Goal: Task Accomplishment & Management: Use online tool/utility

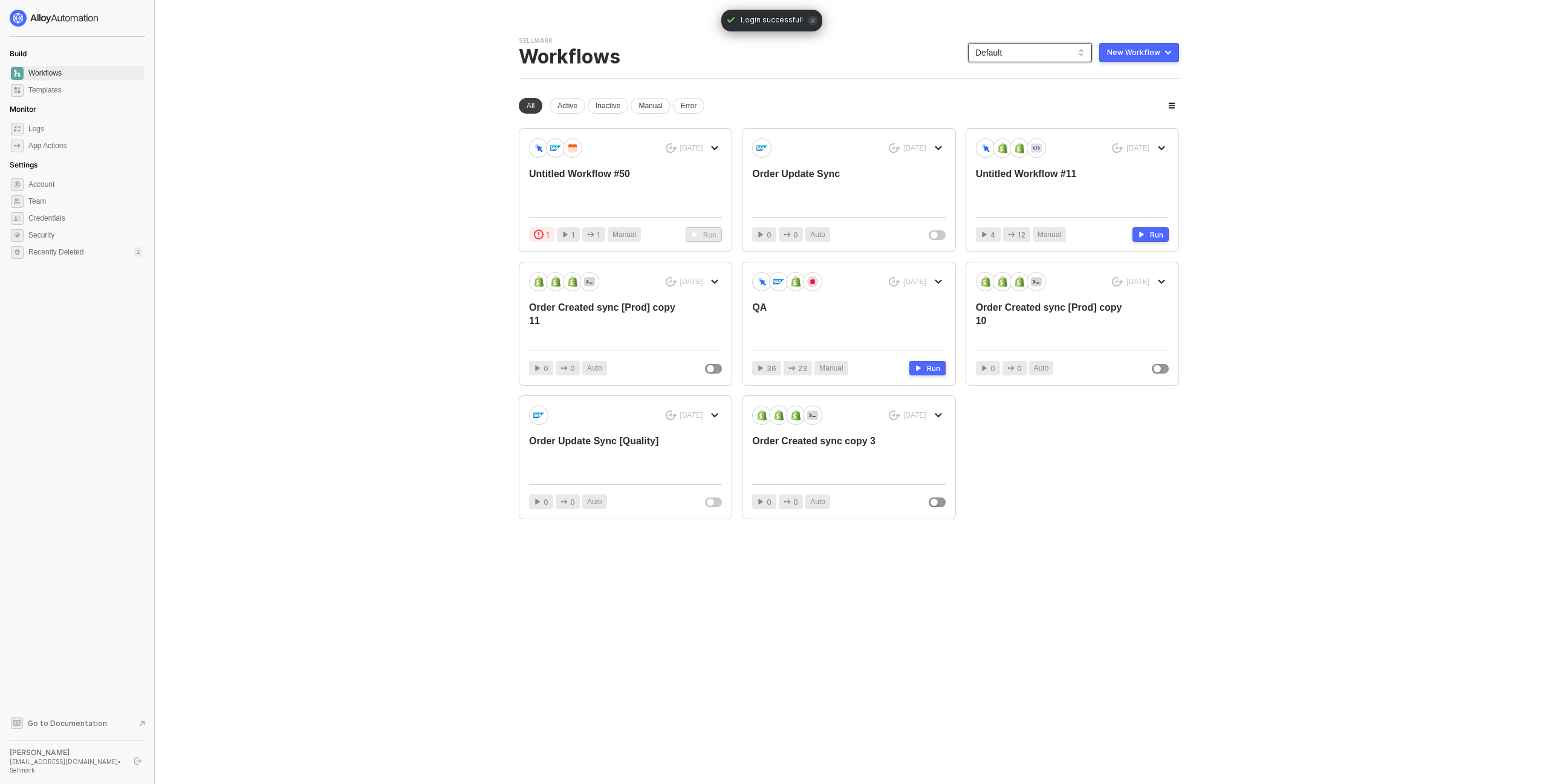
click at [1040, 50] on span "Default" at bounding box center [1030, 52] width 109 height 18
click at [1037, 193] on div "KJRests" at bounding box center [1043, 199] width 89 height 14
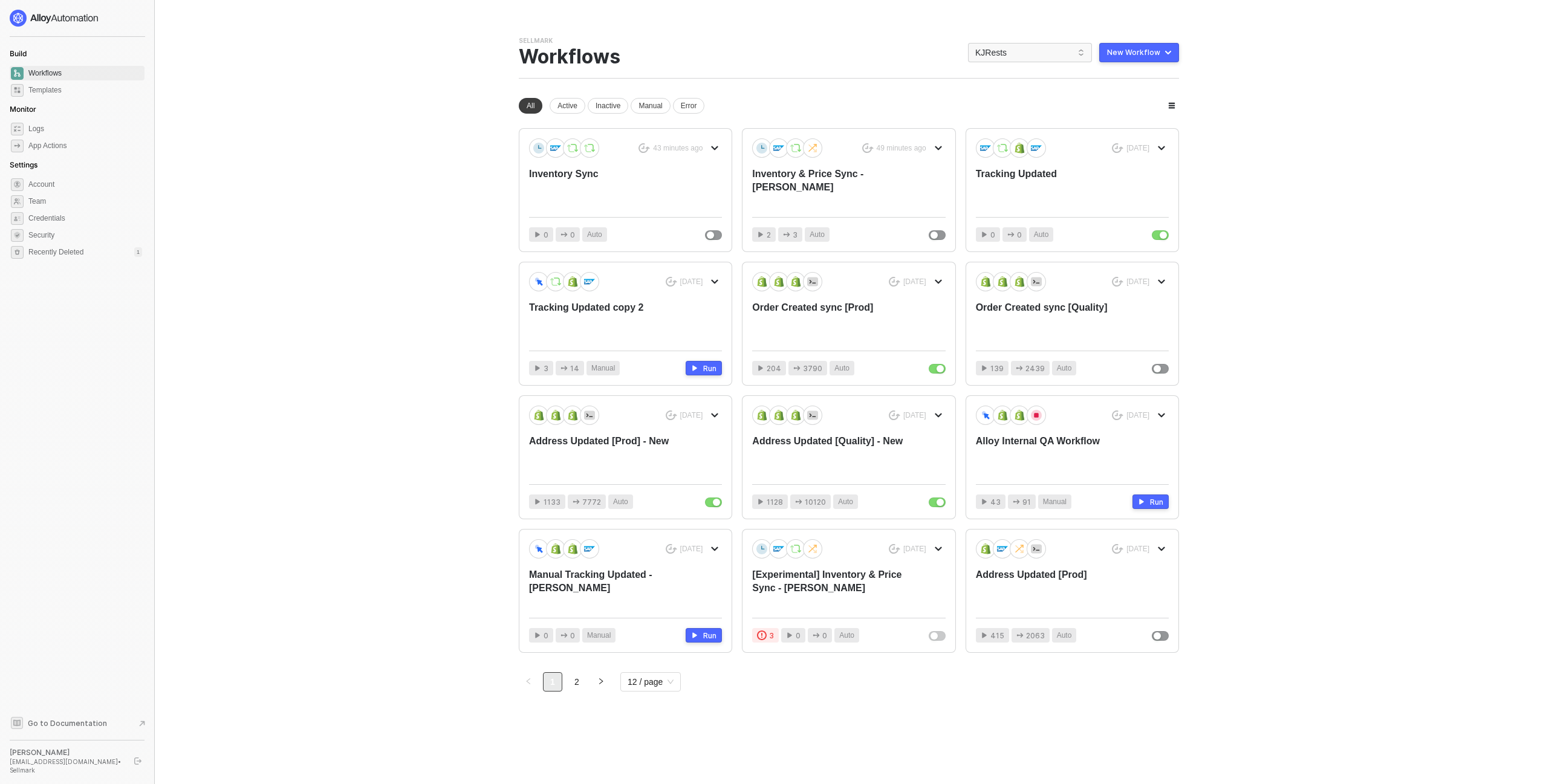
click at [1158, 49] on div "New Workflow" at bounding box center [1134, 52] width 53 height 9
click at [1119, 96] on div "Start From Scratch" at bounding box center [1105, 101] width 61 height 12
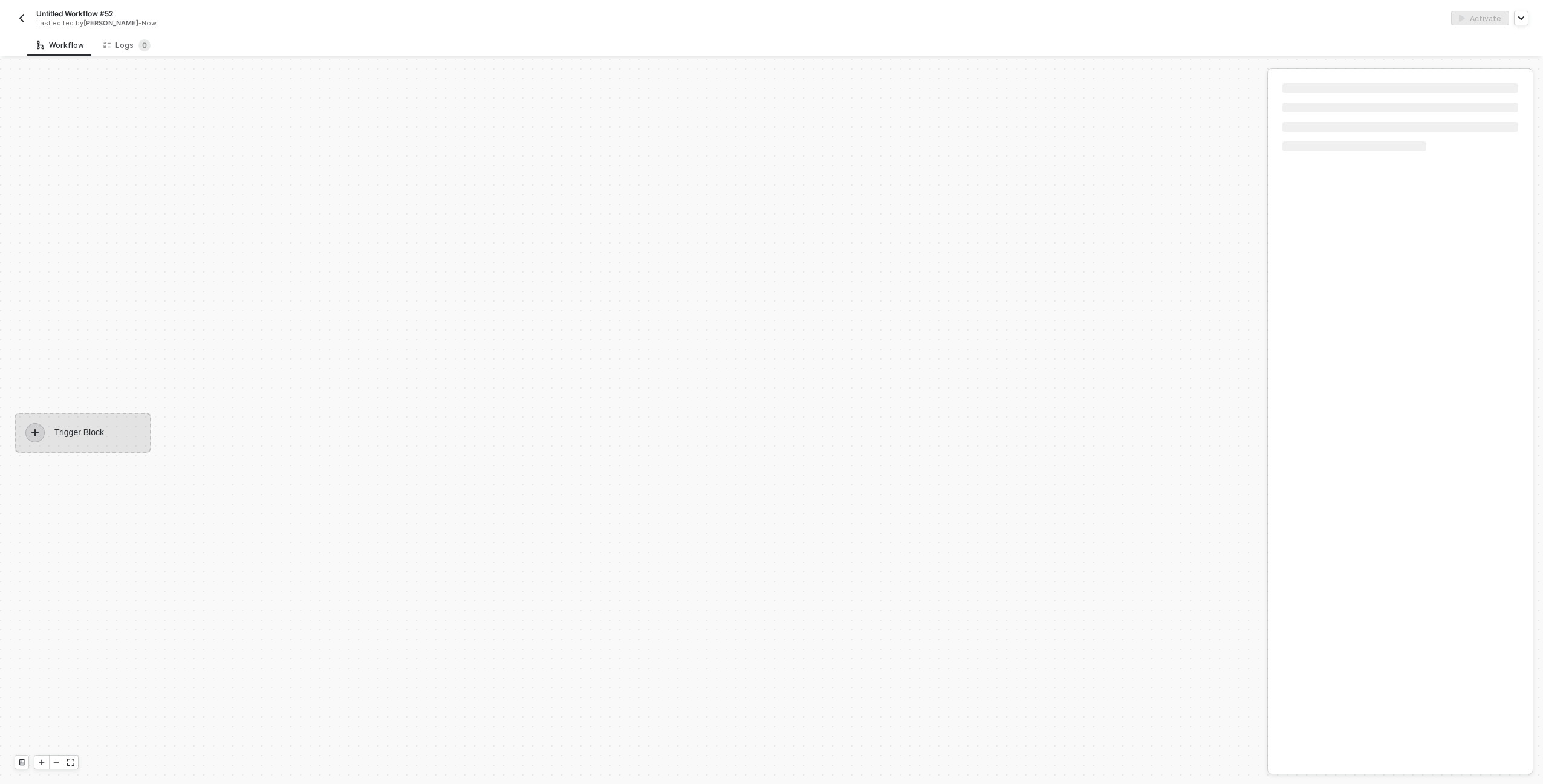
scroll to position [22, 0]
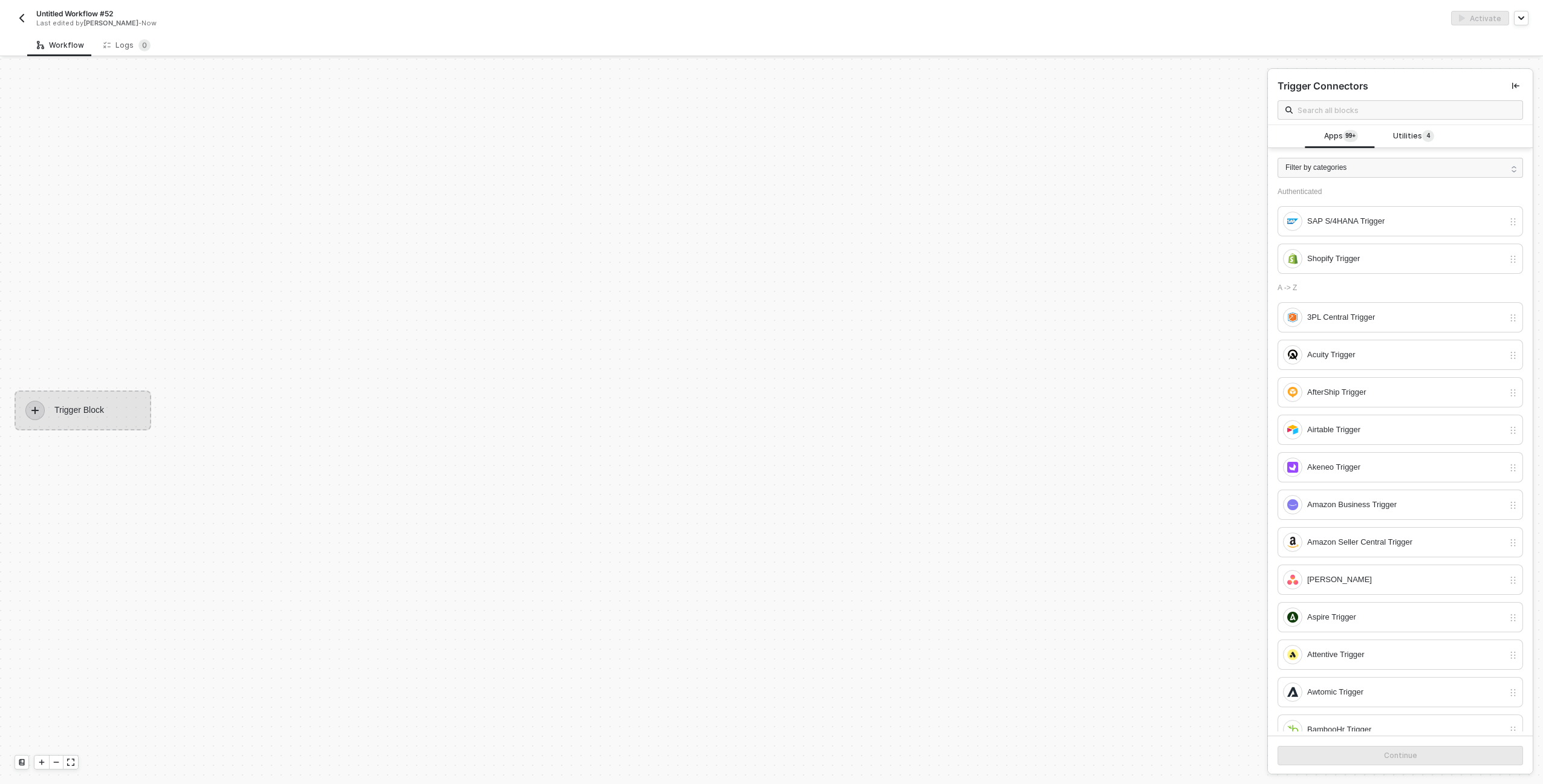
click at [74, 411] on div "Trigger Block" at bounding box center [83, 410] width 137 height 40
click at [1353, 234] on div "SAP S/4HANA Trigger" at bounding box center [1400, 222] width 245 height 30
click at [1401, 762] on button "Continue" at bounding box center [1400, 755] width 245 height 19
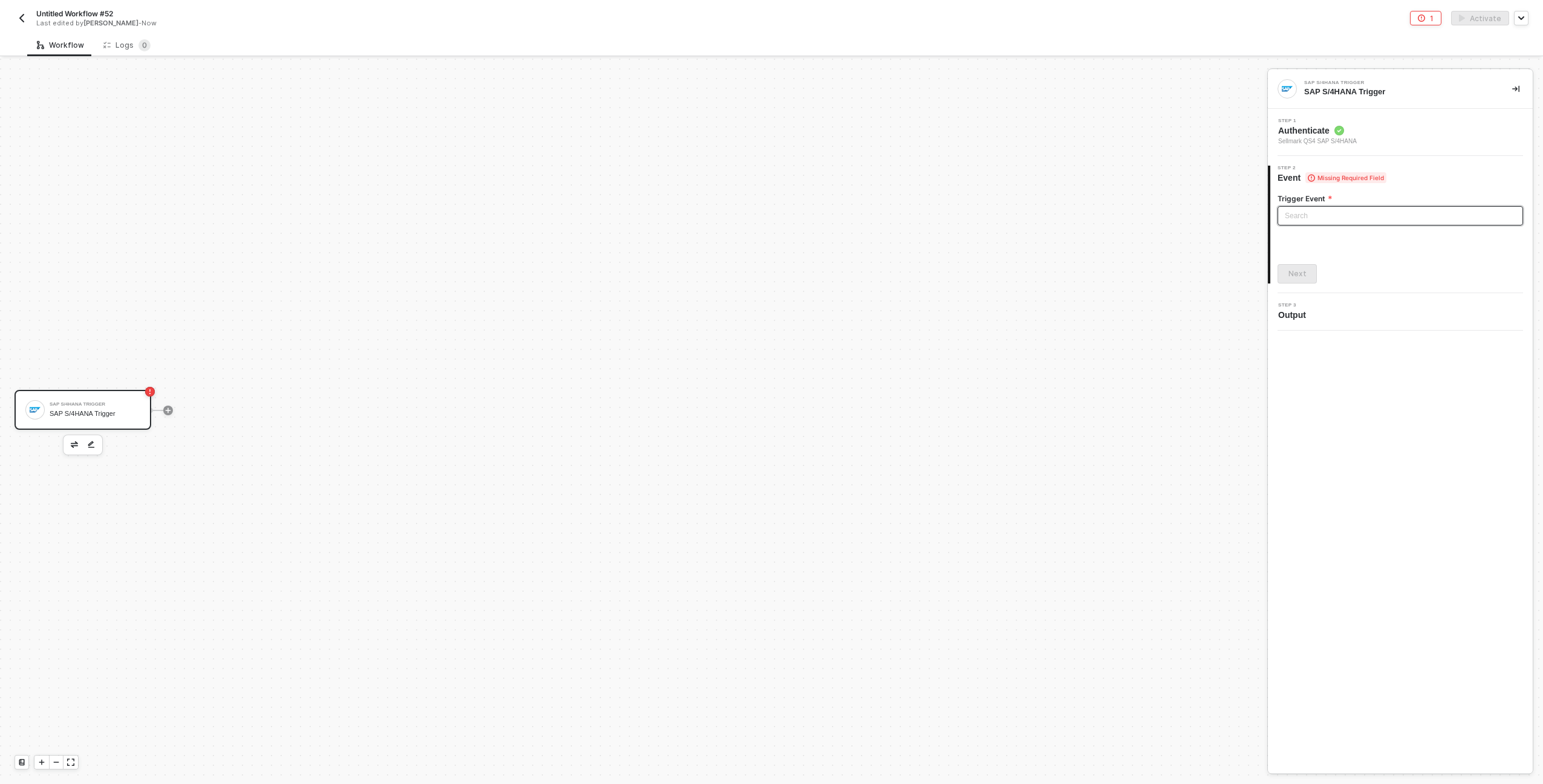
click at [1350, 206] on input "search" at bounding box center [1400, 215] width 231 height 18
type input "out"
click at [1372, 242] on div "Outbound Delivery Created" at bounding box center [1401, 240] width 226 height 13
click at [1303, 278] on div "Next" at bounding box center [1297, 273] width 18 height 9
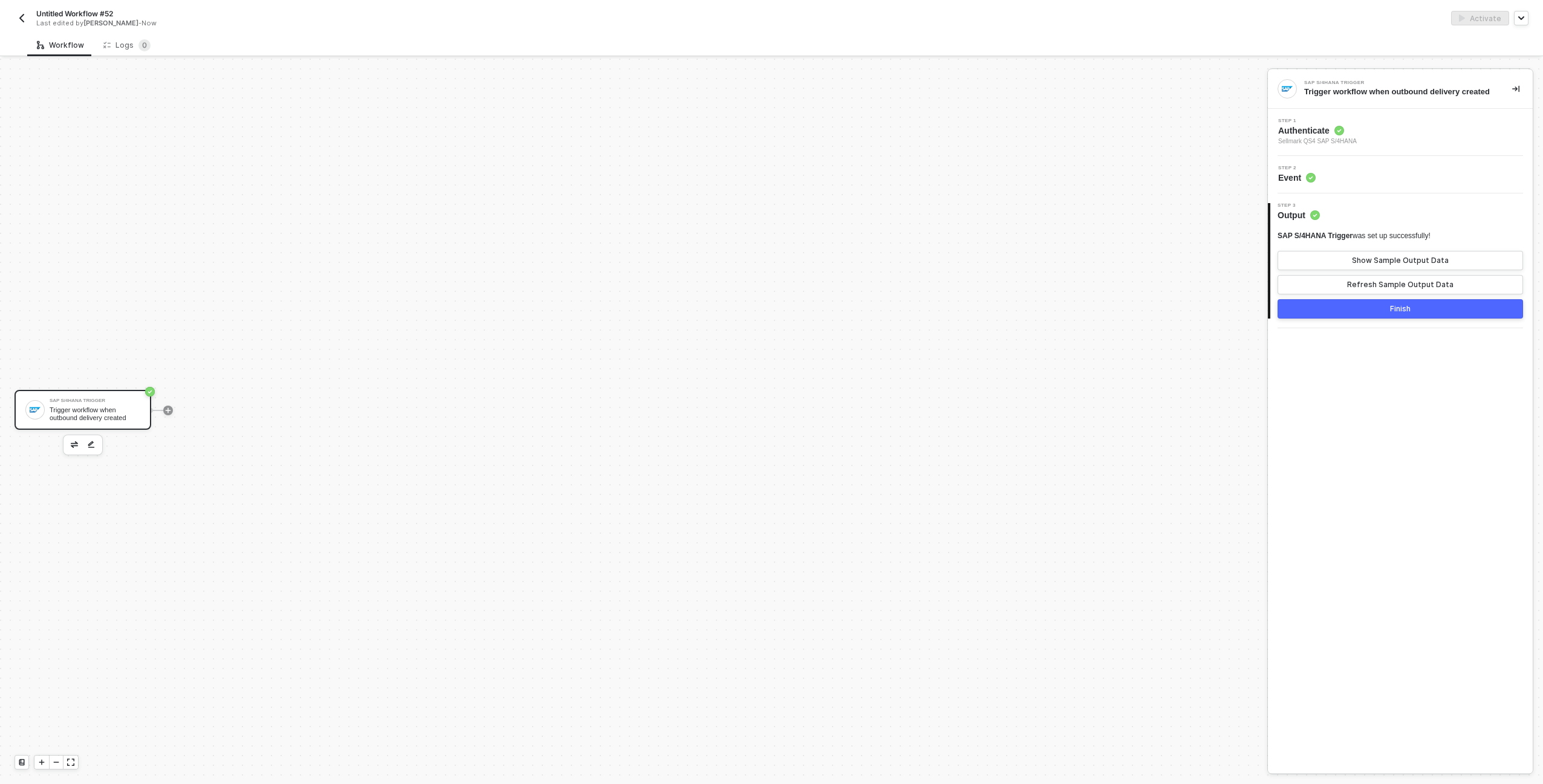
click at [1349, 316] on button "Finish" at bounding box center [1400, 309] width 245 height 19
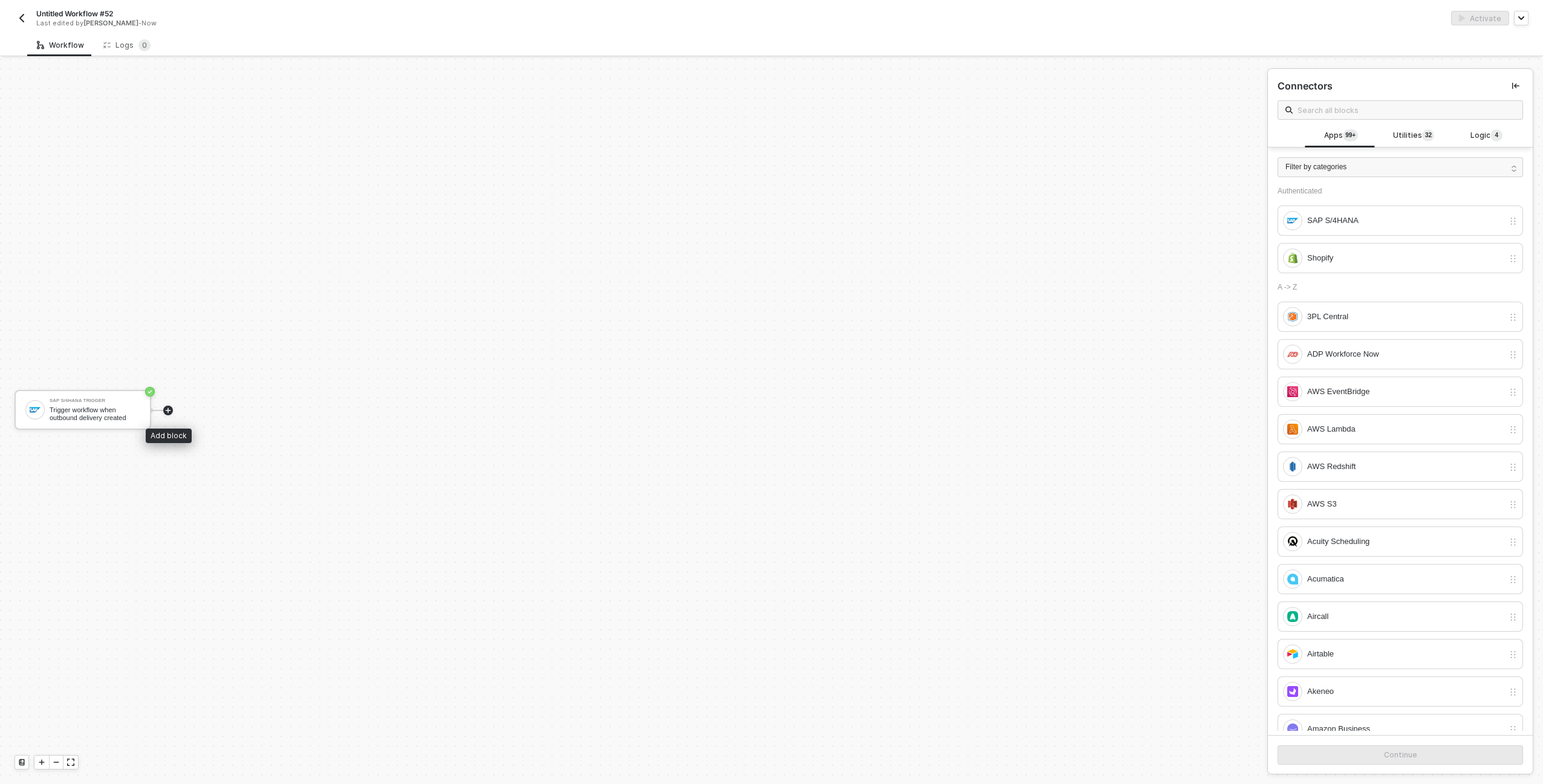
click at [171, 408] on icon "icon-play" at bounding box center [168, 410] width 7 height 7
click at [1436, 134] on div "Utilities 3 2" at bounding box center [1413, 136] width 73 height 23
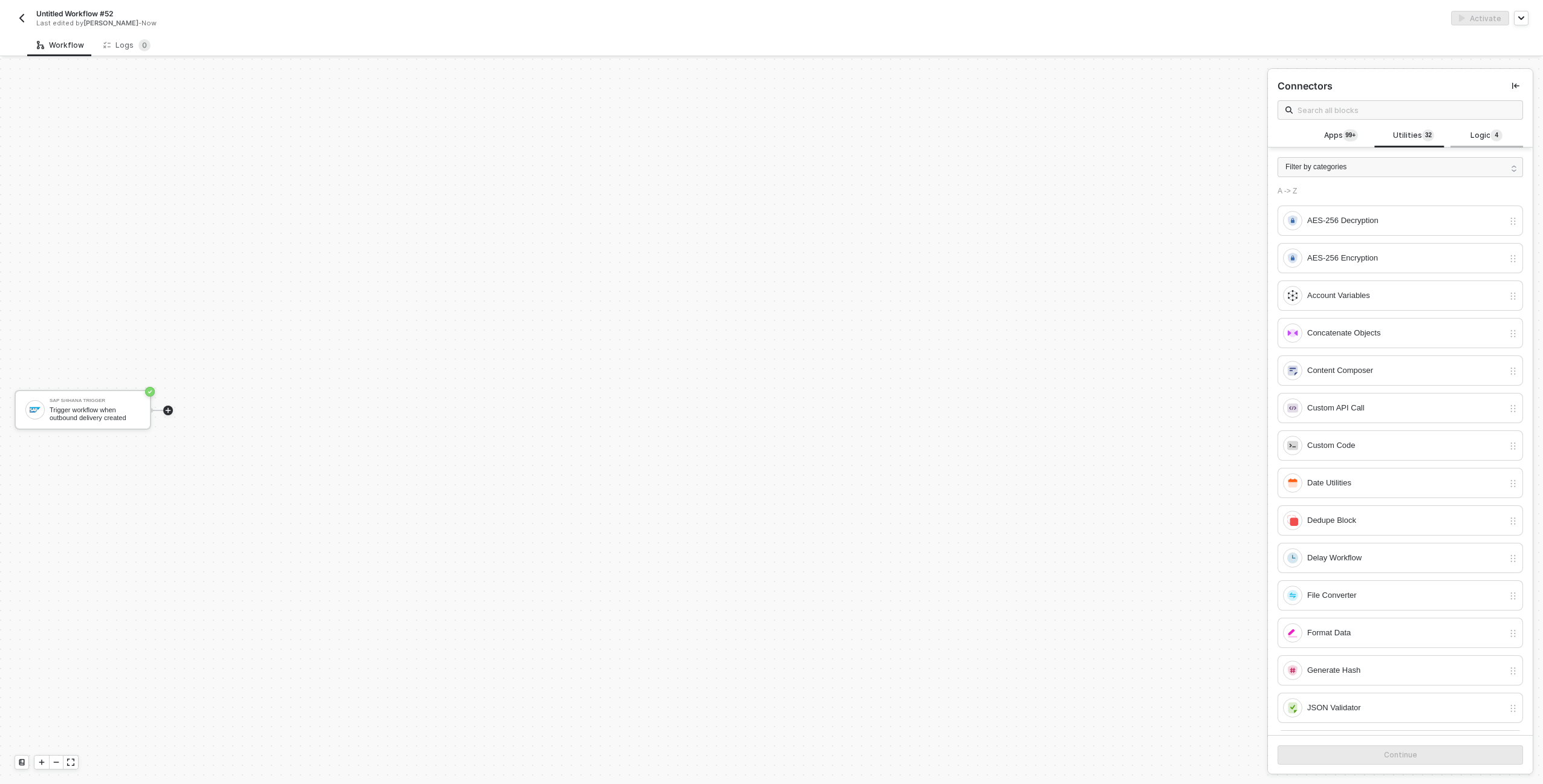
click at [1471, 130] on span "Logic 4" at bounding box center [1486, 136] width 32 height 13
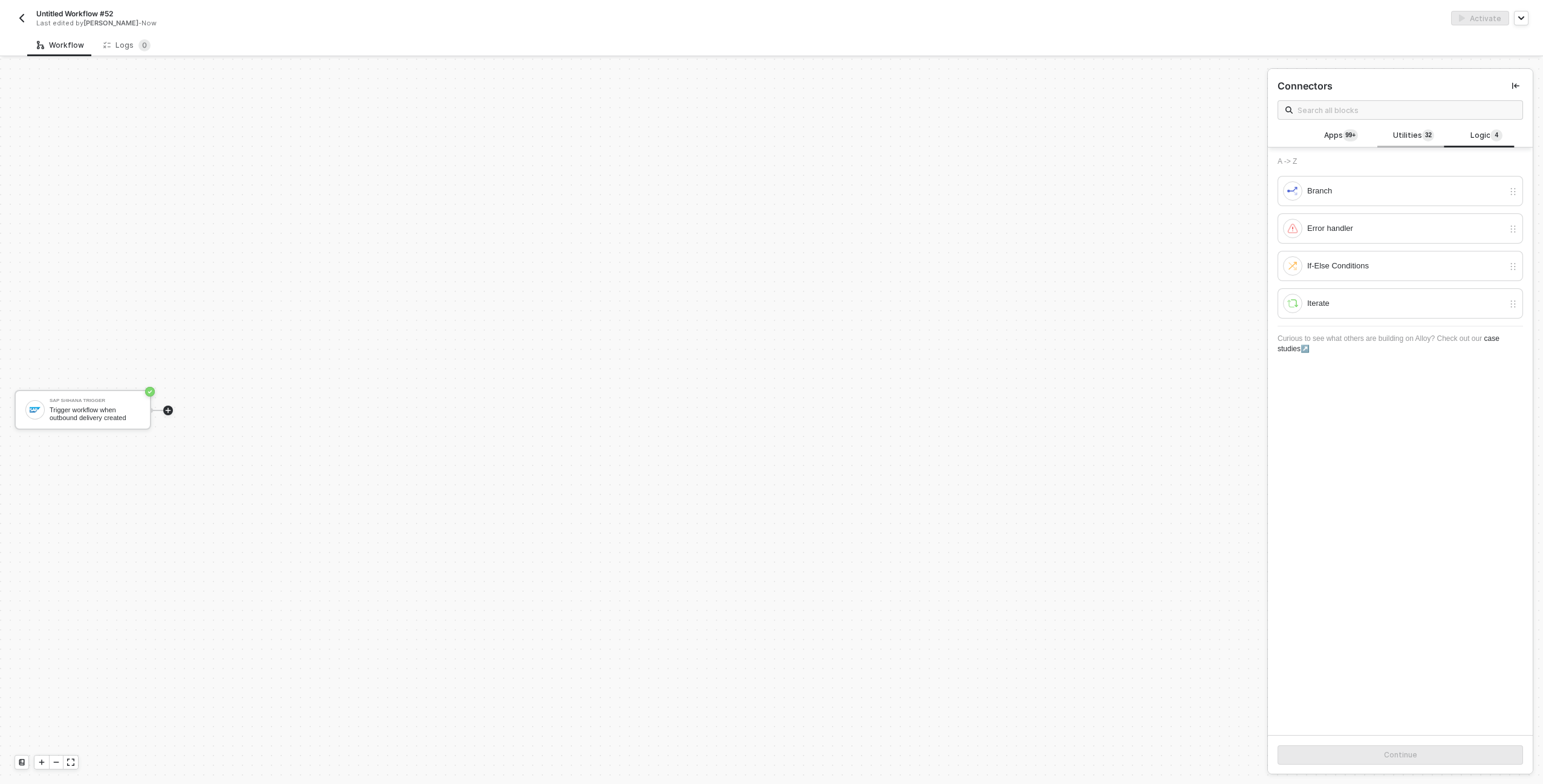
click at [1413, 135] on span "Utilities 3 2" at bounding box center [1413, 136] width 41 height 13
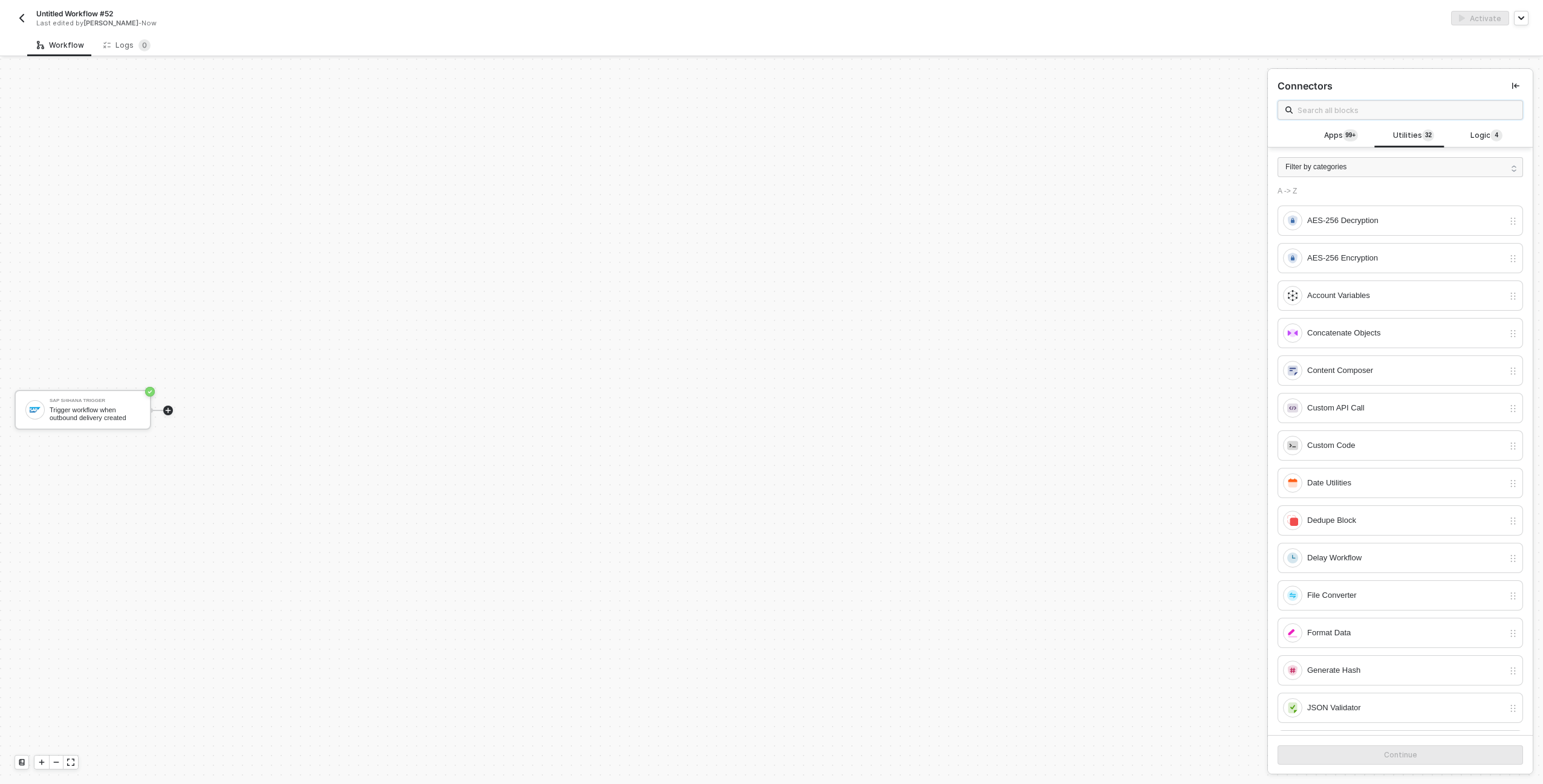
click at [1407, 114] on input "text" at bounding box center [1406, 110] width 217 height 13
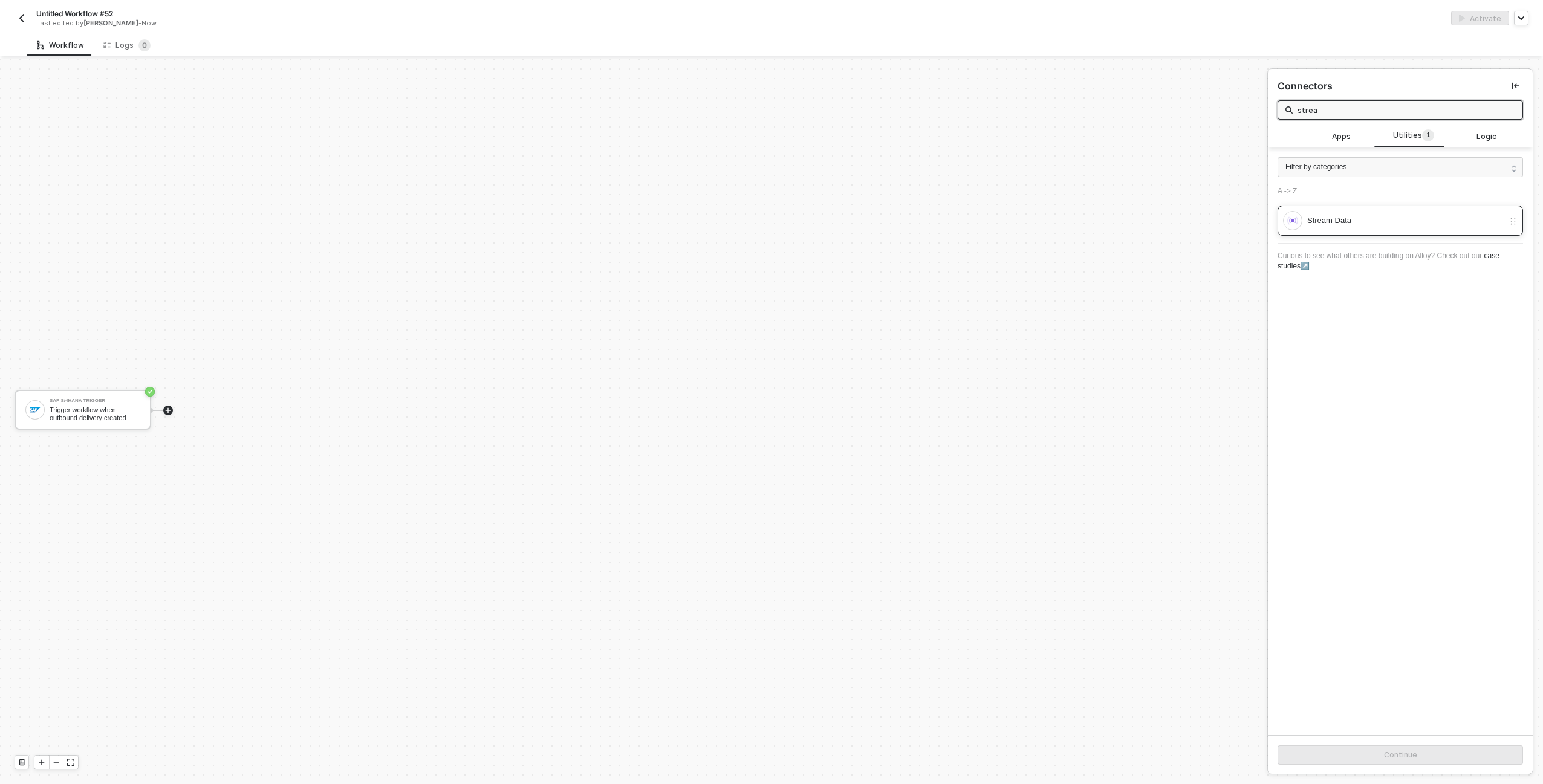
type input "strea"
click at [1373, 217] on div "Stream Data" at bounding box center [1405, 220] width 196 height 13
click at [1303, 747] on button "Continue" at bounding box center [1400, 755] width 245 height 19
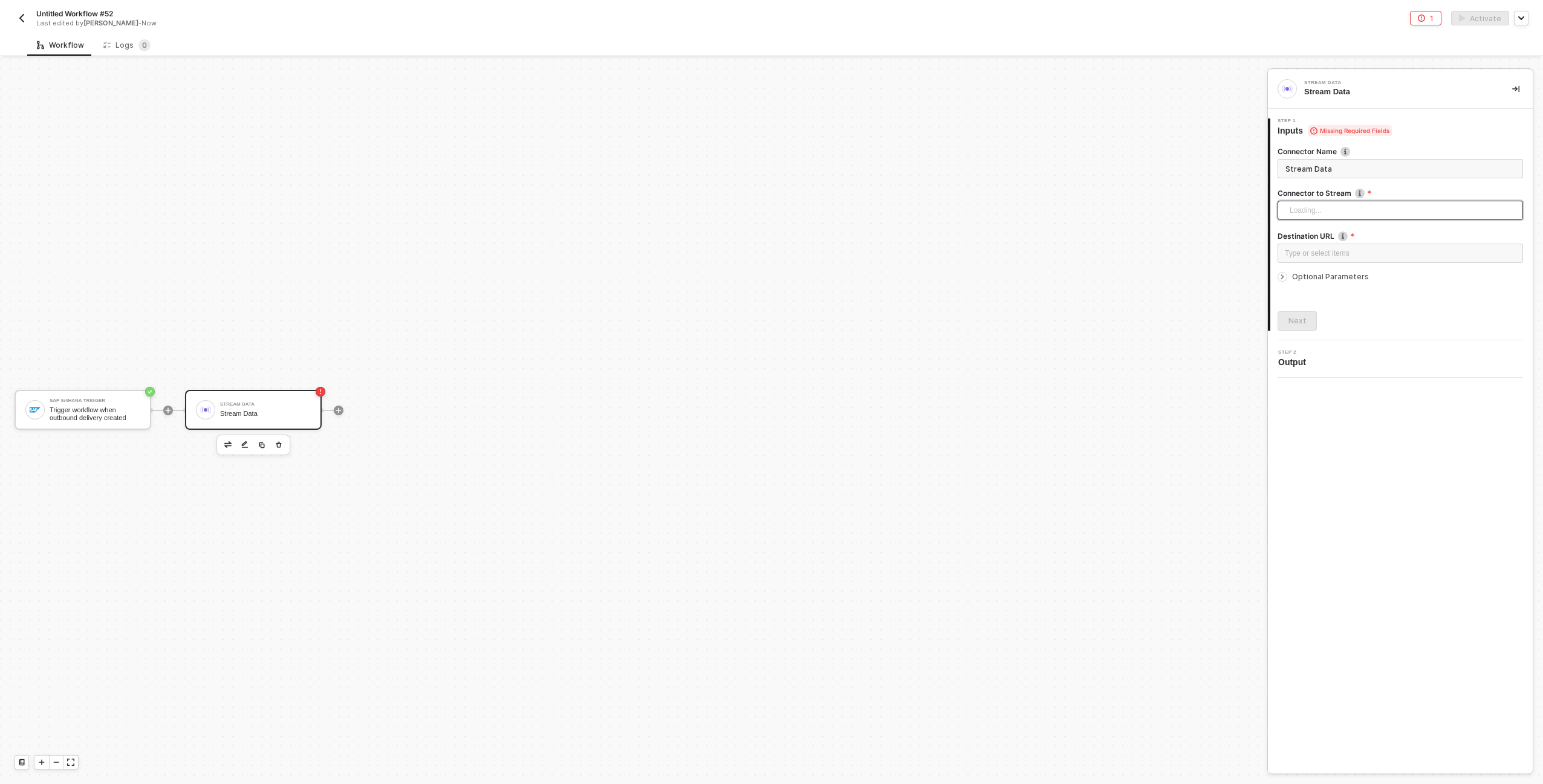
click at [1319, 211] on div "Loading..." at bounding box center [1400, 210] width 245 height 19
click at [1322, 230] on div "SAP S/4HANA Trigger" at bounding box center [1401, 234] width 226 height 13
click at [1323, 259] on div "Type or select items ﻿" at bounding box center [1400, 253] width 231 height 12
click at [1306, 321] on button "Next" at bounding box center [1297, 321] width 40 height 19
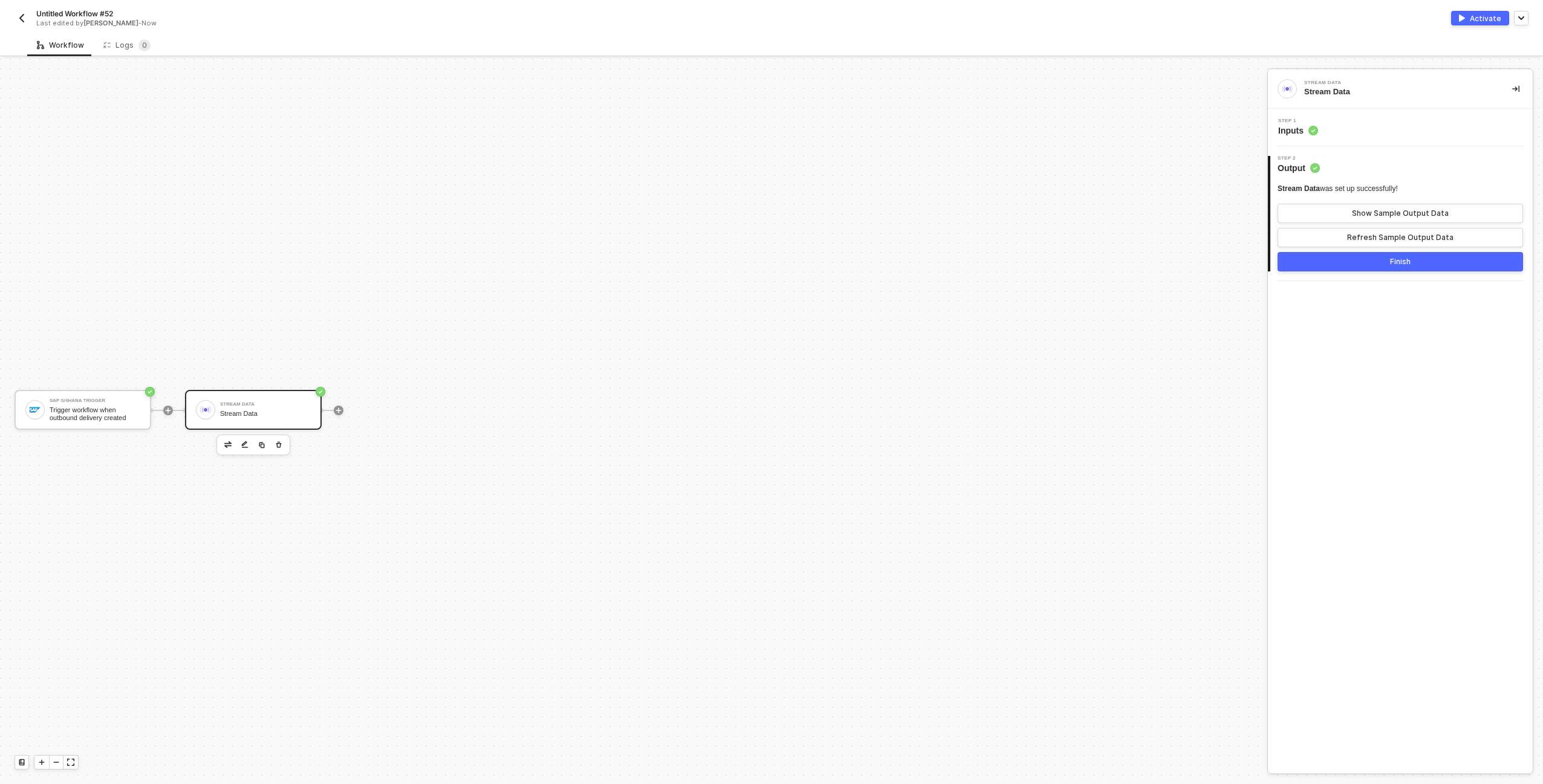
click at [1394, 268] on button "Finish" at bounding box center [1400, 261] width 245 height 19
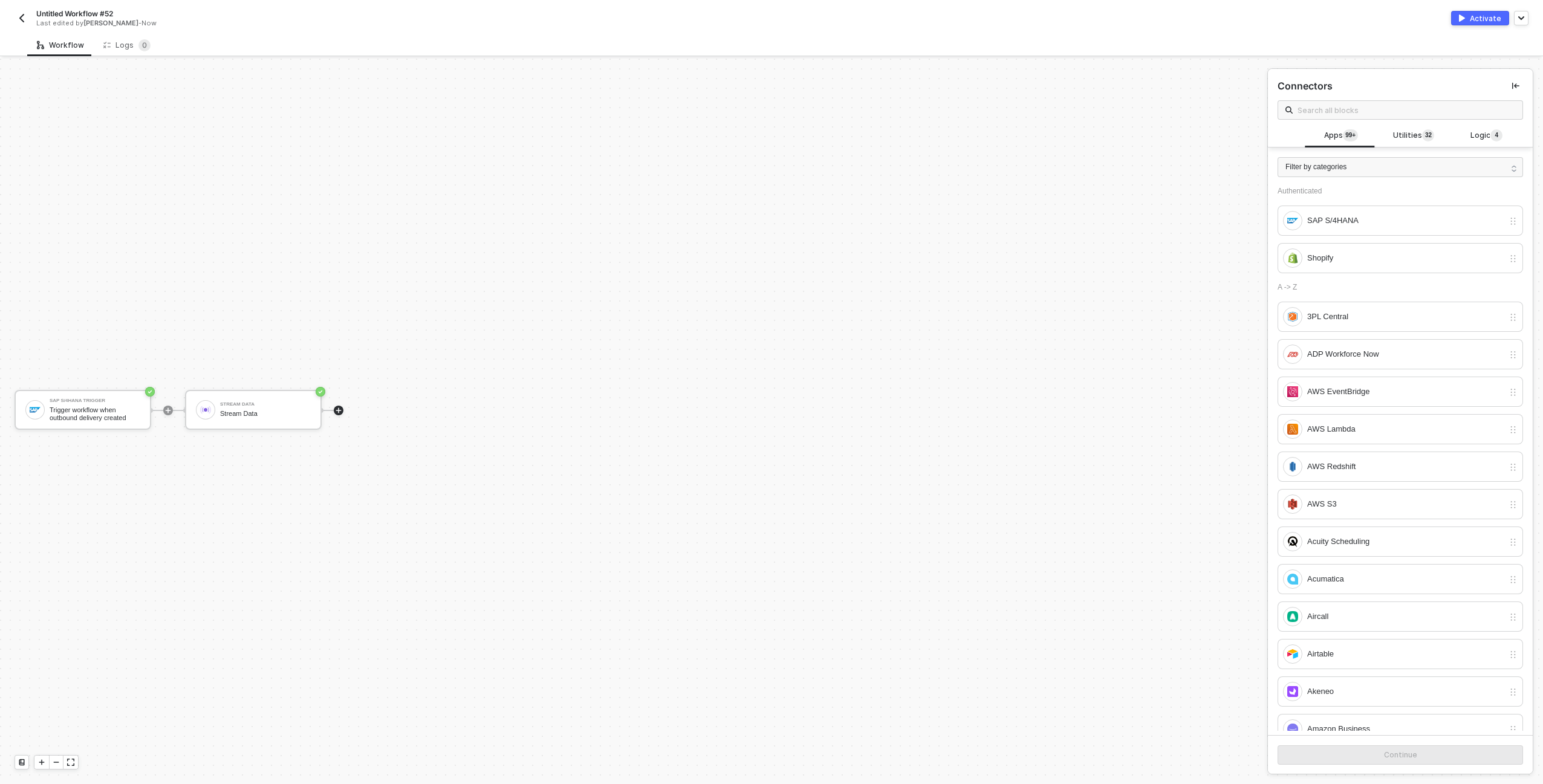
click at [88, 9] on span "Untitled Workflow #52" at bounding box center [74, 14] width 77 height 10
click at [88, 9] on input "Untitled Workflow #52" at bounding box center [139, 14] width 206 height 14
type input "Quality Outbound Delivery Test"
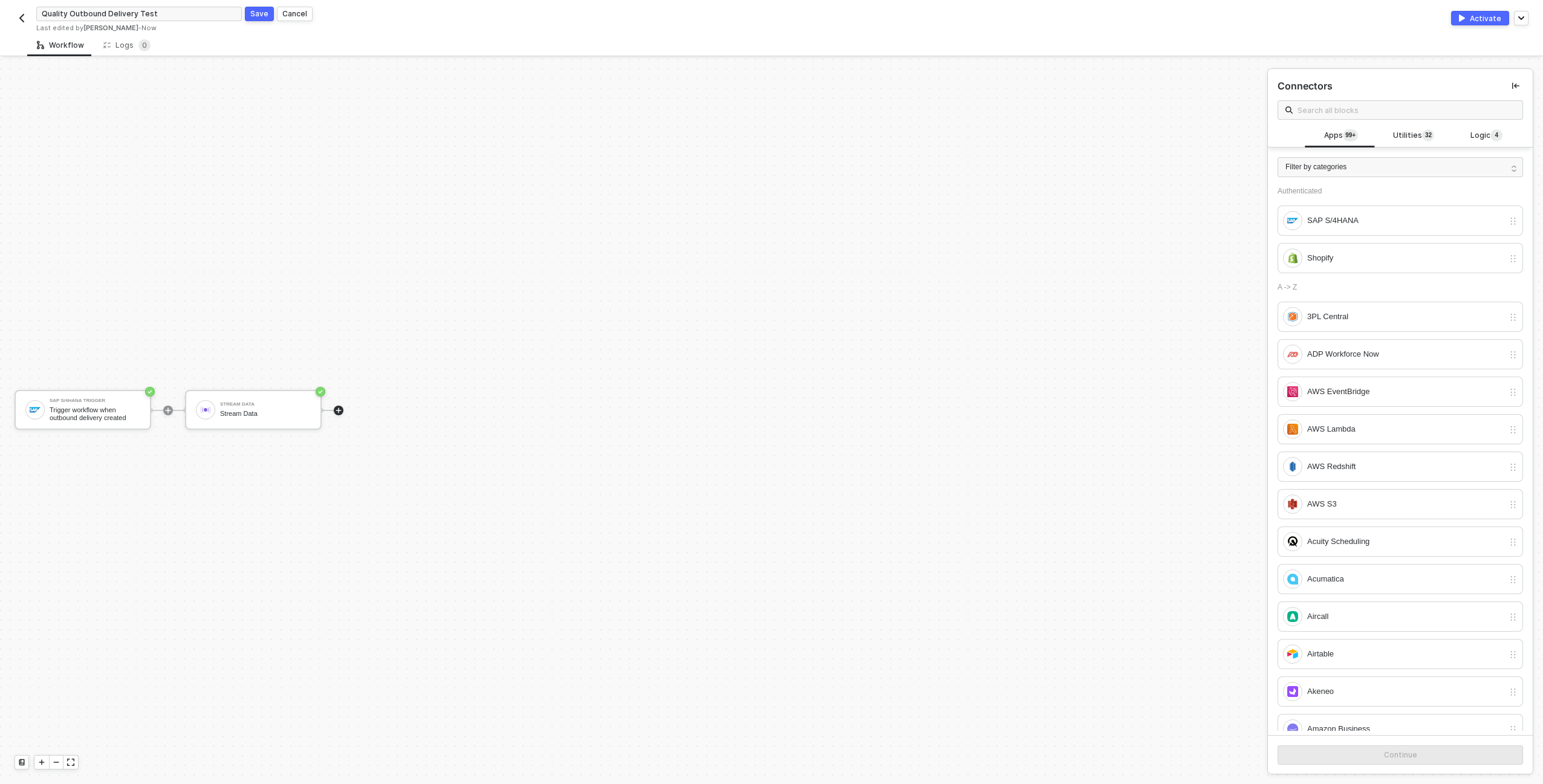
click button "Save" at bounding box center [259, 14] width 29 height 14
click at [1470, 18] on button "Activate" at bounding box center [1480, 18] width 58 height 14
click at [119, 400] on div "SAP S/4HANA Trigger" at bounding box center [95, 401] width 91 height 5
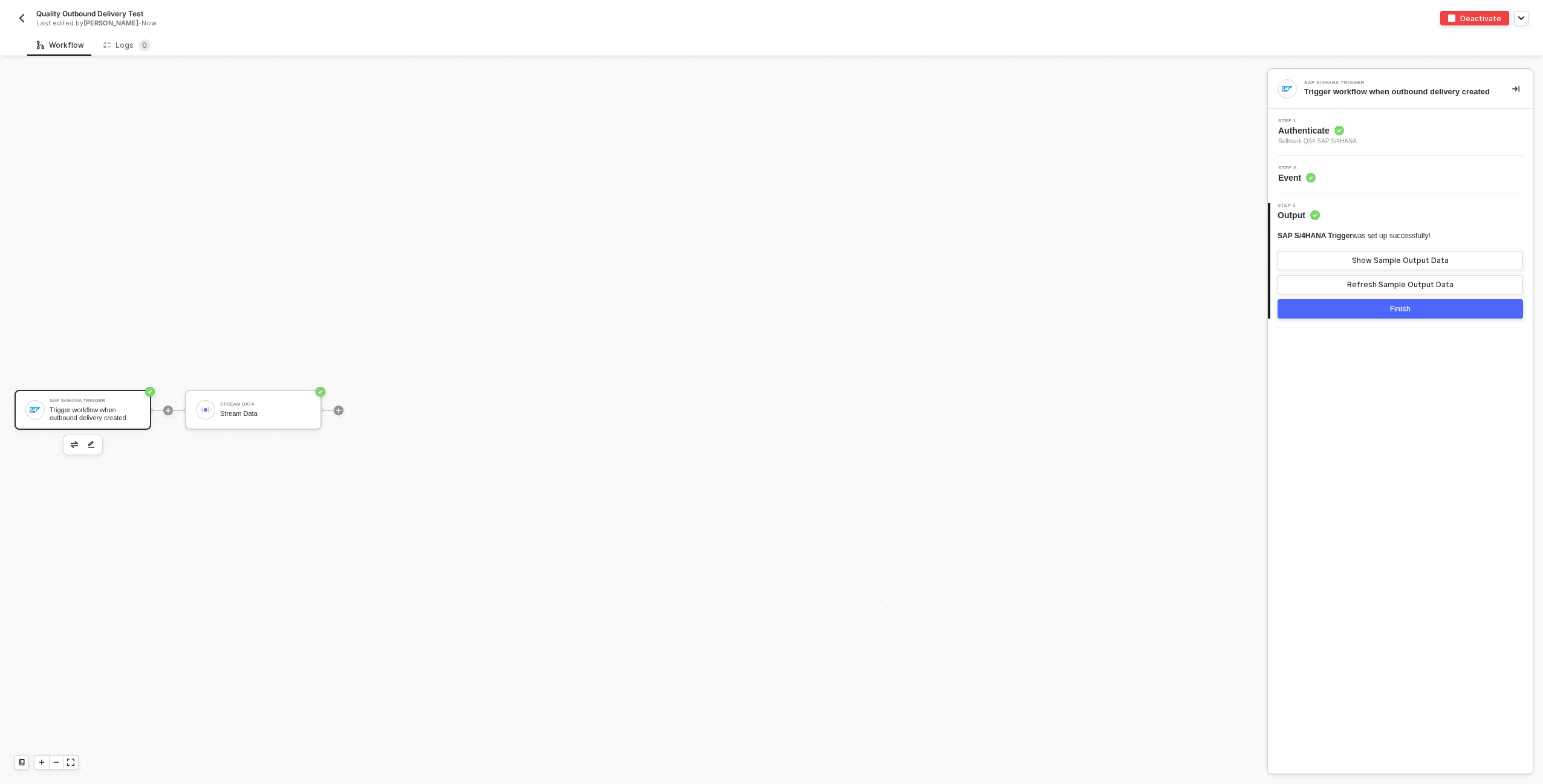
click at [1378, 138] on div "Step 1 Authenticate Sellmark QS4 SAP S/4HANA" at bounding box center [1402, 132] width 262 height 28
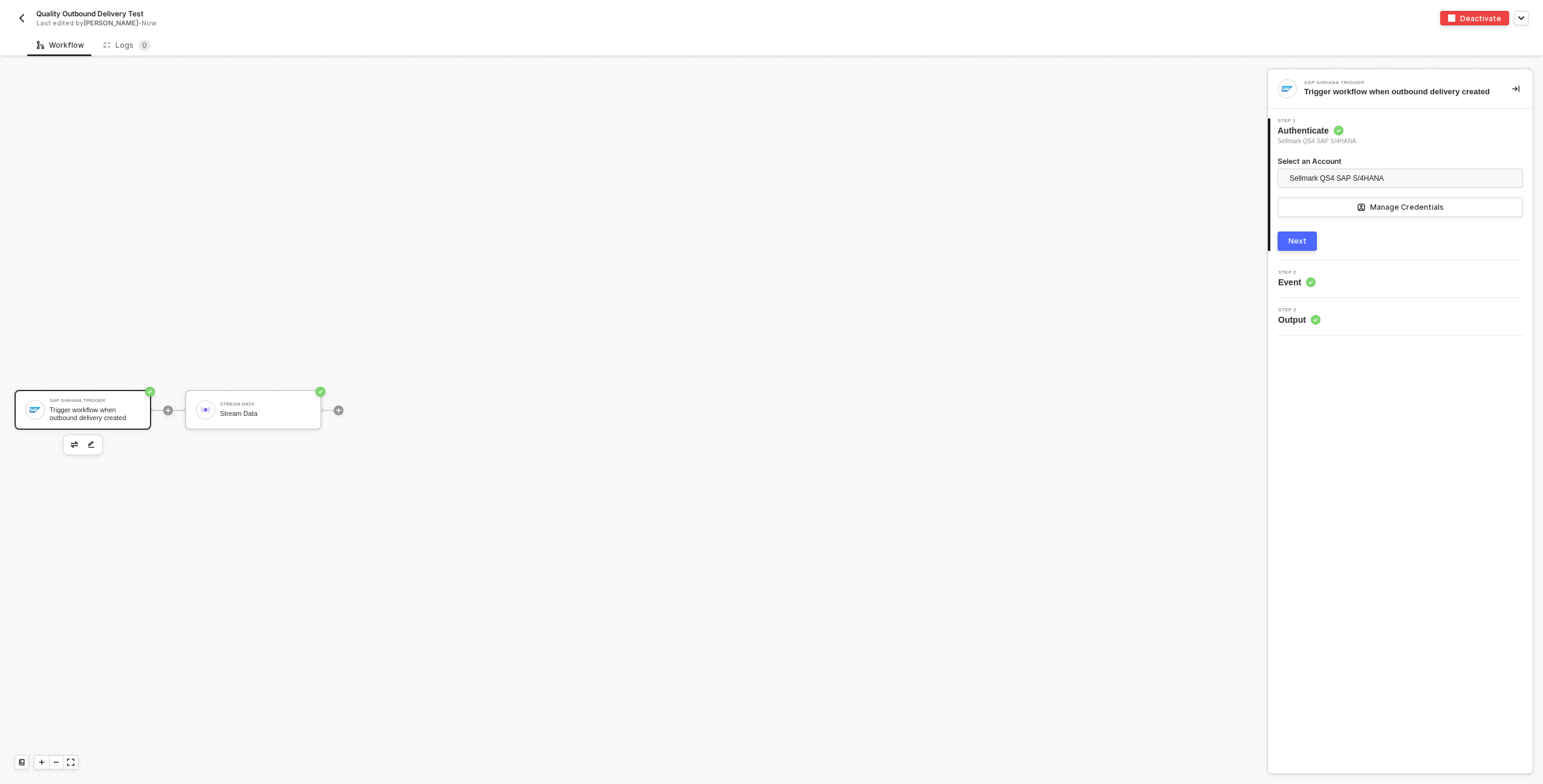
click at [959, 311] on div "SAP S/4HANA Trigger Trigger workflow when outbound delivery created Stream Data…" at bounding box center [630, 409] width 1262 height 747
click at [1288, 245] on div "Next" at bounding box center [1297, 241] width 18 height 9
click at [1298, 278] on div "Next" at bounding box center [1297, 273] width 18 height 9
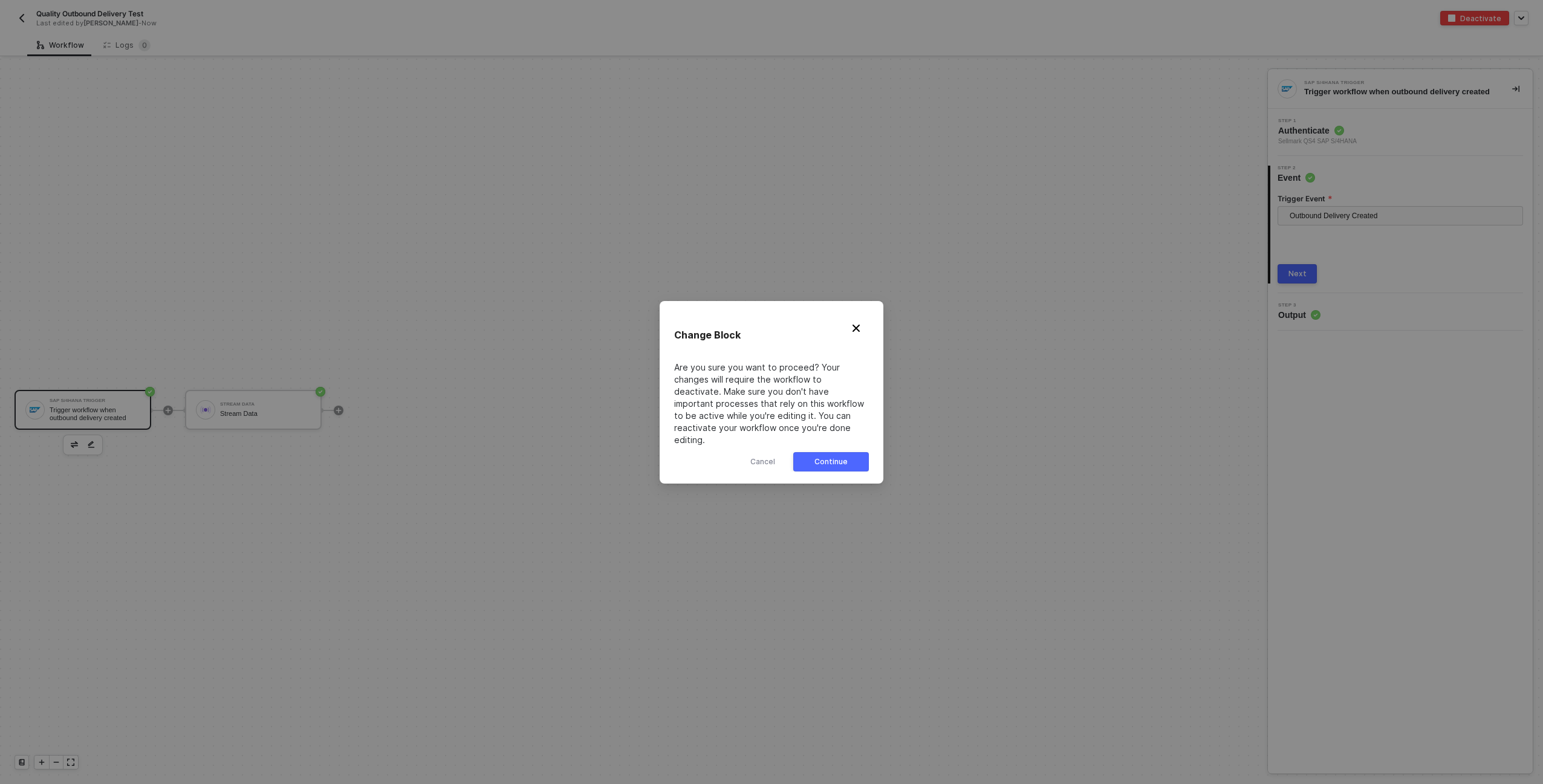
click at [834, 460] on div "Continue" at bounding box center [831, 461] width 33 height 9
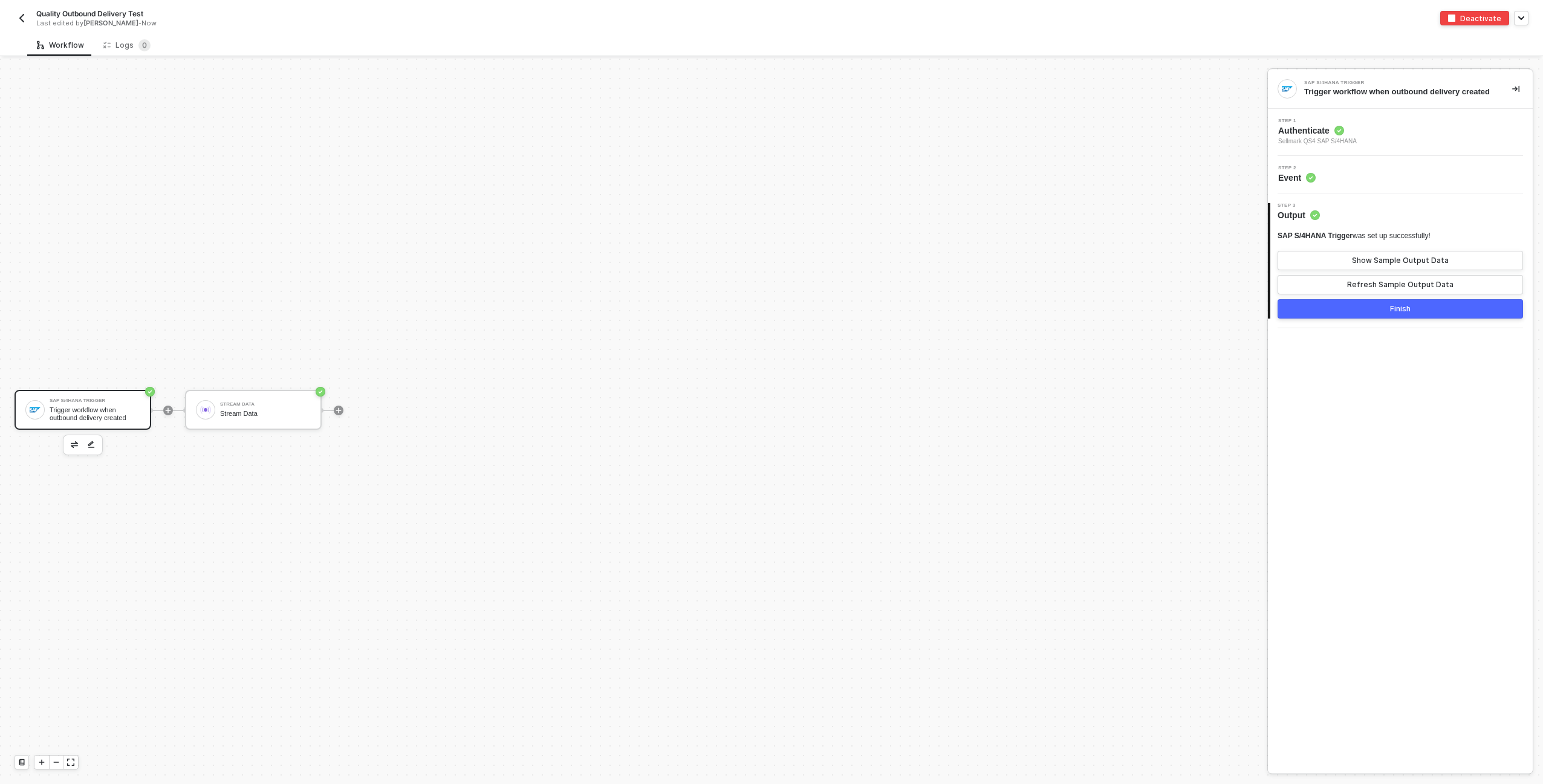
click at [1416, 319] on button "Finish" at bounding box center [1400, 309] width 245 height 19
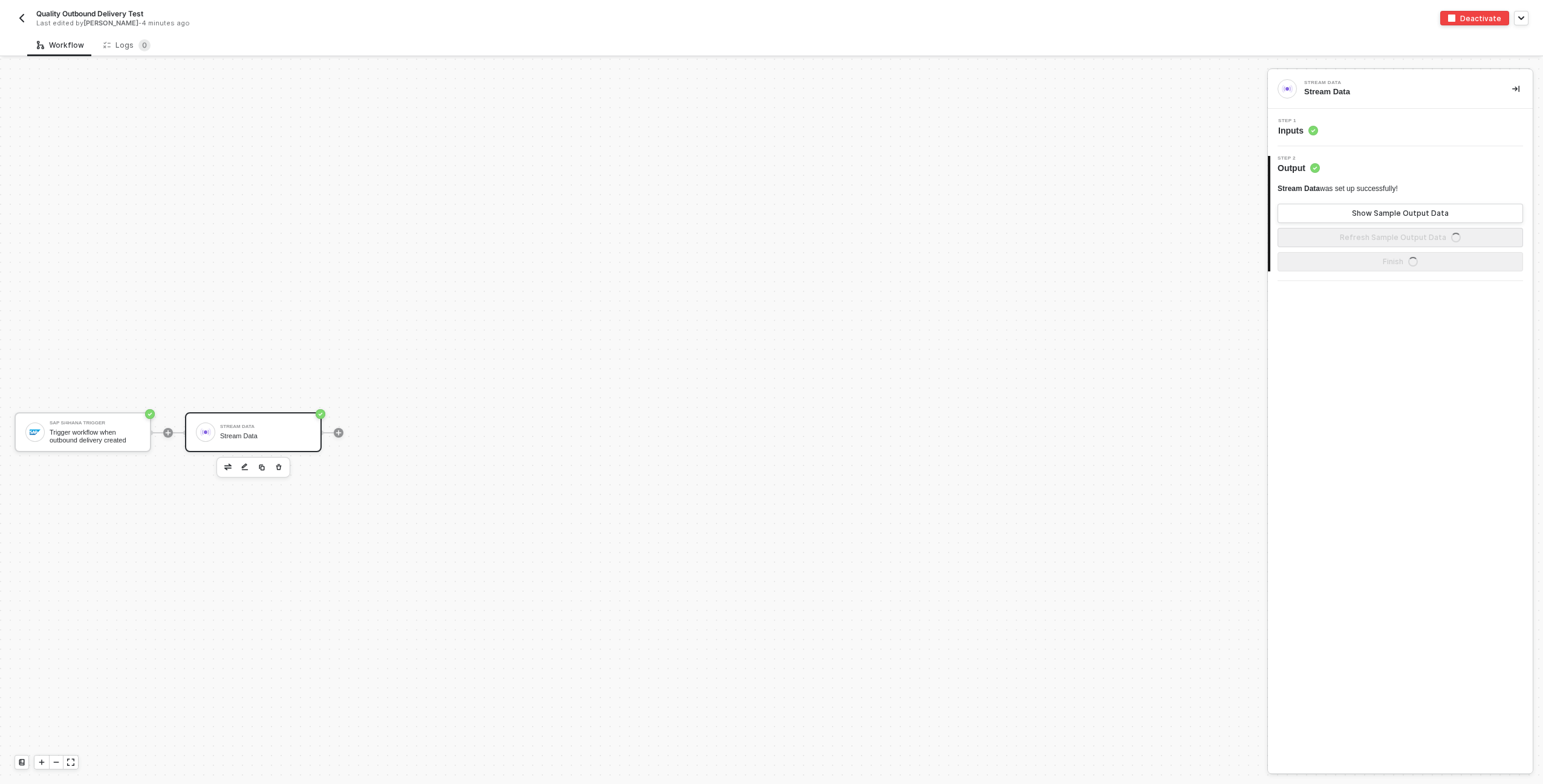
scroll to position [22, 0]
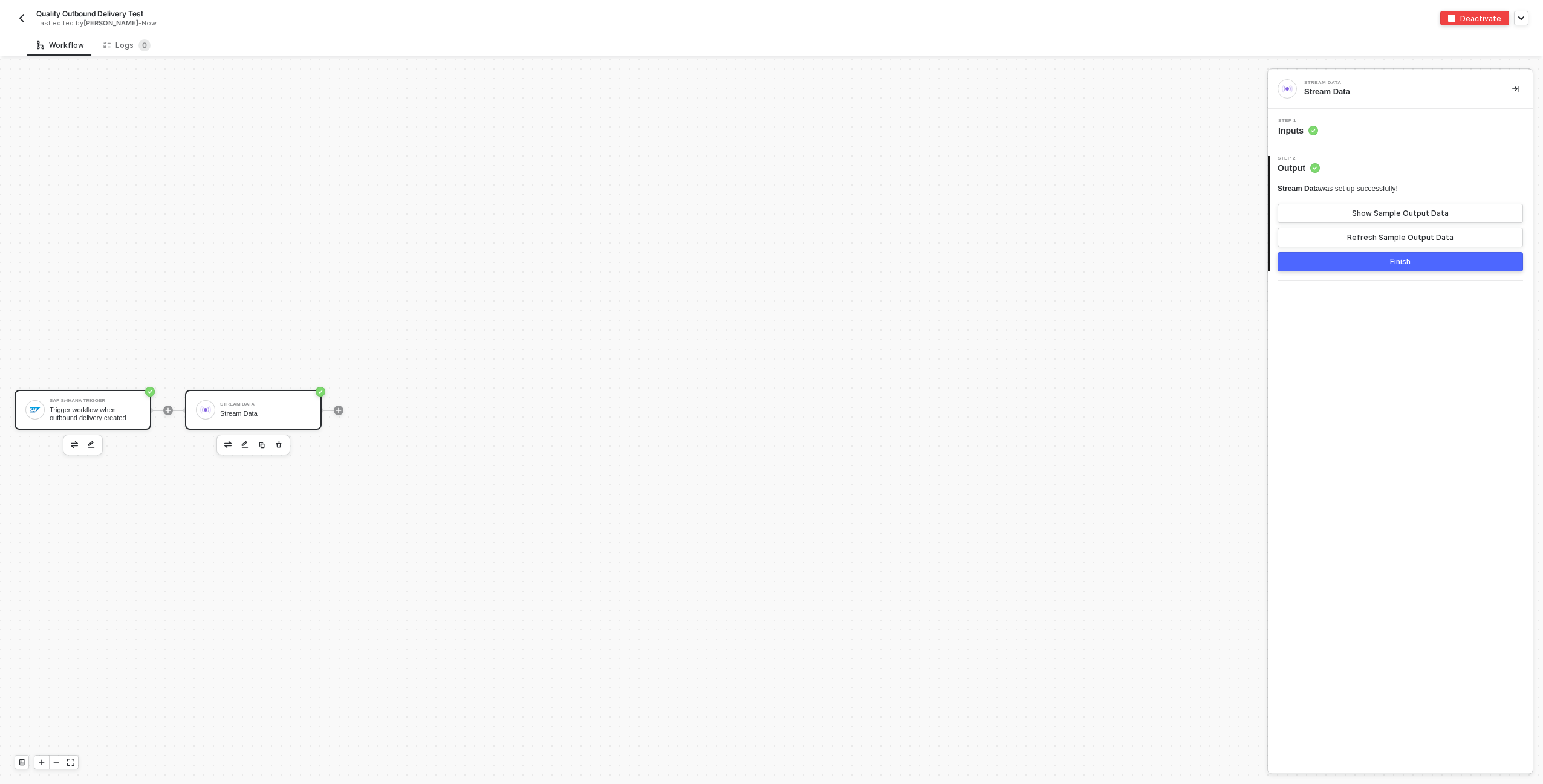
click at [103, 406] on div "Trigger workflow when outbound delivery created" at bounding box center [95, 414] width 91 height 15
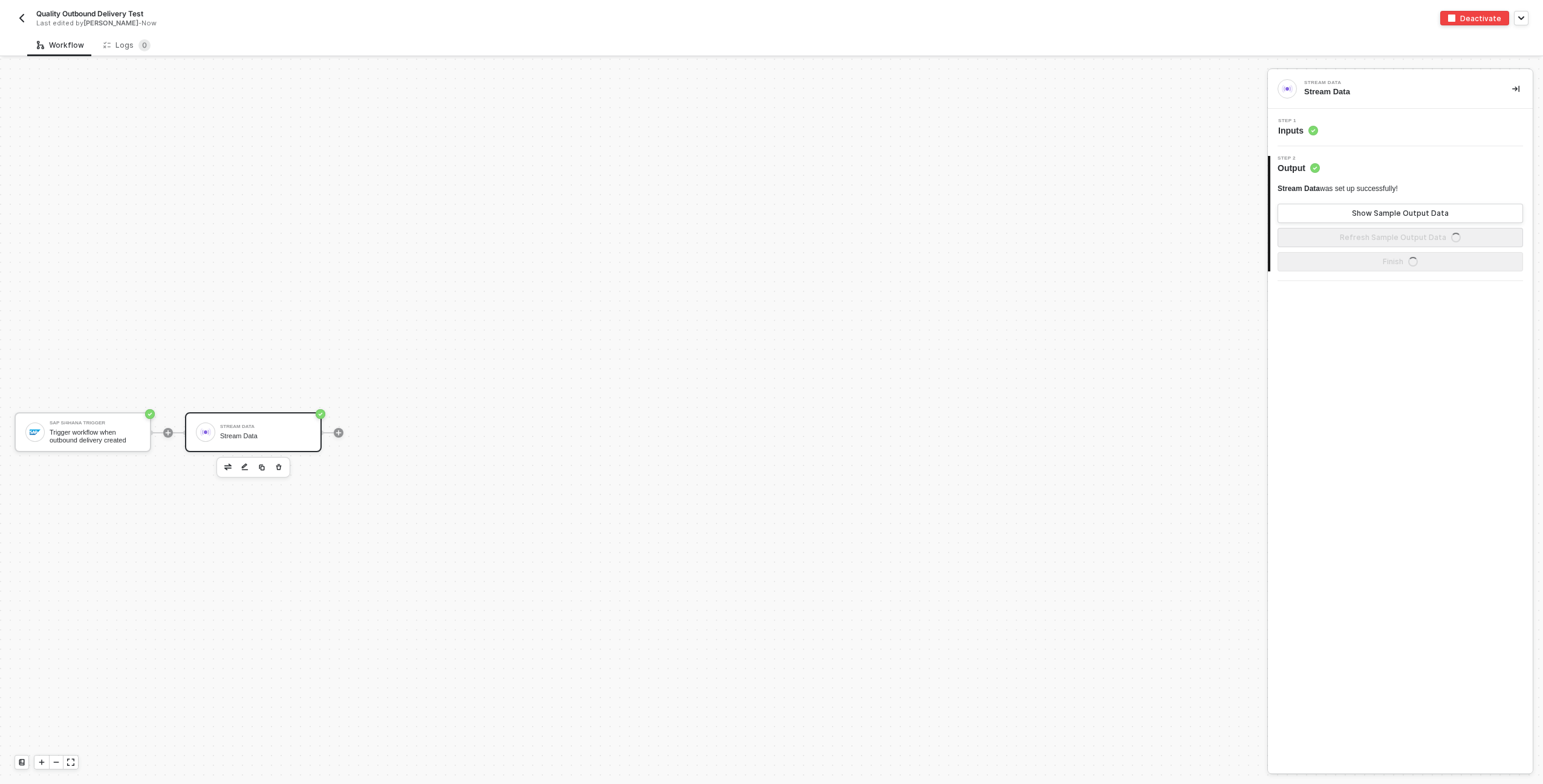
scroll to position [22, 0]
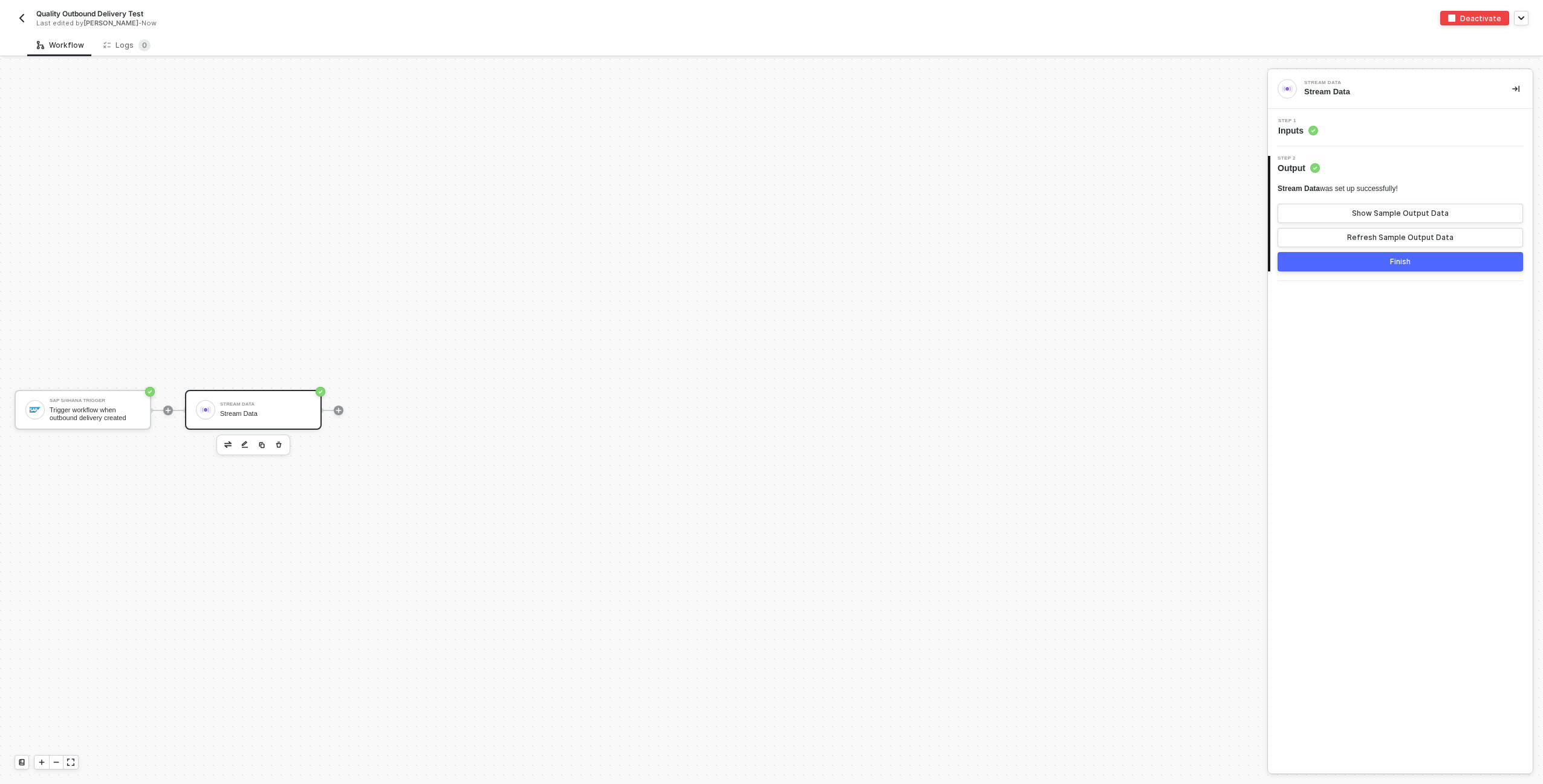
click at [1339, 259] on button "Finish" at bounding box center [1400, 261] width 245 height 19
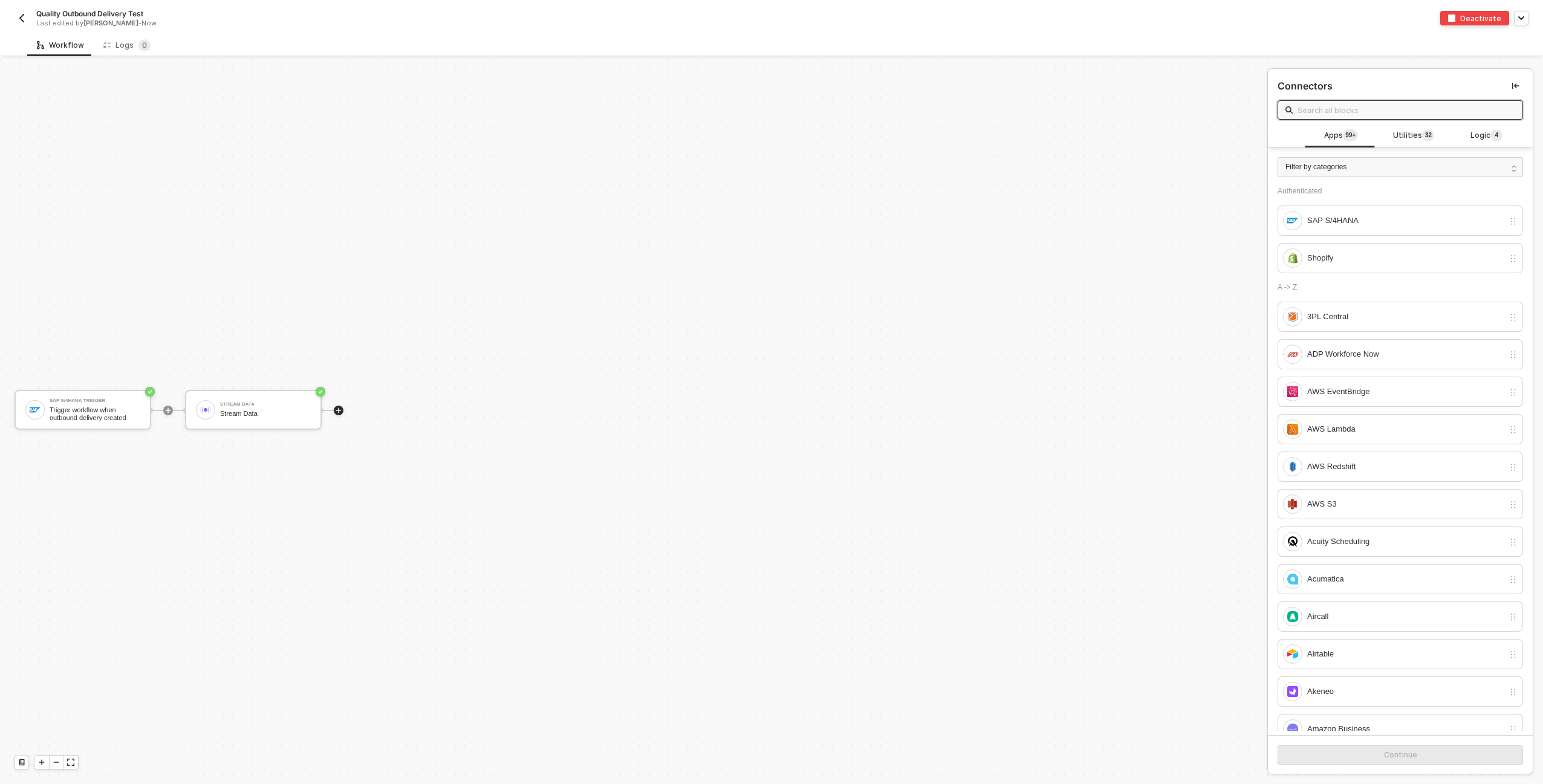
click at [879, 63] on div "SAP S/4HANA Trigger Trigger workflow when outbound delivery created Stream Data…" at bounding box center [630, 409] width 1262 height 747
click at [213, 182] on div "SAP S/4HANA Trigger Trigger workflow when outbound delivery created Stream Data…" at bounding box center [630, 409] width 1262 height 747
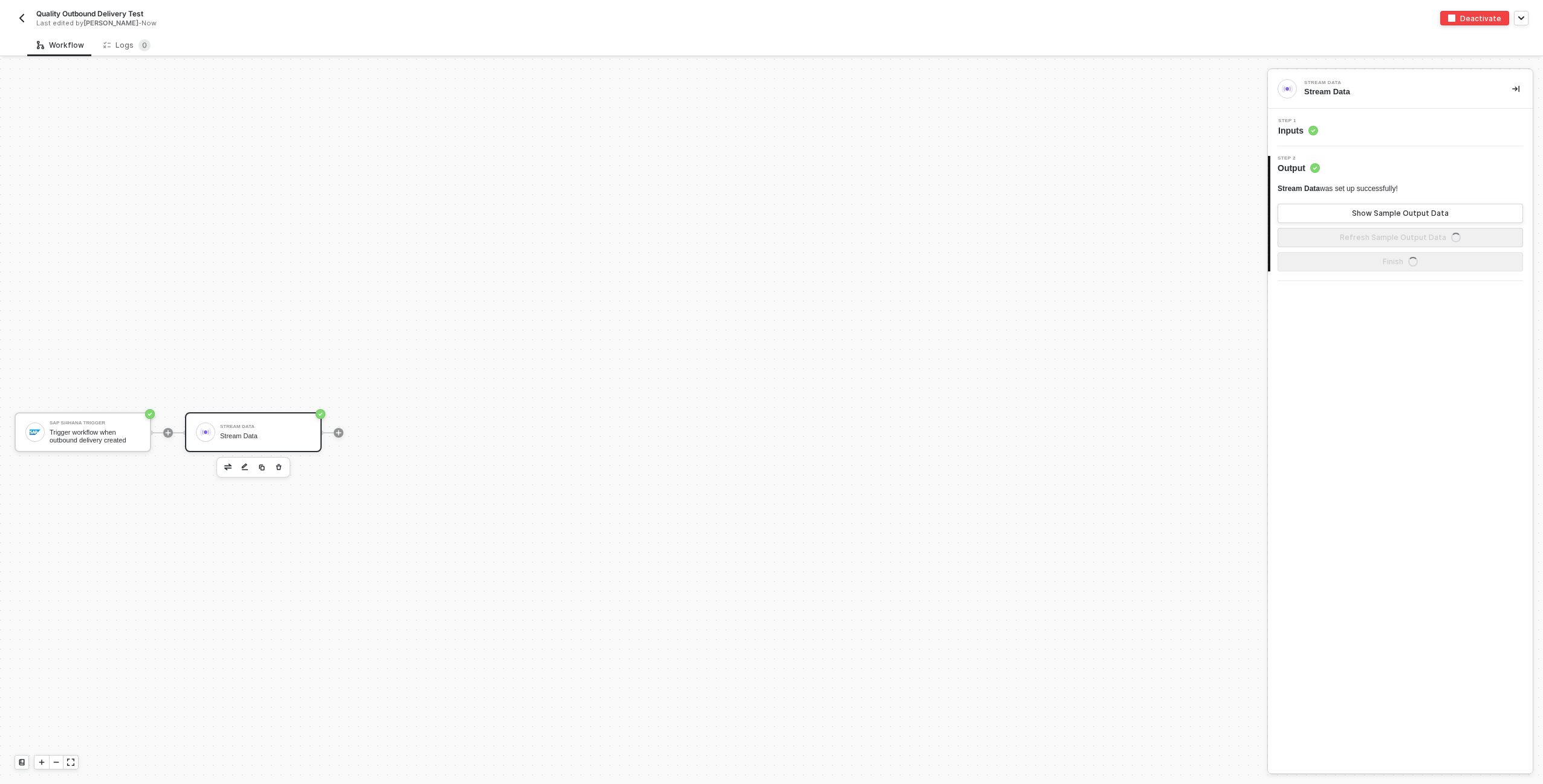
scroll to position [22, 0]
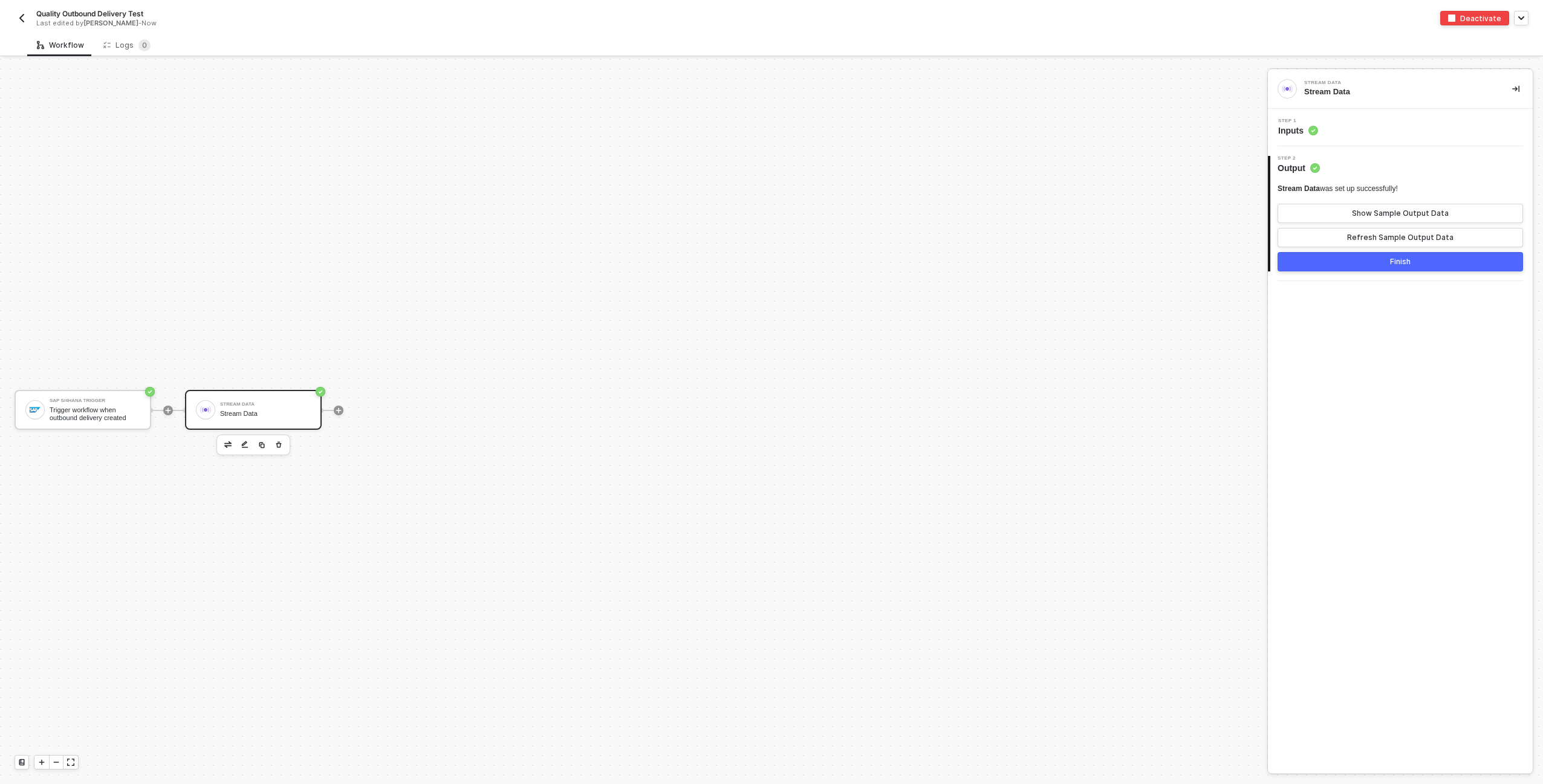
click at [173, 32] on div "Quality Outbound Delivery Test Last edited by [PERSON_NAME] - Now Deactivate" at bounding box center [772, 17] width 1514 height 34
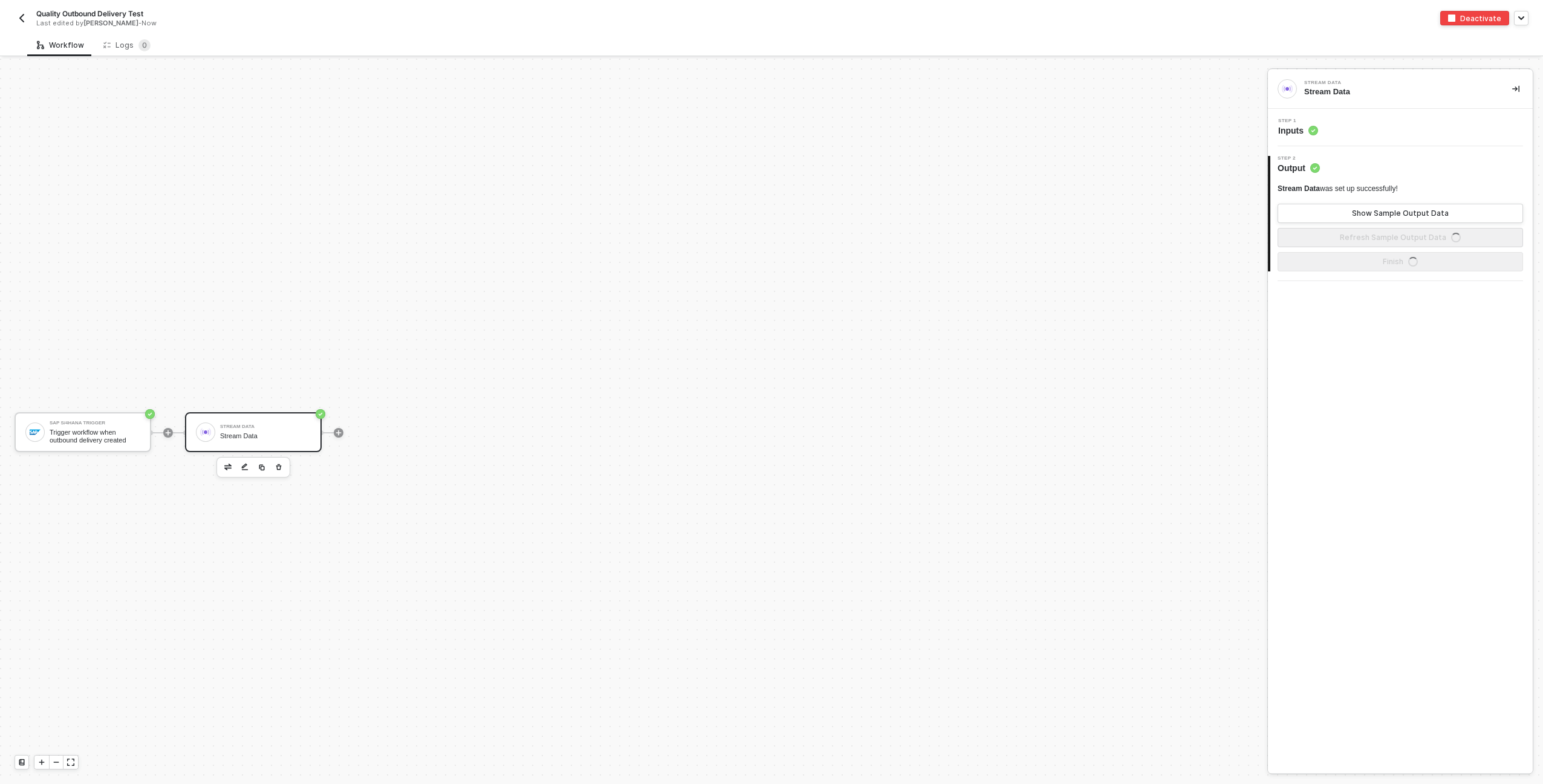
scroll to position [22, 0]
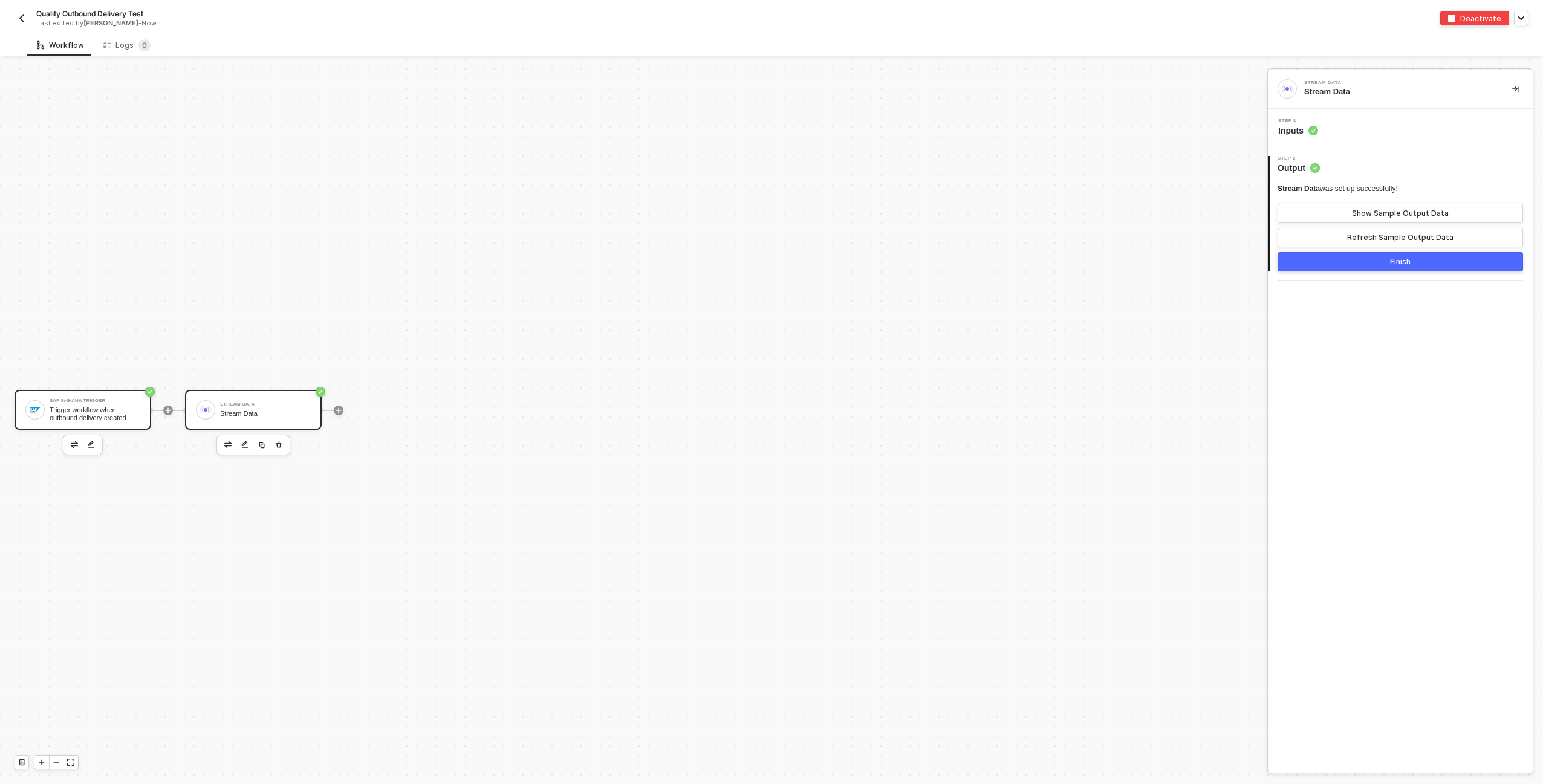
click at [97, 406] on div "Trigger workflow when outbound delivery created" at bounding box center [95, 414] width 91 height 15
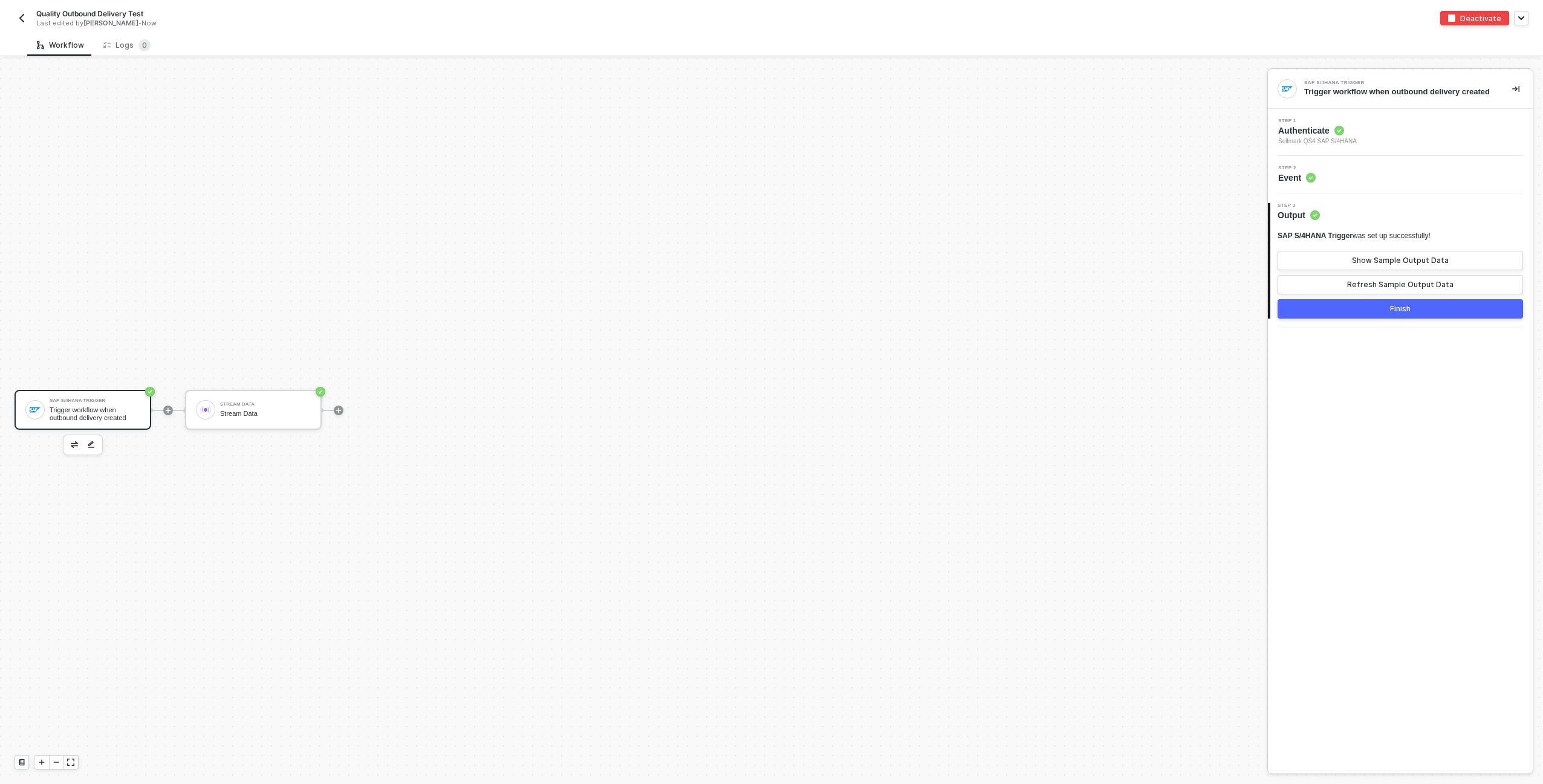
click at [1401, 134] on div "Step 1 Authenticate Sellmark QS4 SAP S/4HANA" at bounding box center [1402, 132] width 262 height 28
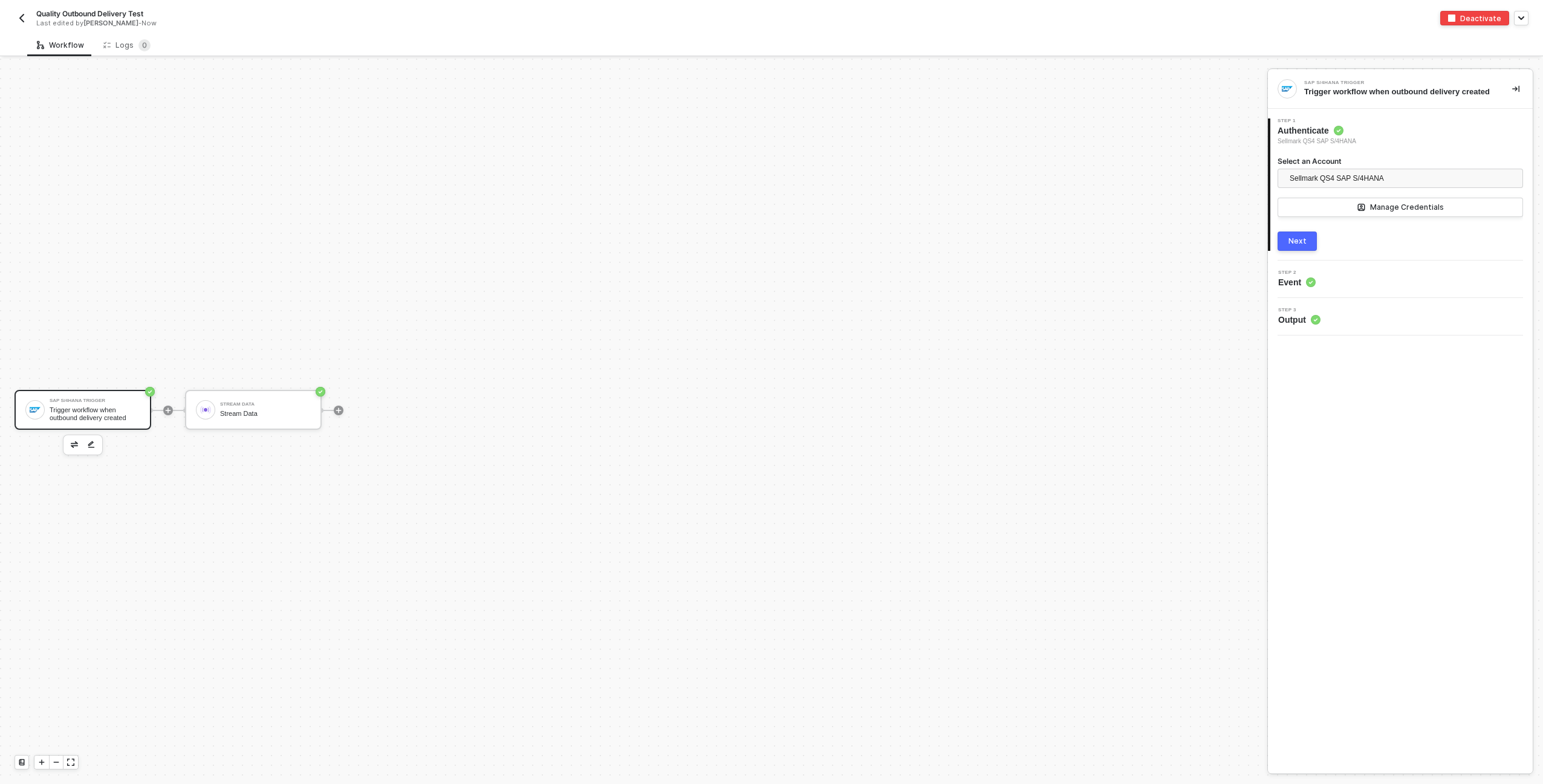
click at [1303, 246] on div "Next" at bounding box center [1297, 241] width 18 height 9
click at [1012, 265] on div "SAP S/4HANA Trigger Trigger workflow when outbound delivery created Stream Data…" at bounding box center [630, 409] width 1262 height 747
click at [1513, 92] on icon "icon-collapse-right" at bounding box center [1516, 88] width 7 height 7
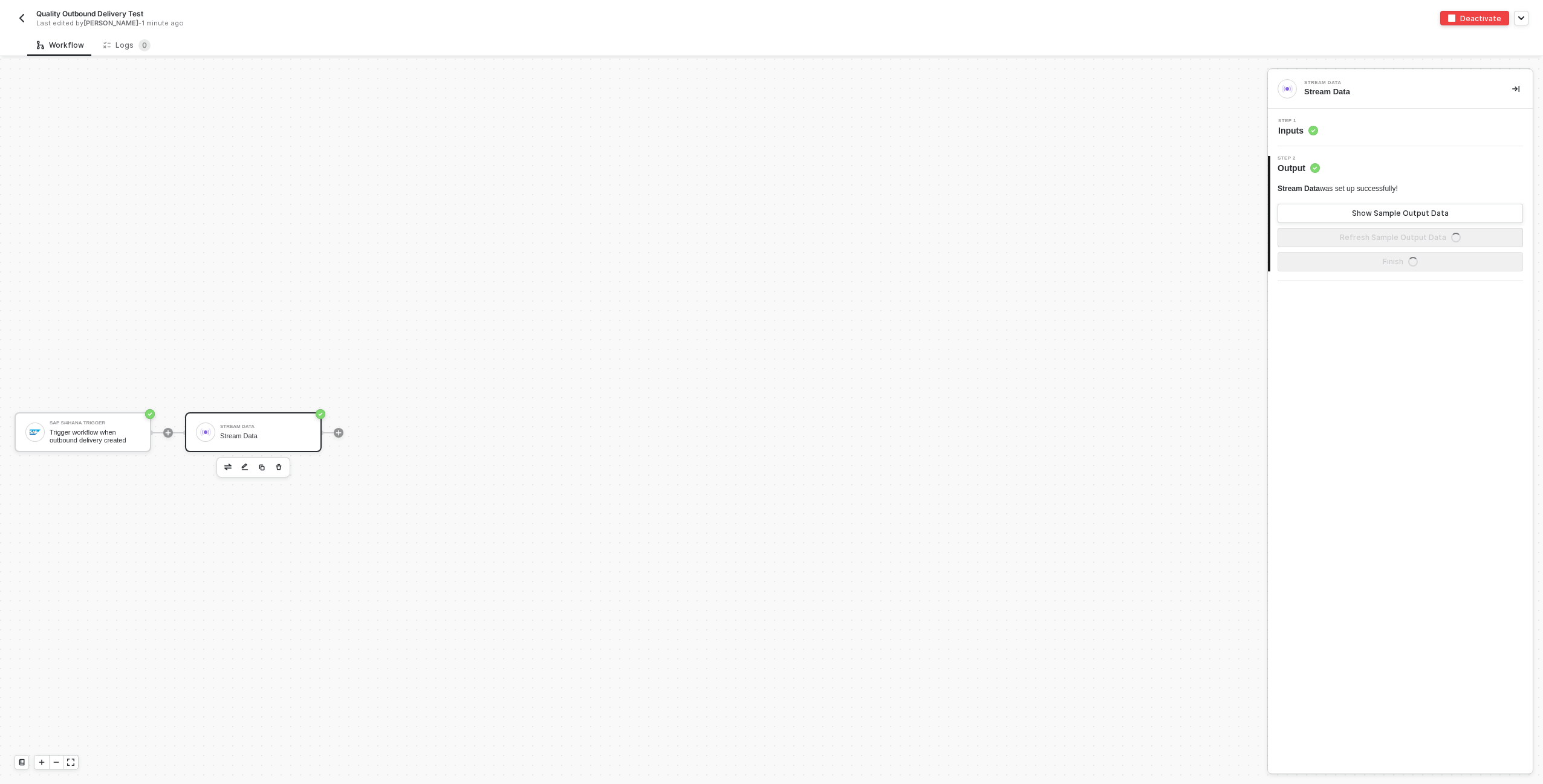
scroll to position [22, 0]
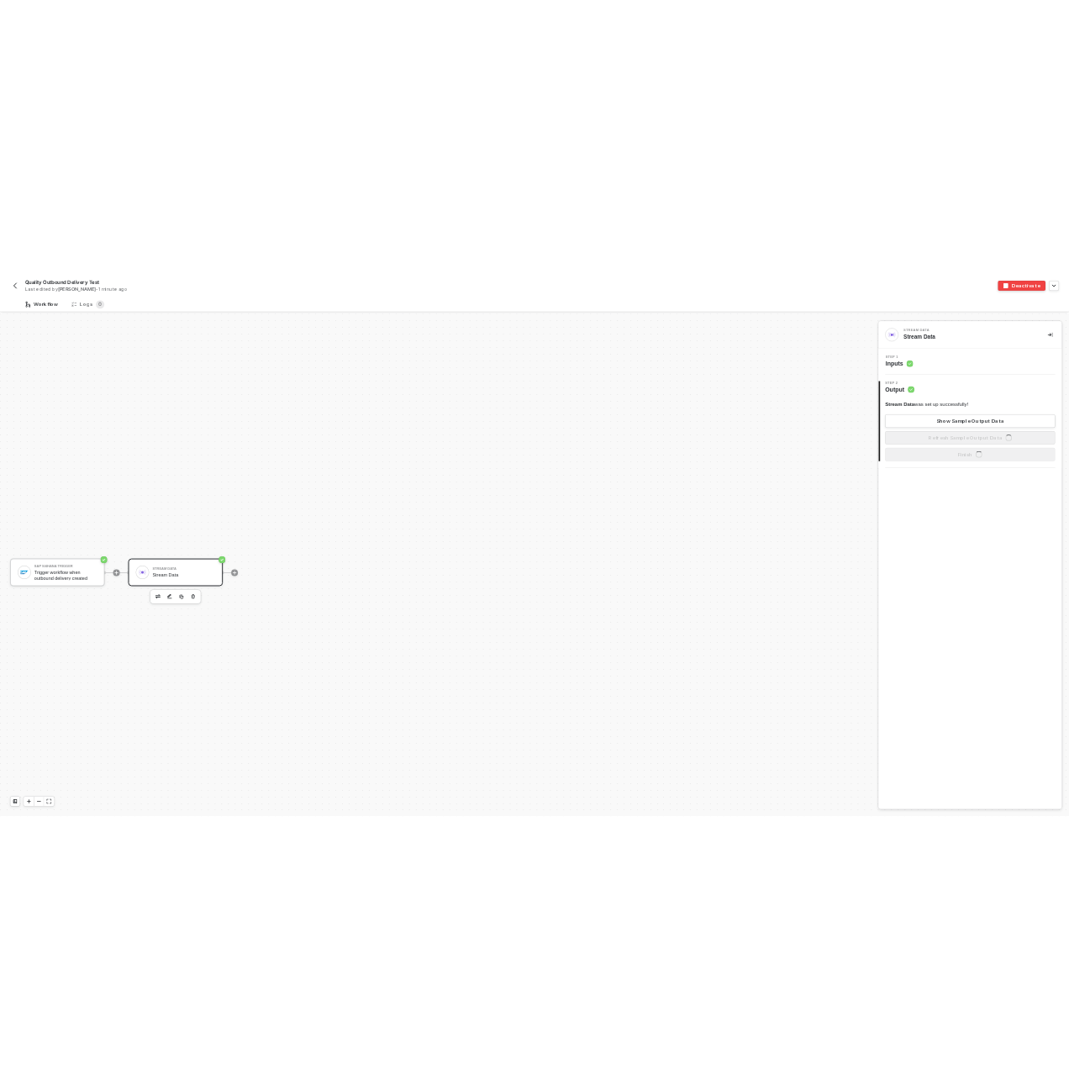
scroll to position [31, 0]
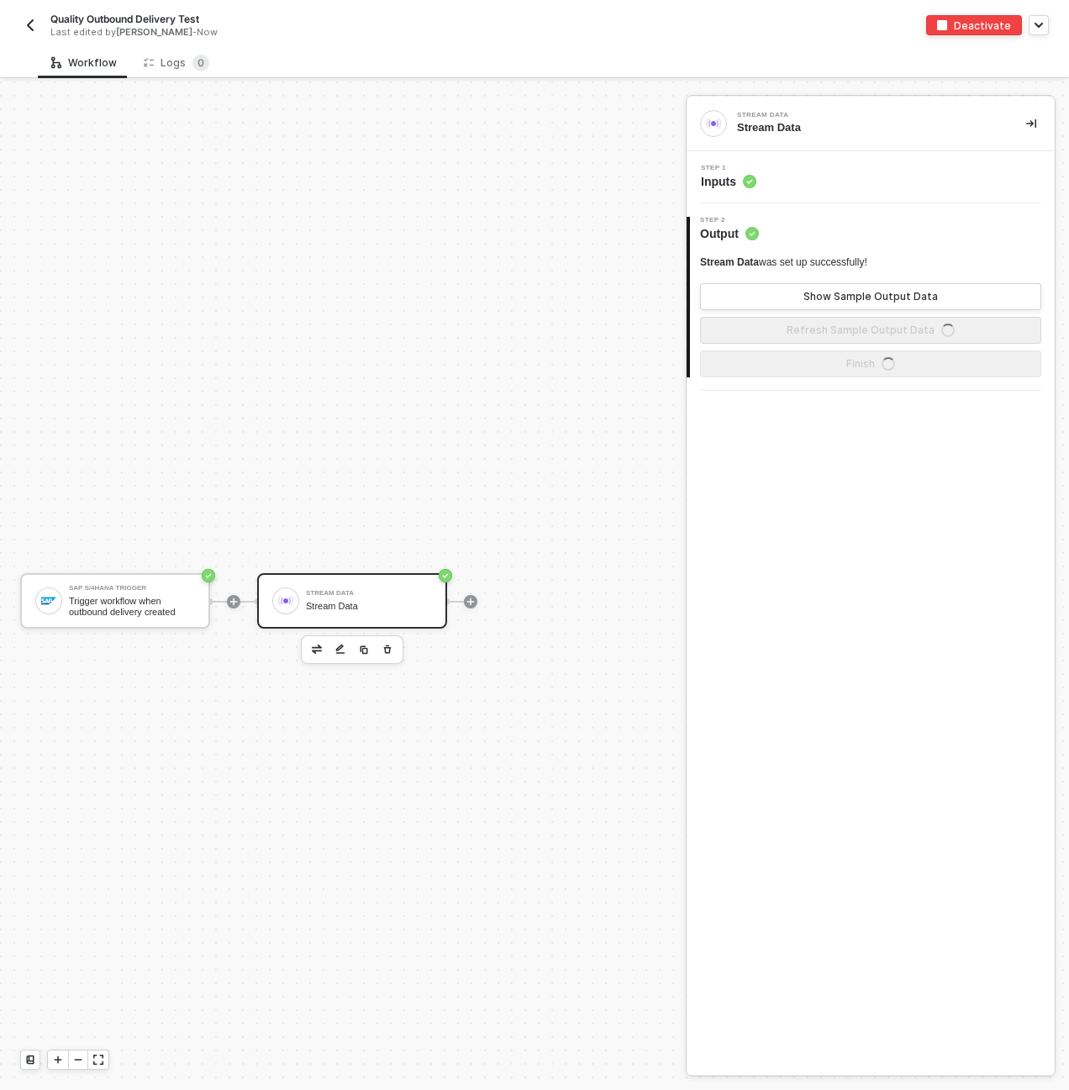
scroll to position [31, 0]
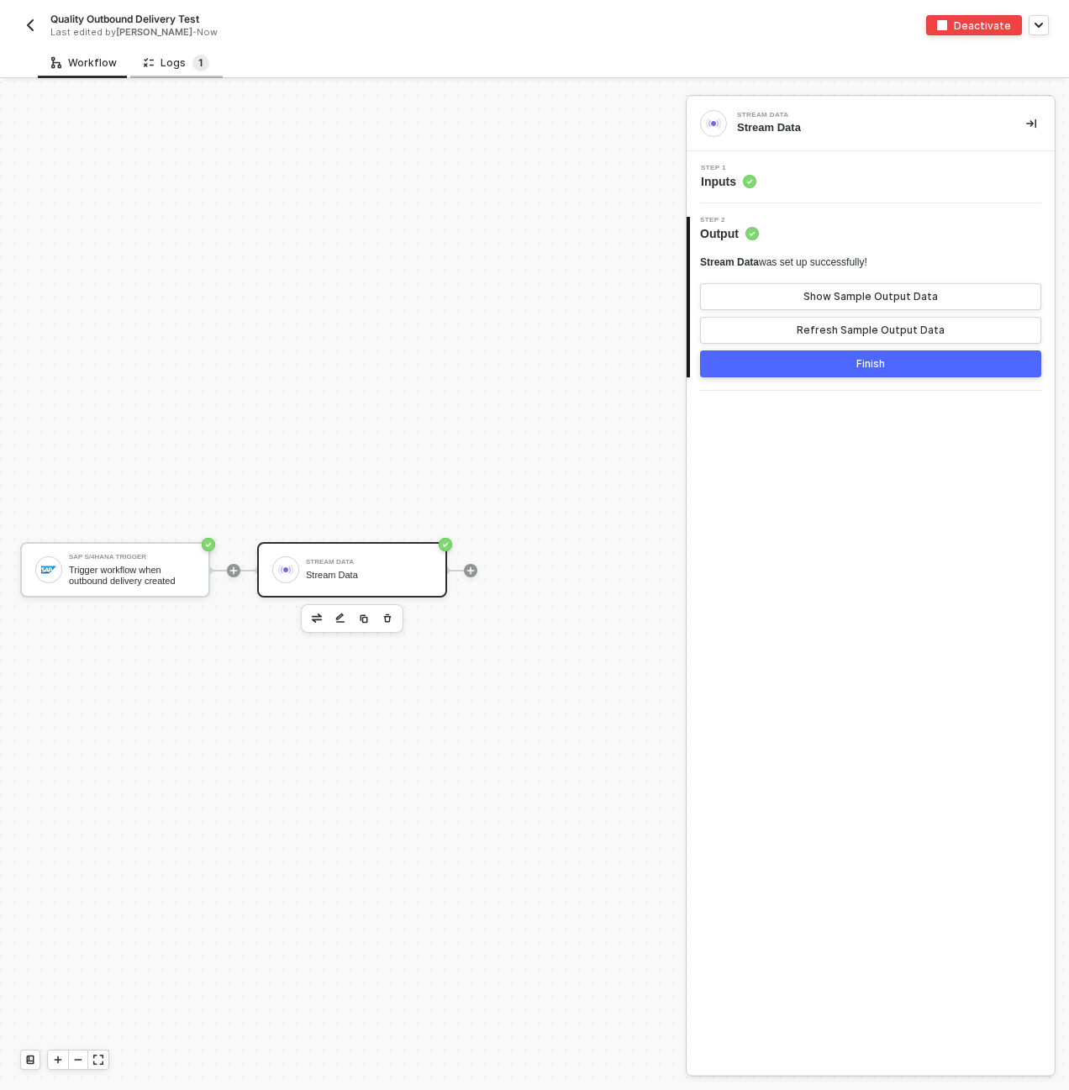
click at [198, 55] on span "1" at bounding box center [200, 63] width 5 height 17
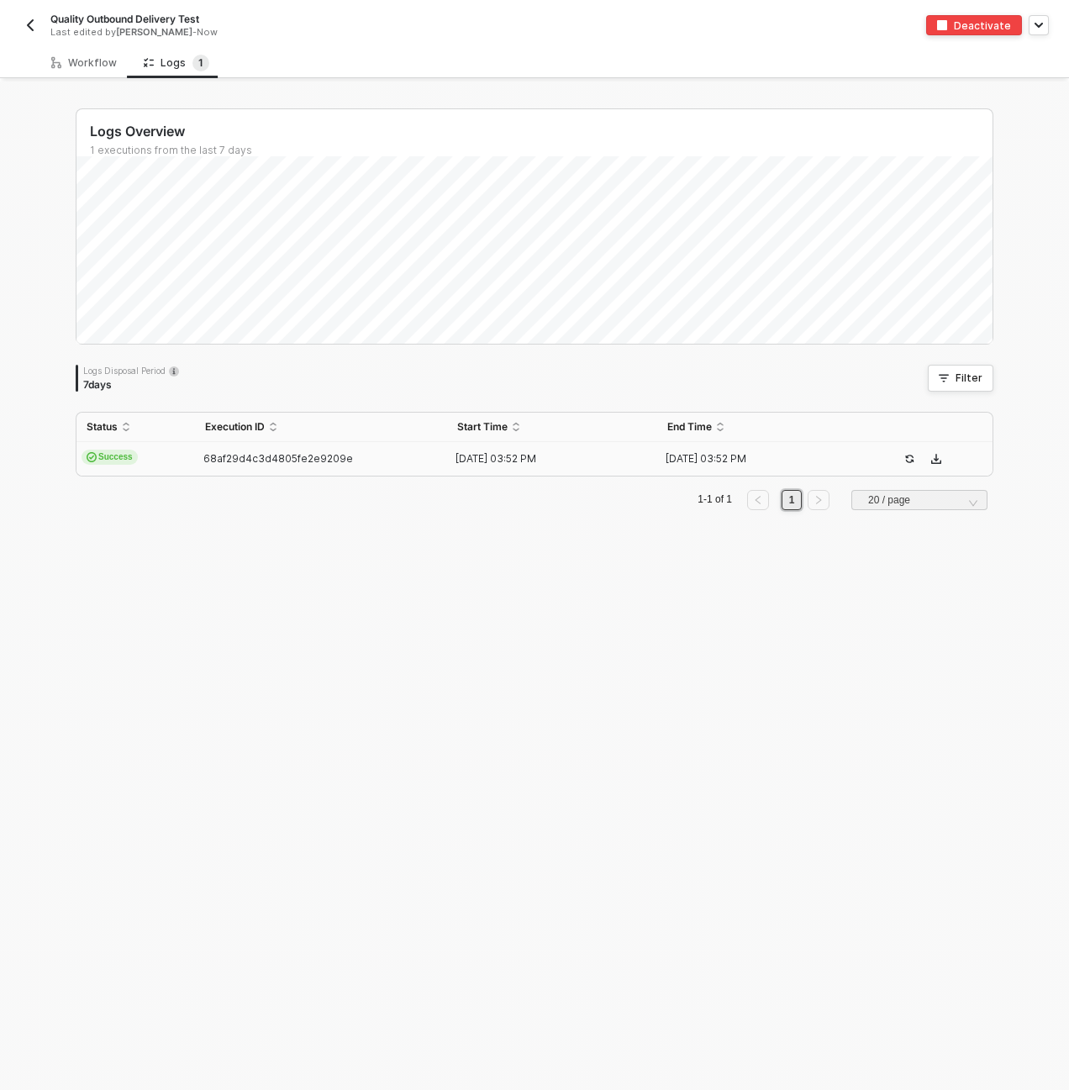
click at [164, 465] on td "Success" at bounding box center [135, 459] width 118 height 34
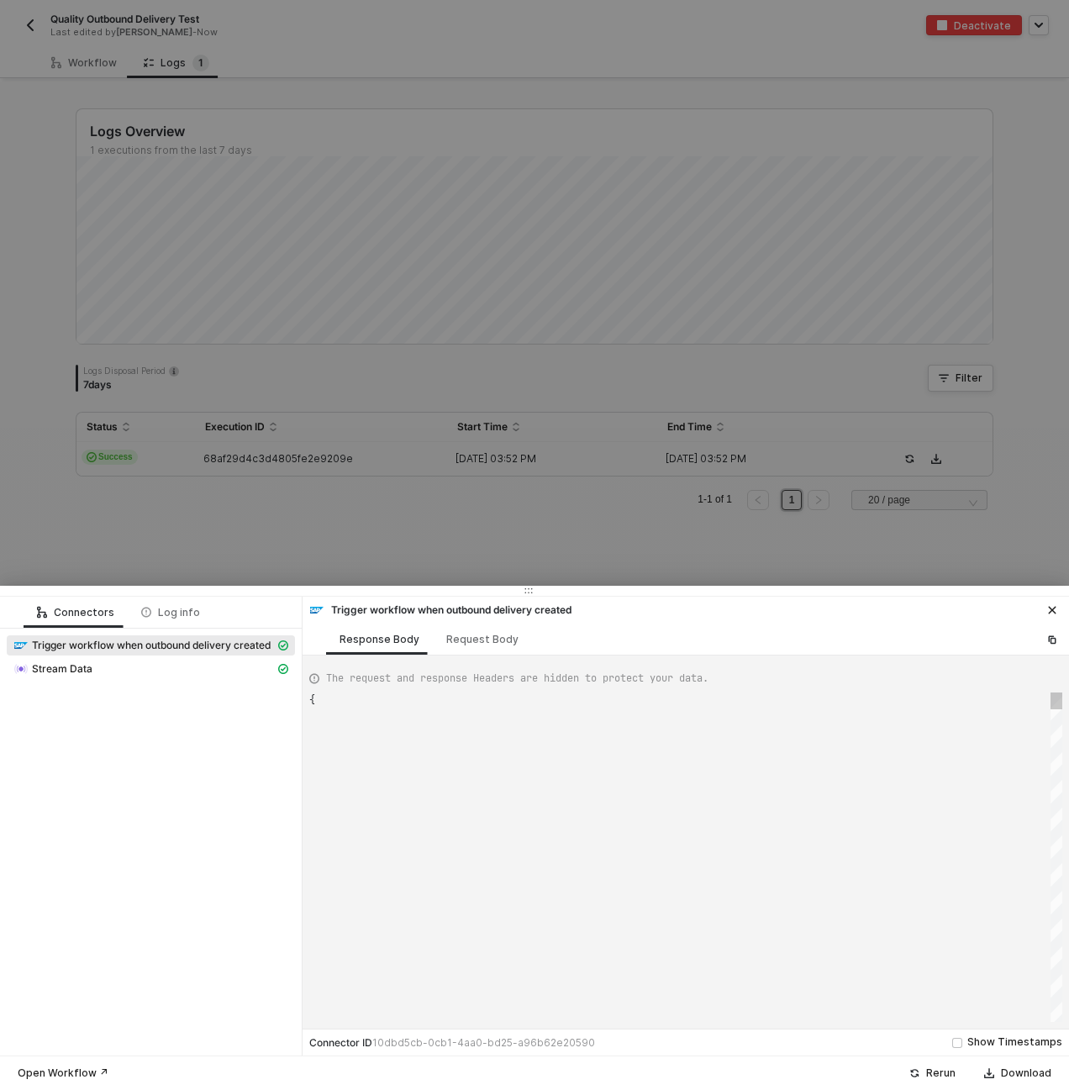
type textarea "{ "json": { "__metadata": { "id": "[URL][DOMAIN_NAME]", "uri": "[URL][DOMAIN_NA…"
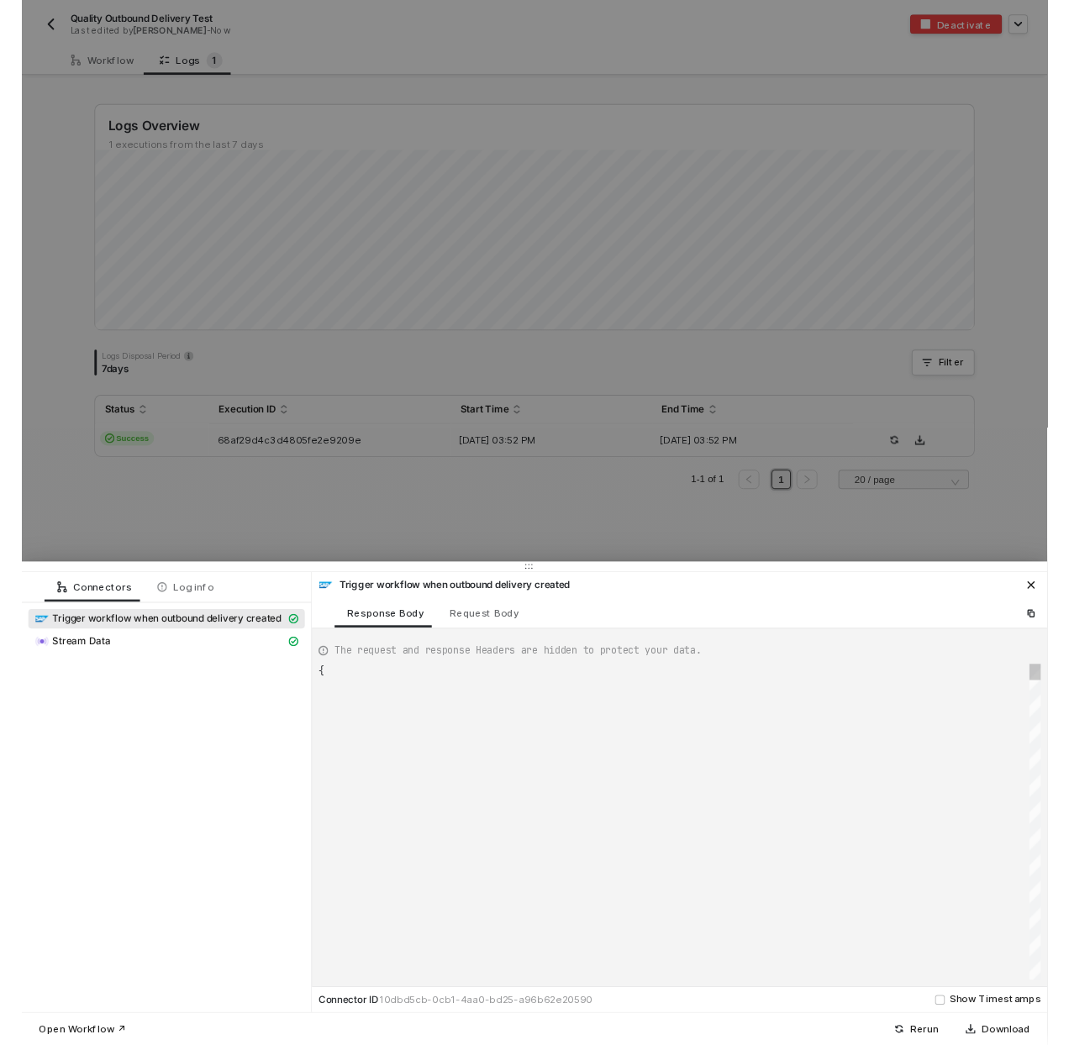
scroll to position [121, 0]
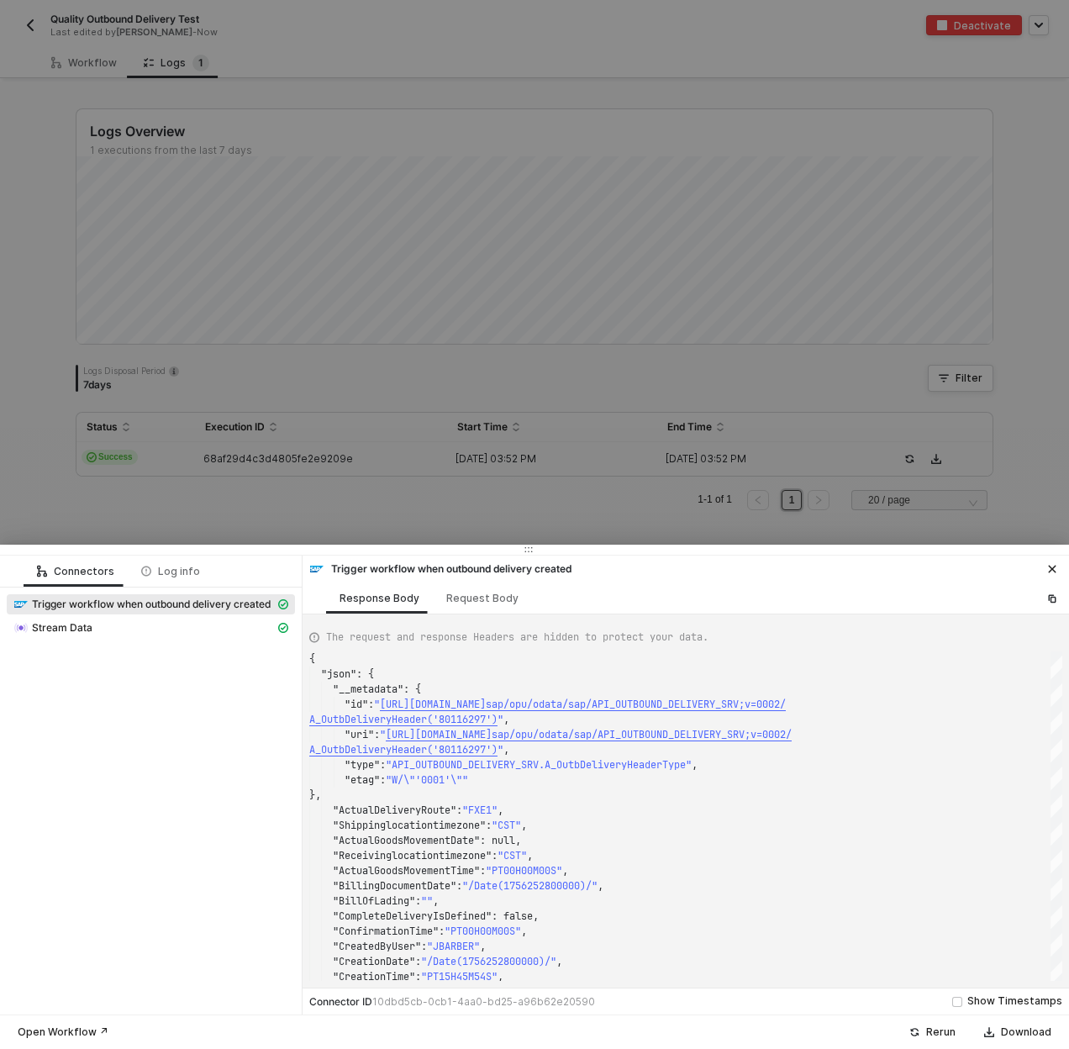
click at [317, 514] on div at bounding box center [534, 524] width 1069 height 1049
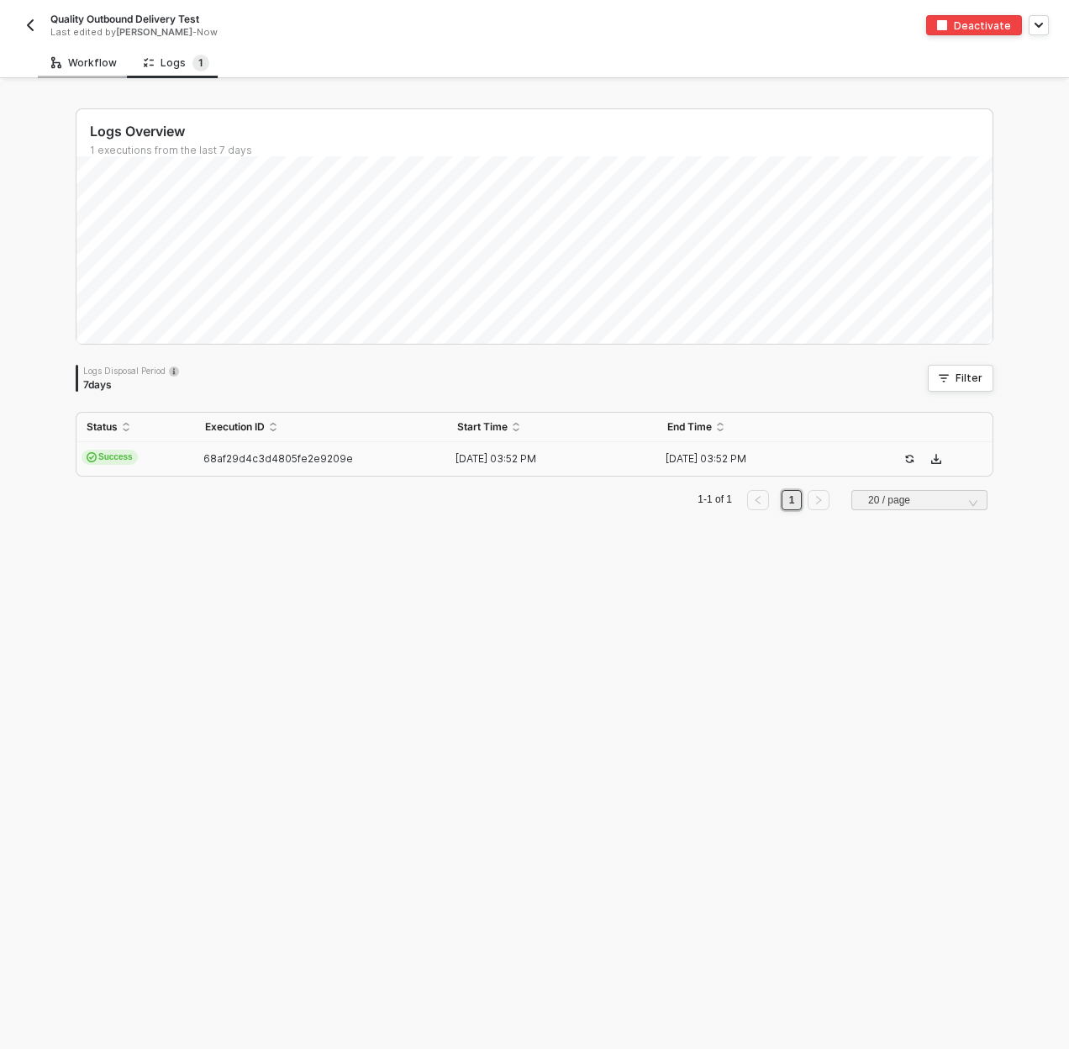
click at [77, 63] on div "Workflow" at bounding box center [84, 62] width 66 height 13
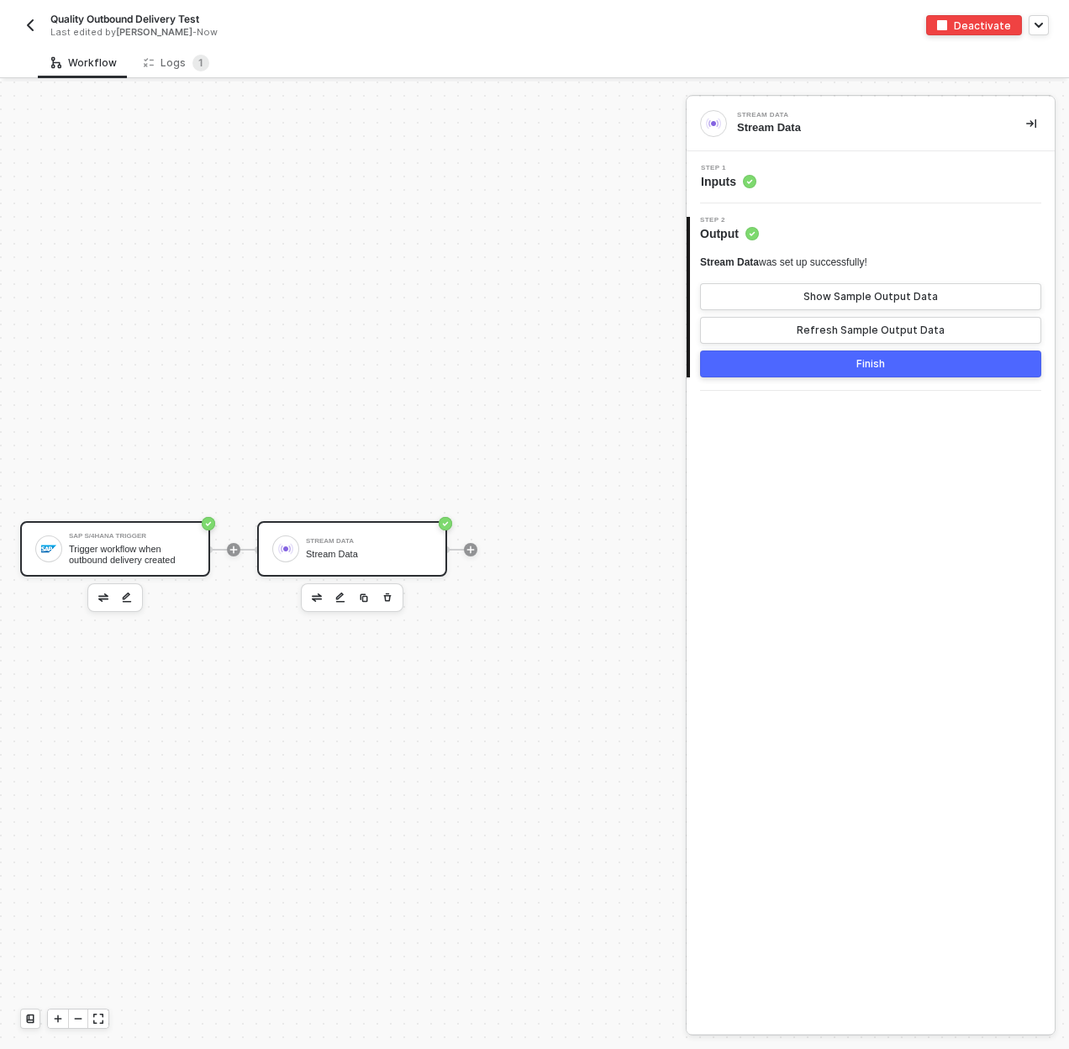
click at [108, 550] on div "Trigger workflow when outbound delivery created" at bounding box center [132, 554] width 126 height 21
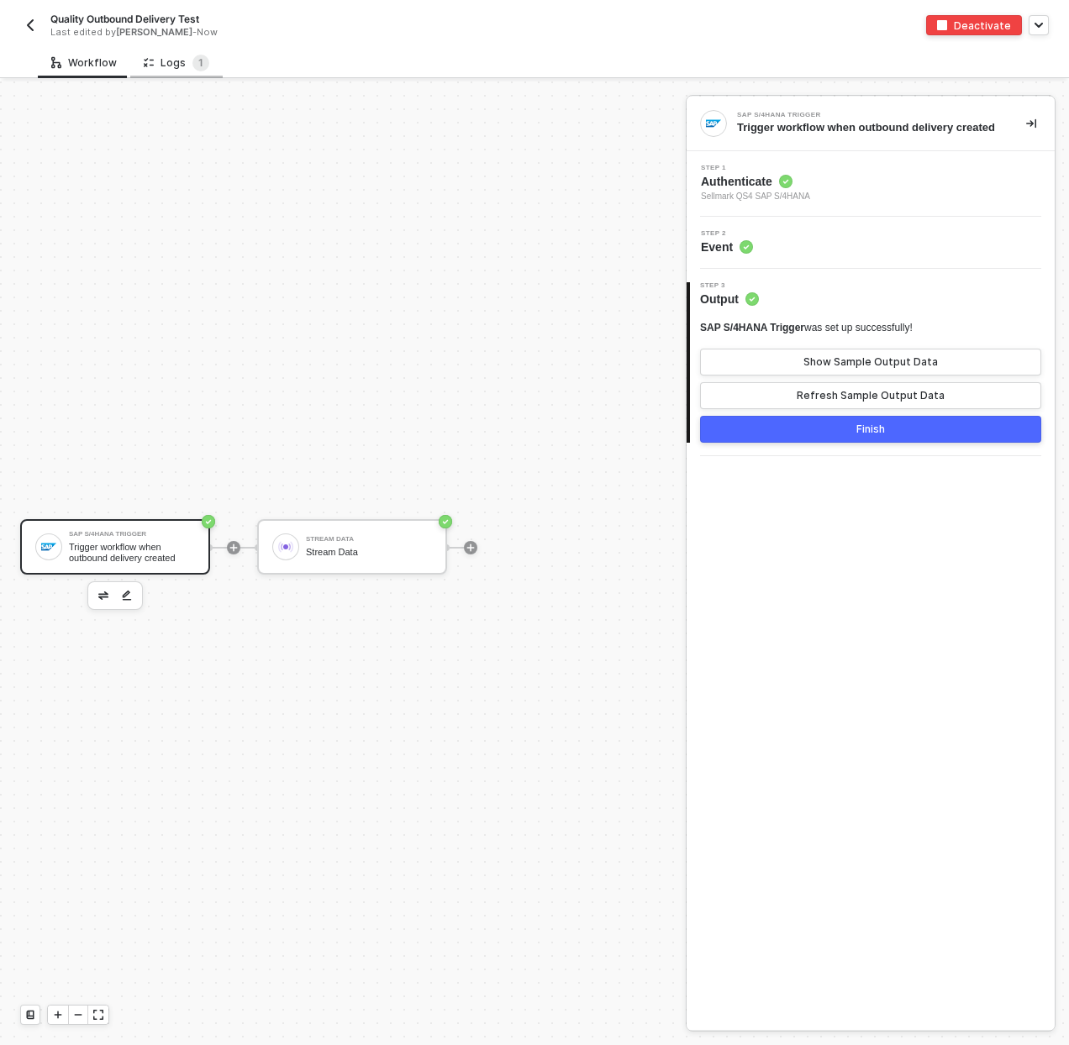
click at [166, 69] on div "Logs 1" at bounding box center [177, 63] width 66 height 17
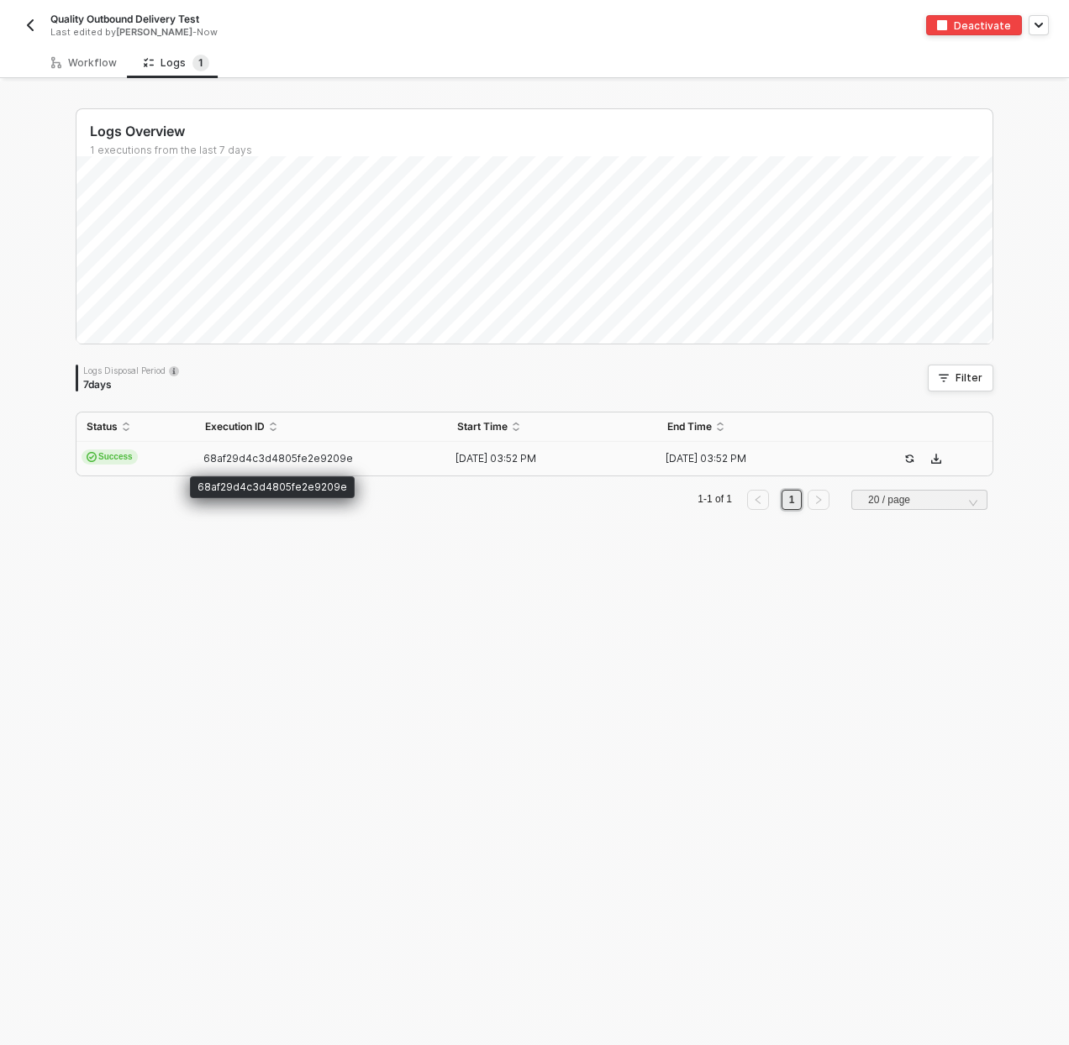
click at [221, 455] on span "68af29d4c3d4805fe2e9209e" at bounding box center [278, 458] width 150 height 13
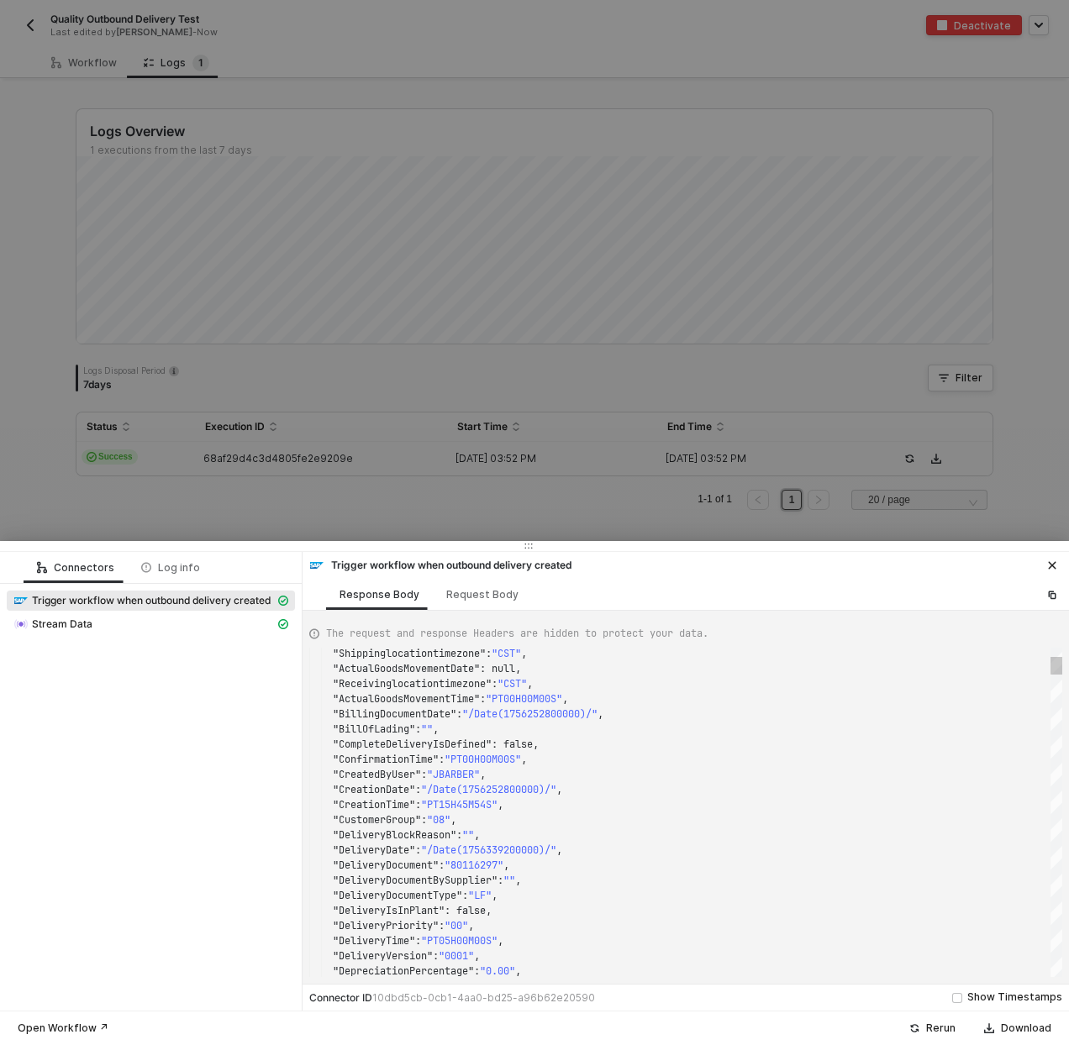
type textarea ""ActualDeliveryRoute": "FXE1", "Shippinglocationtimezone": "CST", "ActualGoodsM…"
click at [488, 760] on span ""PT00H00M00S"" at bounding box center [482, 759] width 76 height 13
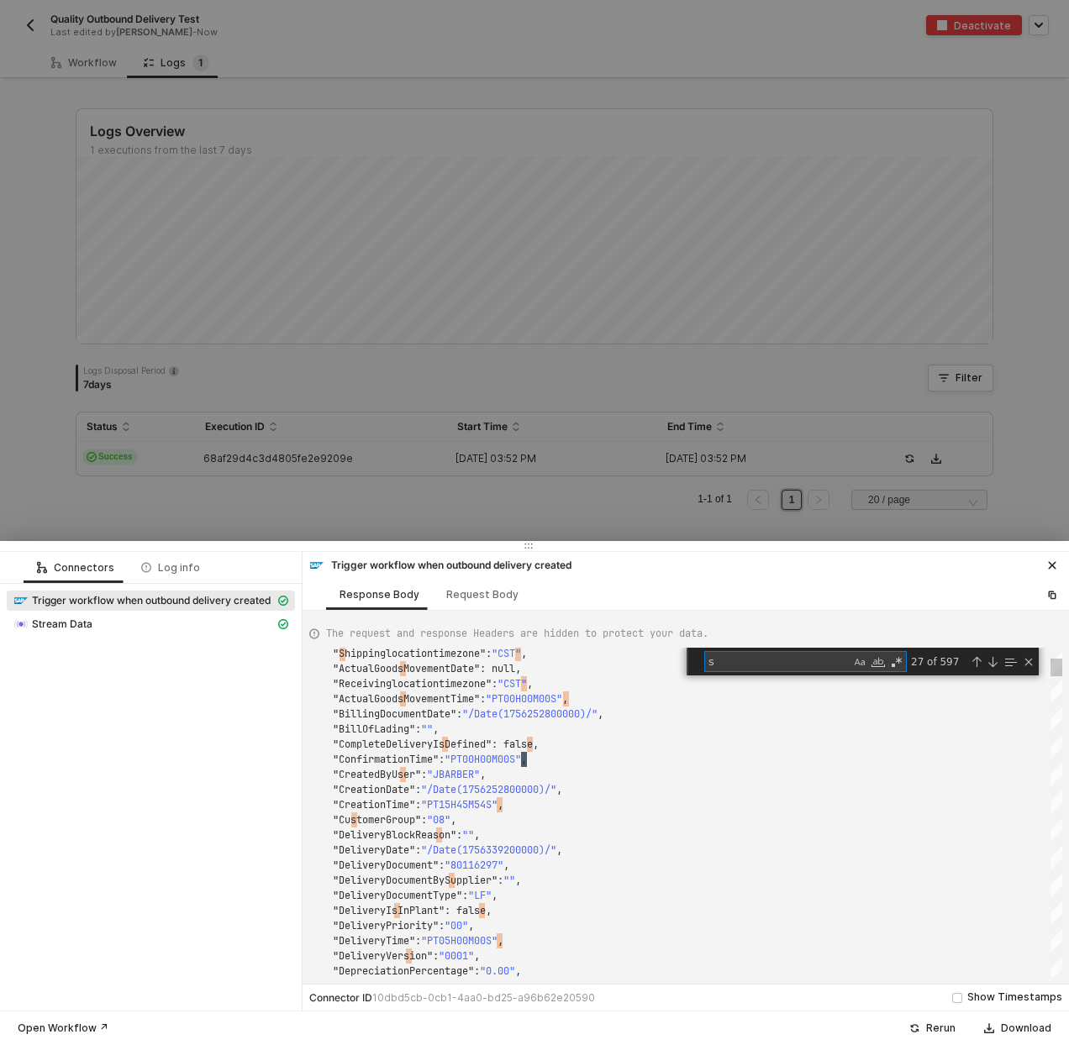
type textarea "sa"
type textarea ""LastChangedByUser": "", "LoadingDate": "/Date(1756252800000)/", "LoadingPoint"…"
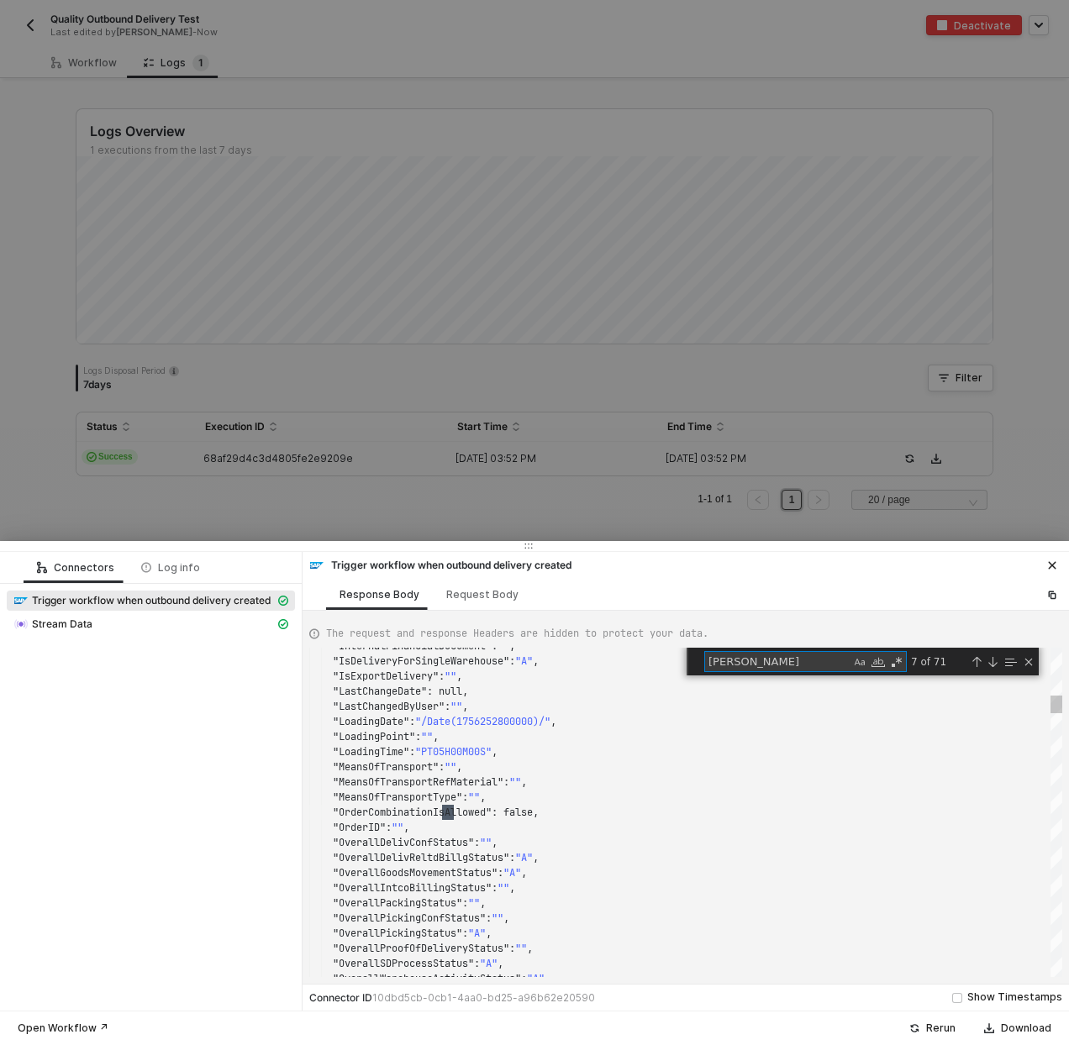
type textarea "sale"
type textarea ""ProposedDeliveryRoute": "FXE1", "ReceivingPlant": "", "RouteSchedule": "", "Sa…"
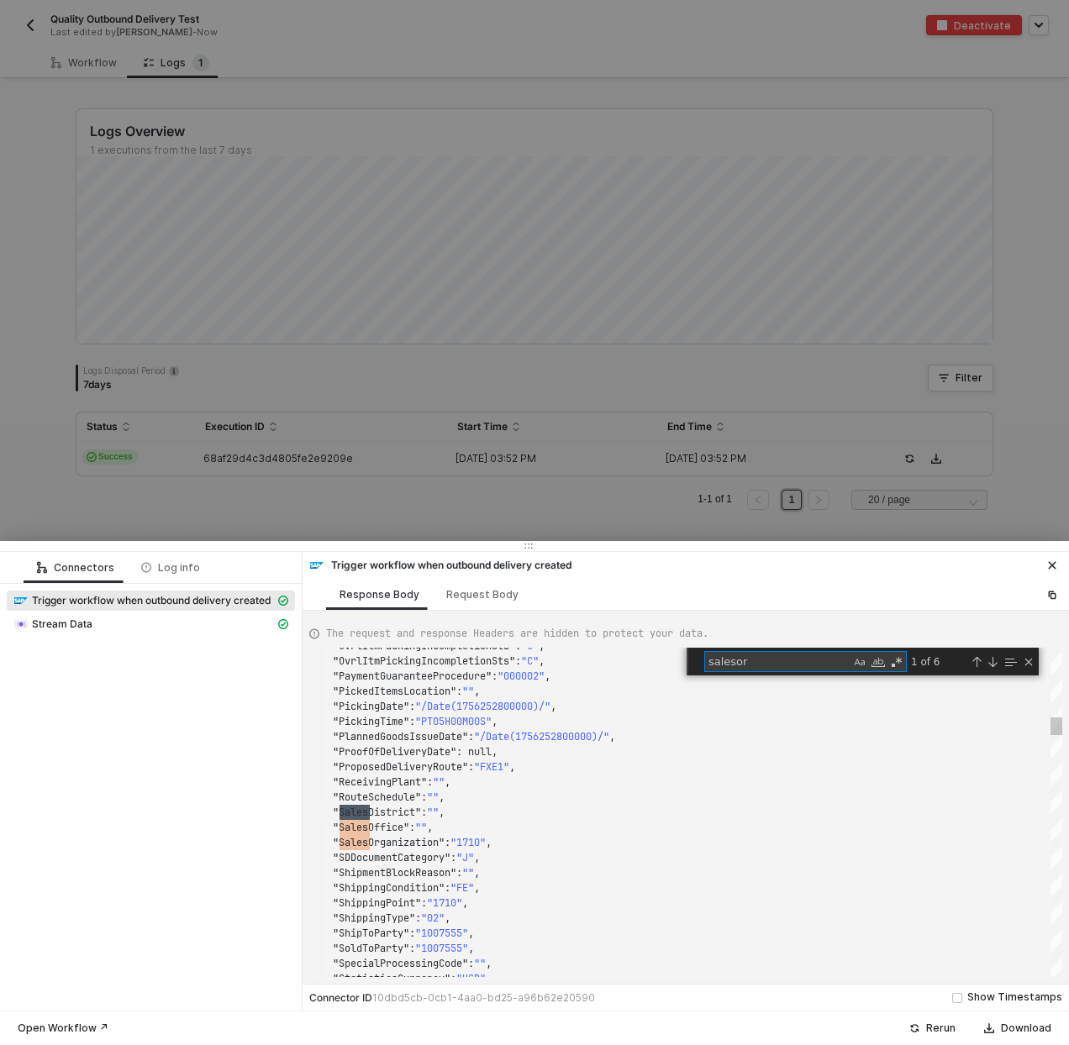
scroll to position [151, 72]
type textarea "salesorder"
type textarea ""CreationDate": "/Date(1756252800000)/", "CreationTime": "PT15H45M54S", "Custom…"
type textarea "or"
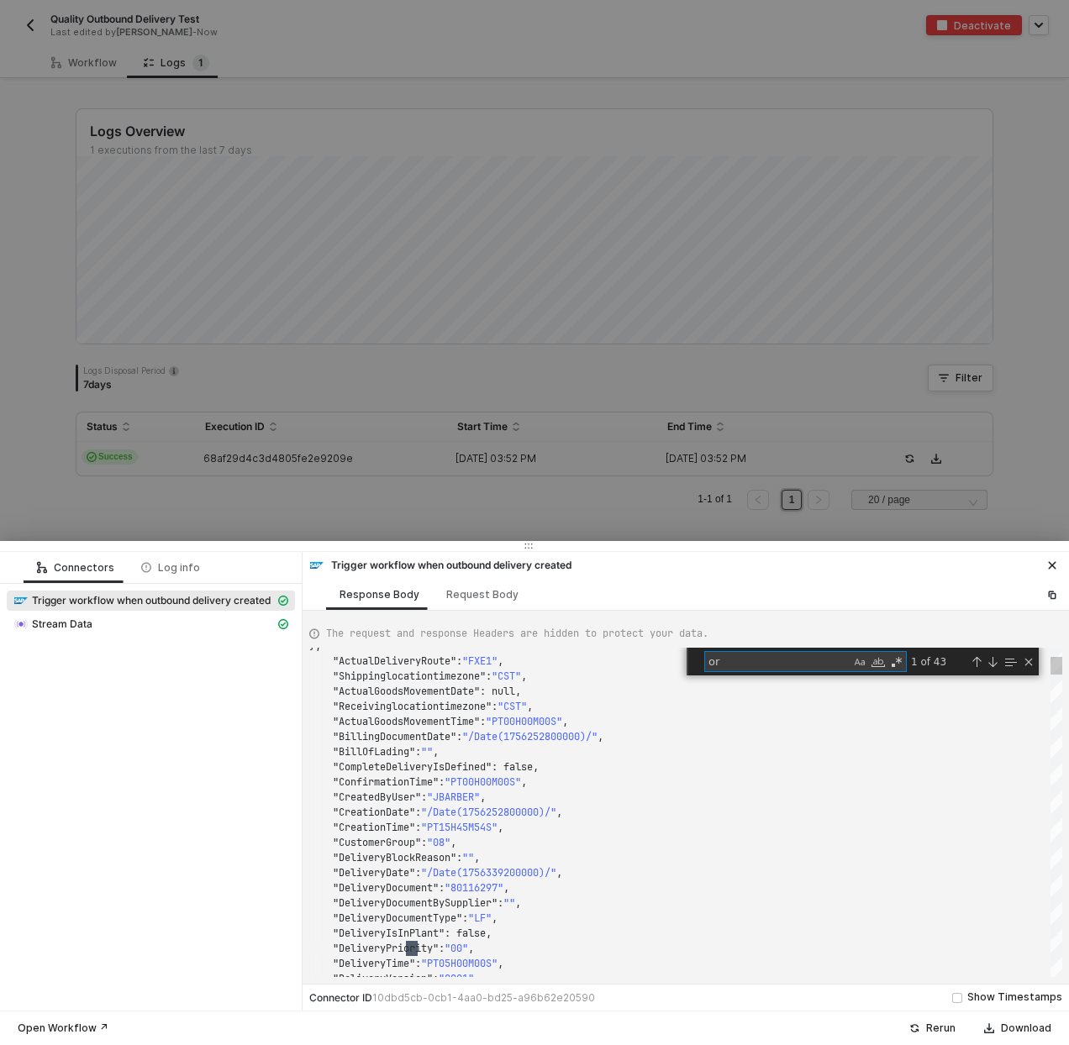
type textarea ""LastChangedByUser": "", "LoadingDate": "/Date(1756252800000)/", "LoadingPoint"…"
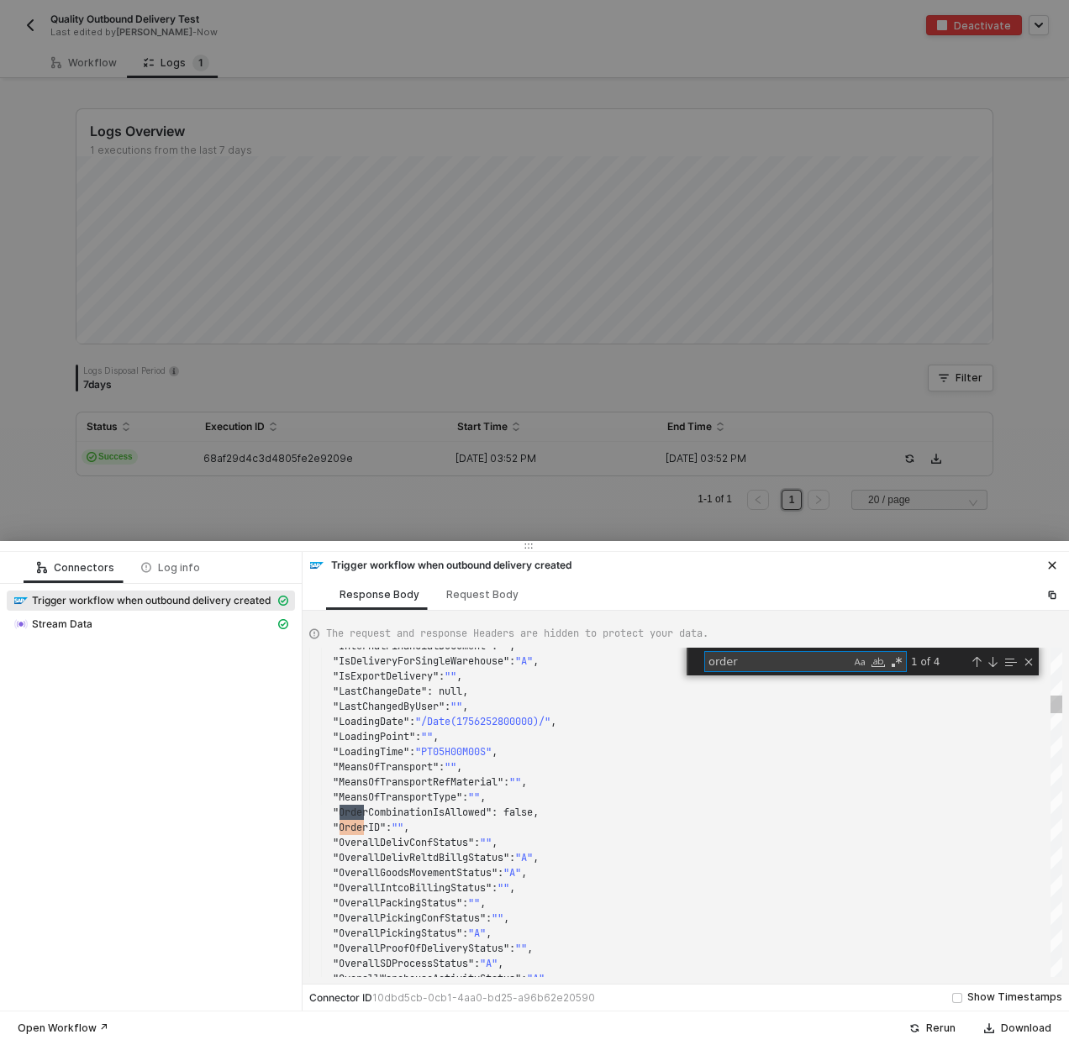
scroll to position [151, 60]
type textarea "order"
click at [492, 786] on span ""MeansOfTransportRefMaterial"" at bounding box center [418, 781] width 171 height 13
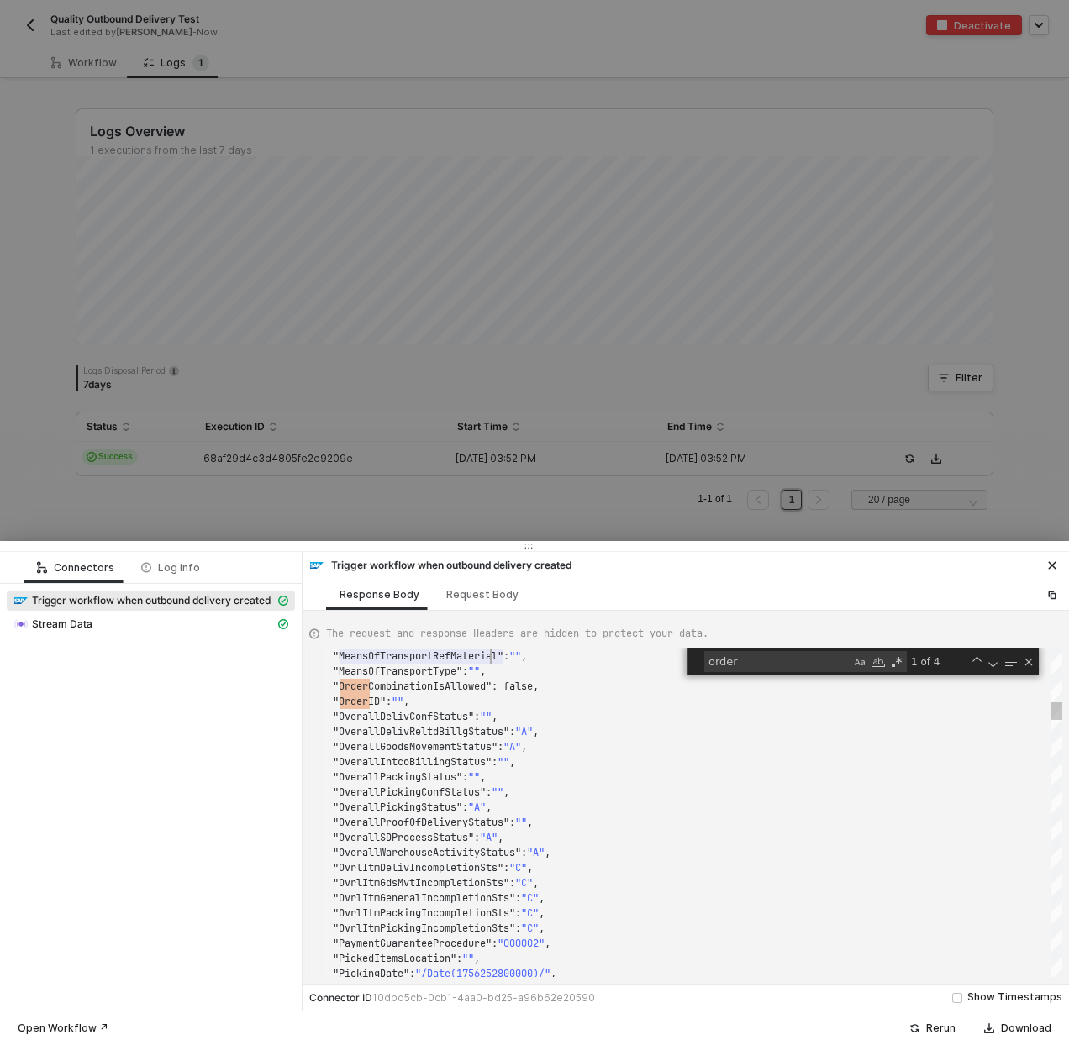
click at [355, 699] on span ""OrderID"" at bounding box center [359, 701] width 53 height 13
type textarea ""OverallDelivReltdBillgStatus": "A", "OverallGoodsMovementStatus": "A", "Overal…"
click at [436, 863] on div ""MeansOfTransport" : "" , "MeansOfTransportRefMaterial" : "" , "MeansOfTranspor…" at bounding box center [685, 812] width 753 height 329
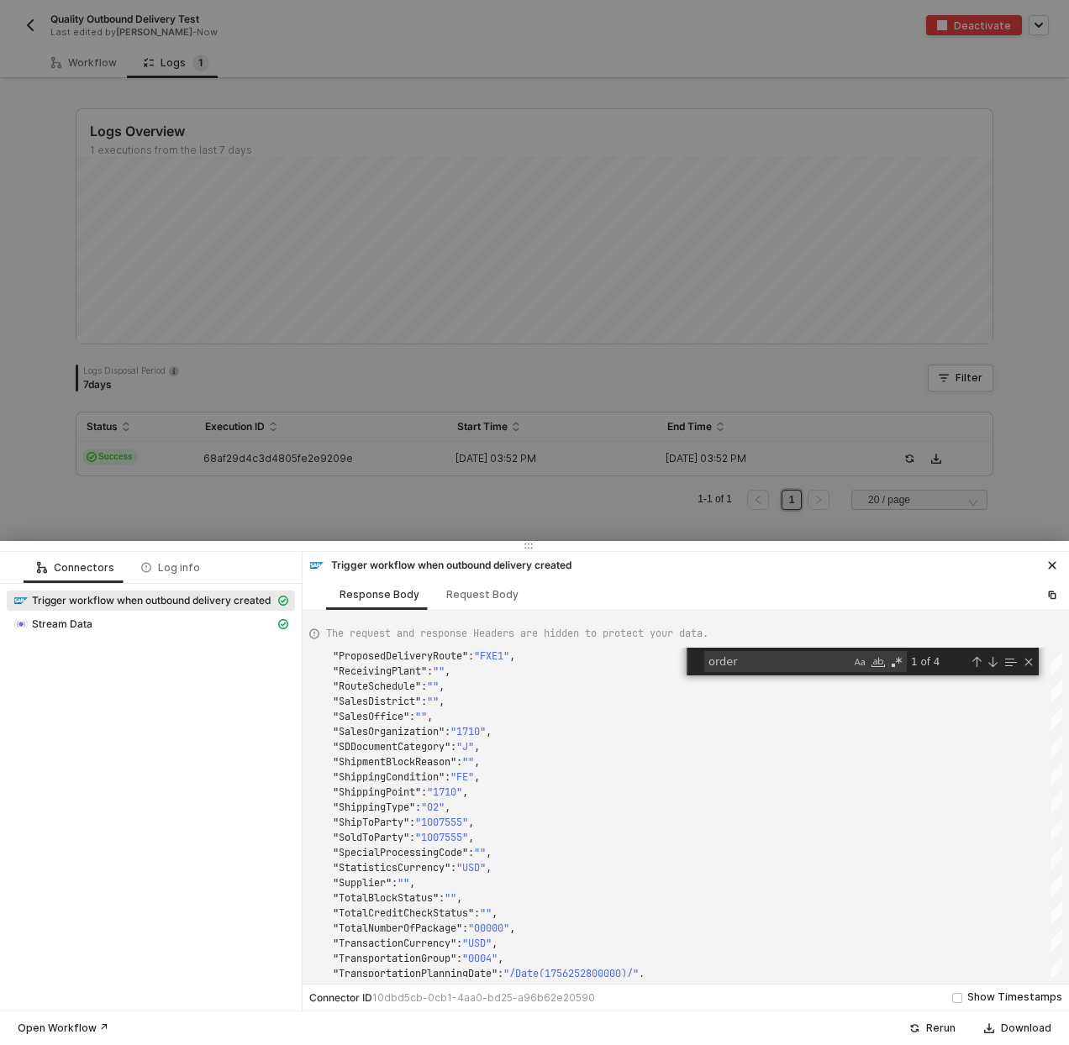
click at [338, 338] on div at bounding box center [534, 522] width 1069 height 1045
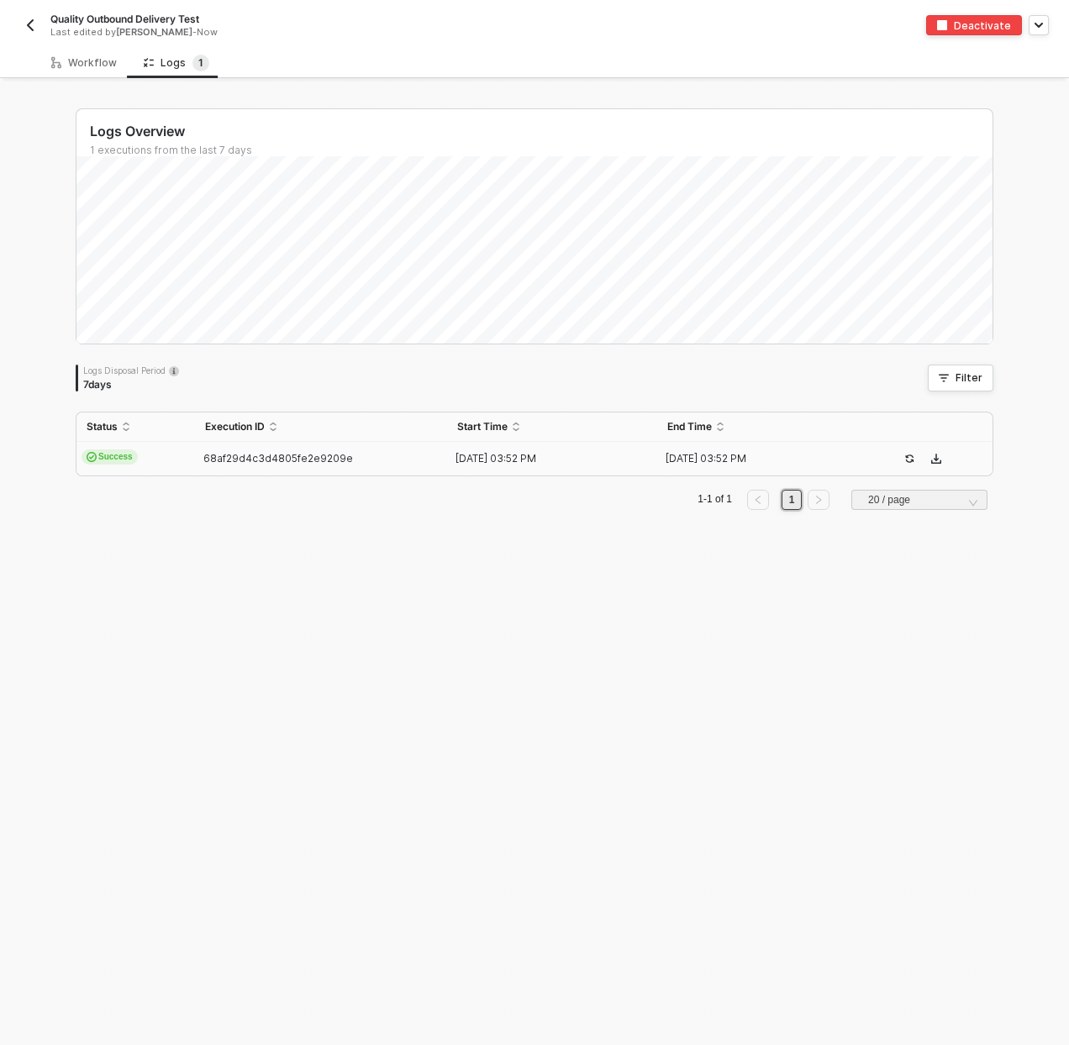
click at [35, 16] on button "button" at bounding box center [30, 25] width 20 height 20
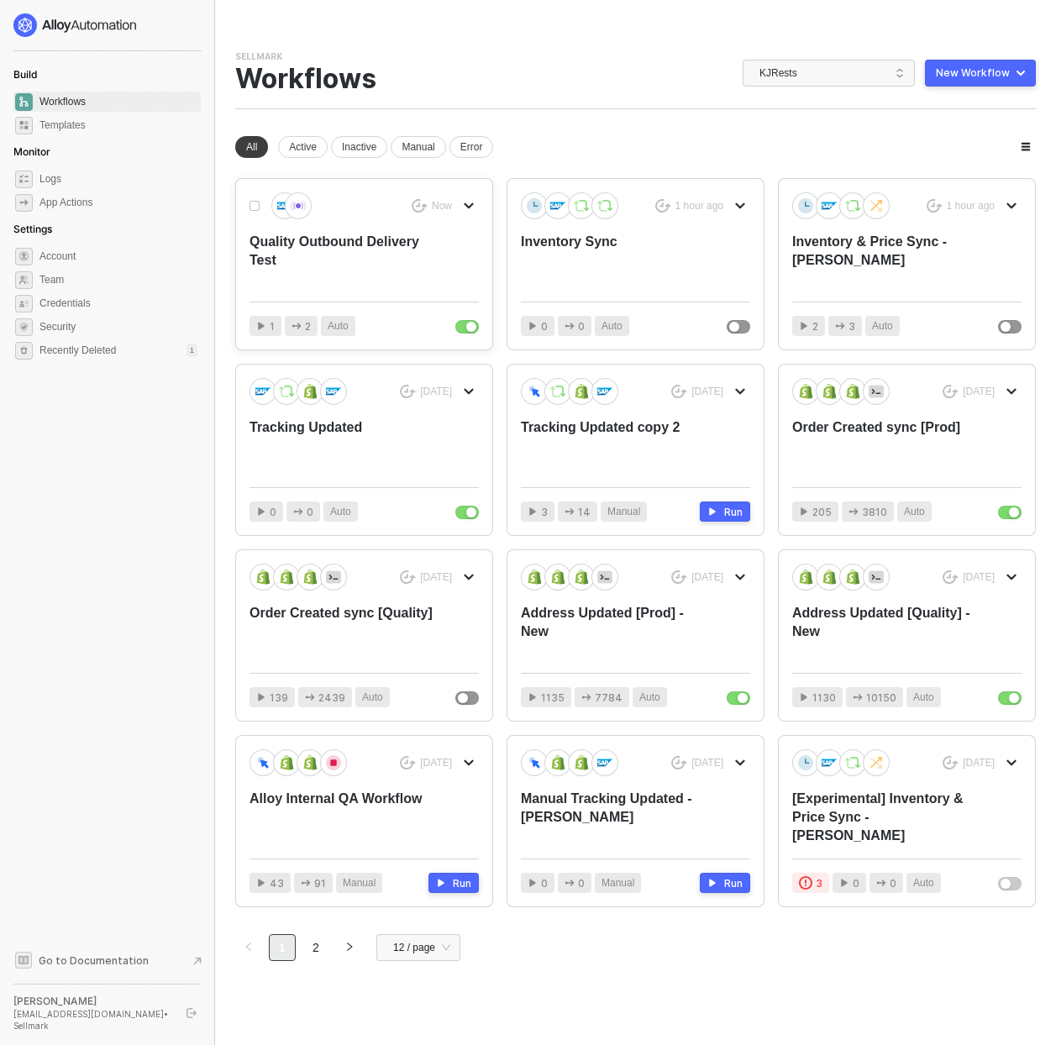
click at [371, 232] on div "Now Quality Outbound Delivery Test" at bounding box center [364, 240] width 229 height 96
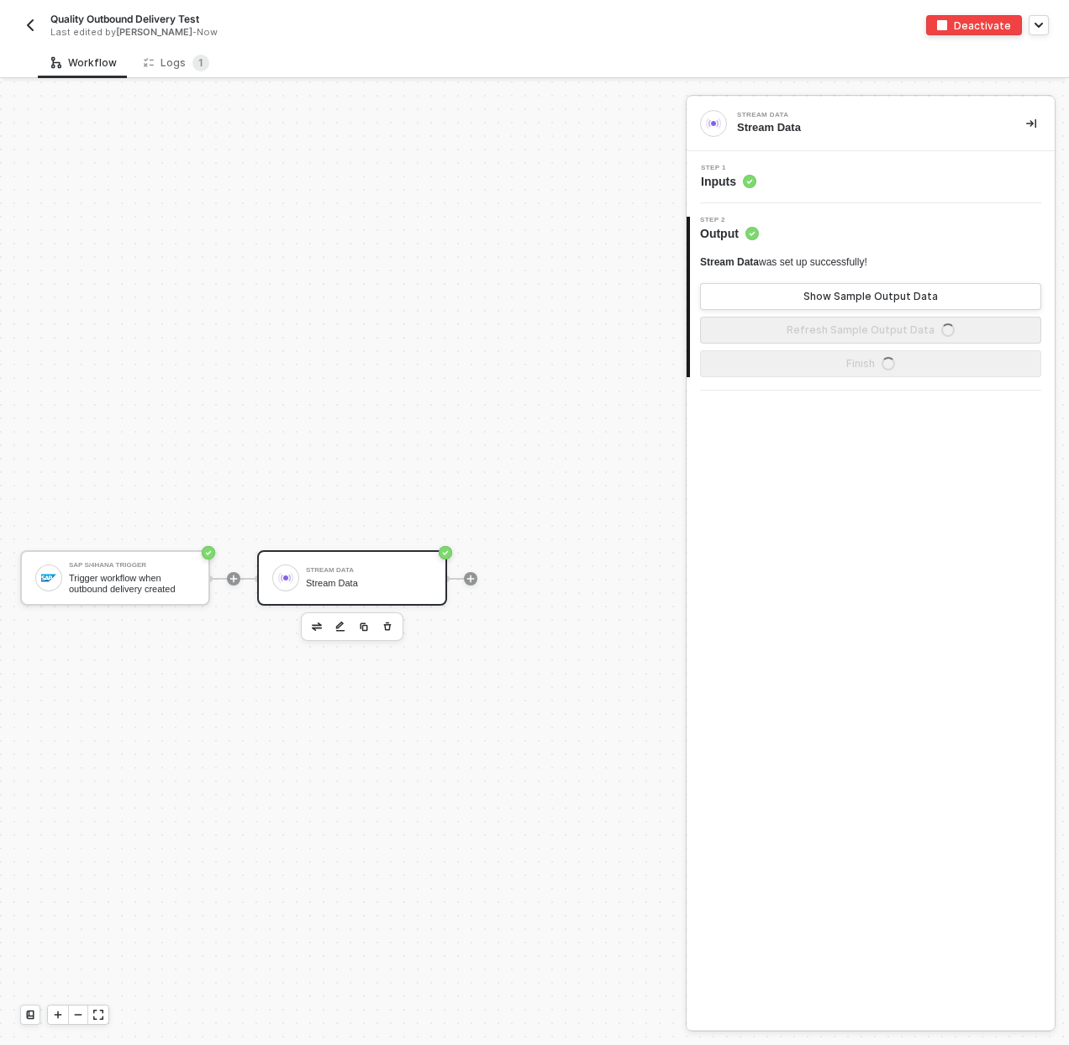
scroll to position [31, 0]
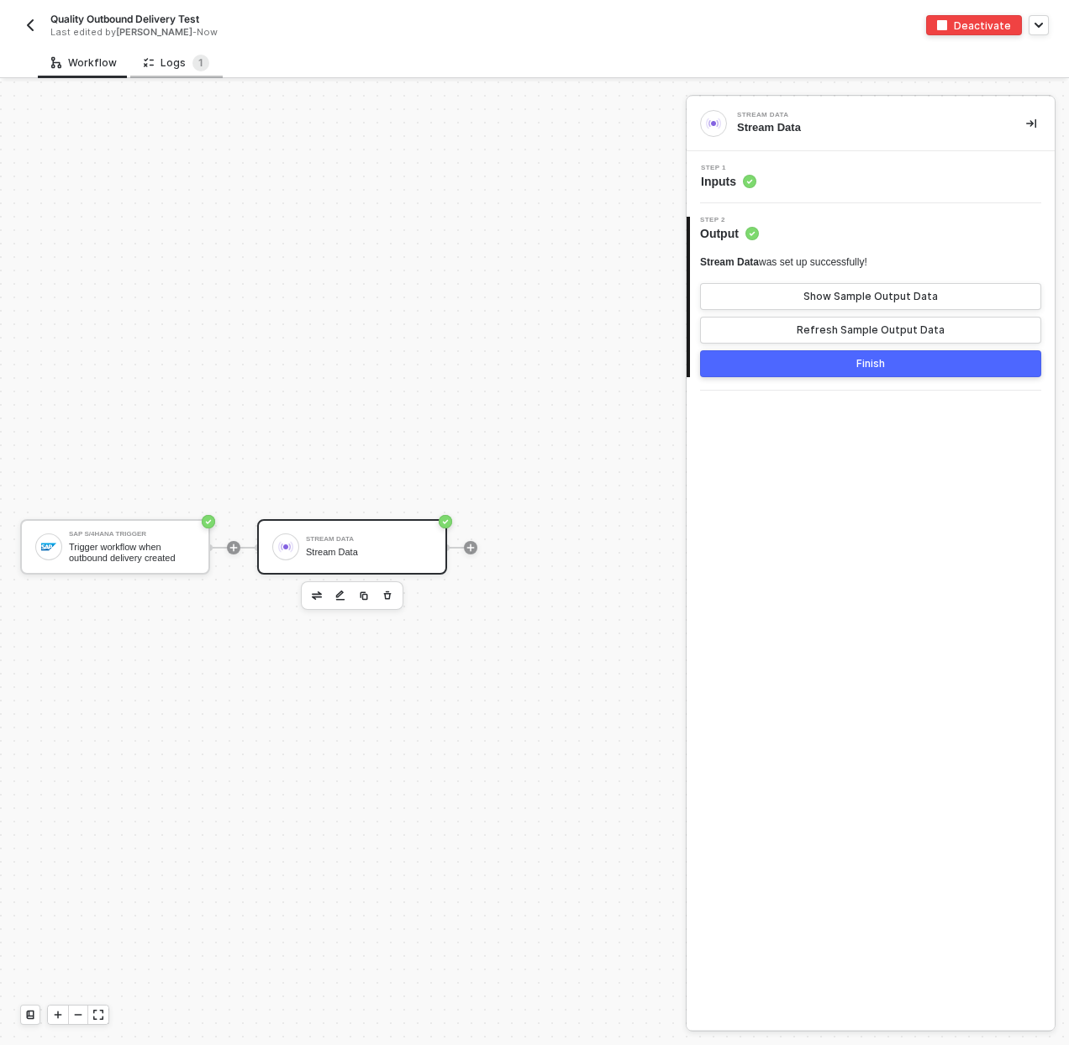
click at [183, 57] on div "Logs 1" at bounding box center [177, 63] width 66 height 17
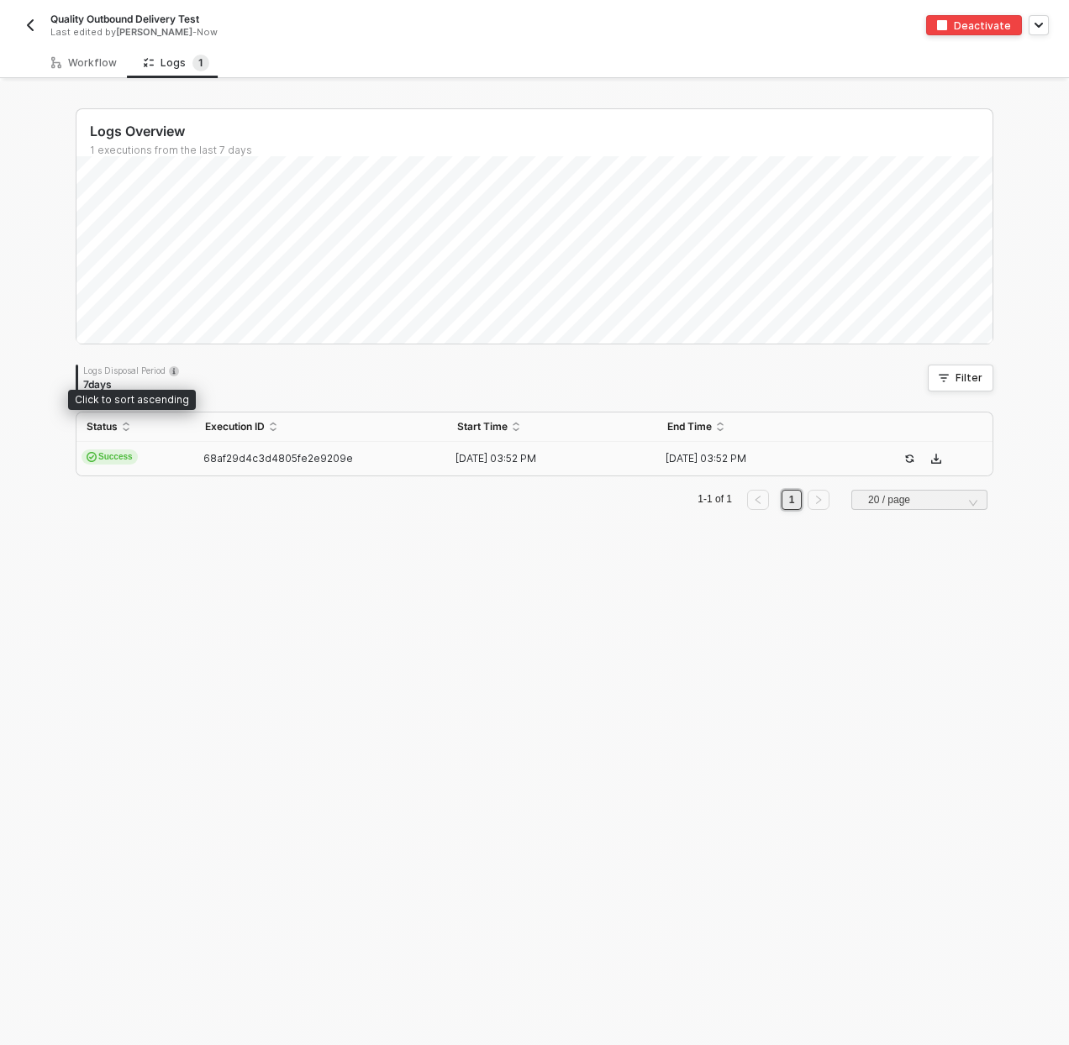
click at [180, 447] on td "Success" at bounding box center [135, 459] width 118 height 34
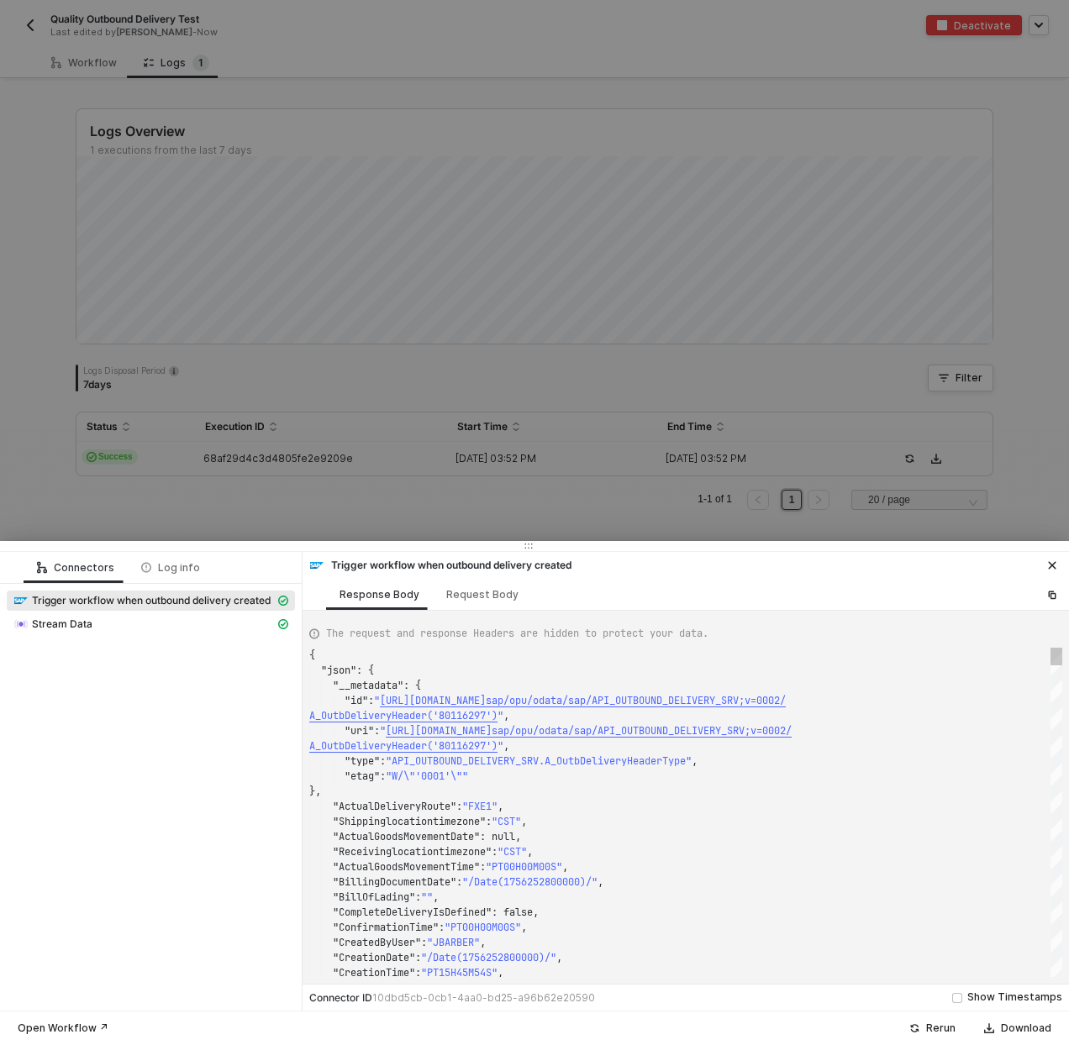
scroll to position [121, 0]
type textarea ""ActualDeliveryRoute": "FXE1", "Shippinglocationtimezone": "CST", "ActualGoodsM…"
click at [548, 807] on div ""ActualDeliveryRoute" : "FXE1" ," at bounding box center [685, 806] width 753 height 15
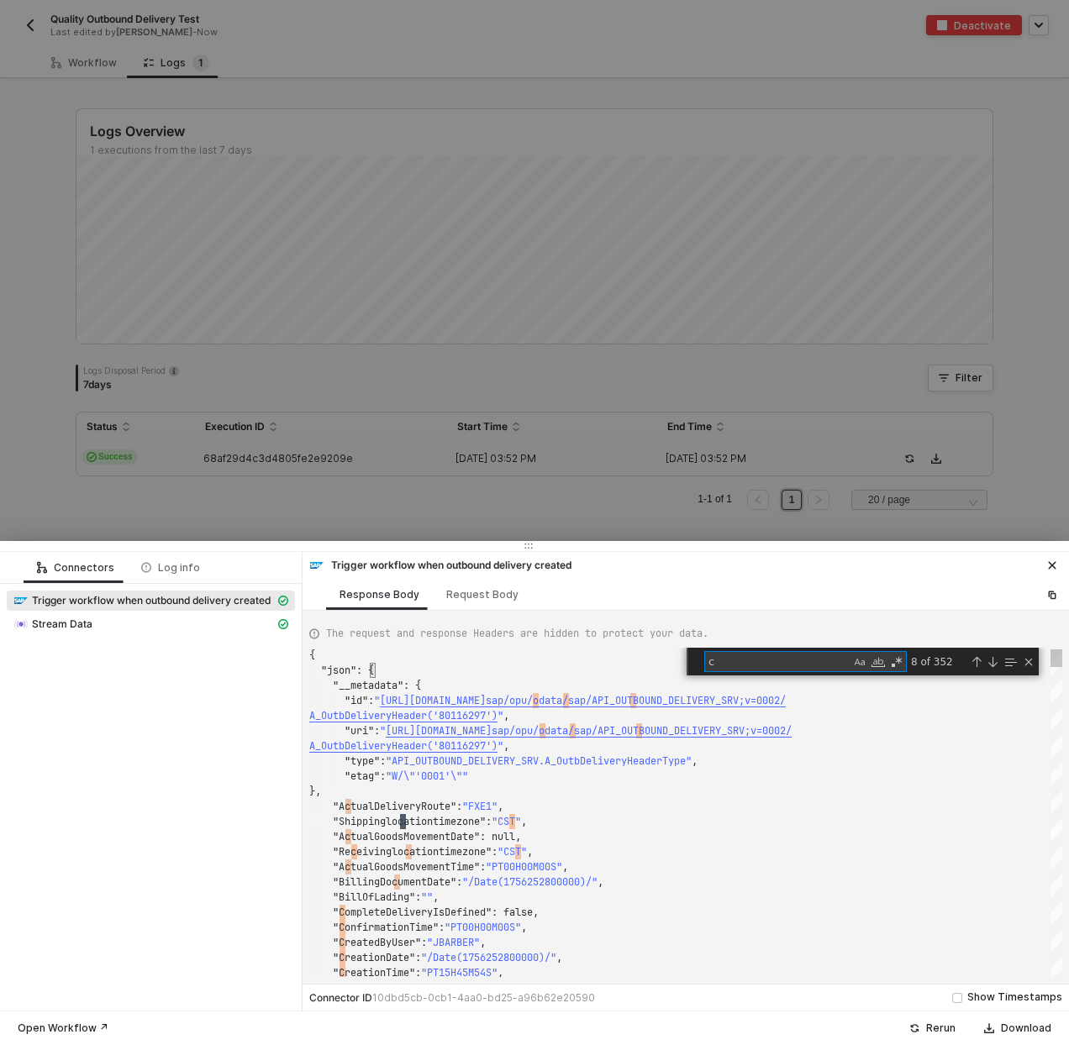
type textarea "cu"
type textarea ""CreationDate": "/Date(1756252800000)/", "CreationTime": "PT15H45M54S", "Custom…"
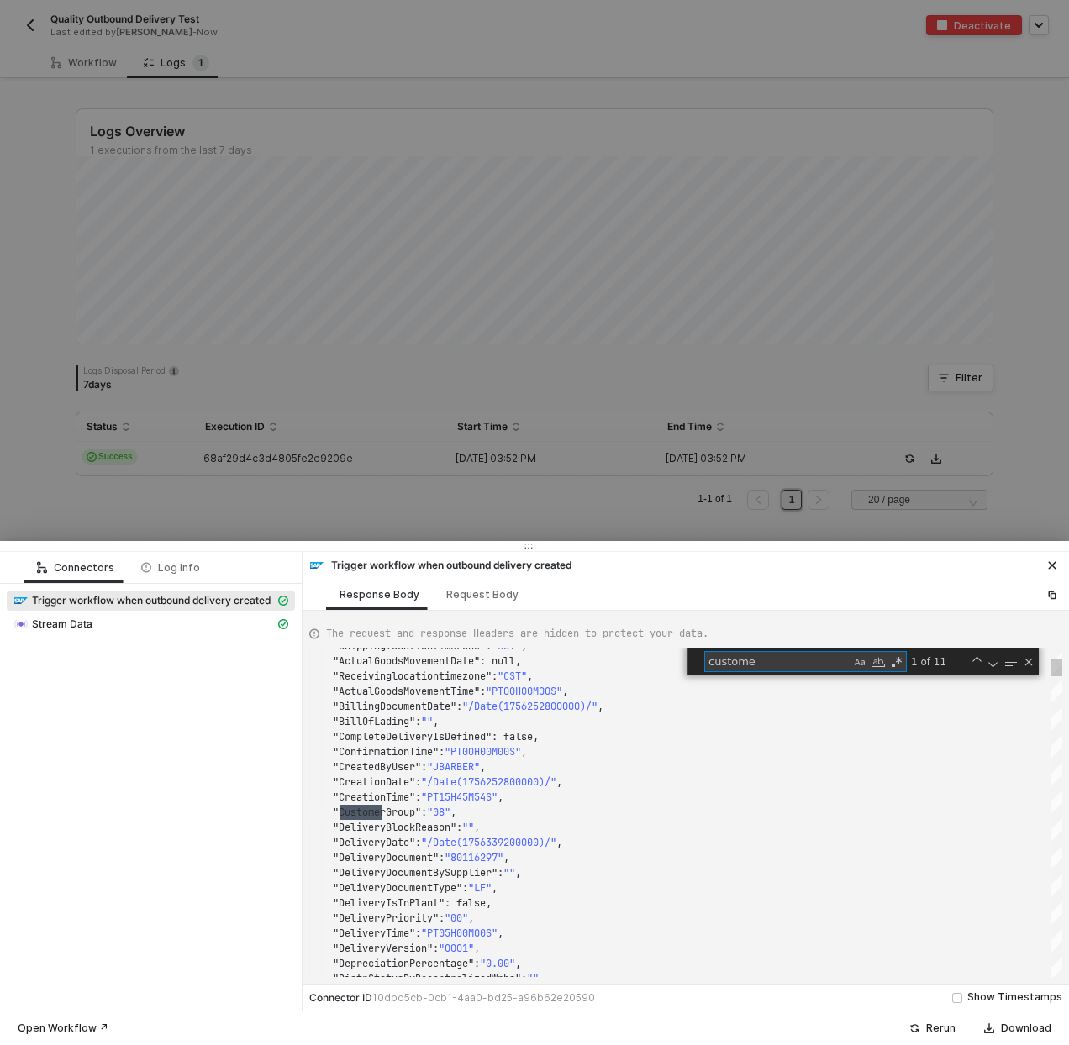
scroll to position [151, 79]
type textarea "customerref"
type textarea ""ActualDeliveryRoute": "FXE1", "Shippinglocationtimezone": "CST", "ActualGoodsM…"
type textarea "re"
type textarea ""LastChangedByUser": "", "LoadingDate": "/Date(1756252800000)/", "LoadingPoint"…"
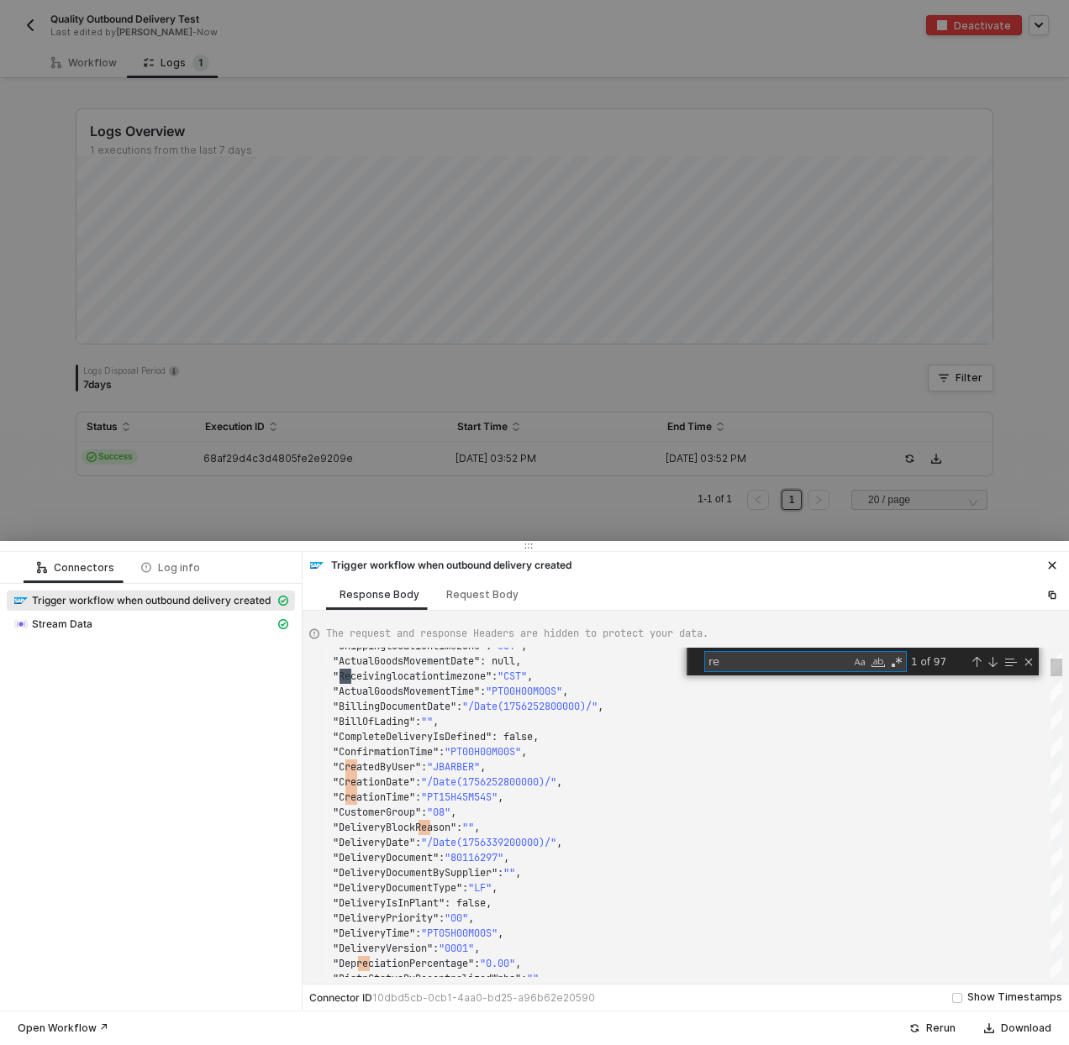
type textarea "ref"
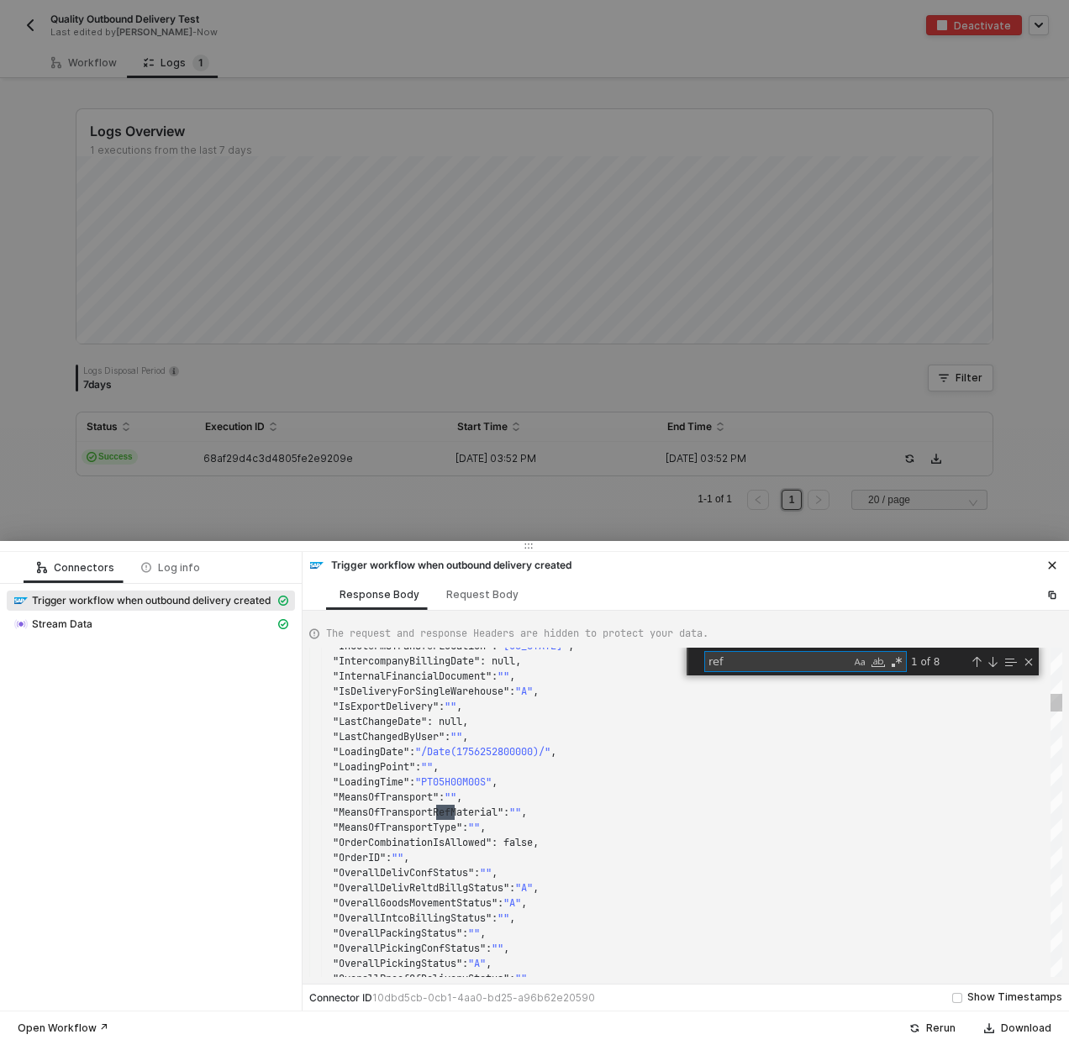
type textarea ""ProductConfiguration": "000000000000000000", "ProductHierarchyNode": "10006000…"
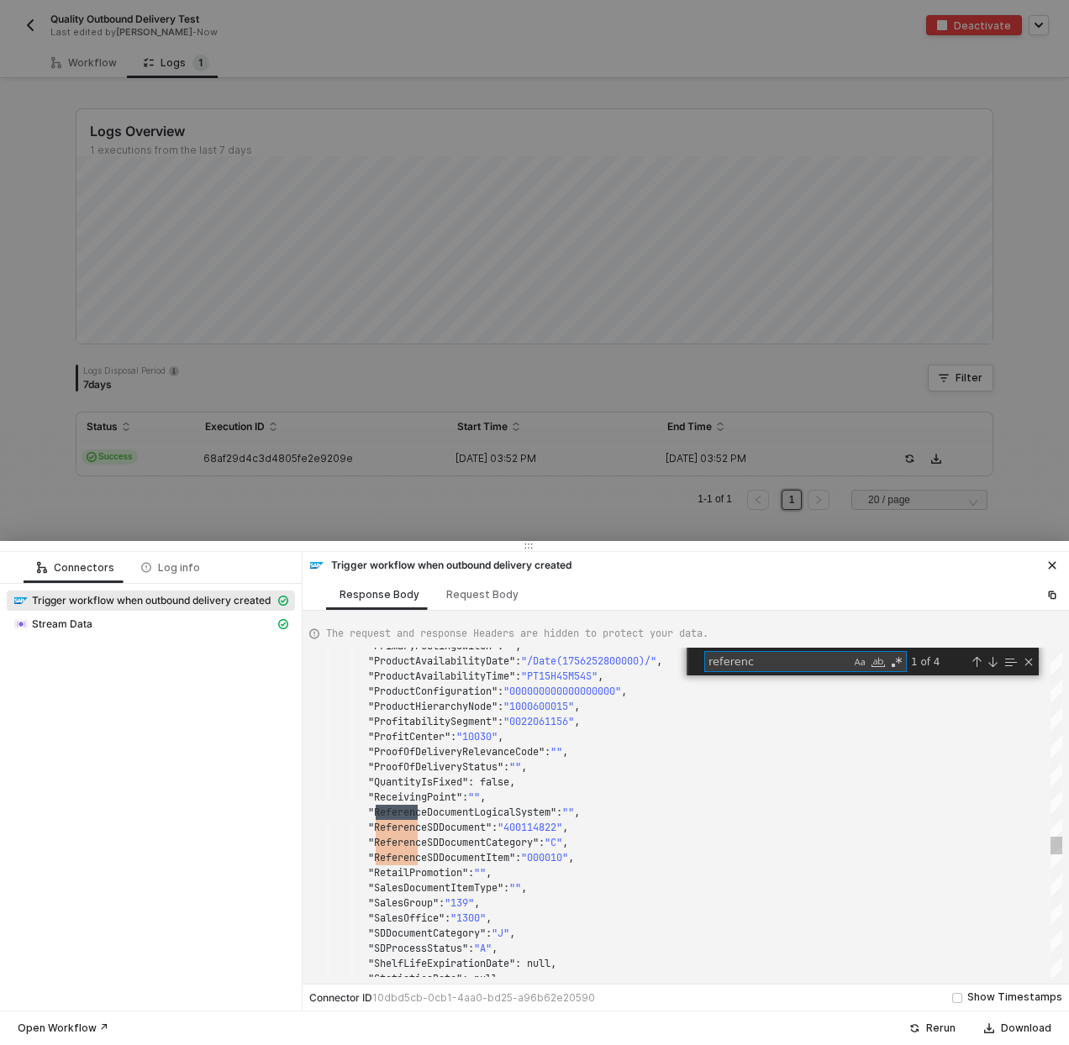
type textarea "reference"
type textarea ""ReferenceSDDocumentCategory": "C", "ReferenceSDDocumentItem": "000010", "Retai…"
type textarea "reference"
click at [533, 463] on div at bounding box center [534, 522] width 1069 height 1045
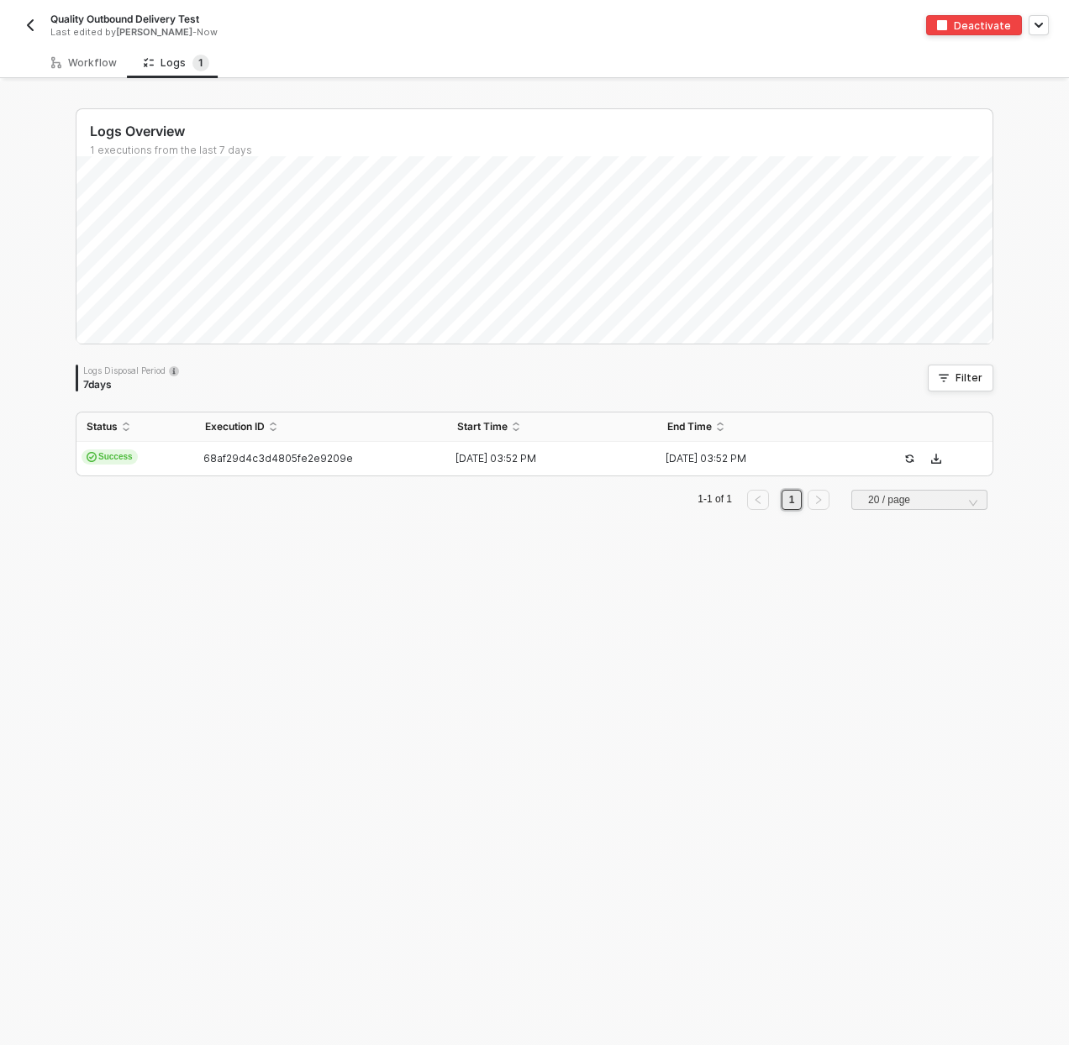
click at [42, 26] on div "Quality Outbound Delivery Test Last edited by Scott Cogswell - Now" at bounding box center [277, 25] width 514 height 27
click at [39, 27] on button "button" at bounding box center [30, 25] width 20 height 20
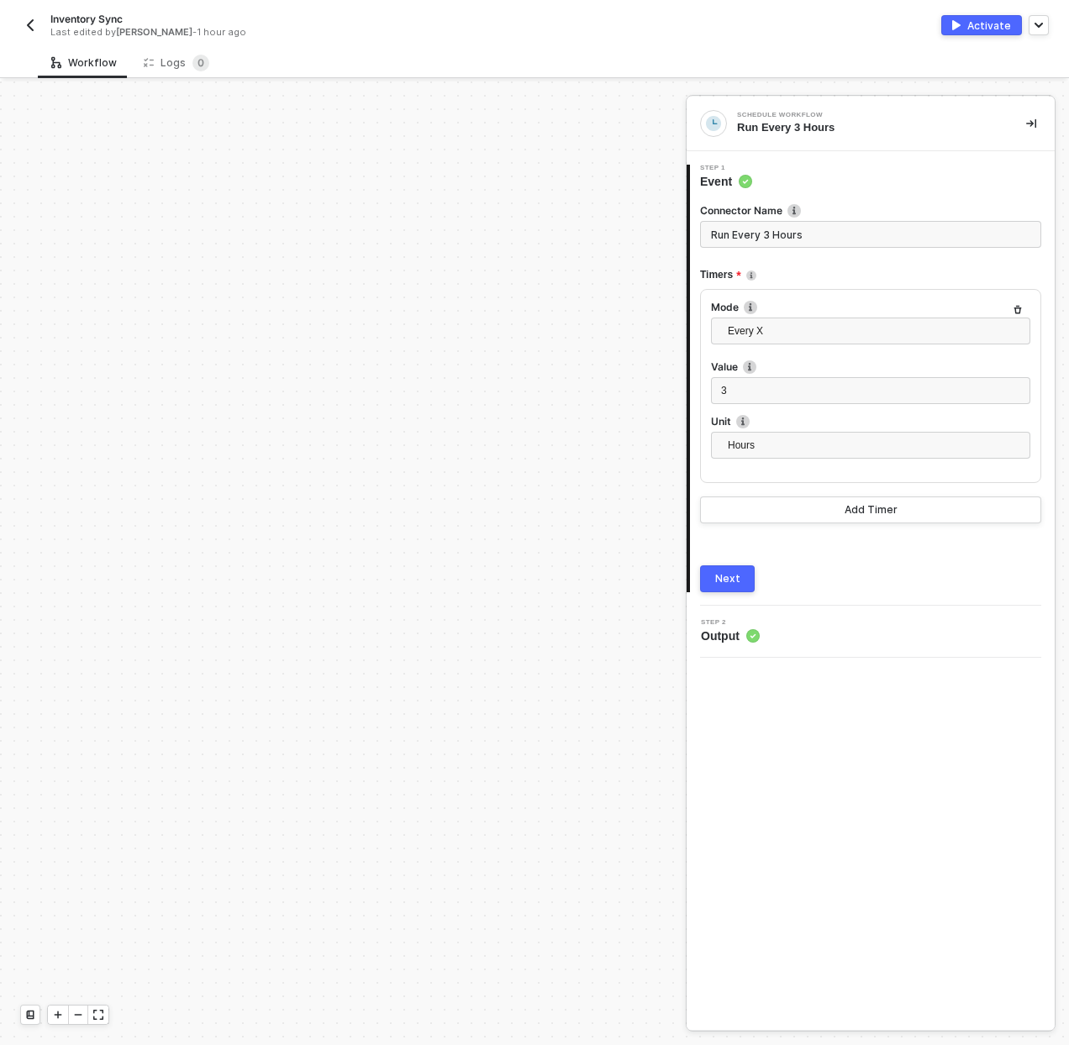
scroll to position [576, 0]
click at [38, 18] on button "button" at bounding box center [30, 25] width 20 height 20
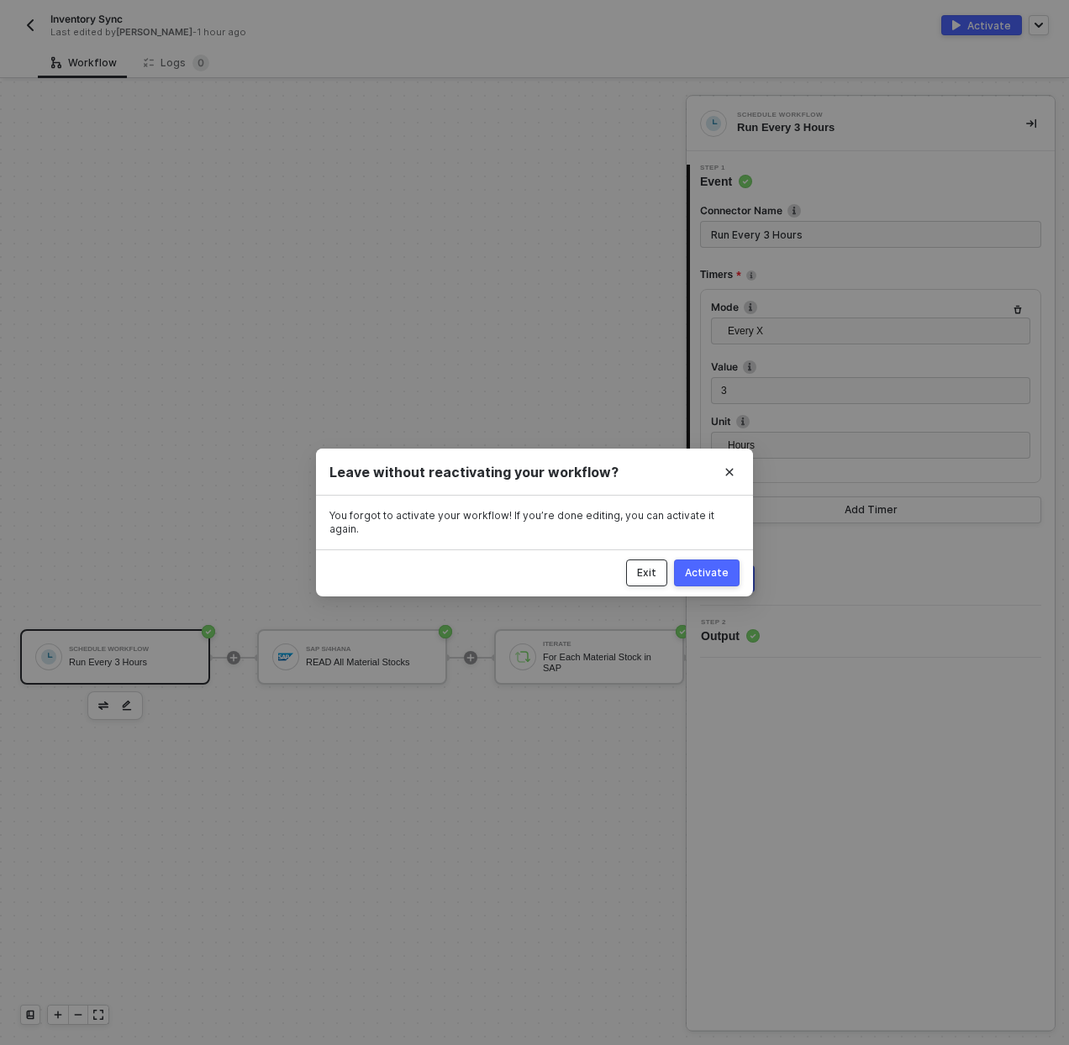
click at [641, 565] on button "Exit" at bounding box center [646, 573] width 41 height 27
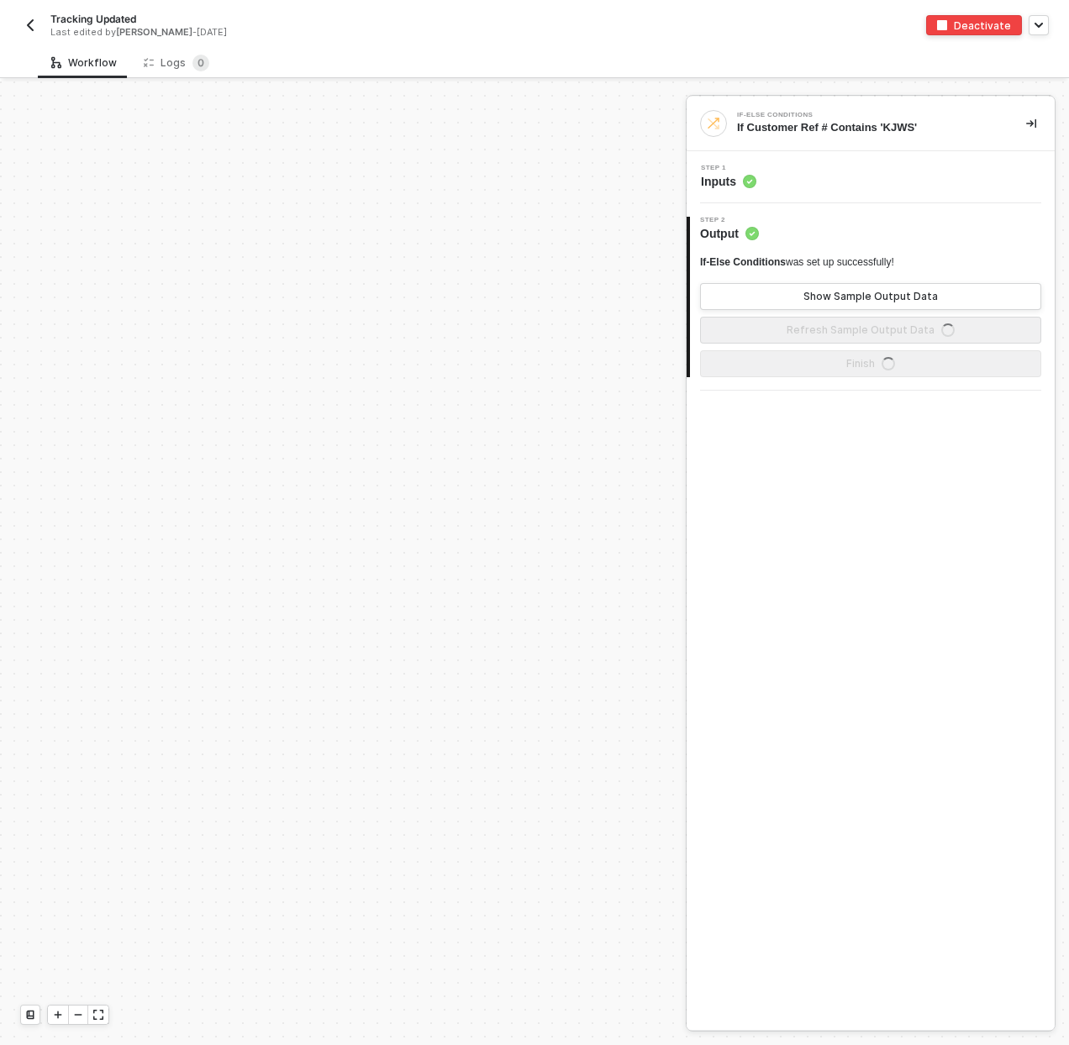
scroll to position [576, 0]
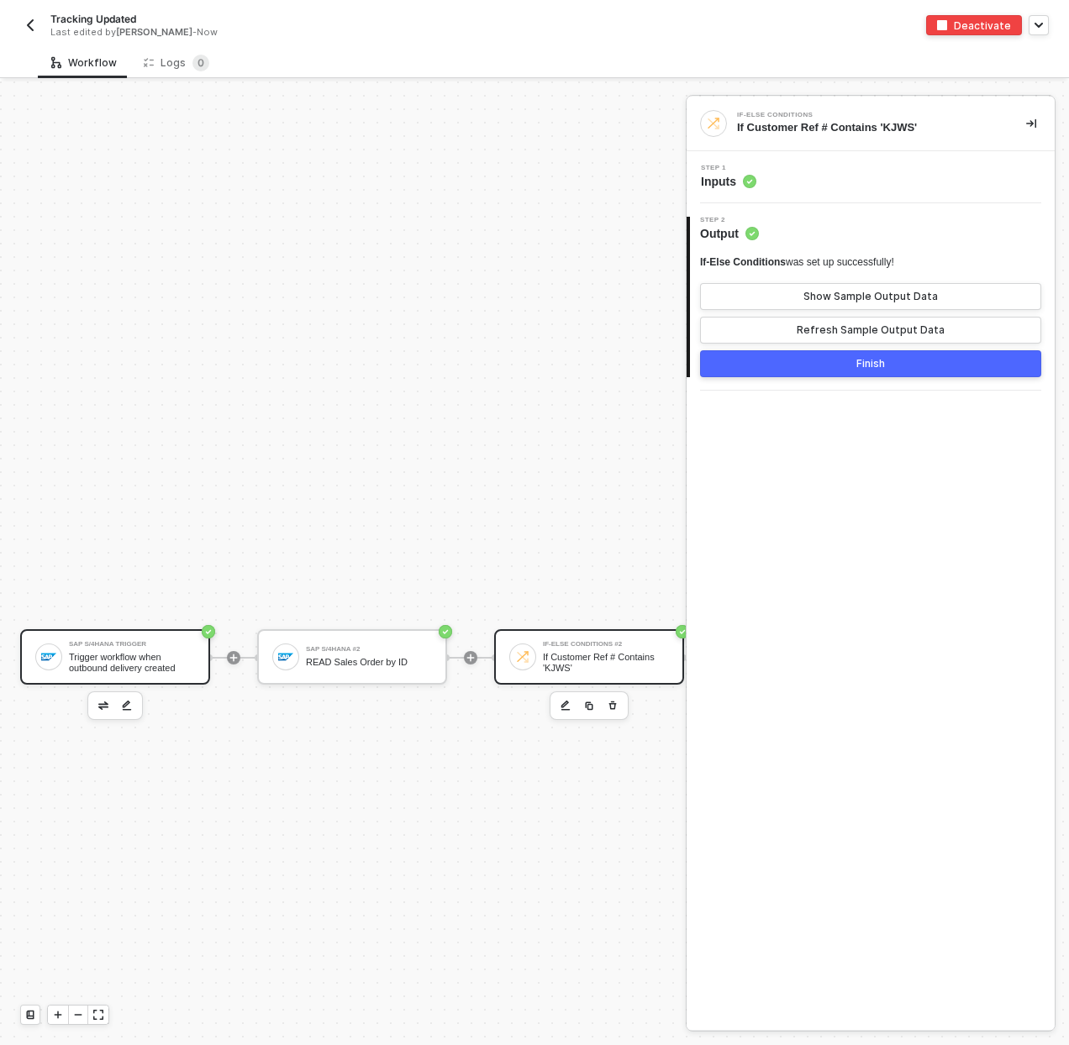
click at [160, 652] on div "Trigger workflow when outbound delivery created" at bounding box center [132, 662] width 126 height 21
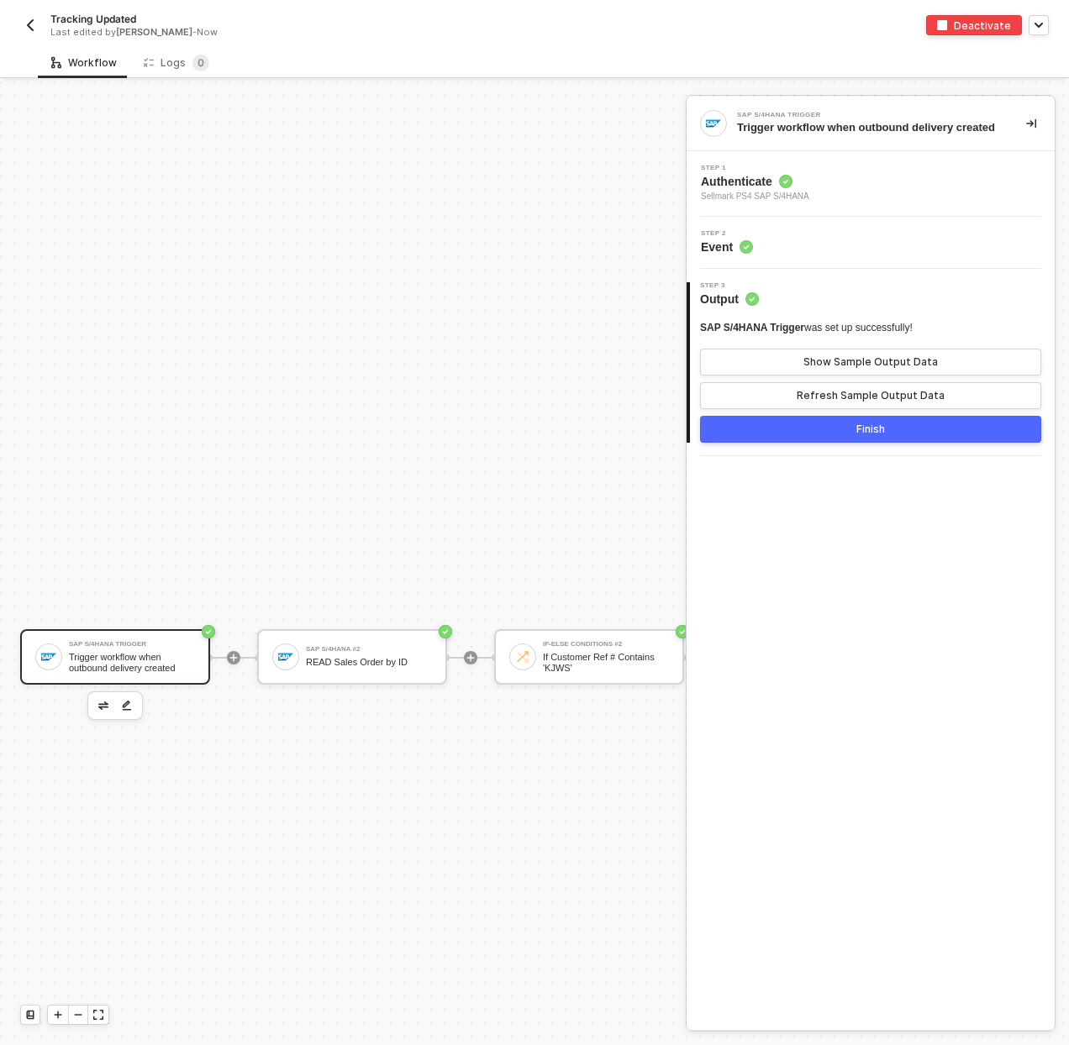
click at [152, 632] on div "SAP S/4HANA Trigger Trigger workflow when outbound delivery created" at bounding box center [115, 656] width 190 height 55
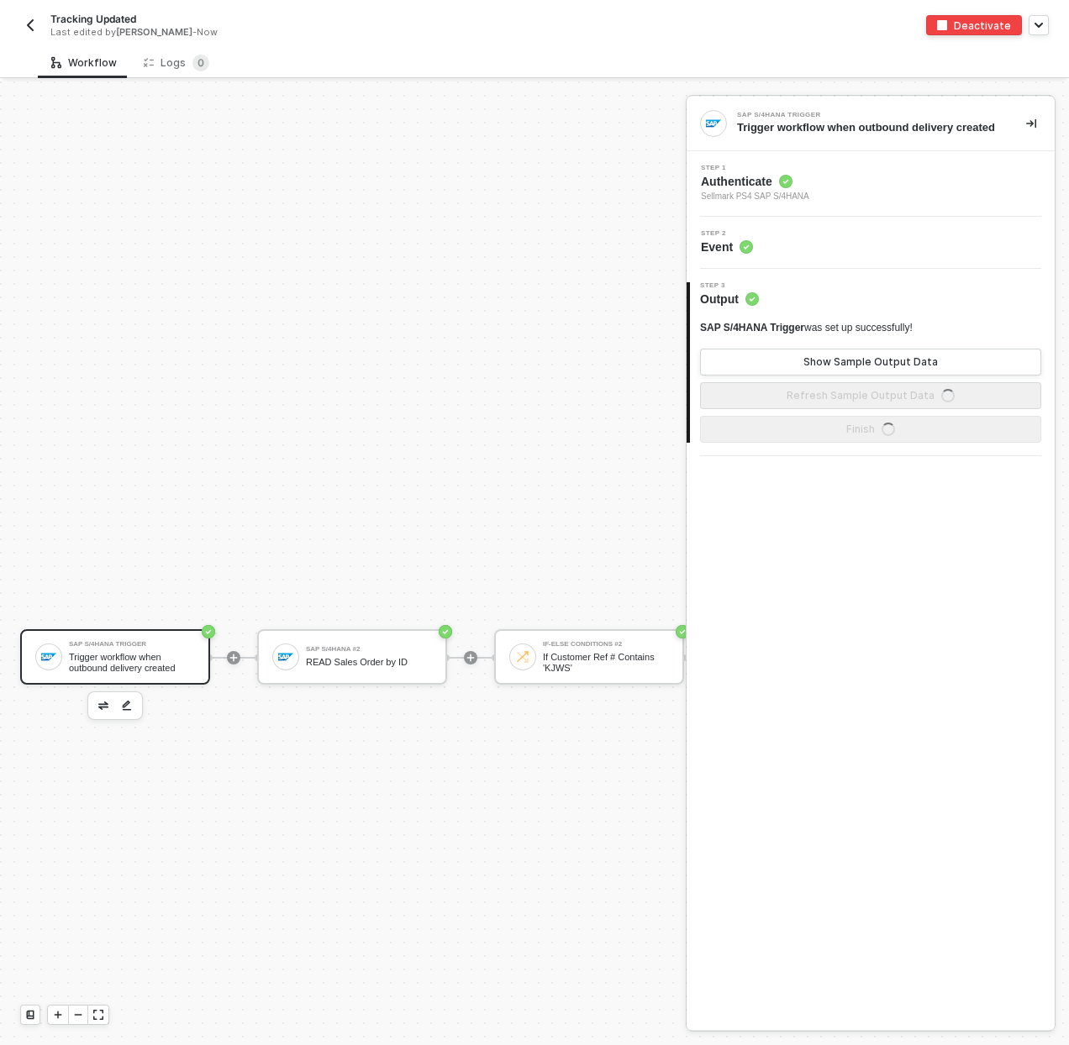
scroll to position [576, 67]
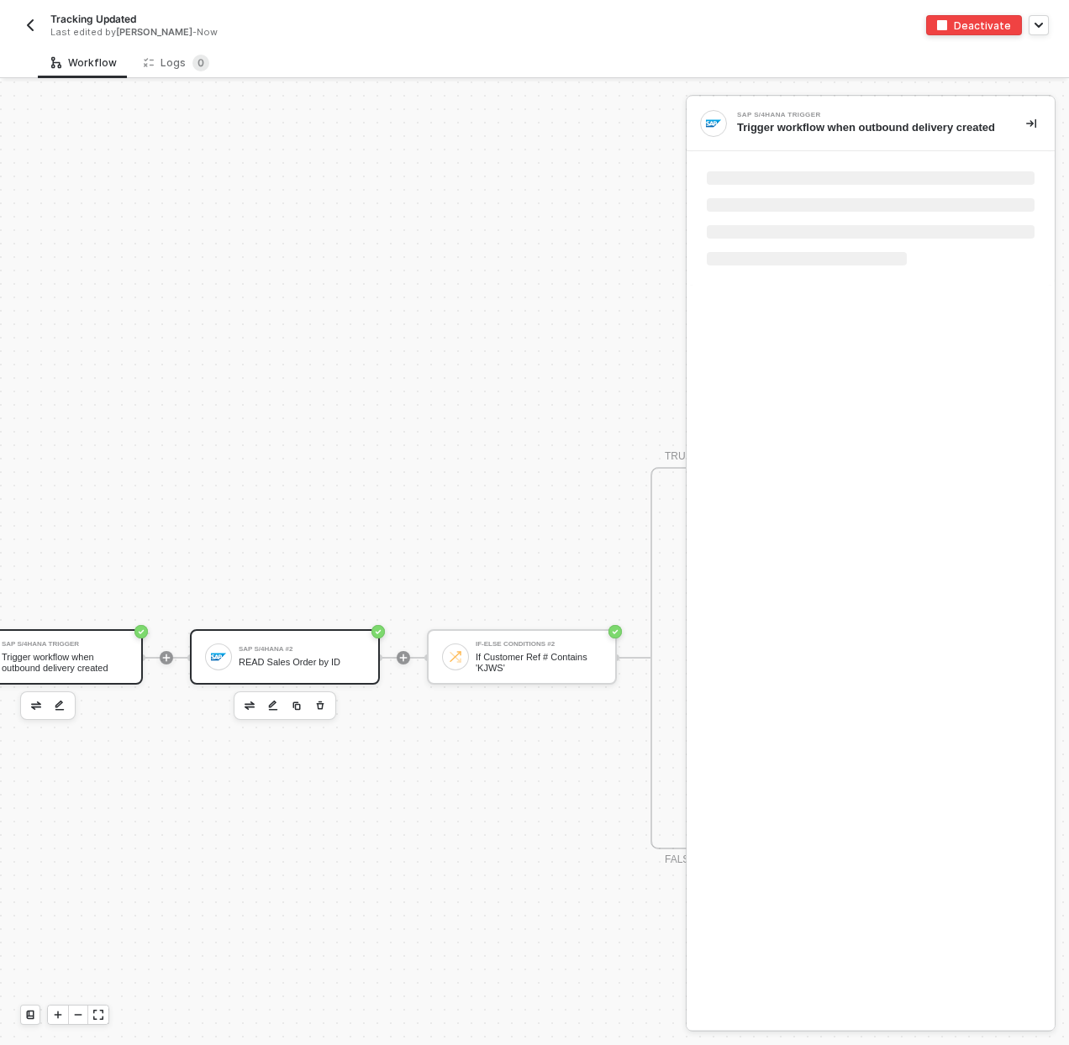
click at [334, 651] on div "SAP S/4HANA #2" at bounding box center [302, 649] width 126 height 7
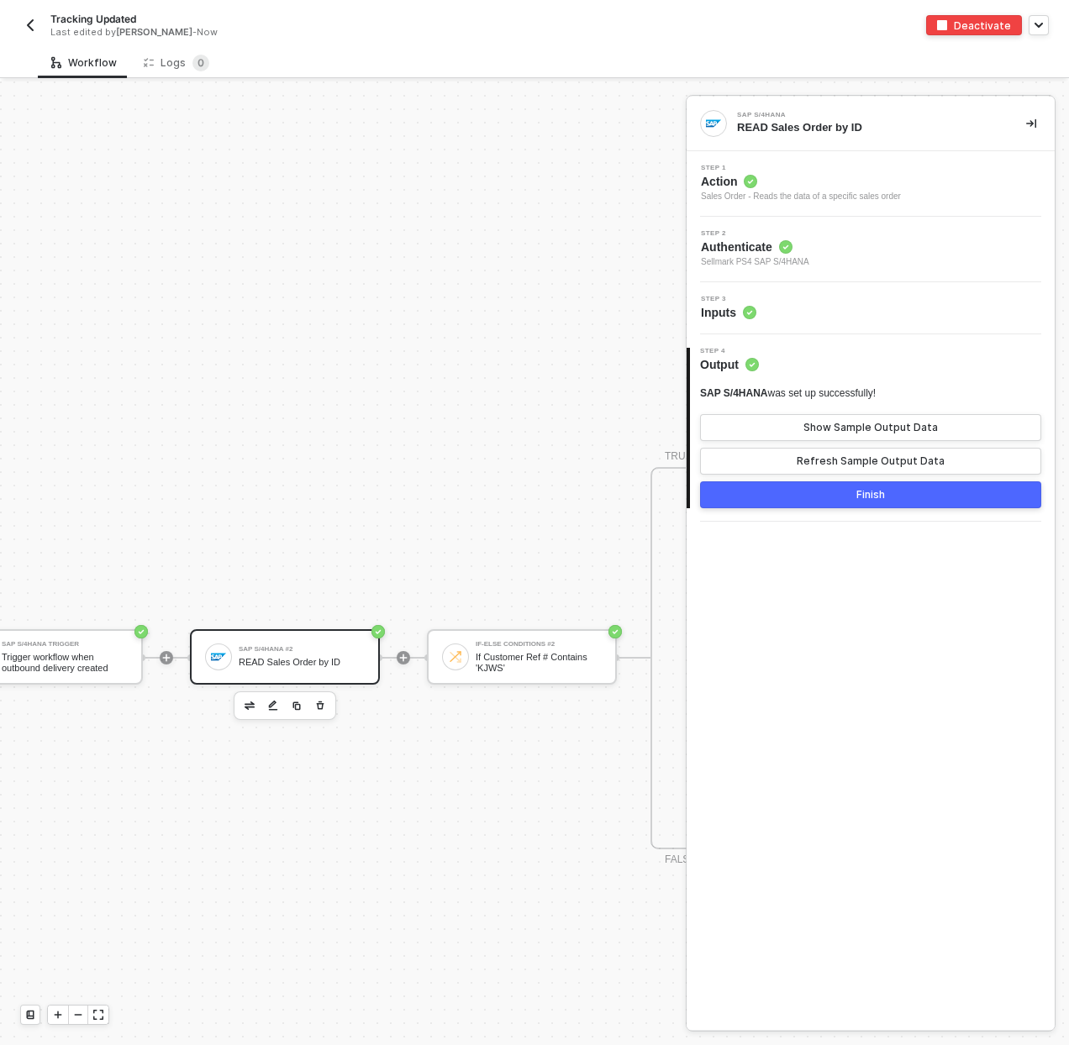
click at [790, 302] on div "Step 3 Inputs" at bounding box center [873, 308] width 364 height 25
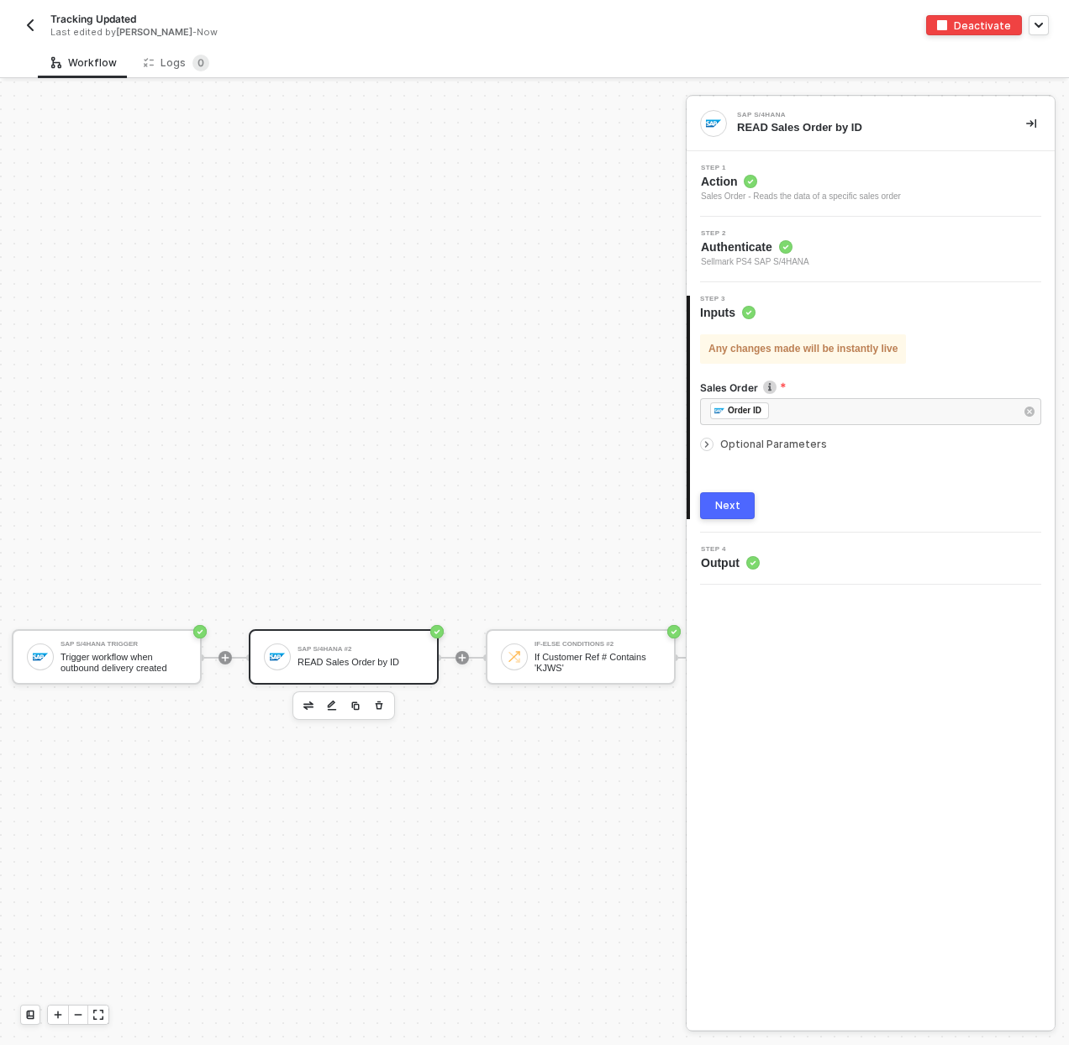
scroll to position [576, 0]
click at [399, 659] on div "READ Sales Order by ID" at bounding box center [369, 662] width 126 height 11
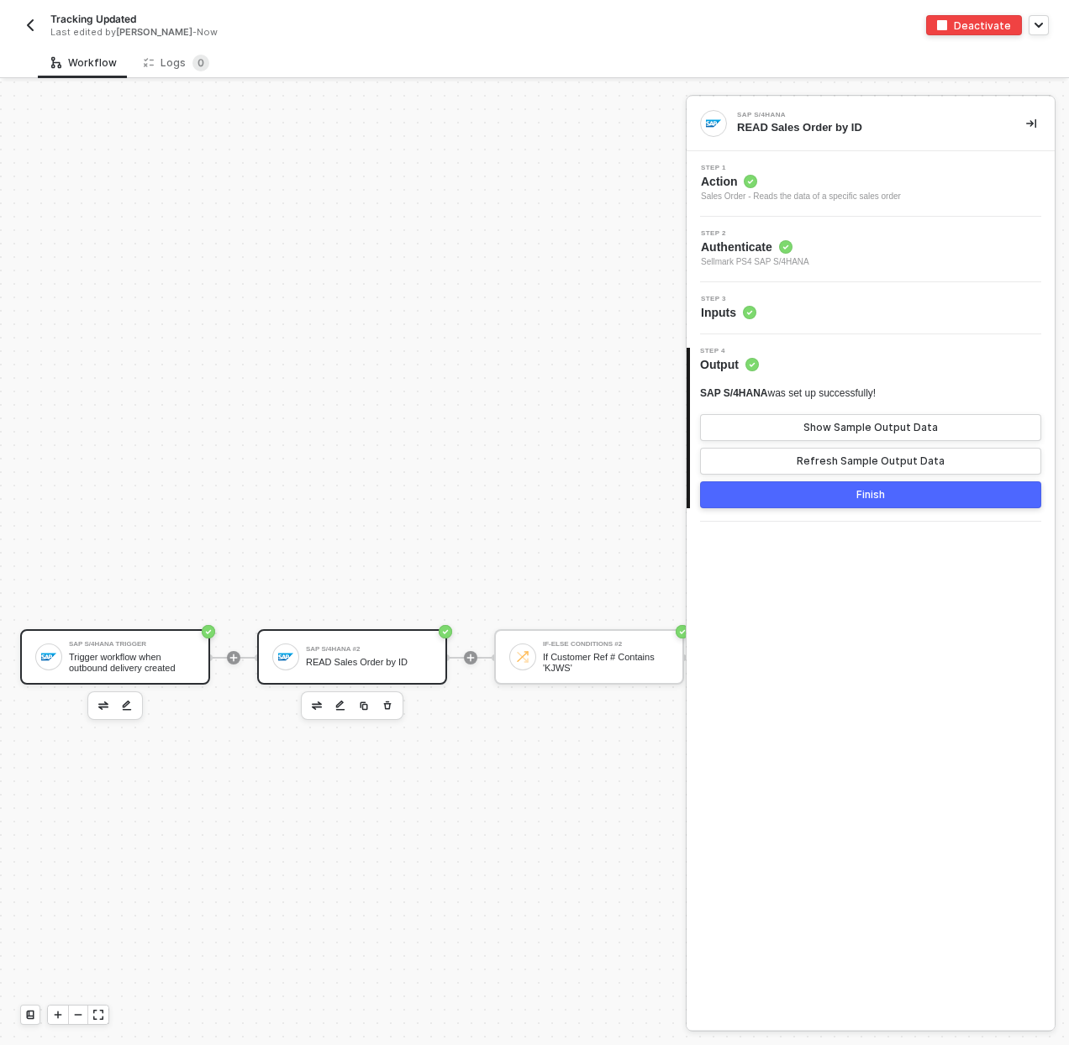
click at [128, 637] on div "SAP S/4HANA Trigger Trigger workflow when outbound delivery created" at bounding box center [115, 656] width 190 height 55
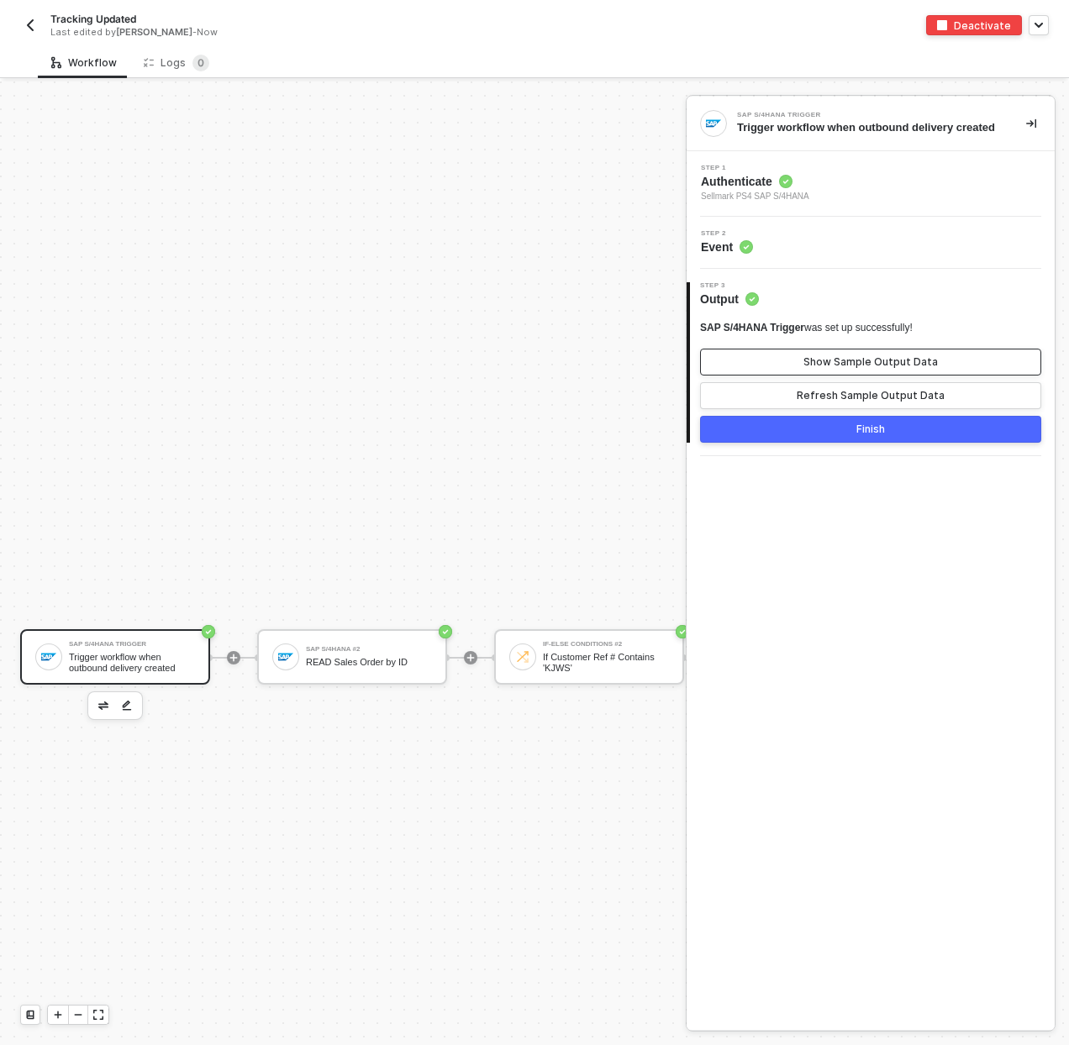
click at [892, 369] on div "Show Sample Output Data" at bounding box center [870, 361] width 134 height 13
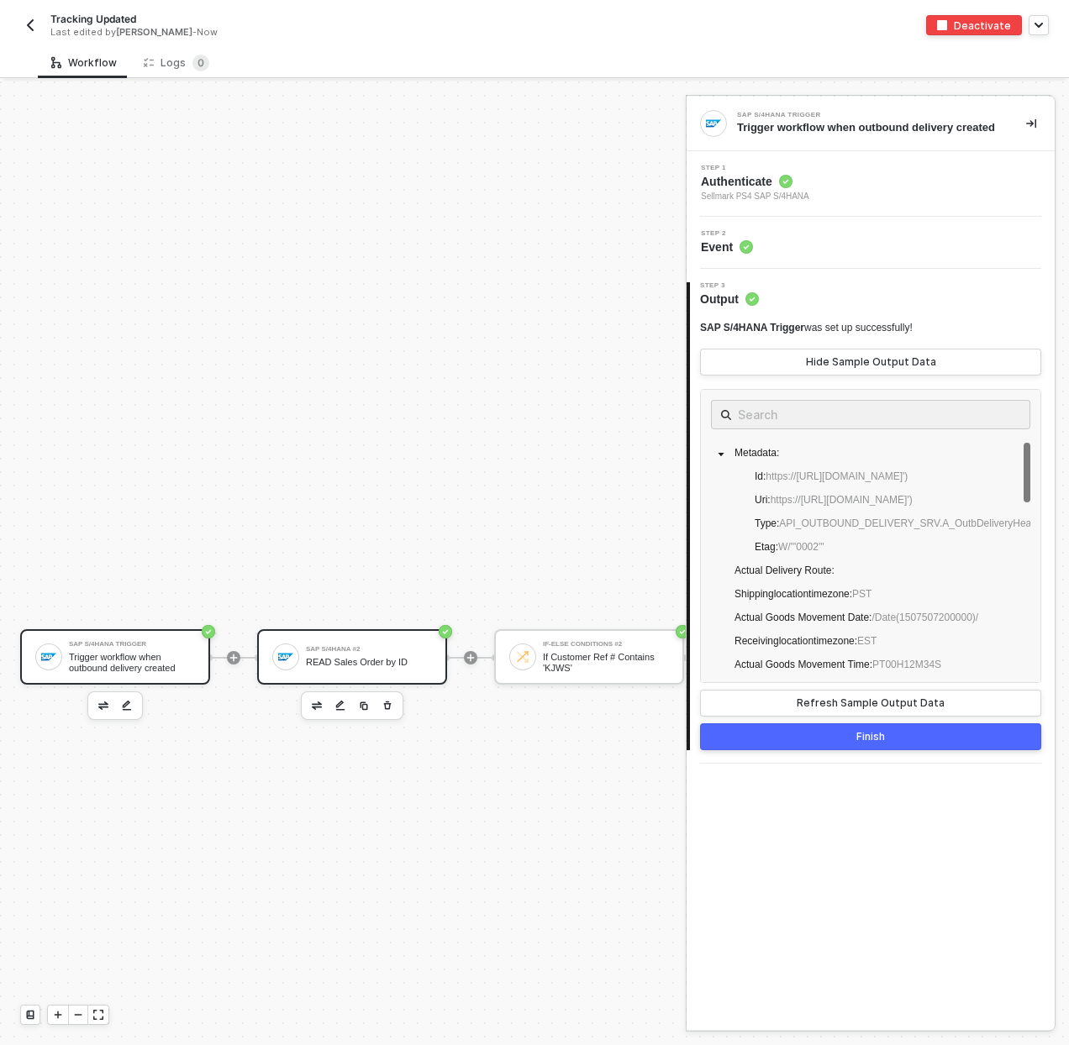
click at [399, 661] on div "READ Sales Order by ID" at bounding box center [369, 662] width 126 height 11
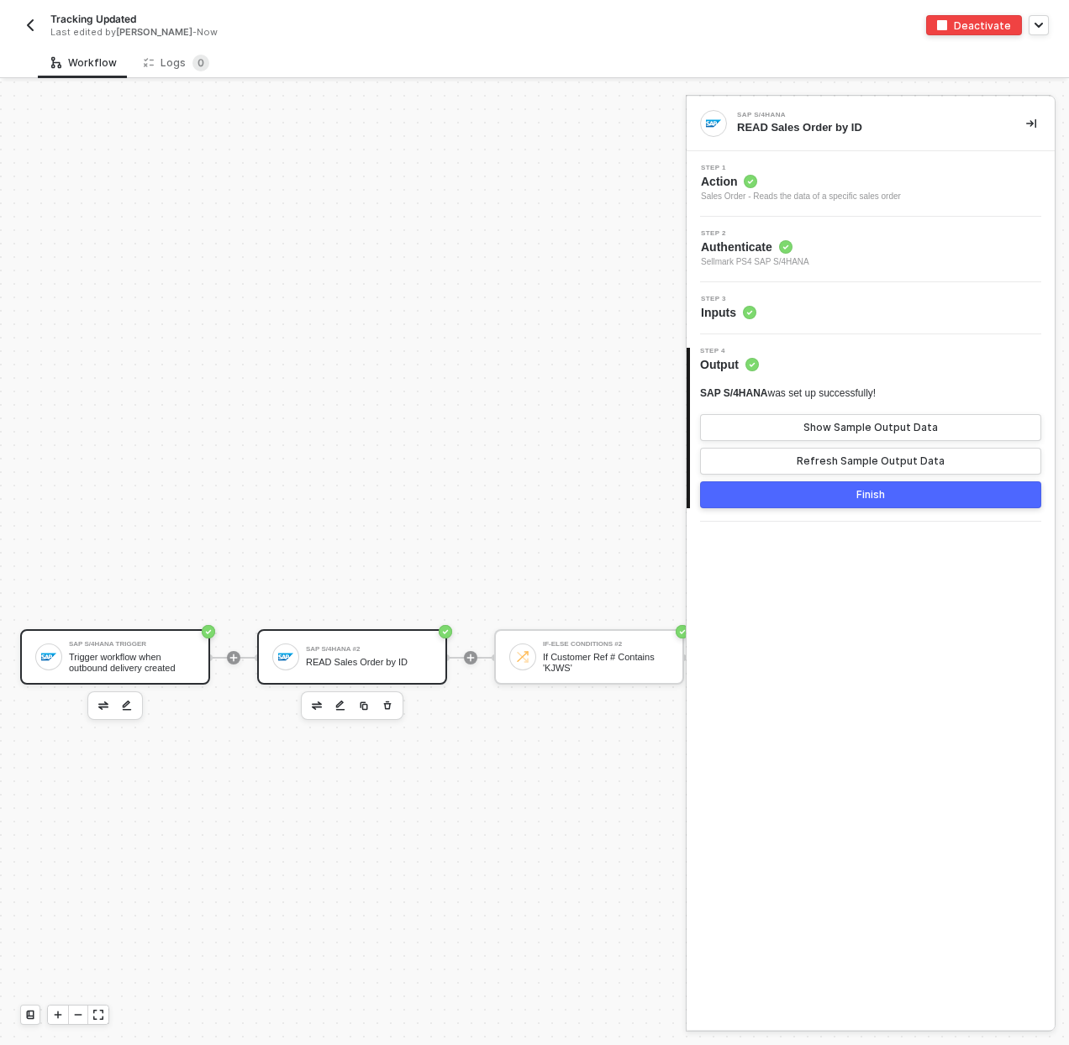
click at [153, 650] on div "SAP S/4HANA Trigger Trigger workflow when outbound delivery created" at bounding box center [132, 657] width 126 height 32
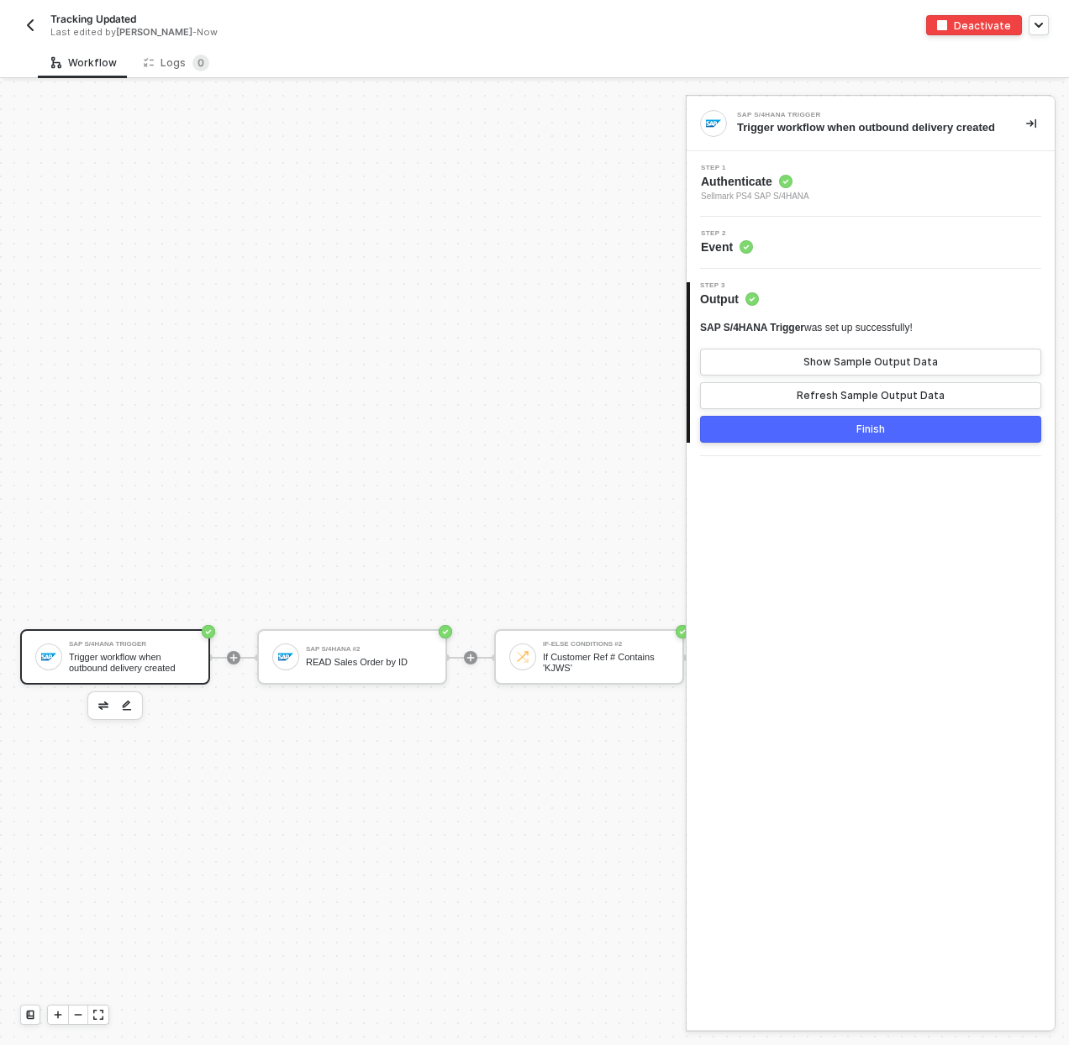
click at [267, 51] on div "Workflow Logs 0" at bounding box center [553, 62] width 1031 height 31
click at [34, 18] on img "button" at bounding box center [30, 24] width 13 height 13
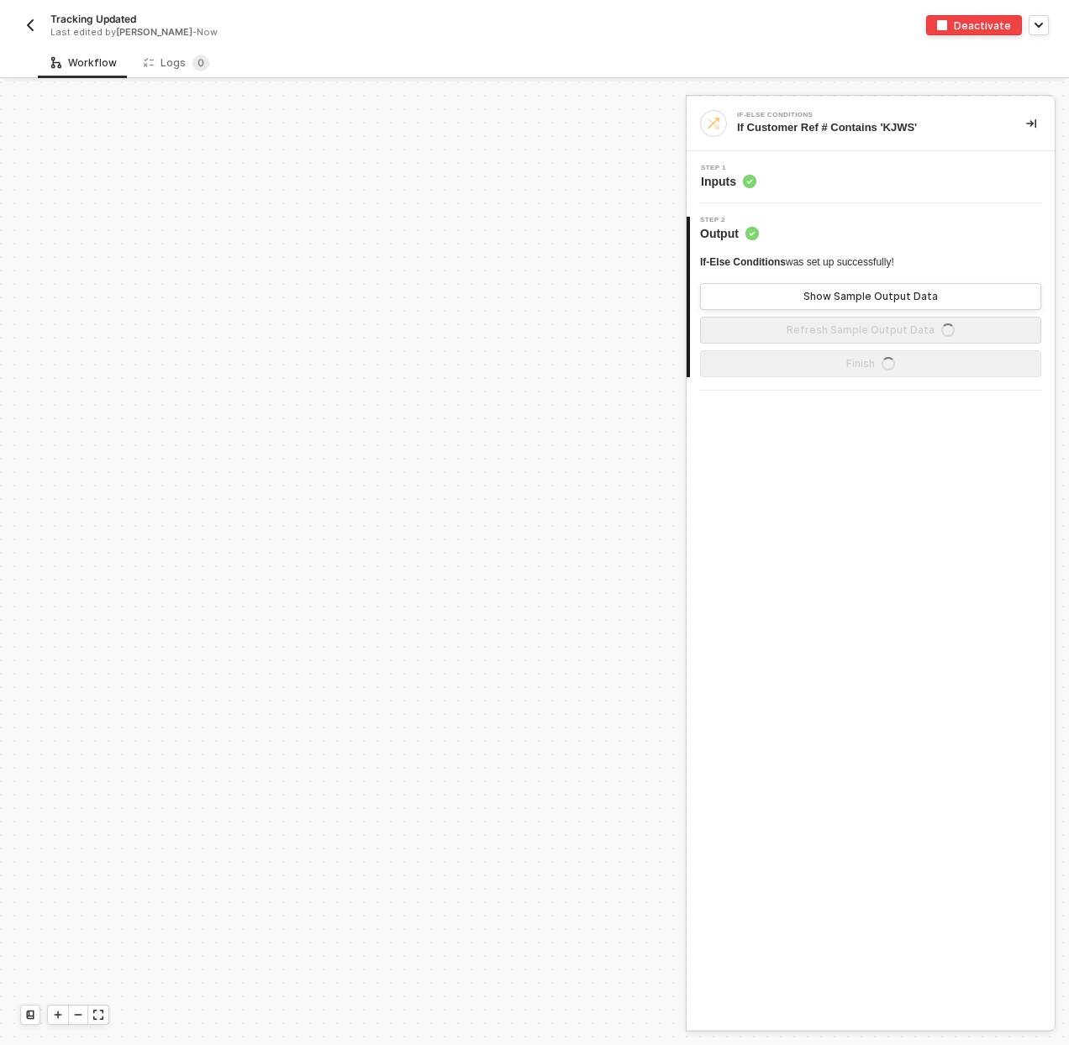
scroll to position [576, 0]
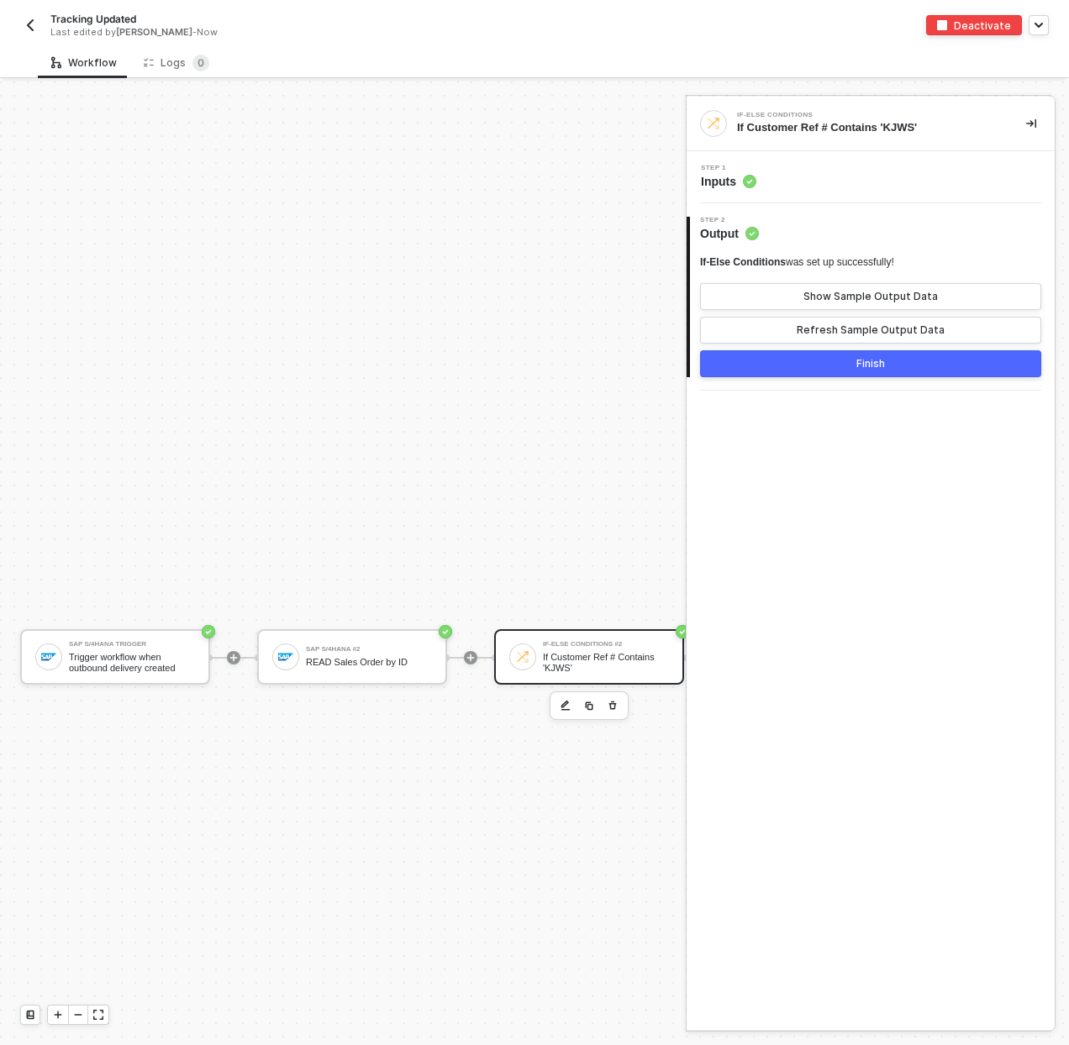
click at [39, 18] on button "button" at bounding box center [30, 25] width 20 height 20
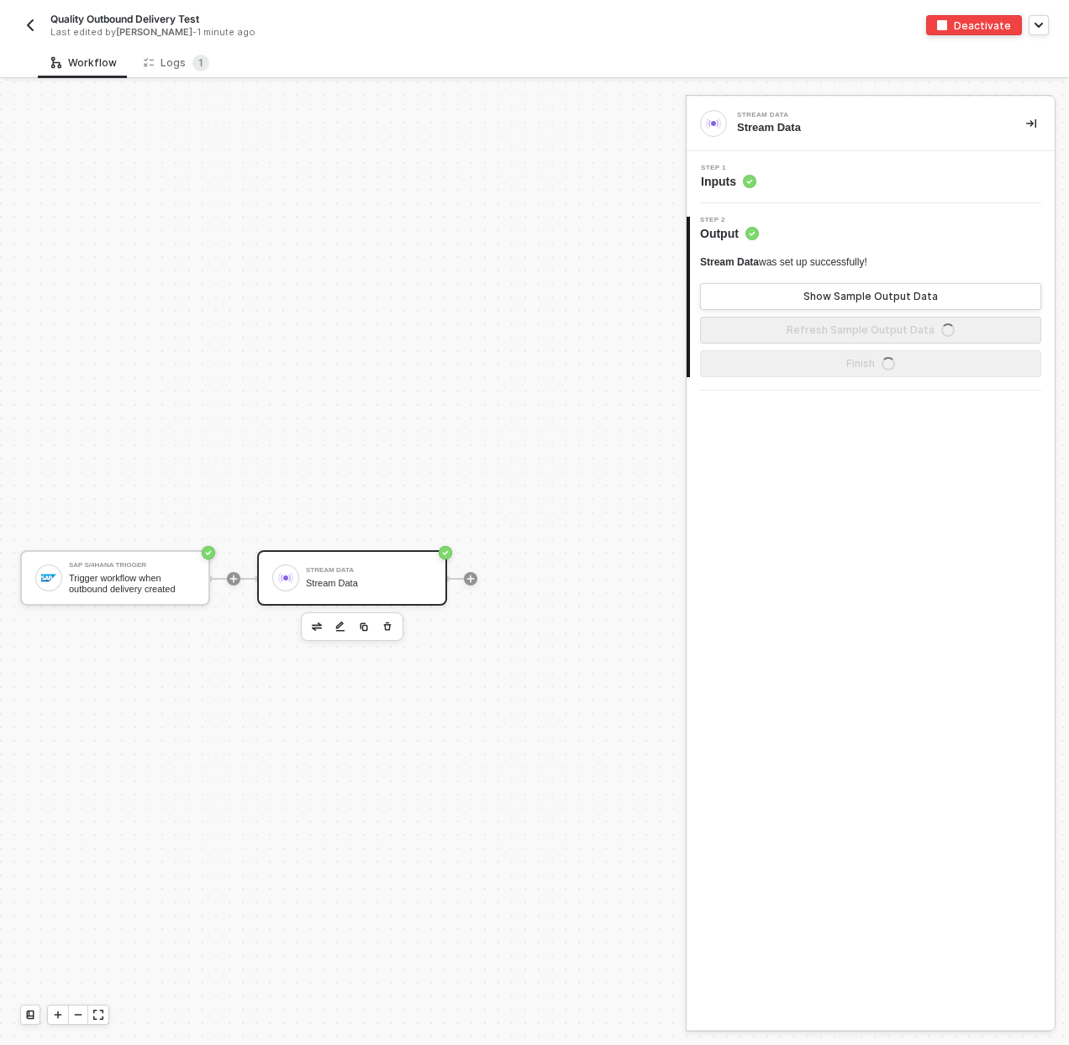
scroll to position [31, 0]
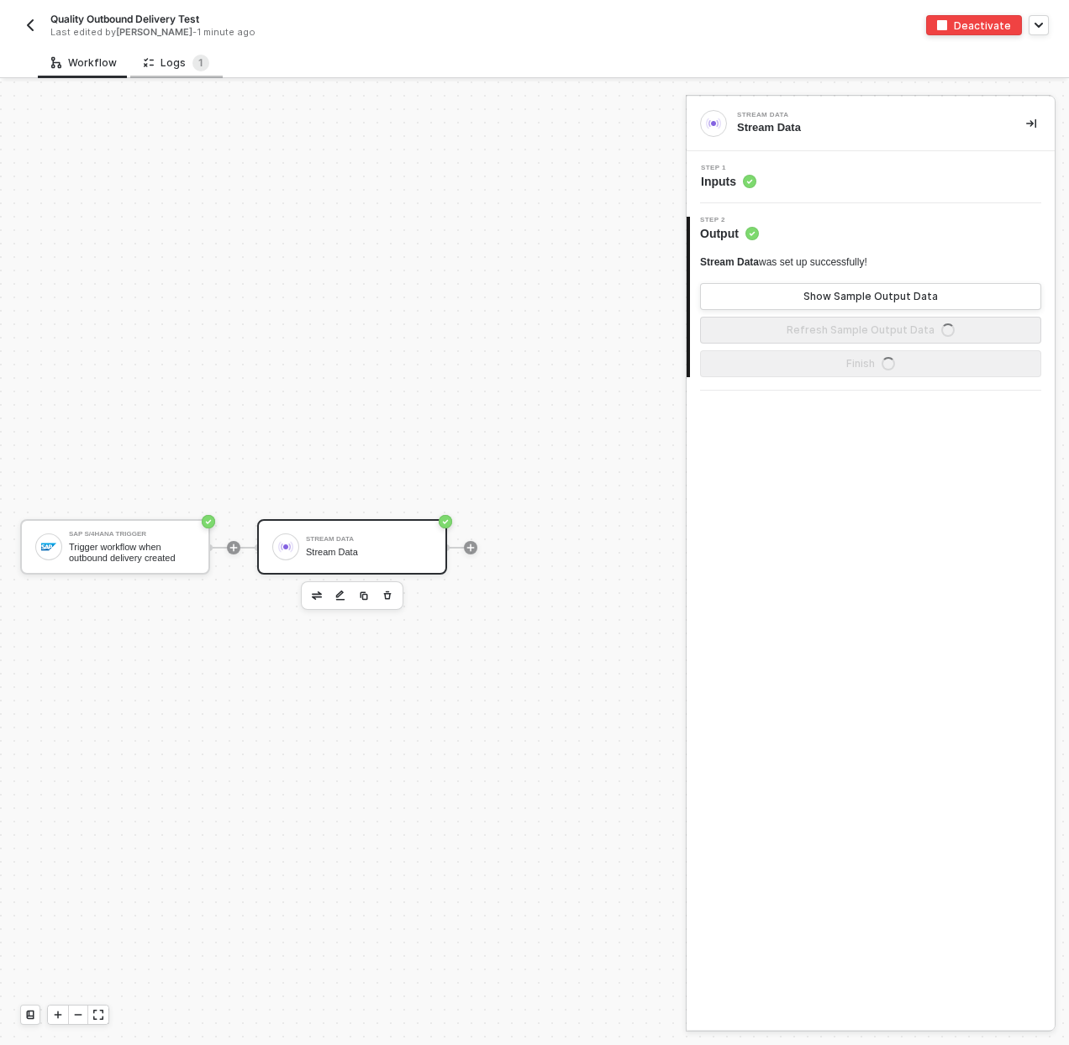
click at [167, 61] on div "Logs 1" at bounding box center [177, 63] width 66 height 17
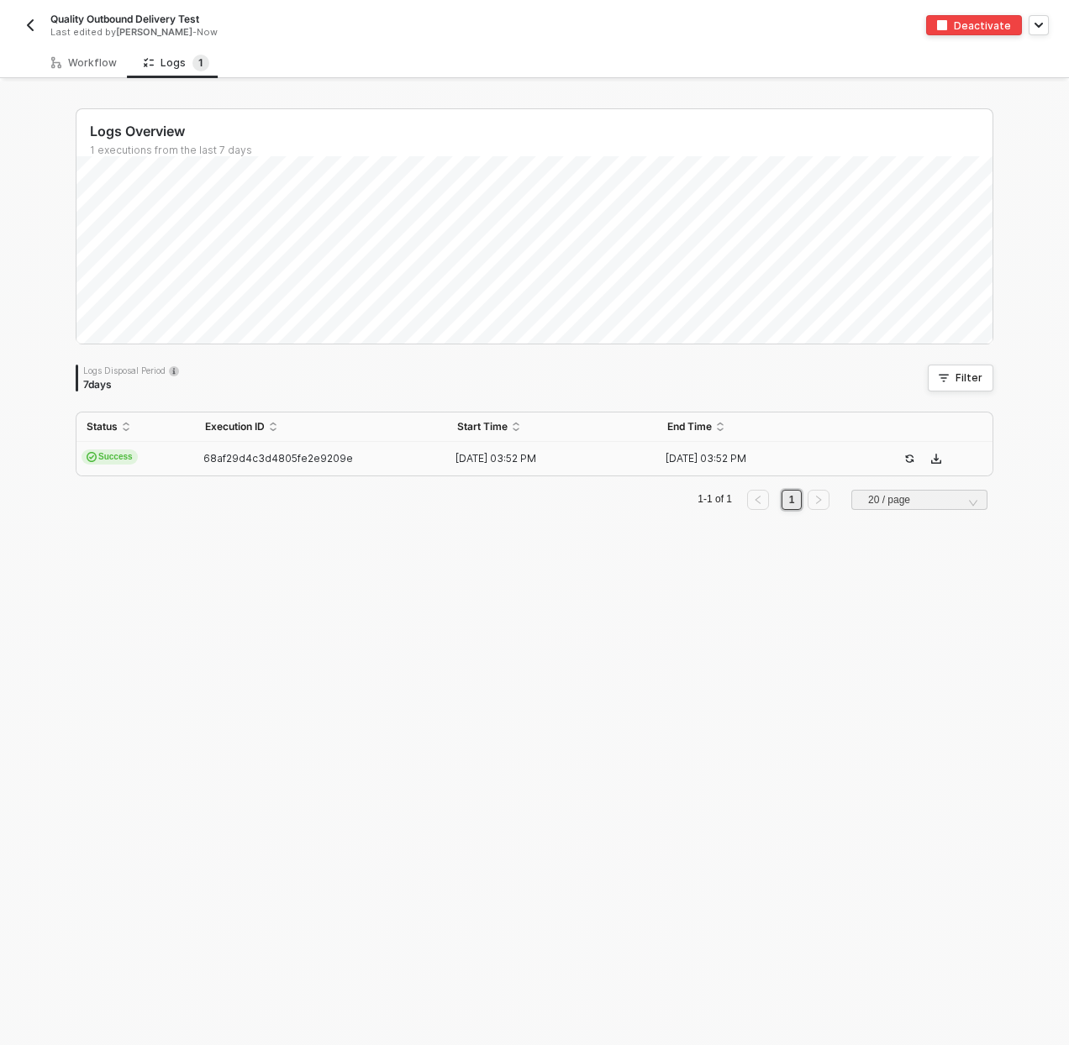
click at [150, 453] on td "Success" at bounding box center [135, 459] width 118 height 34
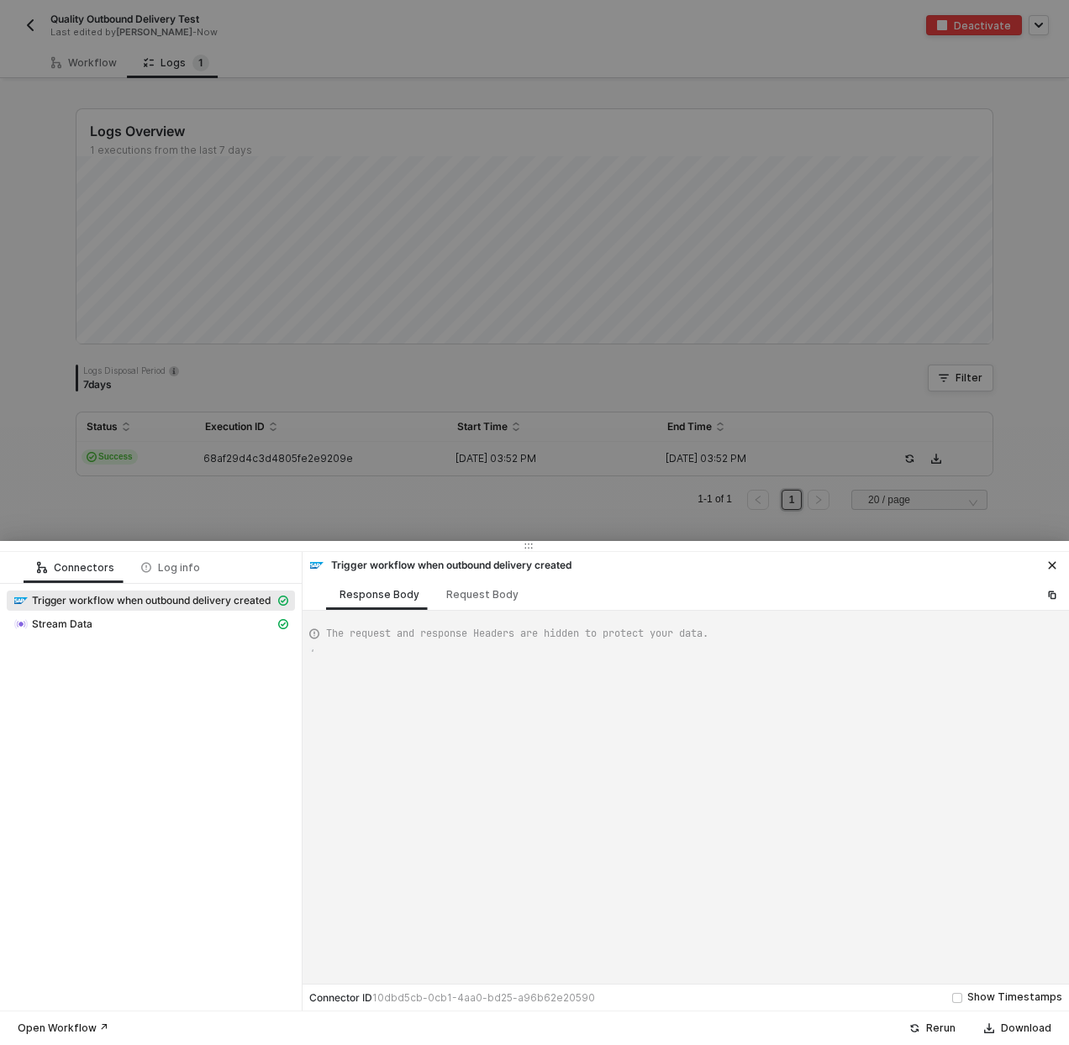
scroll to position [121, 0]
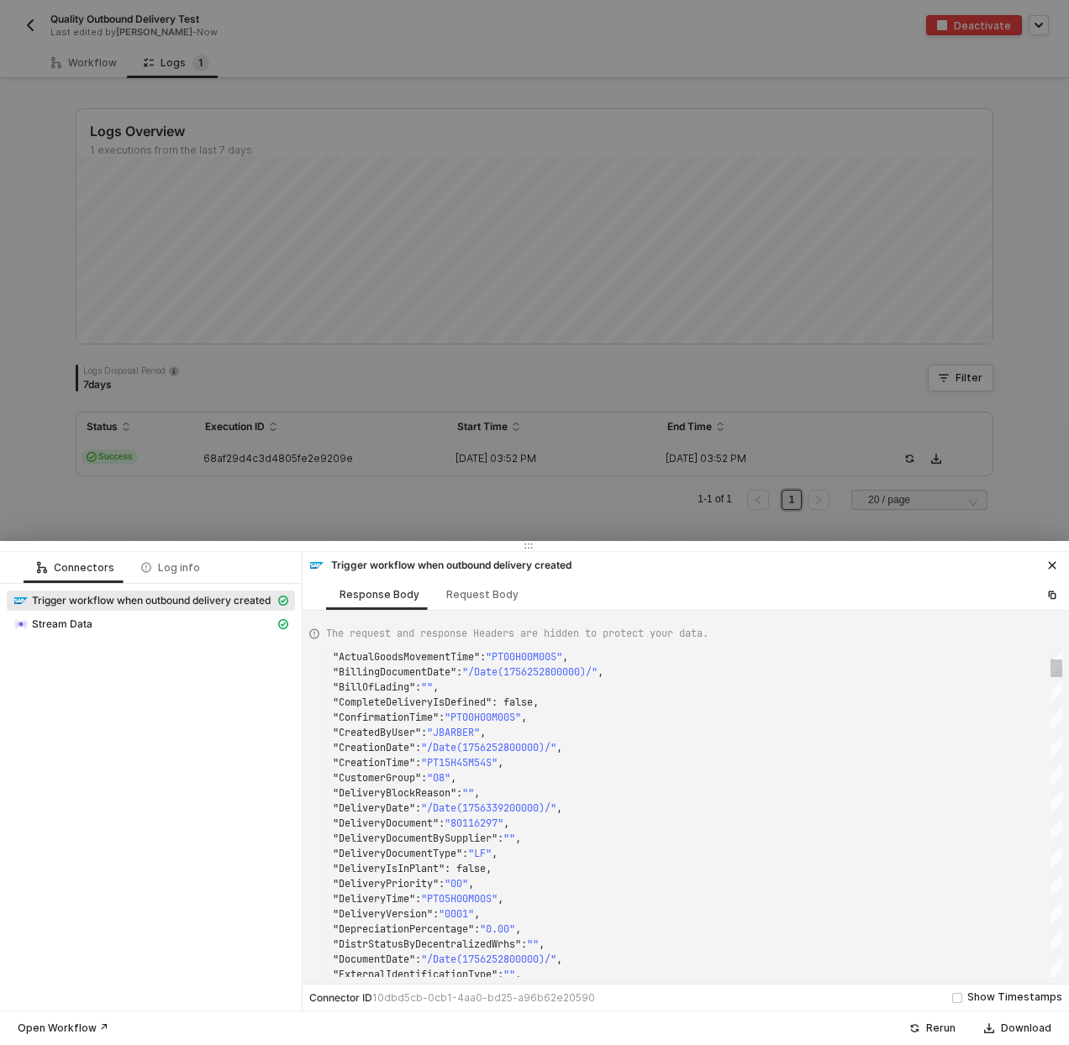
type textarea ""CreationDate": "/Date(1756252800000)/", "CreationTime": "PT15H45M54S", "Custom…"
click at [691, 823] on div ""DeliveryDocument" : "80116297" ," at bounding box center [685, 823] width 753 height 15
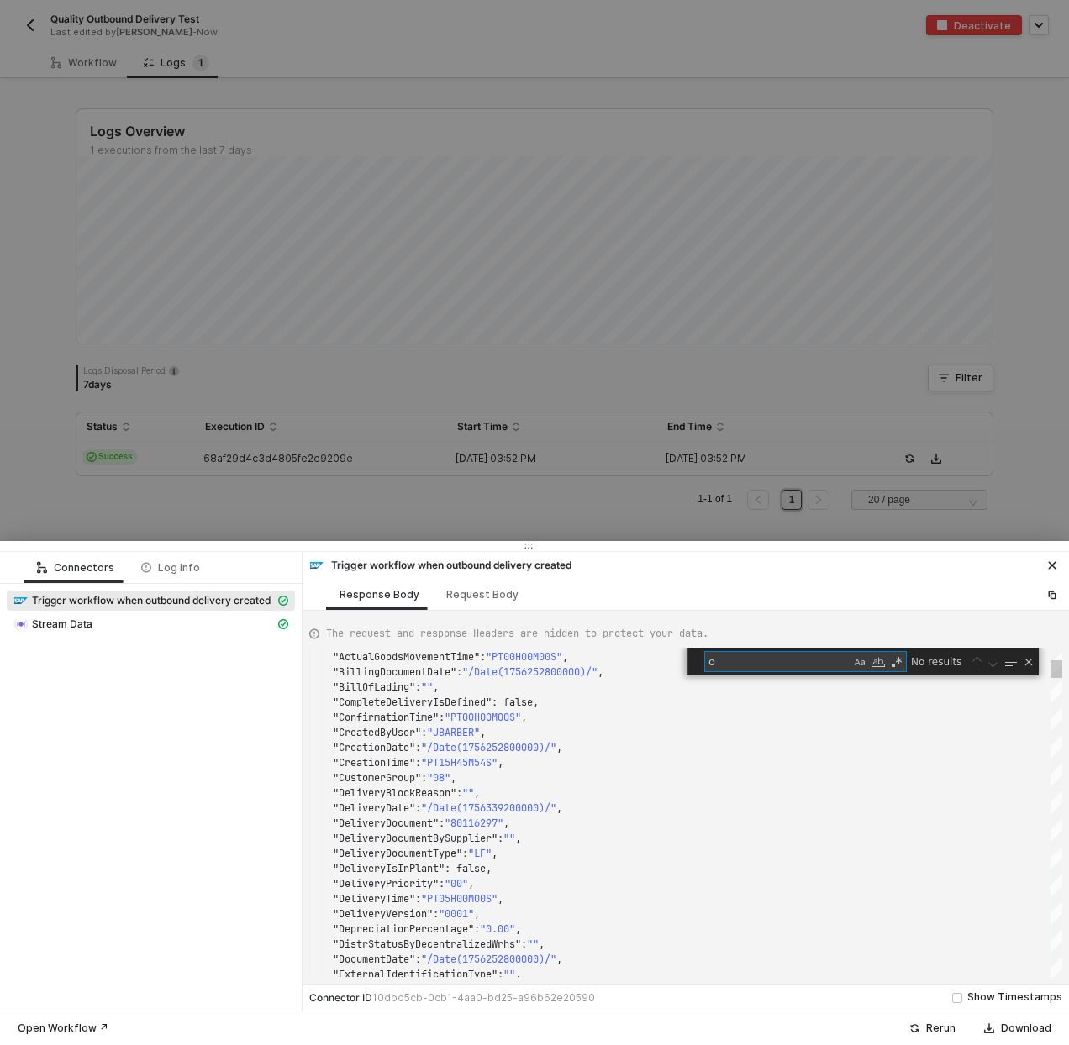
type textarea "or"
type textarea ""LastChangedByUser": "", "LoadingDate": "/Date(1756252800000)/", "LoadingPoint"…"
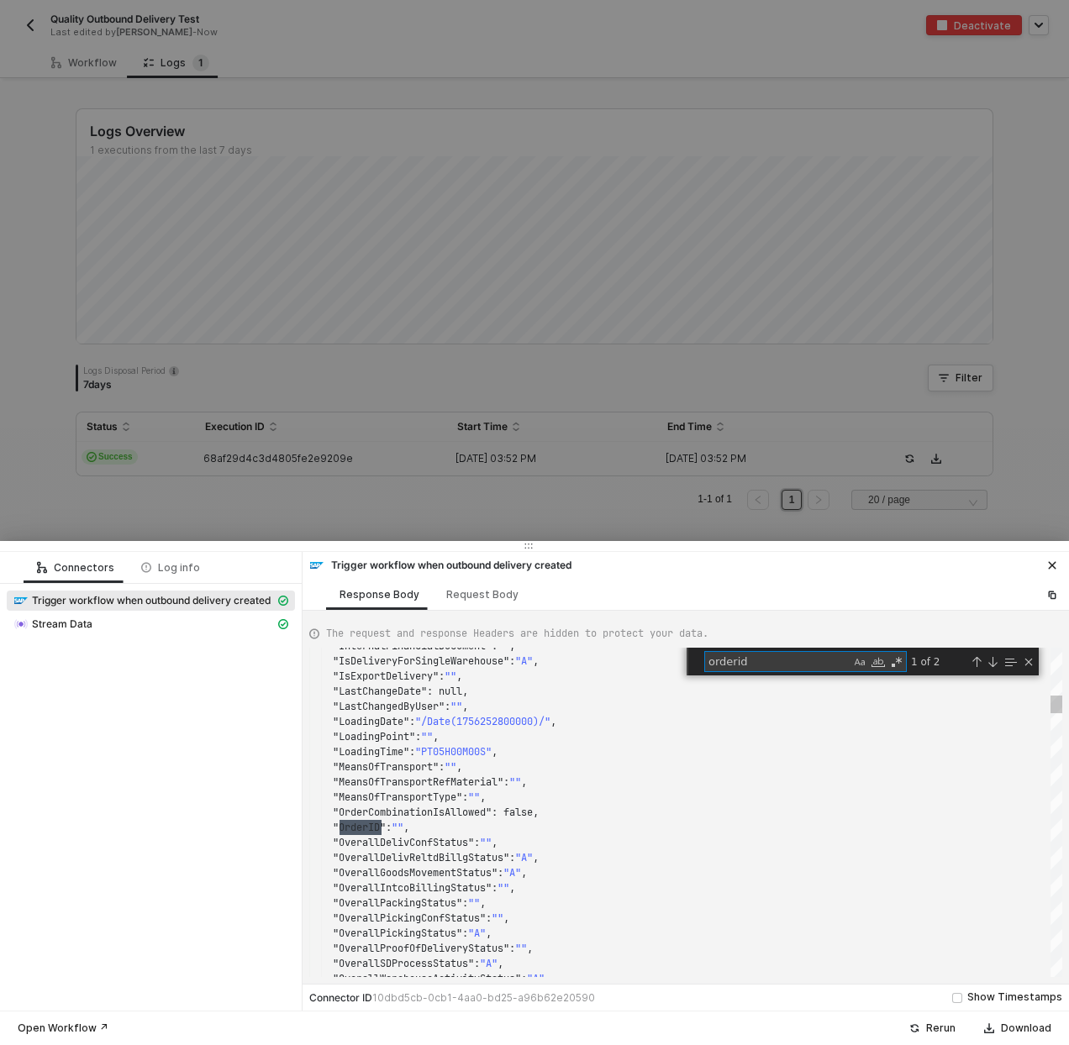
scroll to position [151, 72]
type textarea "orderid"
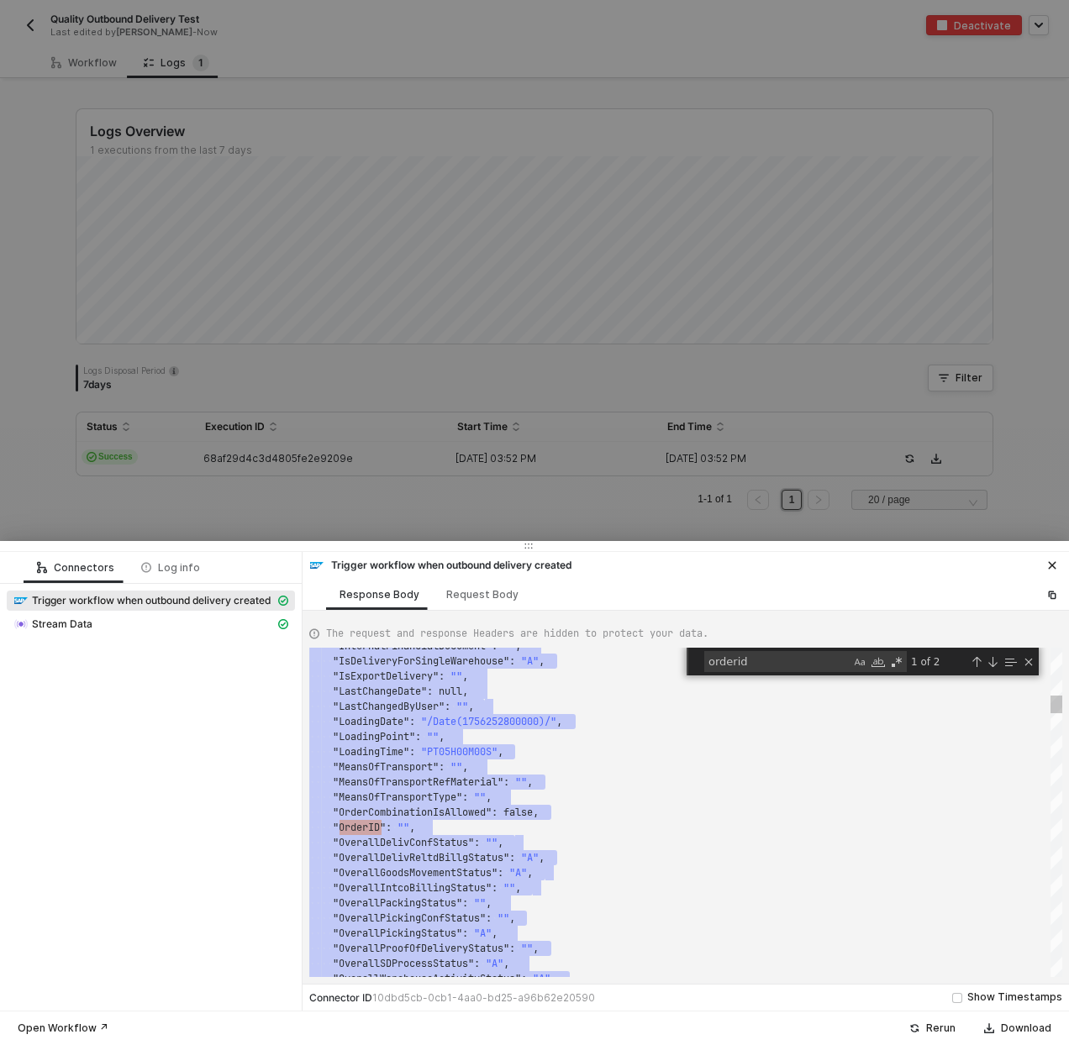
click at [355, 823] on span ""OrderID"" at bounding box center [359, 827] width 53 height 13
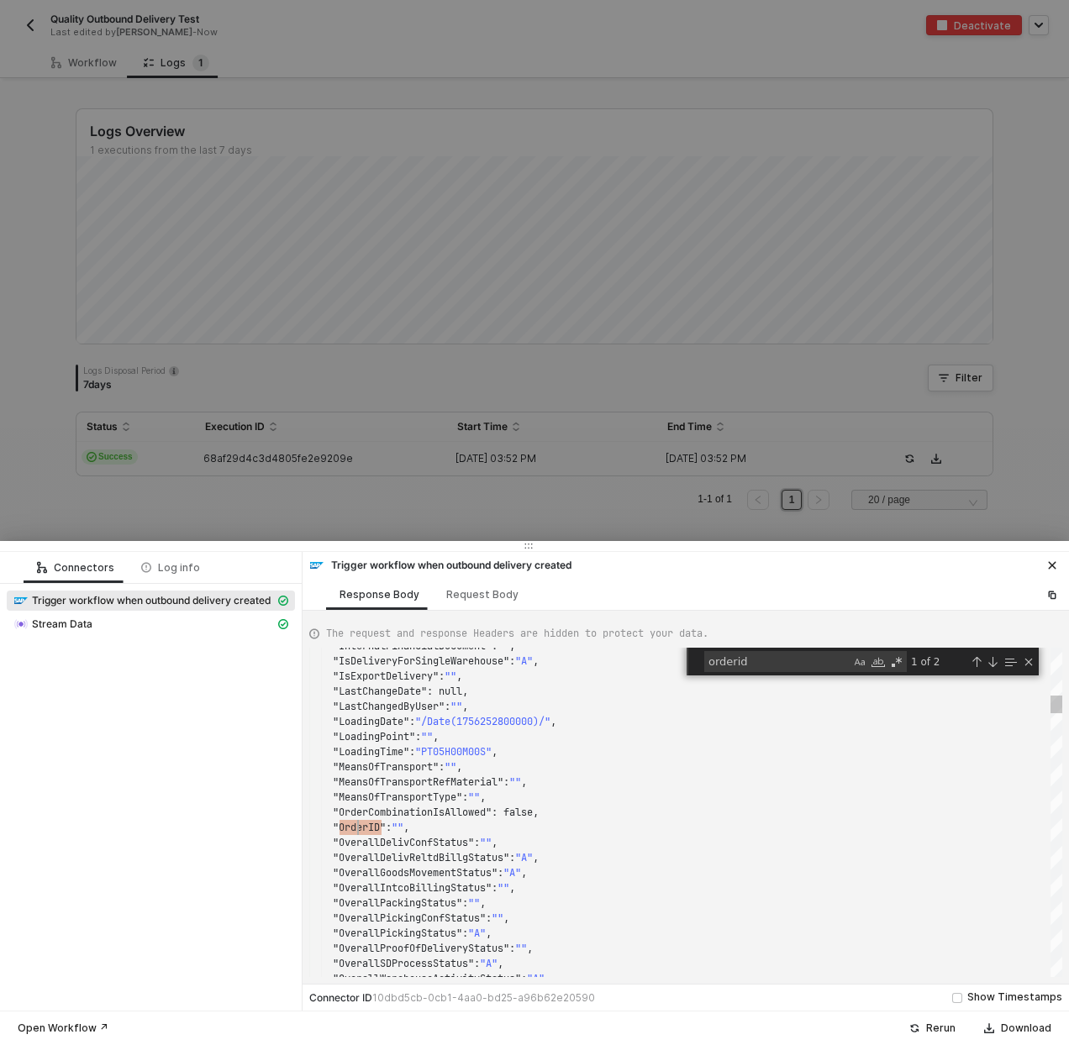
click at [476, 604] on div "Request Body" at bounding box center [482, 594] width 99 height 31
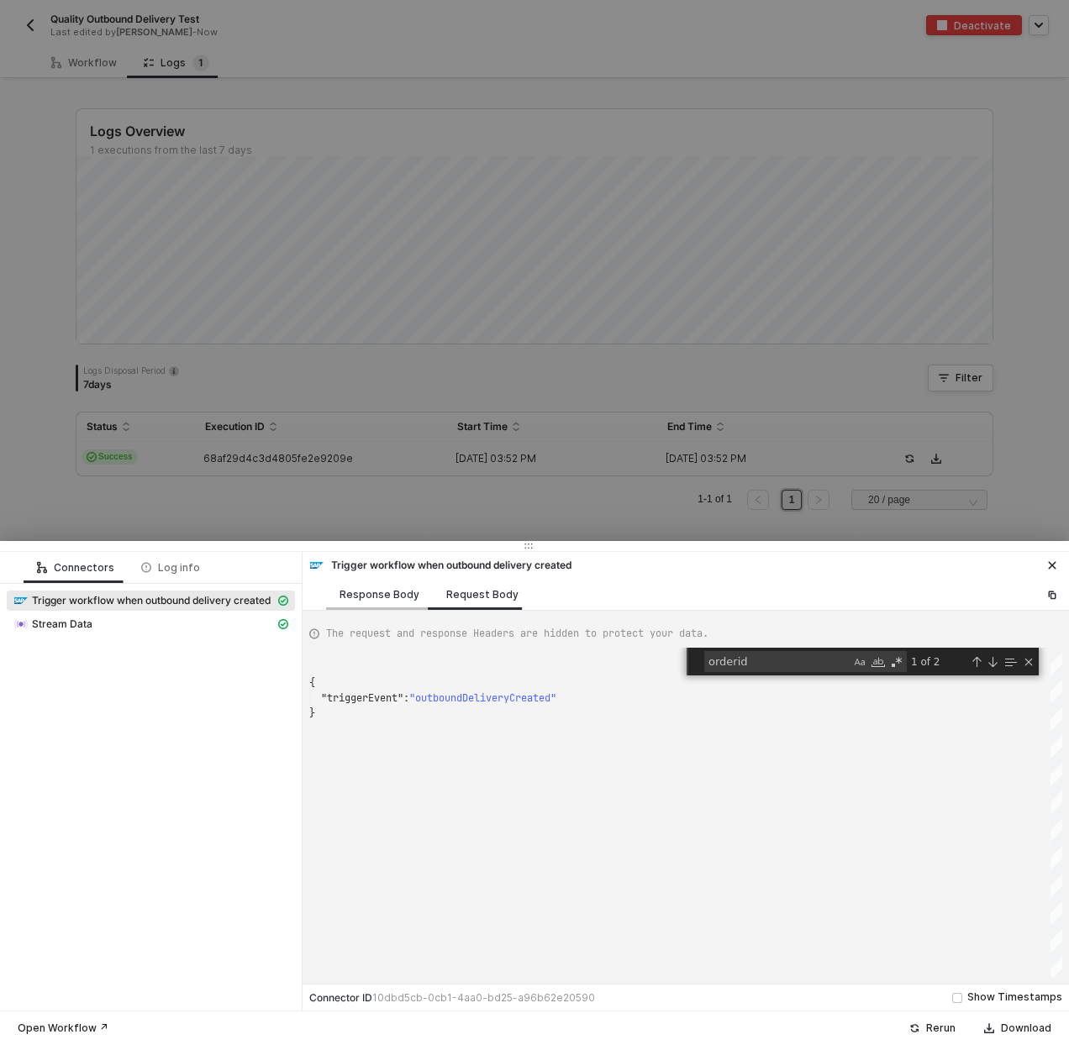
scroll to position [30, 0]
click at [375, 603] on div "Response Body" at bounding box center [379, 594] width 107 height 31
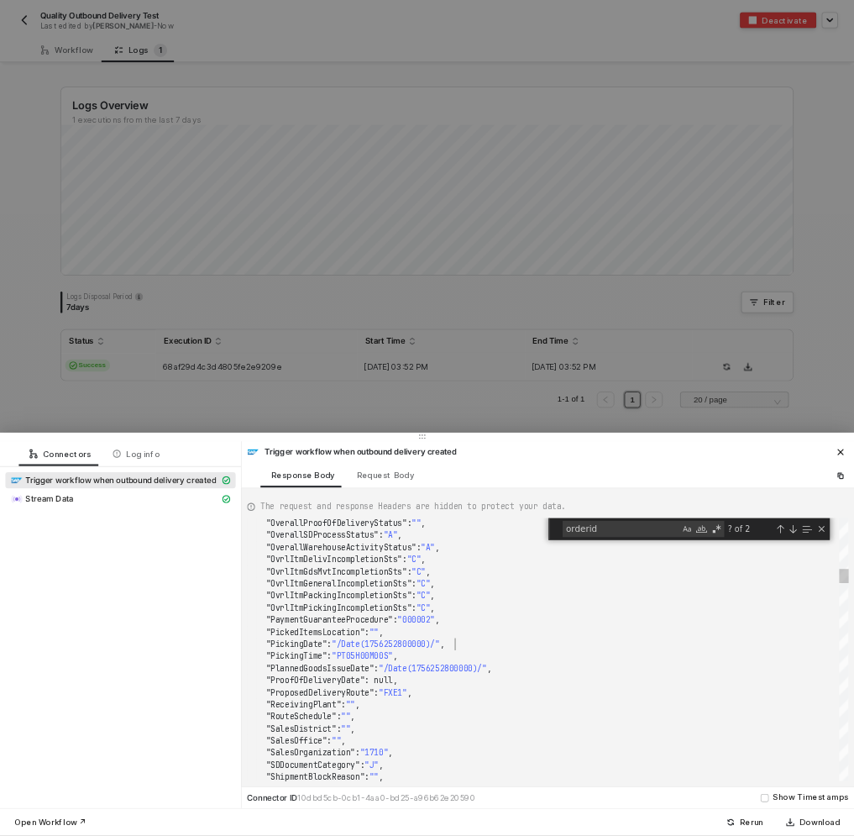
scroll to position [91, 260]
click at [575, 799] on div ""PickingDate" : "/Date(1756252800000)/" ," at bounding box center [685, 805] width 753 height 15
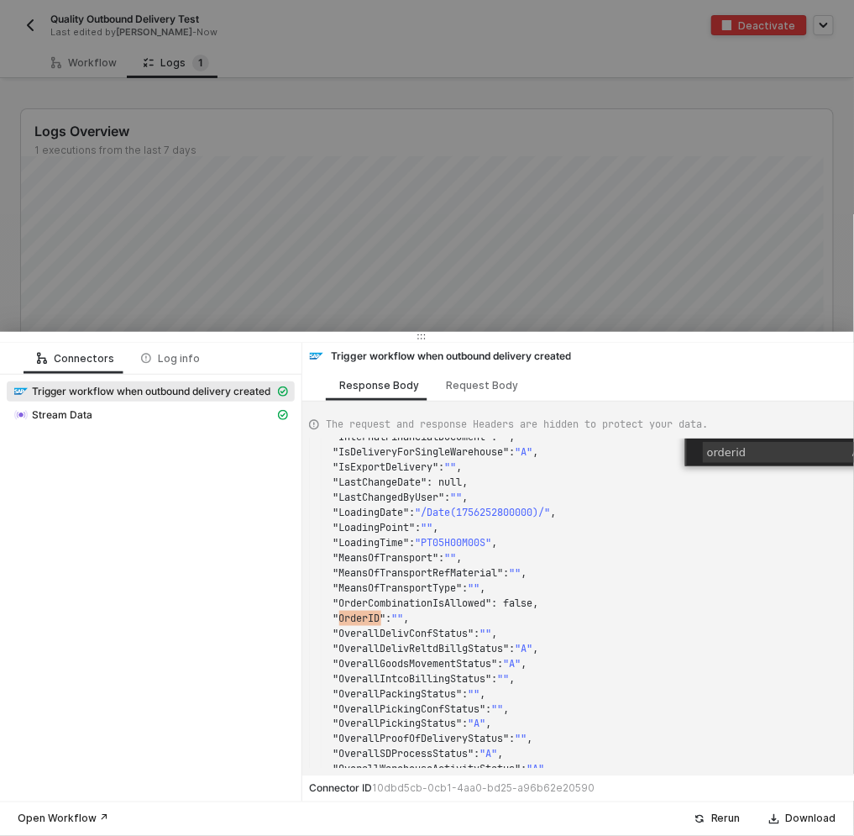
click at [362, 623] on span ""OrderID"" at bounding box center [359, 618] width 53 height 13
click at [363, 622] on div at bounding box center [364, 618] width 2 height 15
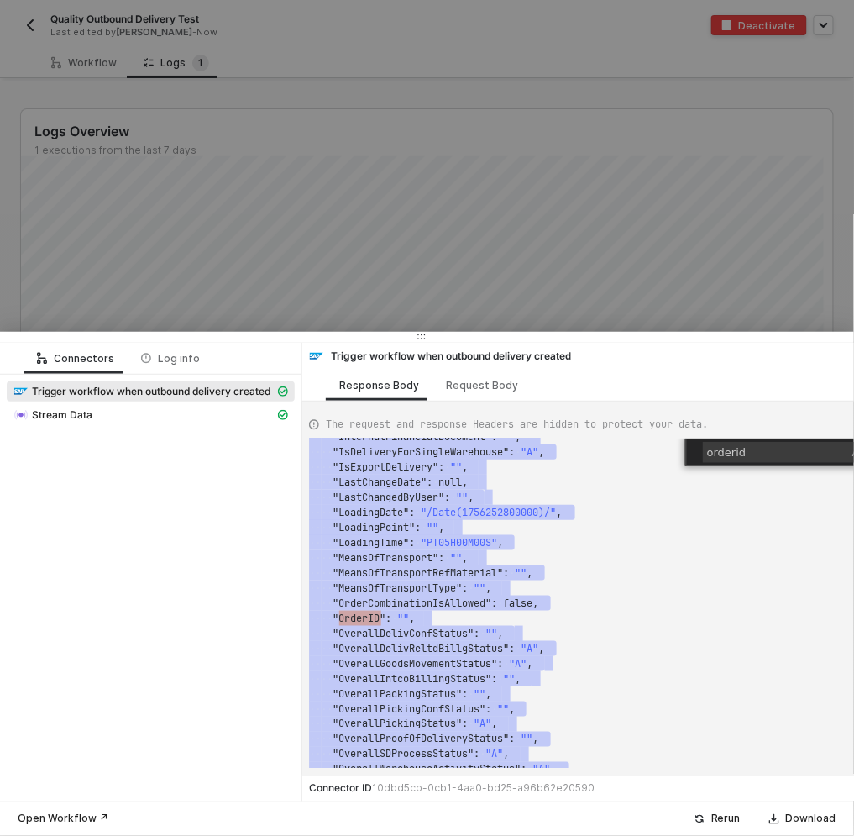
click at [363, 622] on span ""OrderID"" at bounding box center [359, 618] width 53 height 13
type textarea ""LastChangedByUser": "", "LoadingDate": "/Date(1756252800000)/", "LoadingPoint"…"
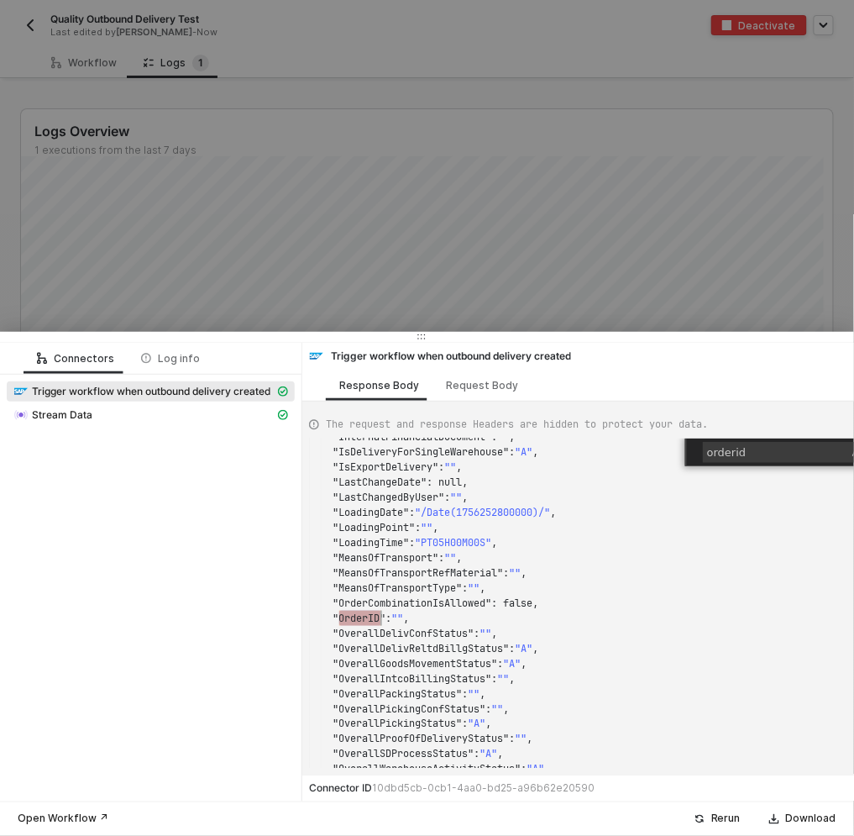
click at [364, 622] on div ""OrderCombinationIsAllowed" : false, "LastChangeDate" : null, "LastChangedByUse…" at bounding box center [685, 603] width 752 height 329
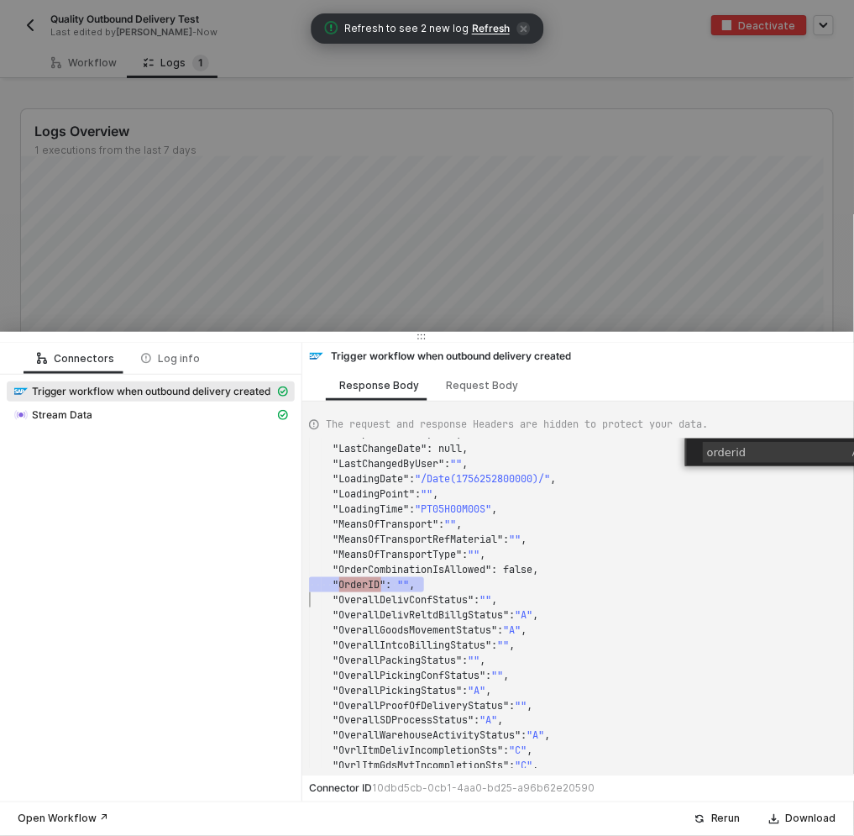
click at [460, 313] on div at bounding box center [427, 418] width 854 height 836
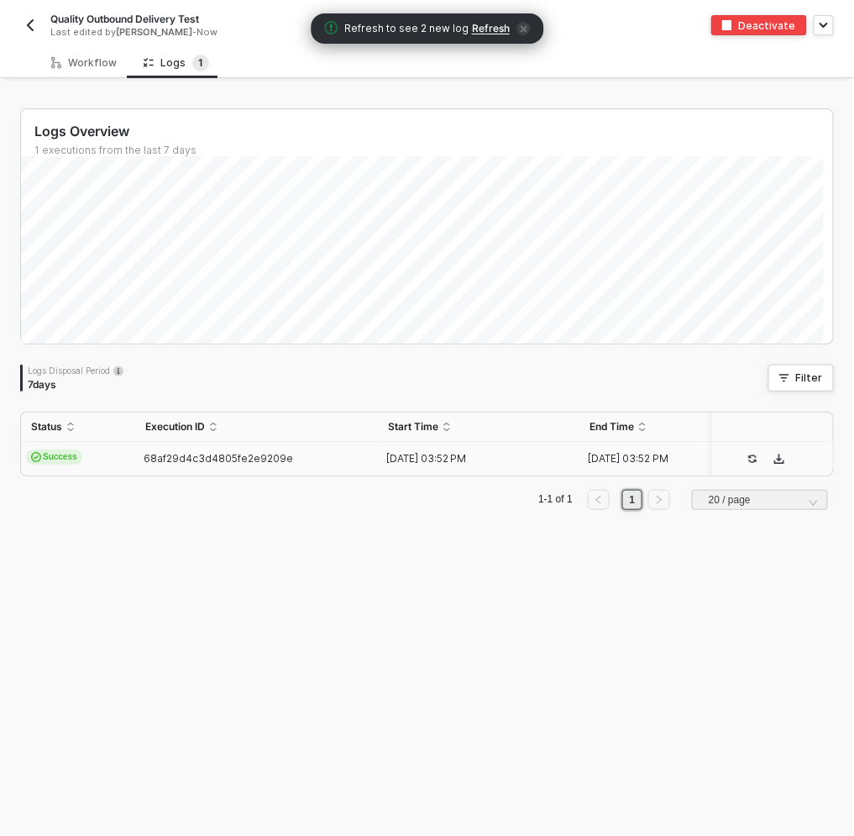
drag, startPoint x: 480, startPoint y: 32, endPoint x: 482, endPoint y: 55, distance: 23.7
click at [480, 32] on span "Refresh" at bounding box center [491, 28] width 38 height 13
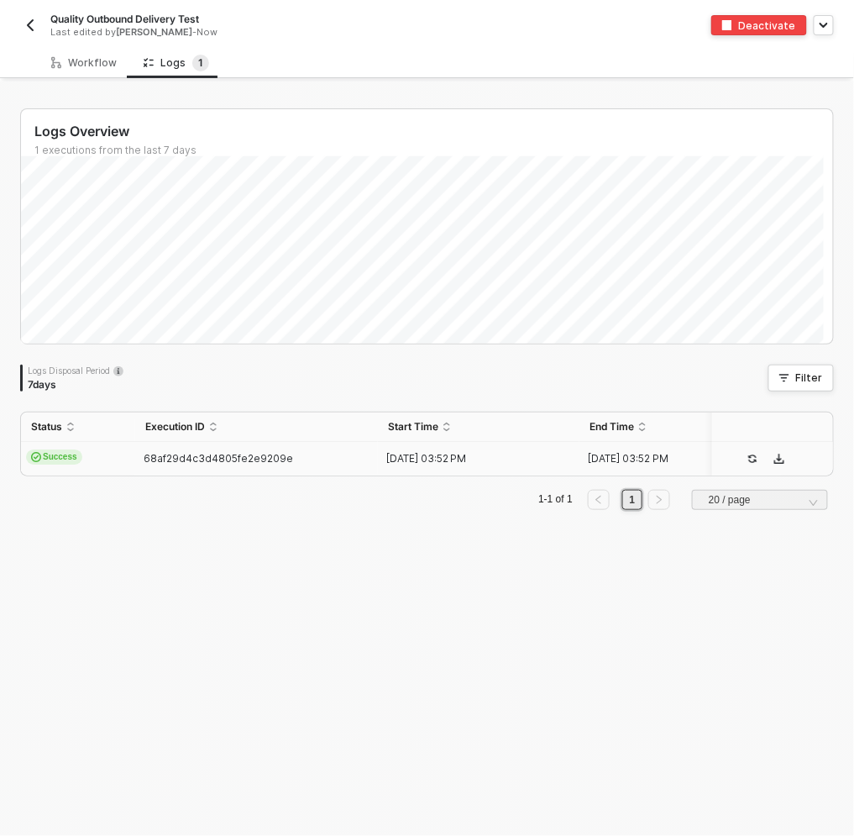
click at [371, 88] on div "Logs Overview 1 executions from the last 7 days Sat 23 Success 0 Failure 0 Logs…" at bounding box center [427, 458] width 854 height 754
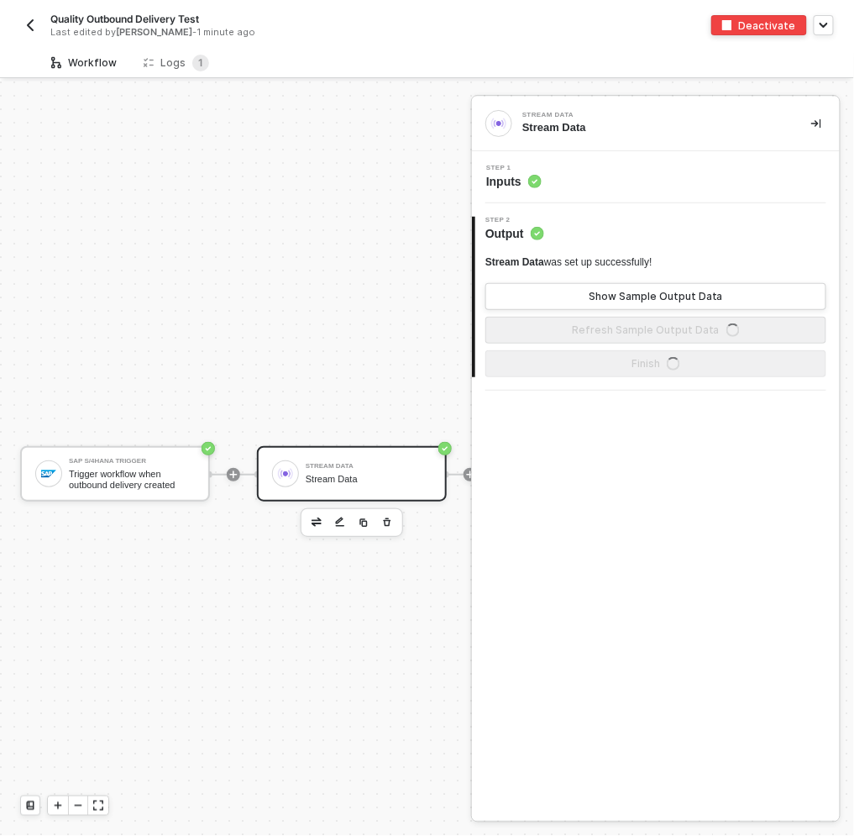
scroll to position [40, 0]
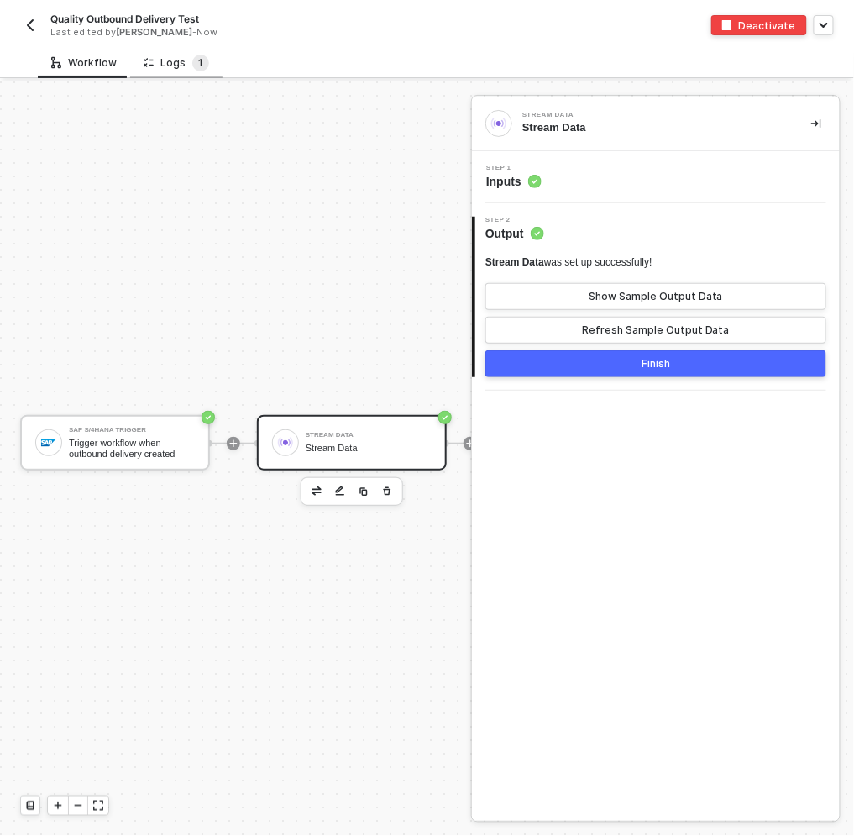
click at [198, 60] on span "1" at bounding box center [200, 62] width 5 height 13
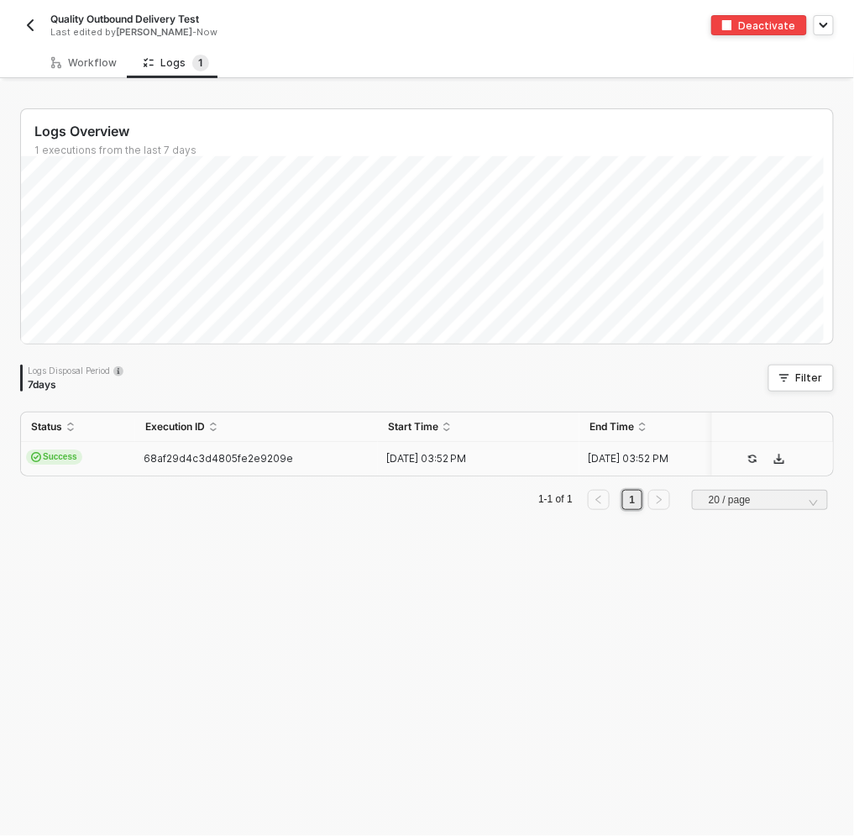
click at [134, 460] on td "Success" at bounding box center [78, 459] width 114 height 34
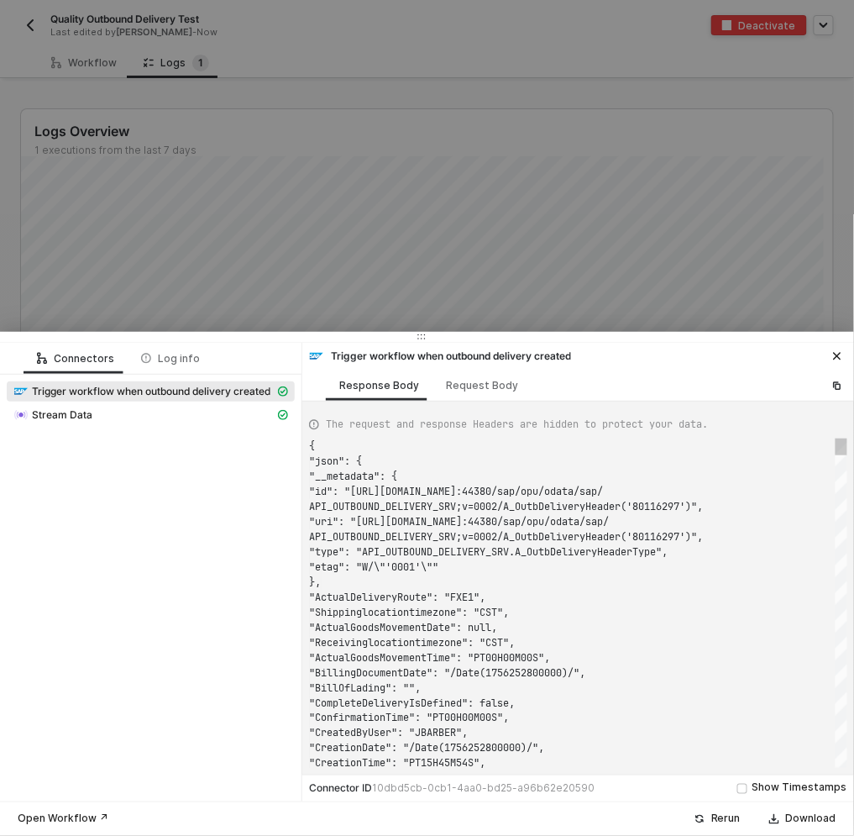
scroll to position [121, 0]
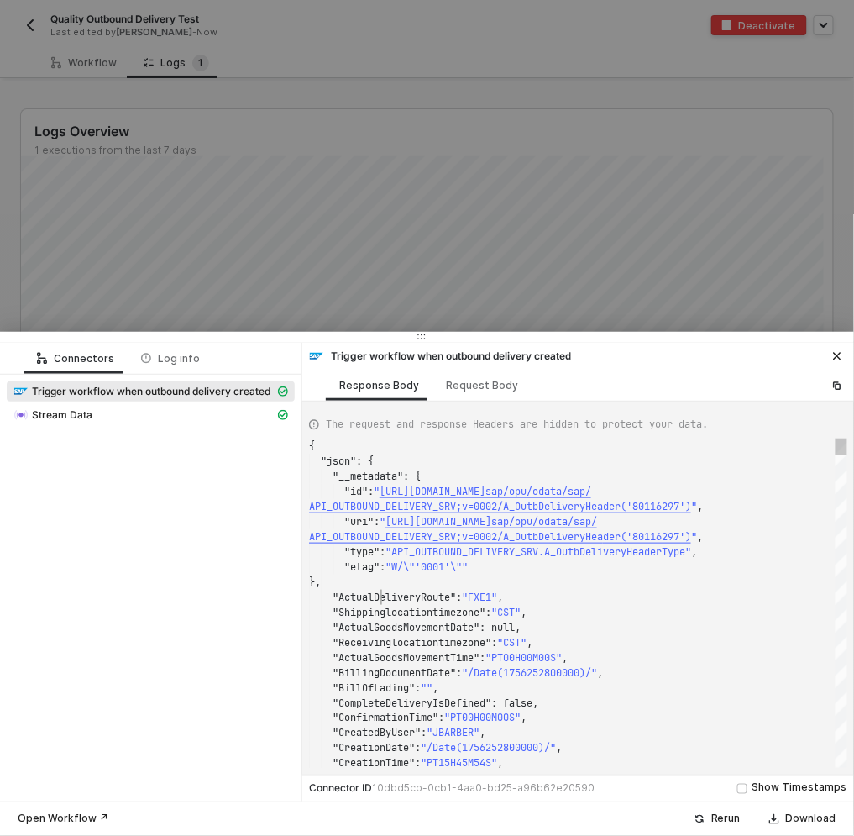
click at [383, 595] on span ""ActualDeliveryRoute"" at bounding box center [395, 597] width 124 height 13
click at [385, 590] on div ""ActualDeliveryRoute" : "FXE1" ," at bounding box center [578, 597] width 539 height 15
click at [443, 665] on div ""BillingDocumentDate" : "/Date(1756252800000)/" ," at bounding box center [578, 672] width 539 height 15
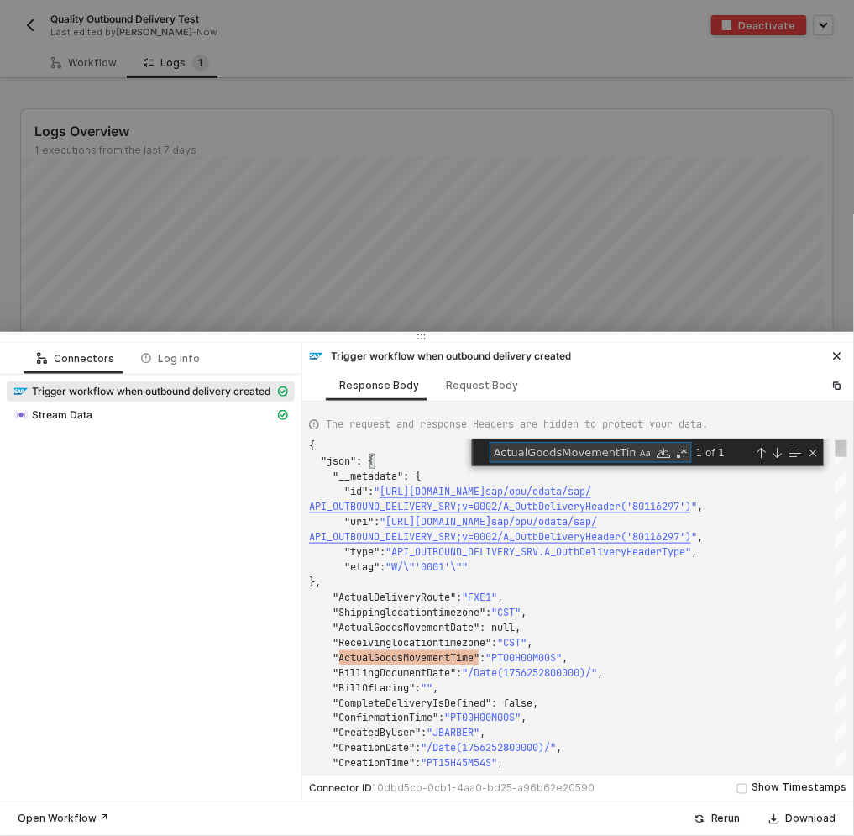
type textarea ""CreationDate": "/Date(1756252800000)/", "CreationTime": "PT15H45M54S", "Custom…"
type textarea "4"
type textarea ""ReferenceDocumentLogicalSystem": "", "ReferenceSDDocument": "400114822", "Refe…"
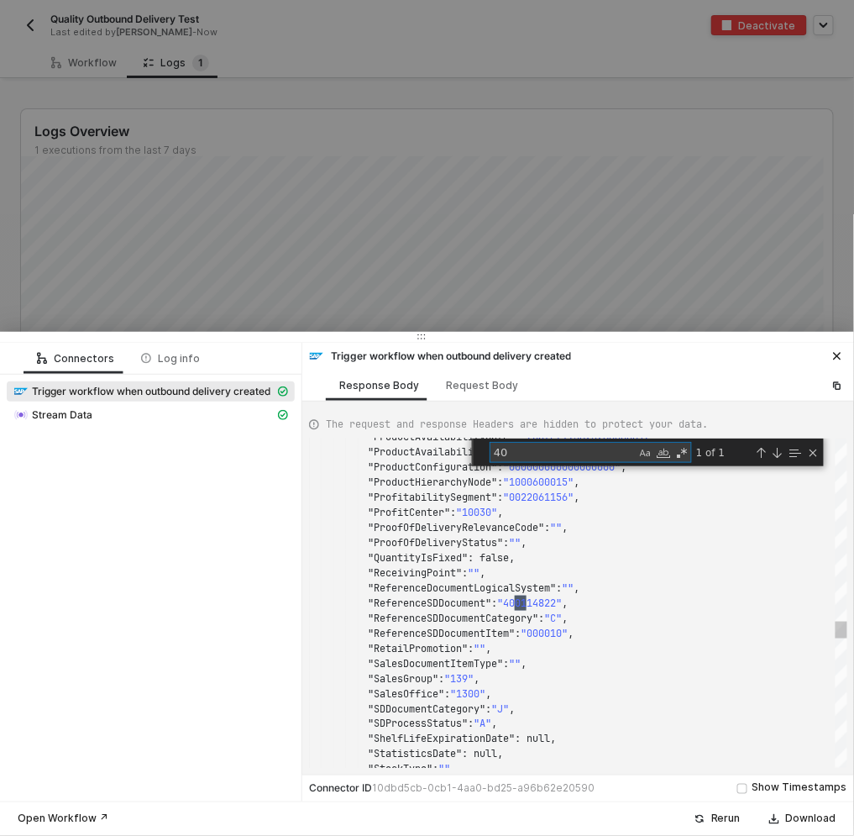
scroll to position [151, 223]
type textarea "400"
click at [814, 455] on div "Close (Escape)" at bounding box center [813, 452] width 13 height 13
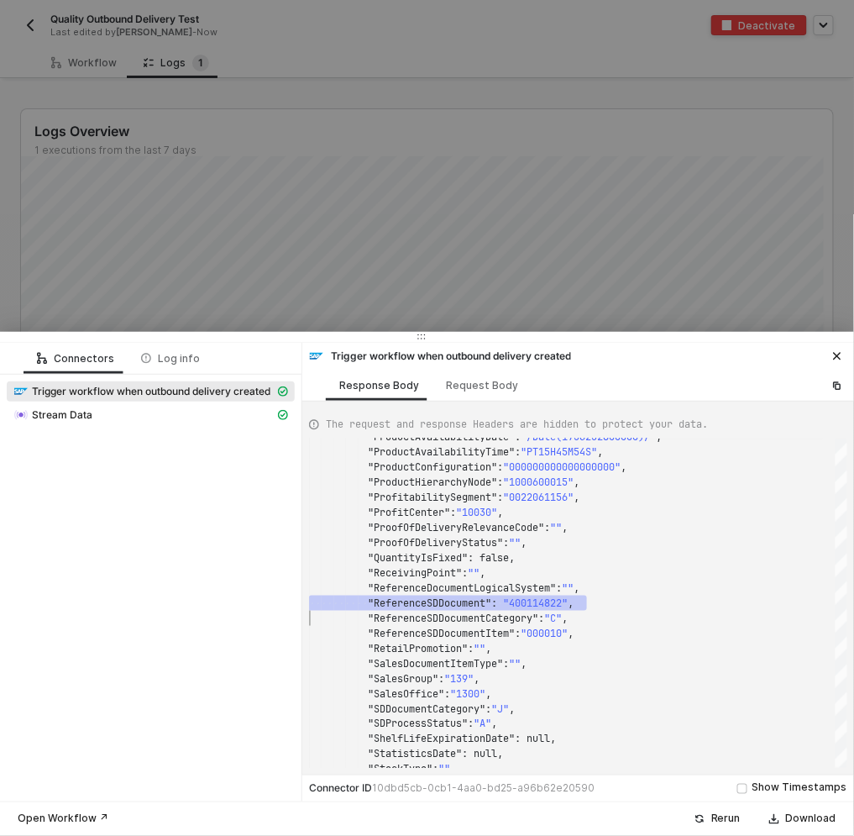
click at [291, 176] on div at bounding box center [427, 418] width 854 height 836
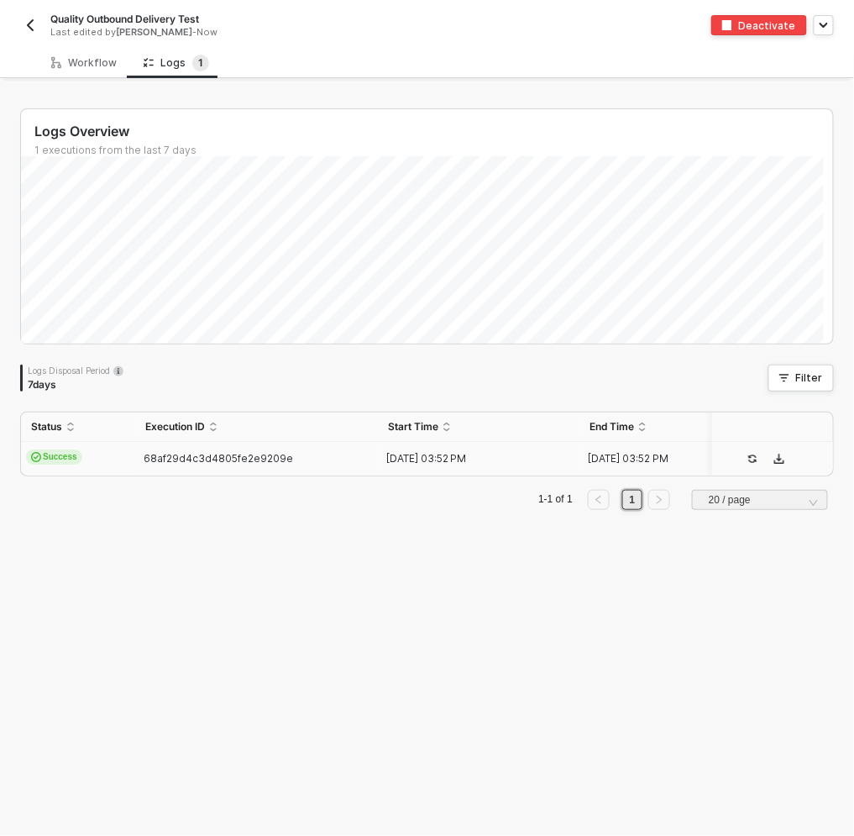
click at [29, 17] on button "button" at bounding box center [30, 25] width 20 height 20
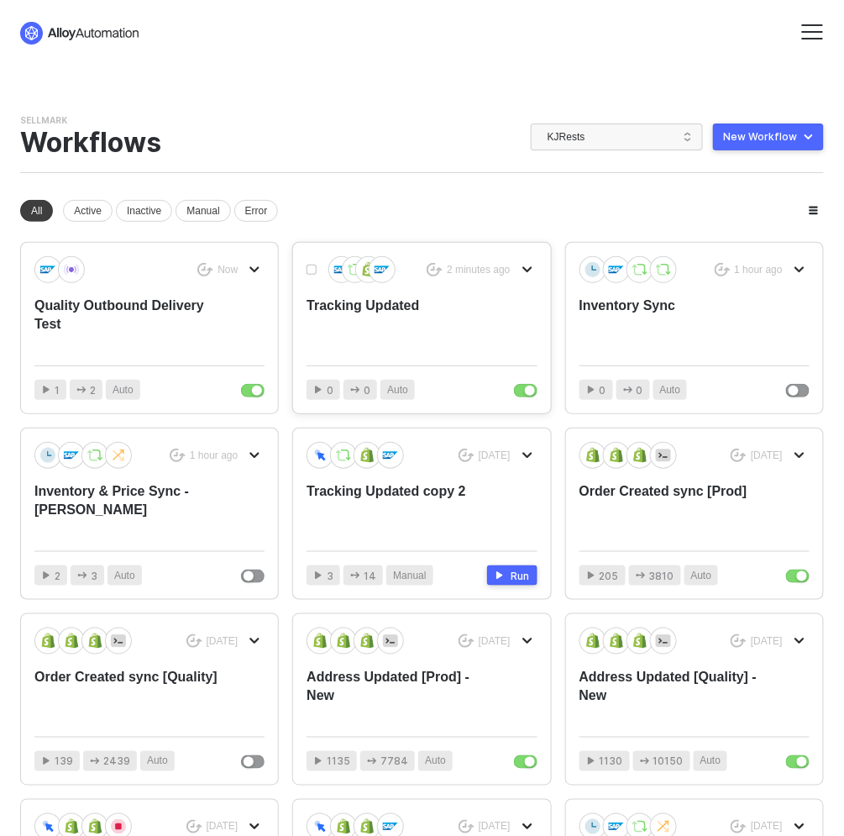
click at [373, 308] on div "Tracking Updated" at bounding box center [399, 324] width 184 height 55
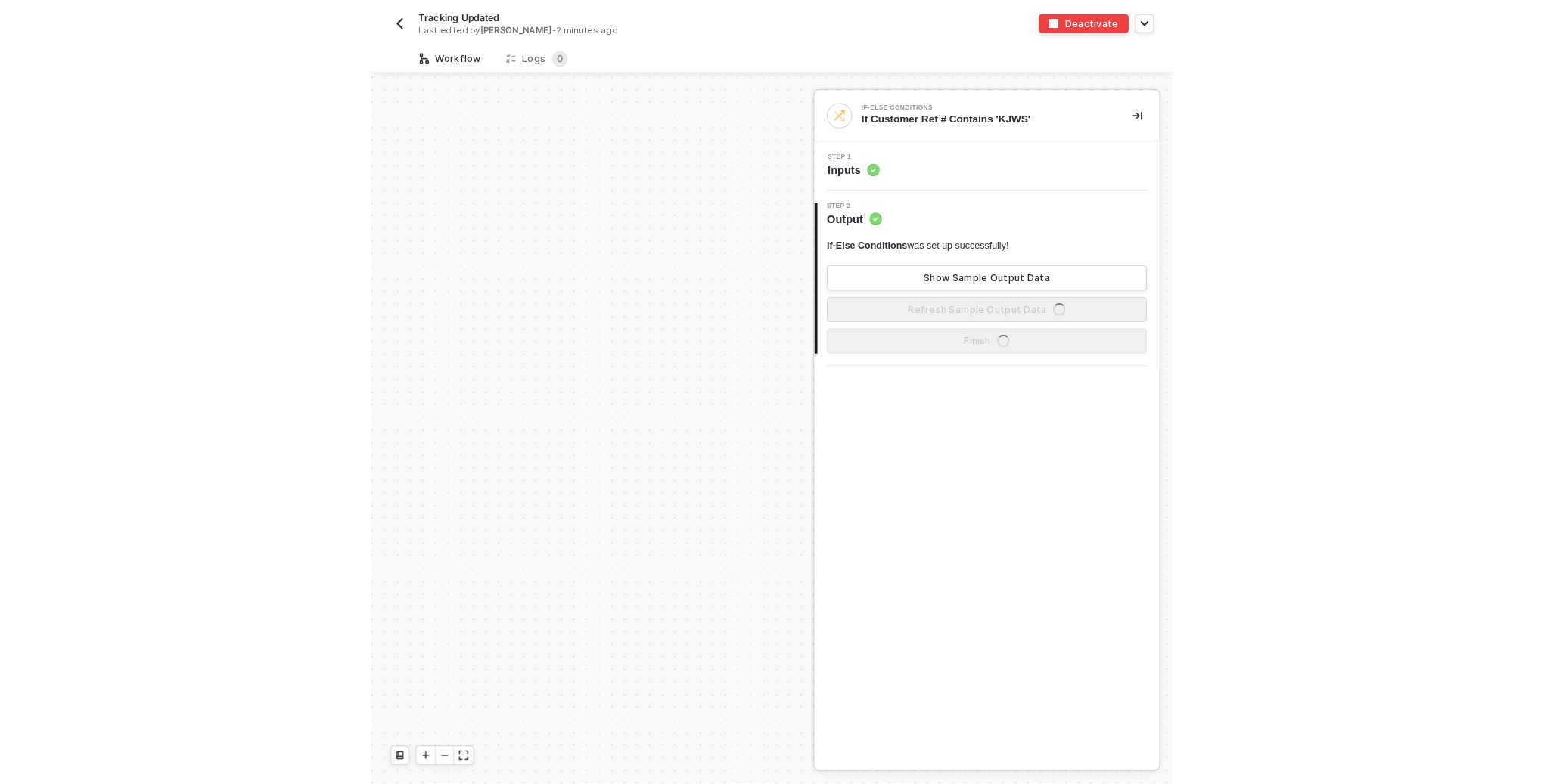
scroll to position [471, 0]
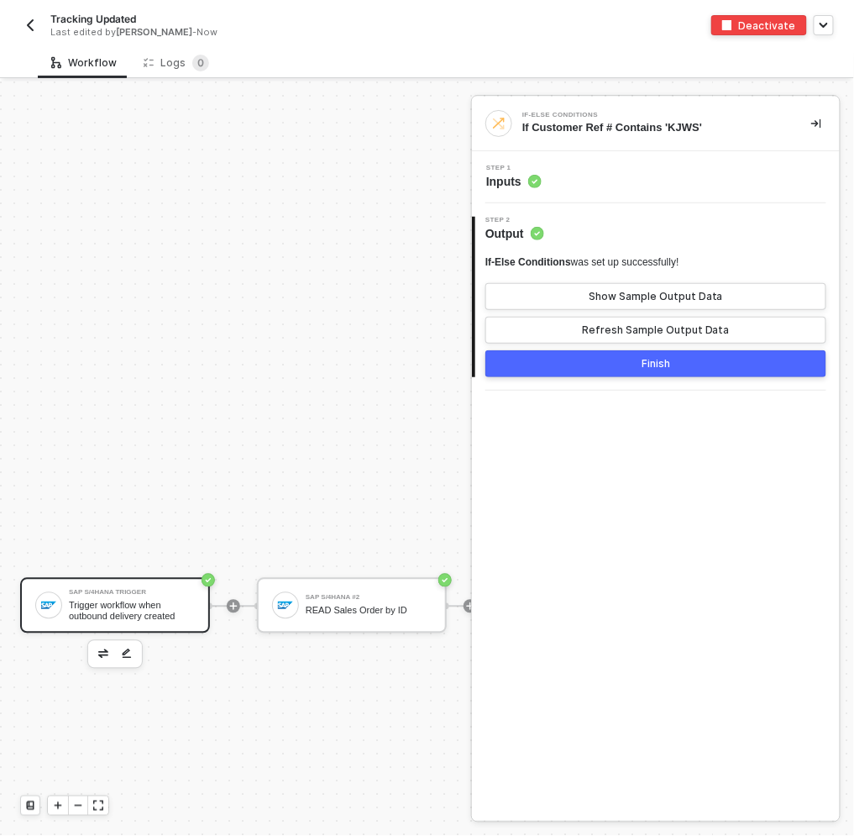
click at [184, 602] on div "Trigger workflow when outbound delivery created" at bounding box center [132, 611] width 126 height 21
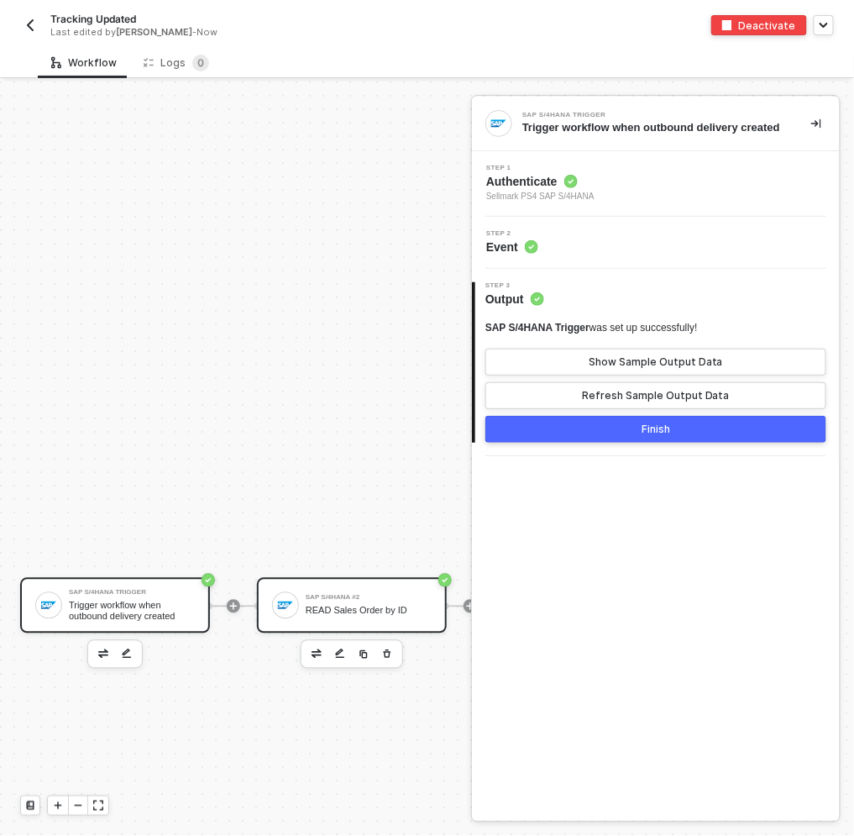
click at [294, 607] on div at bounding box center [285, 605] width 27 height 27
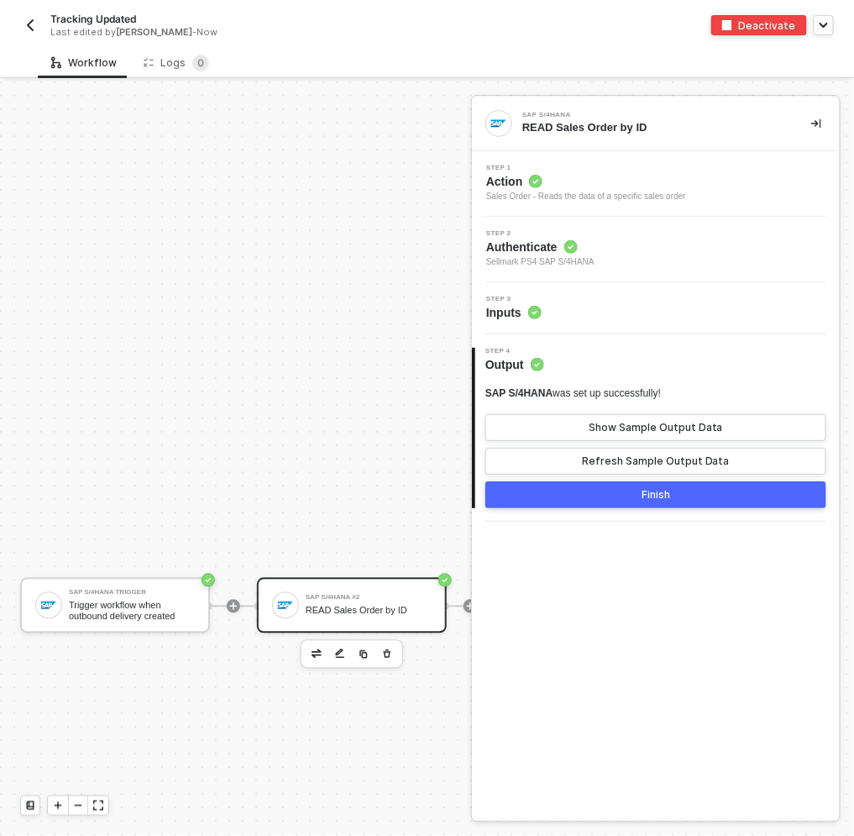
click at [599, 305] on div "Step 3 Inputs" at bounding box center [658, 308] width 364 height 25
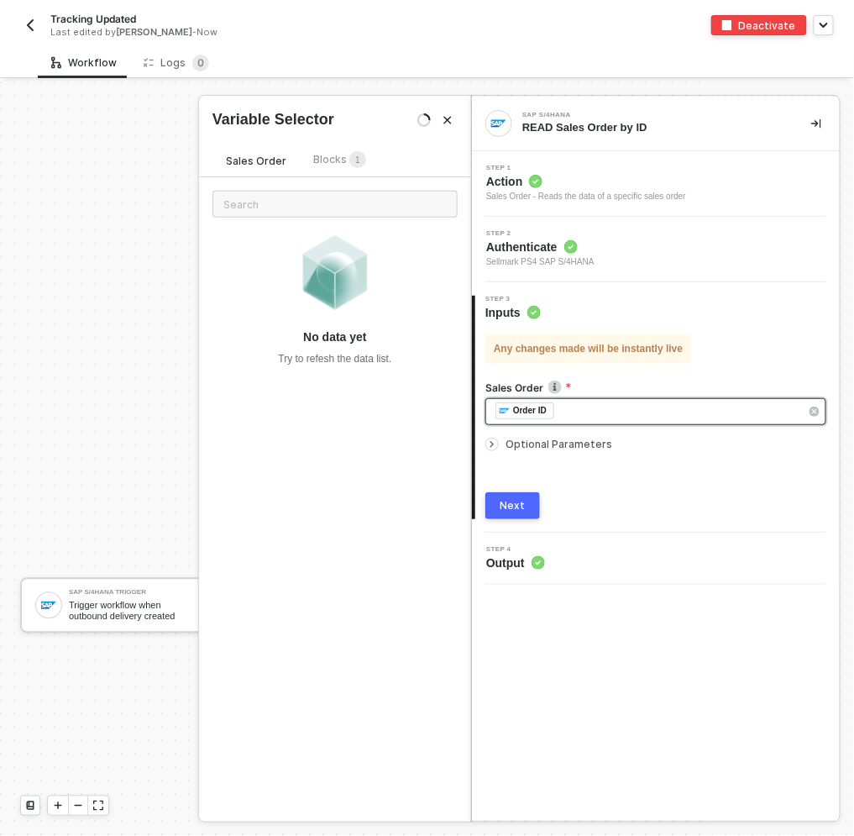
click at [581, 404] on div "﻿ ﻿ Order ID ﻿" at bounding box center [648, 411] width 304 height 18
click at [581, 412] on div "﻿ ﻿ Order ID ﻿" at bounding box center [648, 411] width 304 height 18
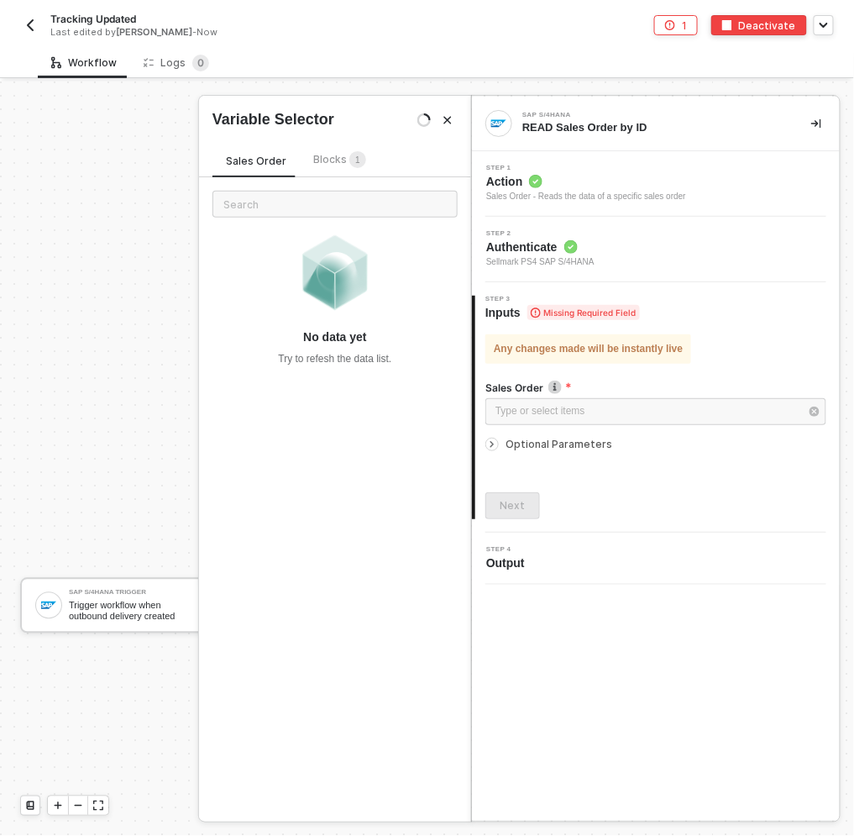
click at [350, 151] on sup "1" at bounding box center [358, 159] width 17 height 17
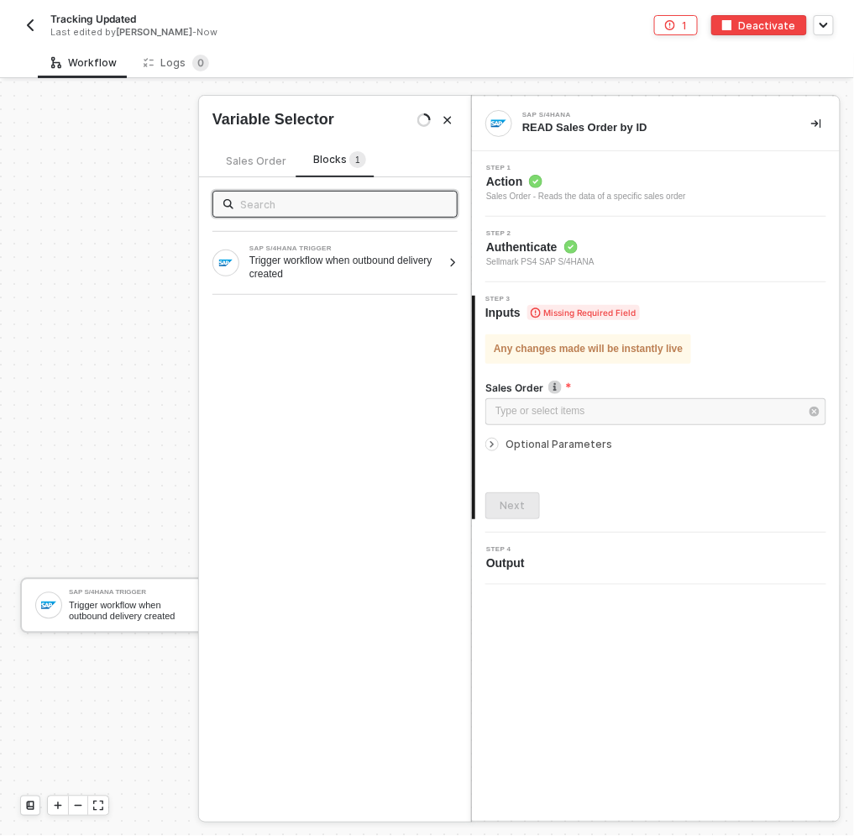
click at [293, 208] on input "text" at bounding box center [343, 204] width 207 height 18
click at [300, 245] on div "SAP S/4HANA TRIGGER" at bounding box center [346, 248] width 192 height 7
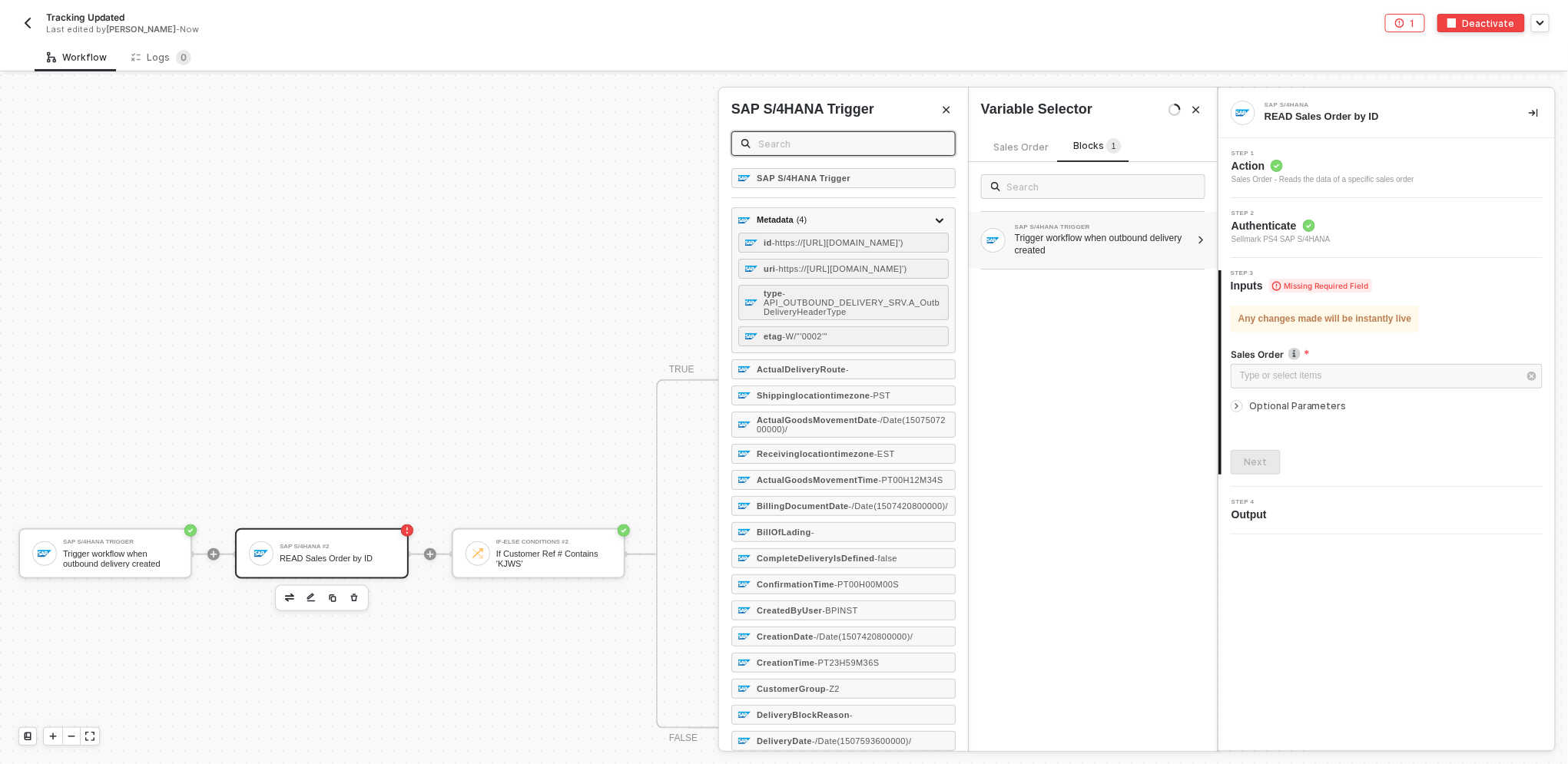
click at [781, 140] on input "text" at bounding box center [851, 143] width 187 height 16
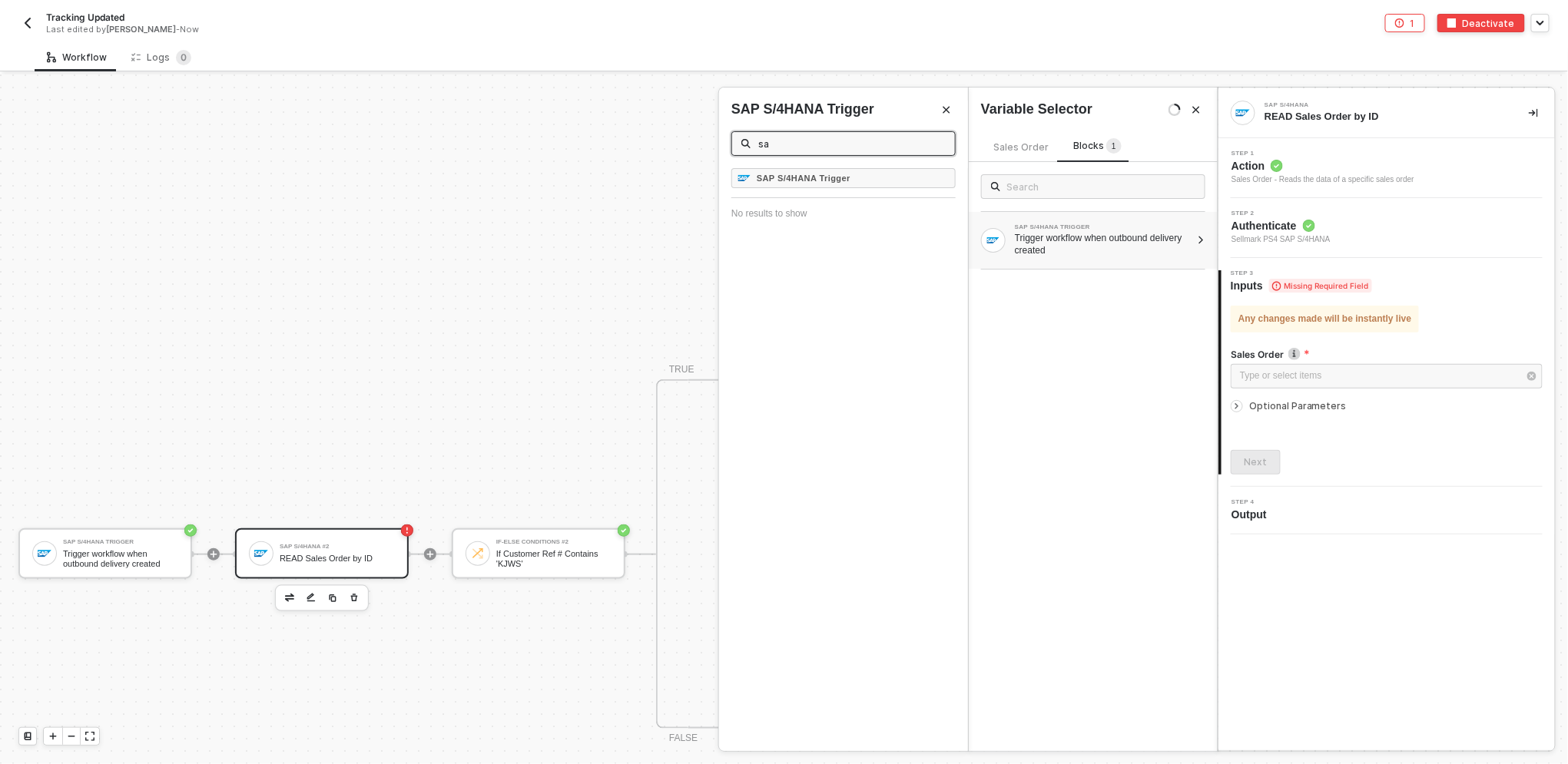
type input "s"
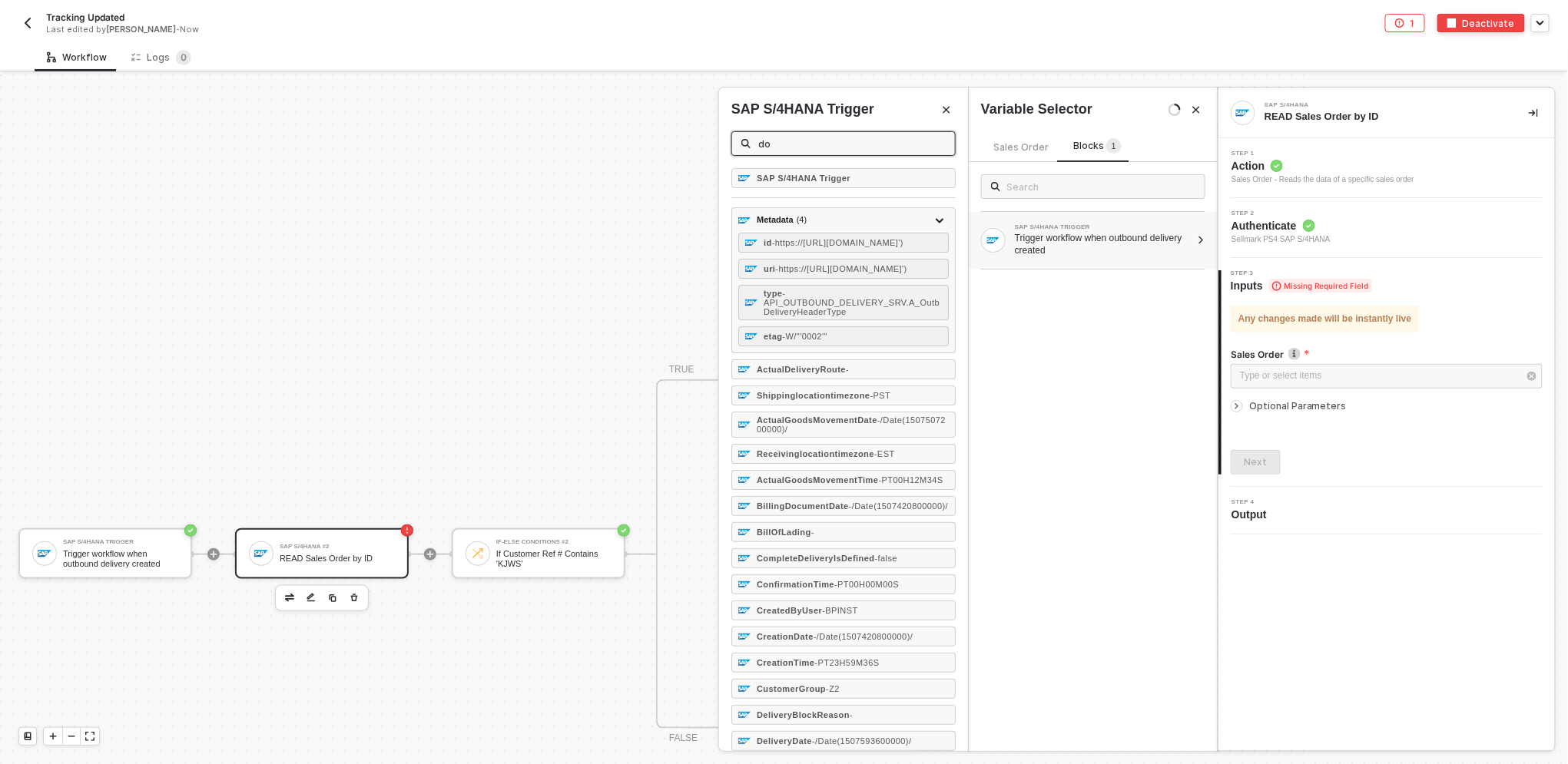
type input "doc"
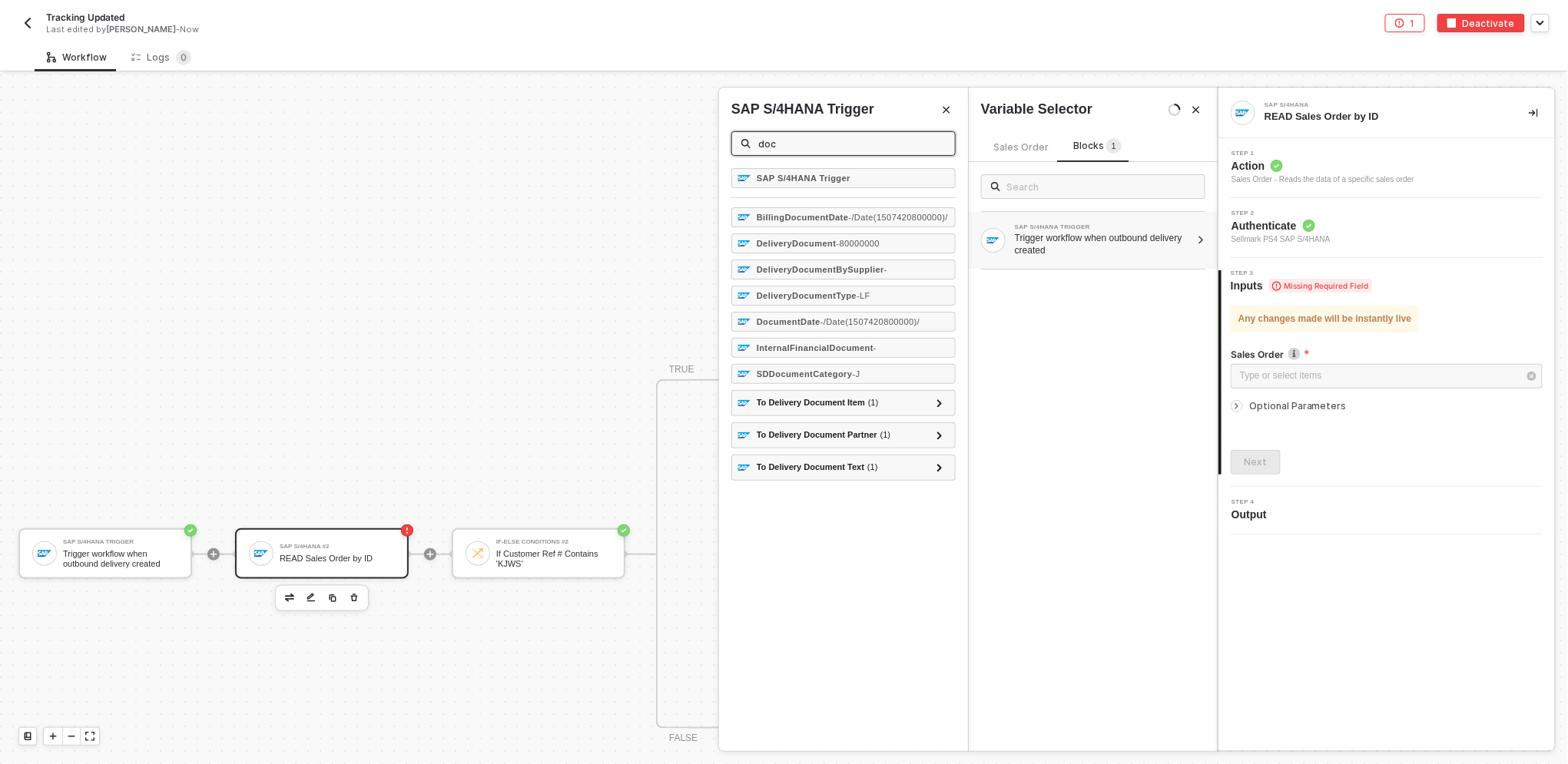
click at [510, 46] on div "Workflow Logs 0" at bounding box center [801, 57] width 1533 height 28
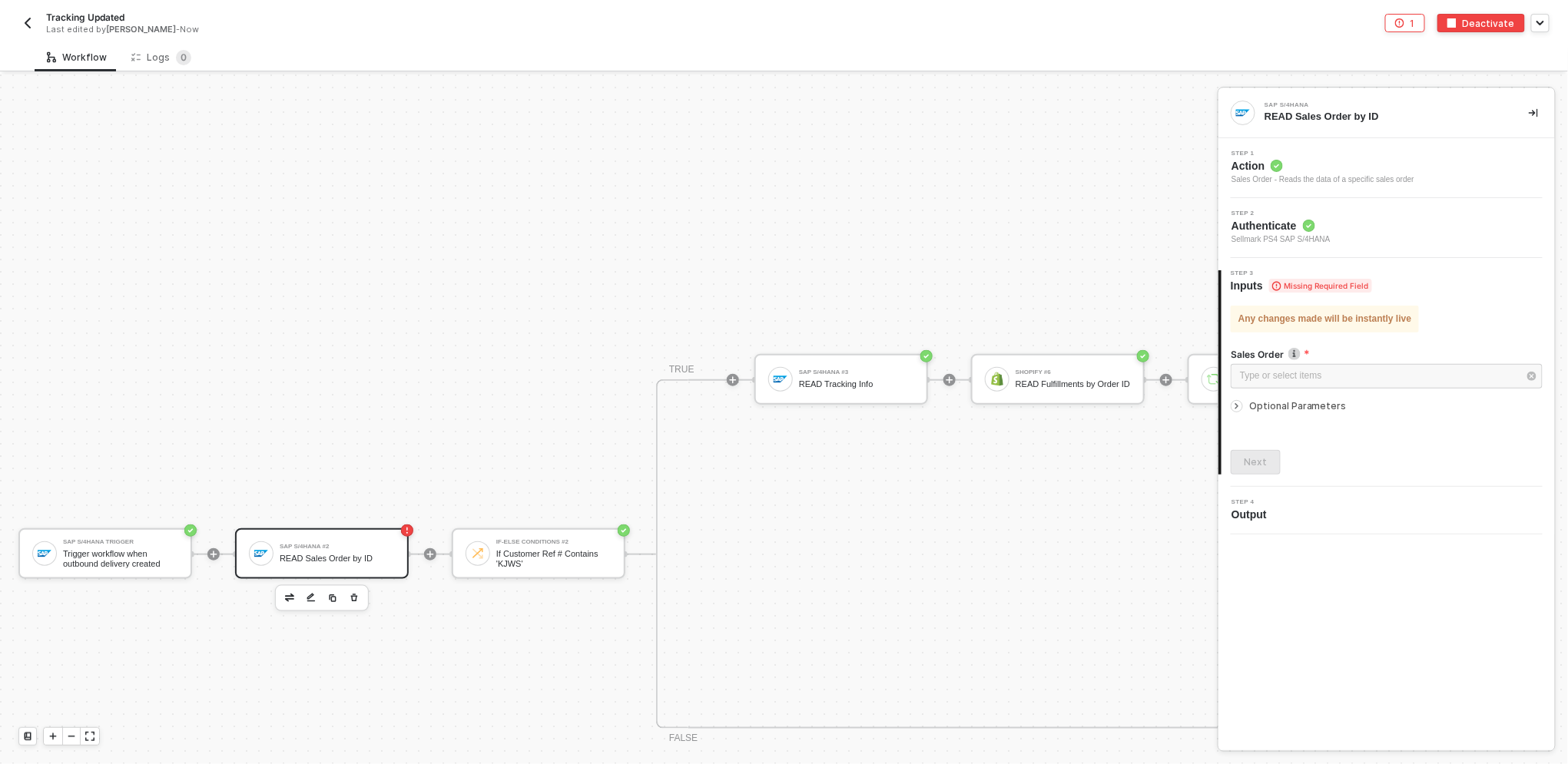
click at [284, 560] on div "READ Sales Order by ID" at bounding box center [337, 558] width 115 height 10
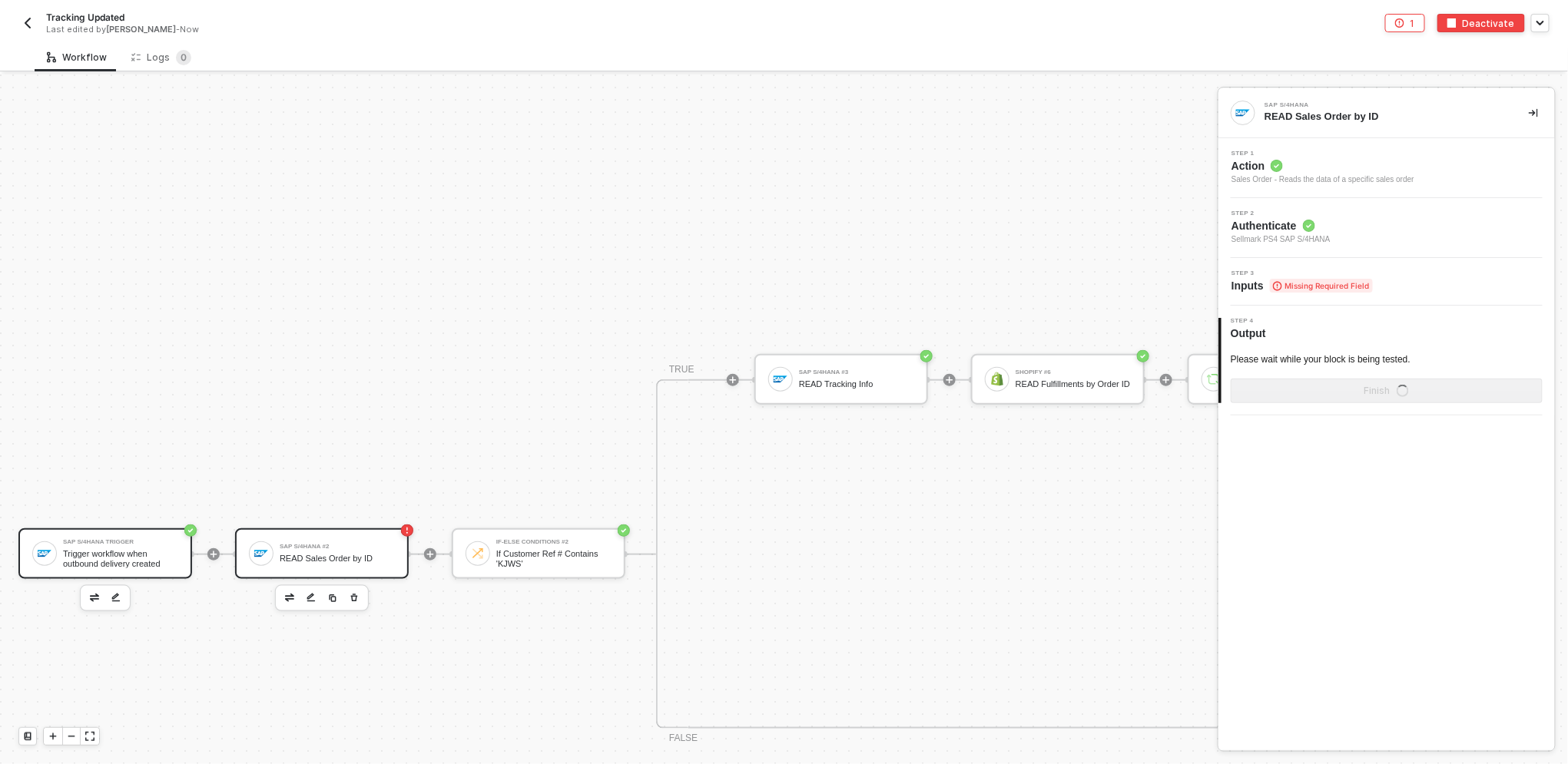
click at [143, 557] on div "Trigger workflow when outbound delivery created" at bounding box center [121, 558] width 115 height 19
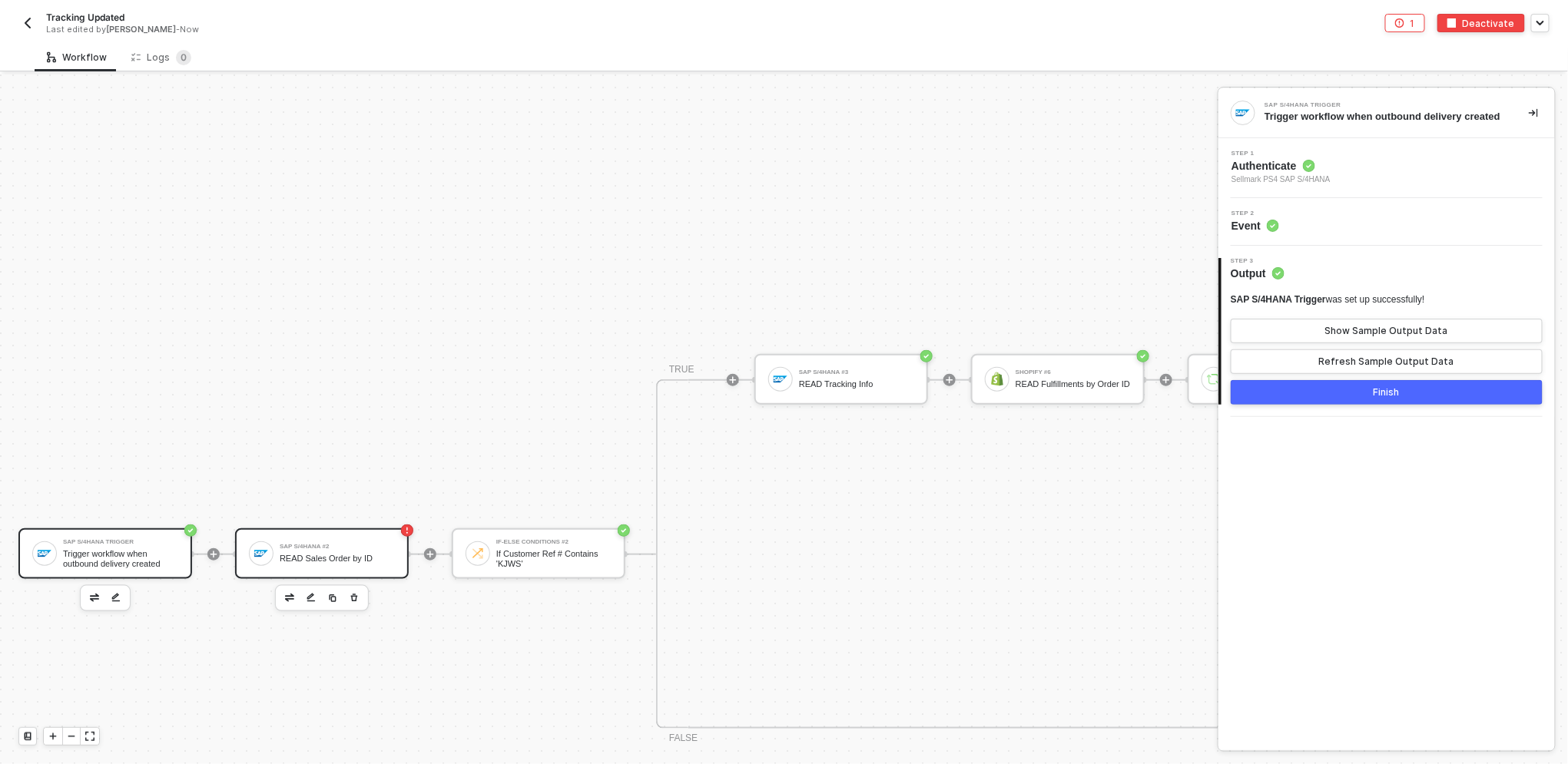
click at [358, 544] on div "SAP S/4HANA #2" at bounding box center [337, 546] width 115 height 6
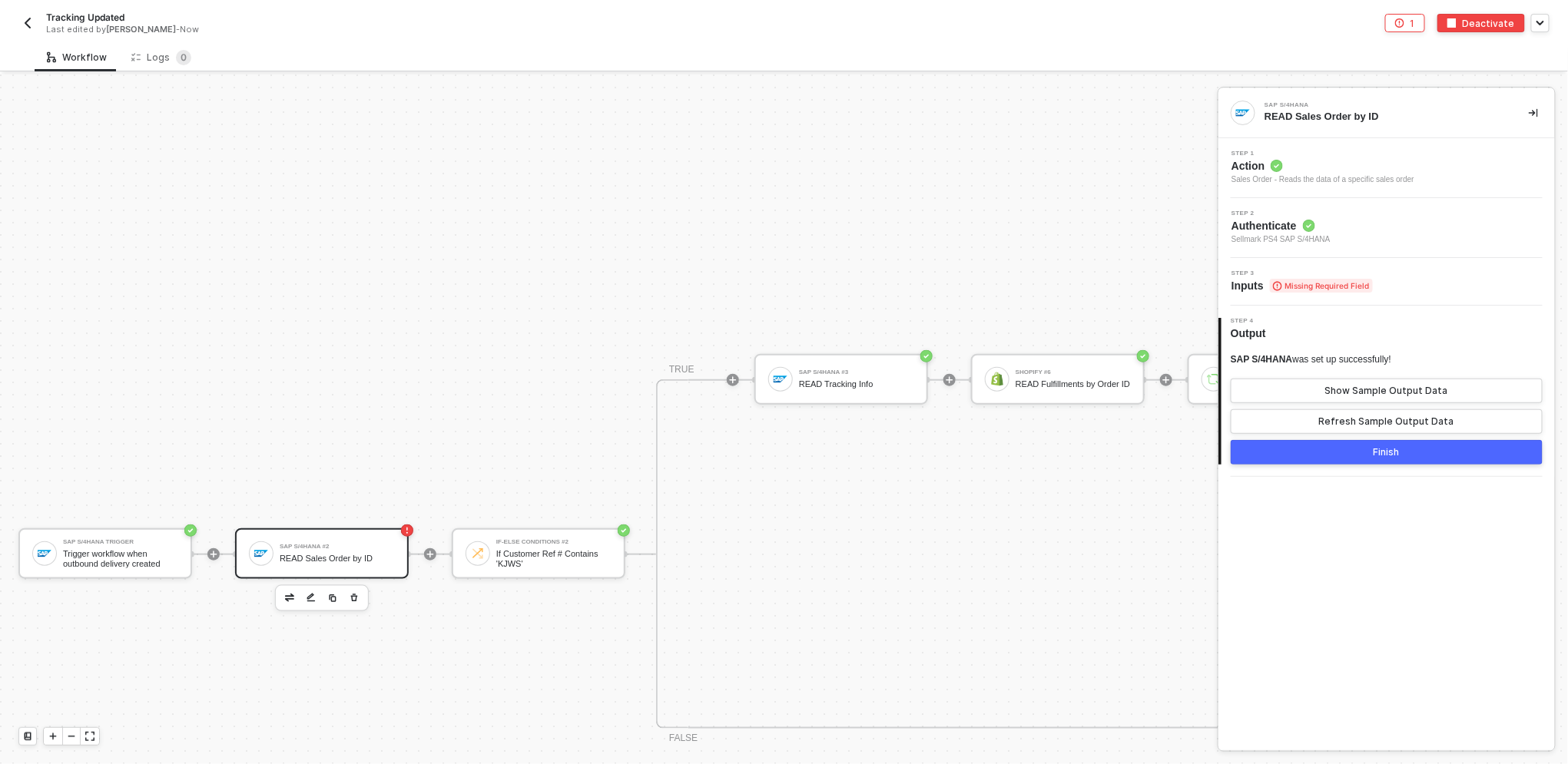
click at [781, 276] on div "Step 3 Inputs Missing Required Field" at bounding box center [1302, 281] width 142 height 23
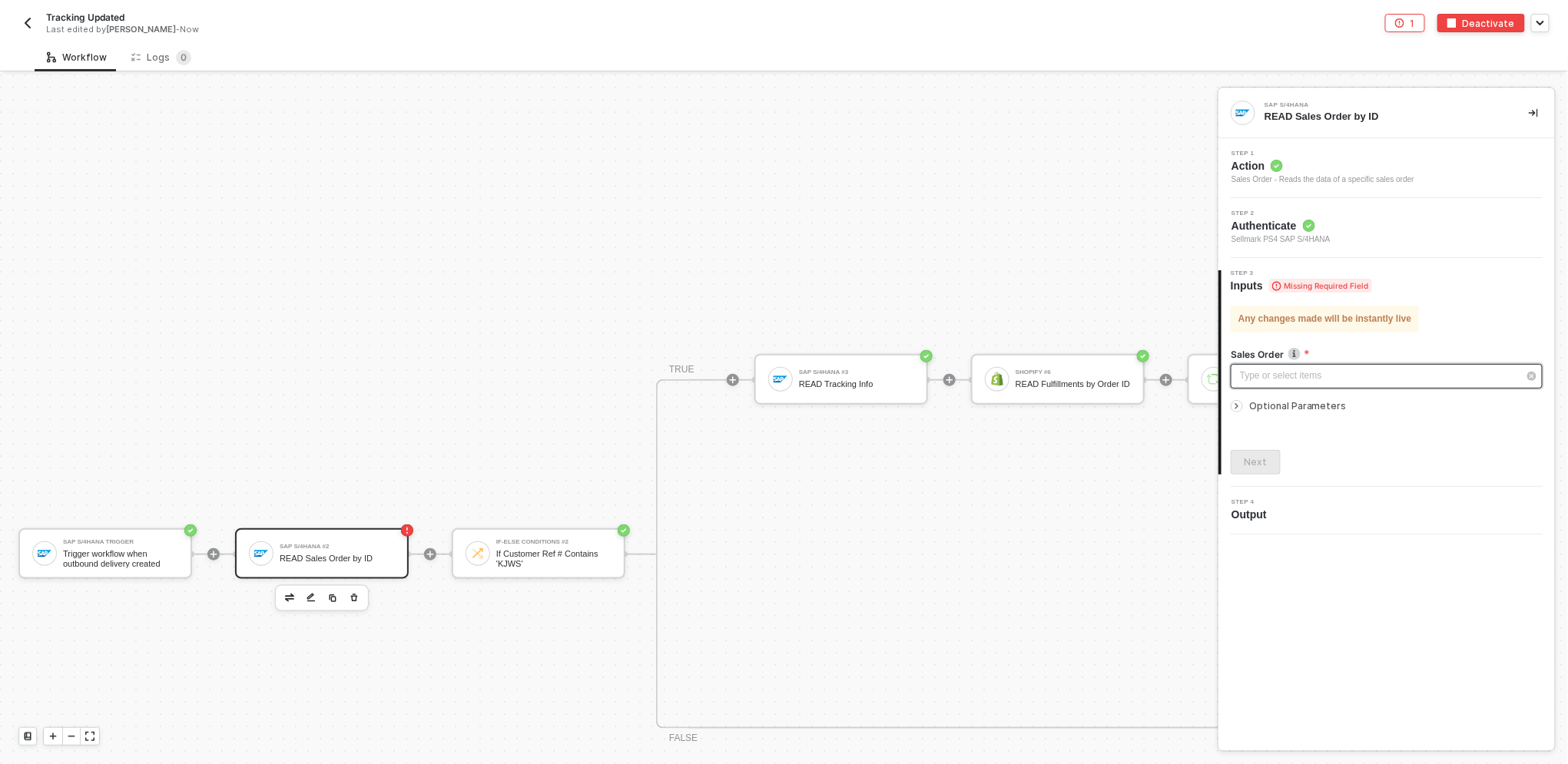
click at [781, 376] on div "Type or select items ﻿" at bounding box center [1379, 376] width 278 height 15
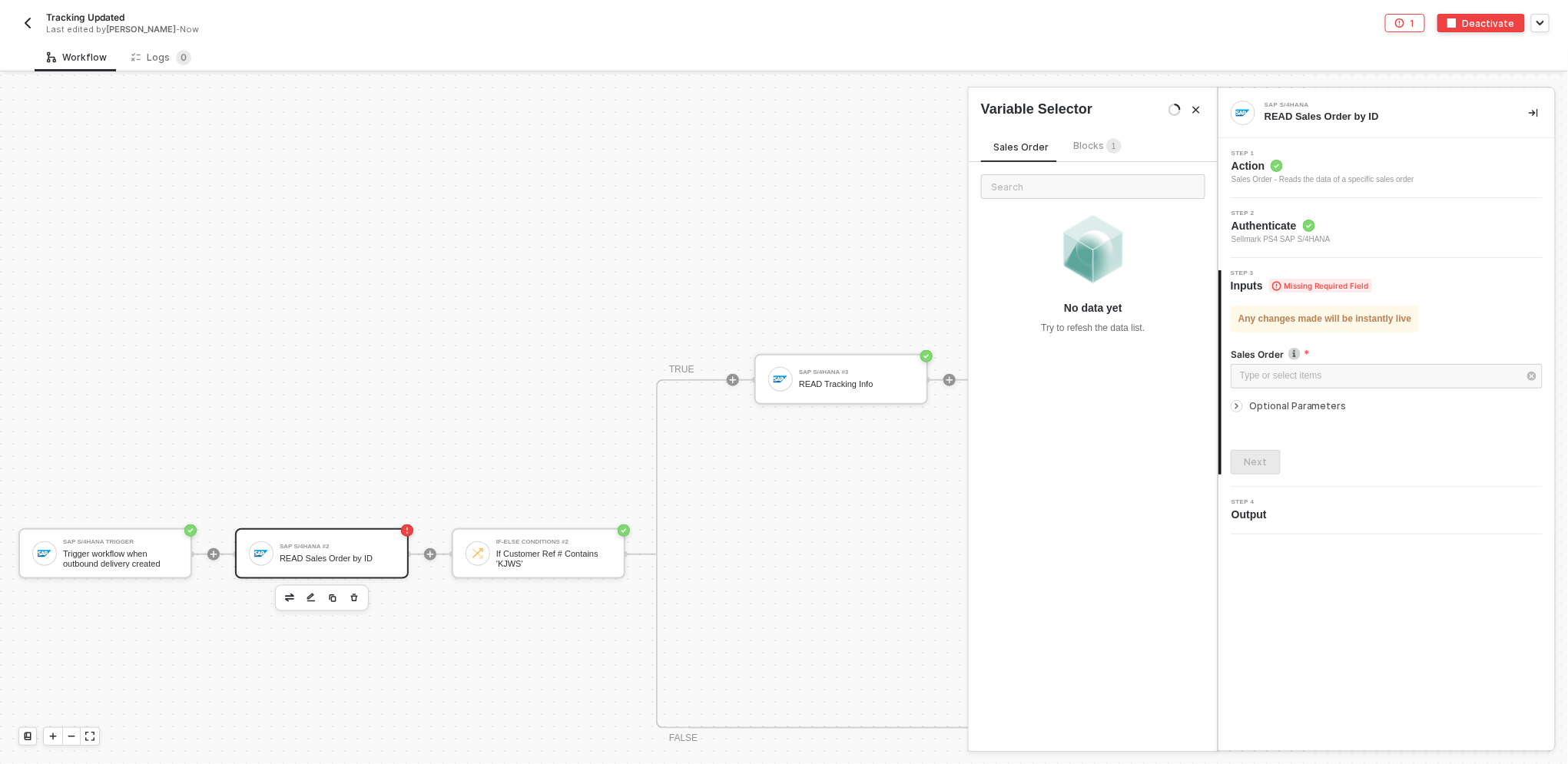
click at [781, 146] on span "Blocks 1" at bounding box center [1097, 145] width 48 height 12
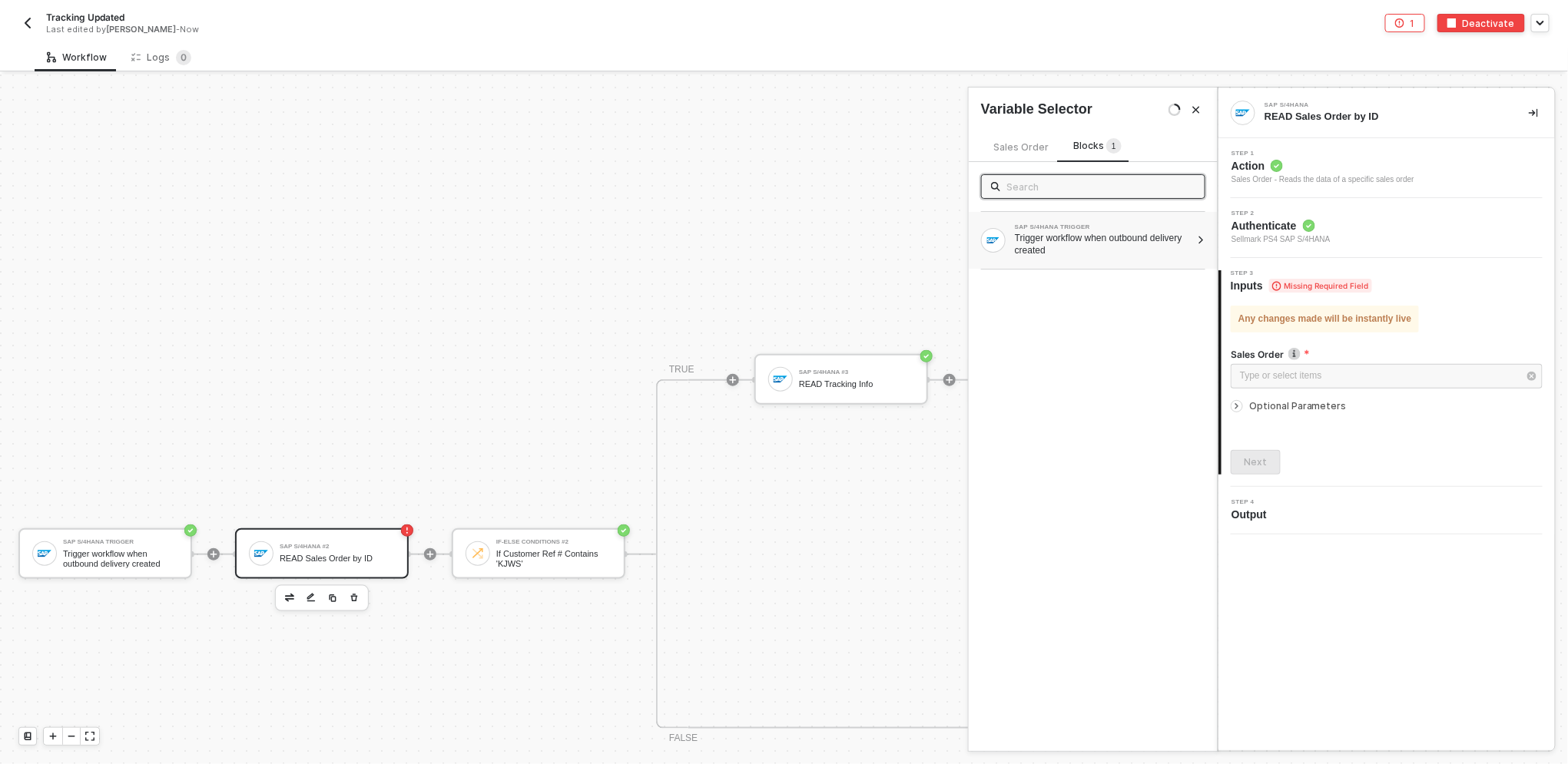
click at [781, 244] on div "Trigger workflow when outbound delivery created" at bounding box center [1103, 244] width 176 height 25
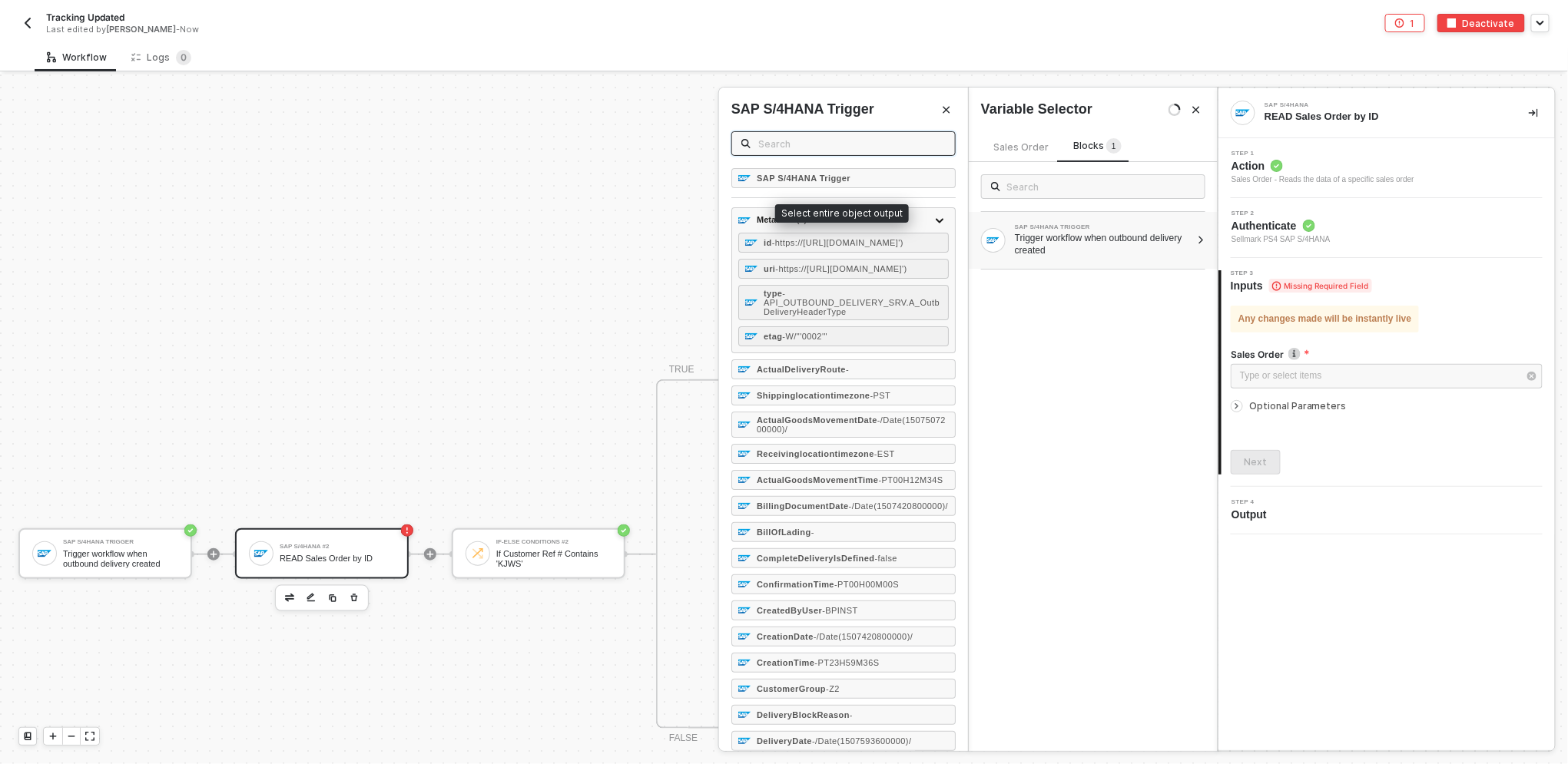
click at [781, 141] on input "text" at bounding box center [851, 143] width 187 height 16
paste input "ReferenceSDDocument"
type input "ReferenceSDDocument"
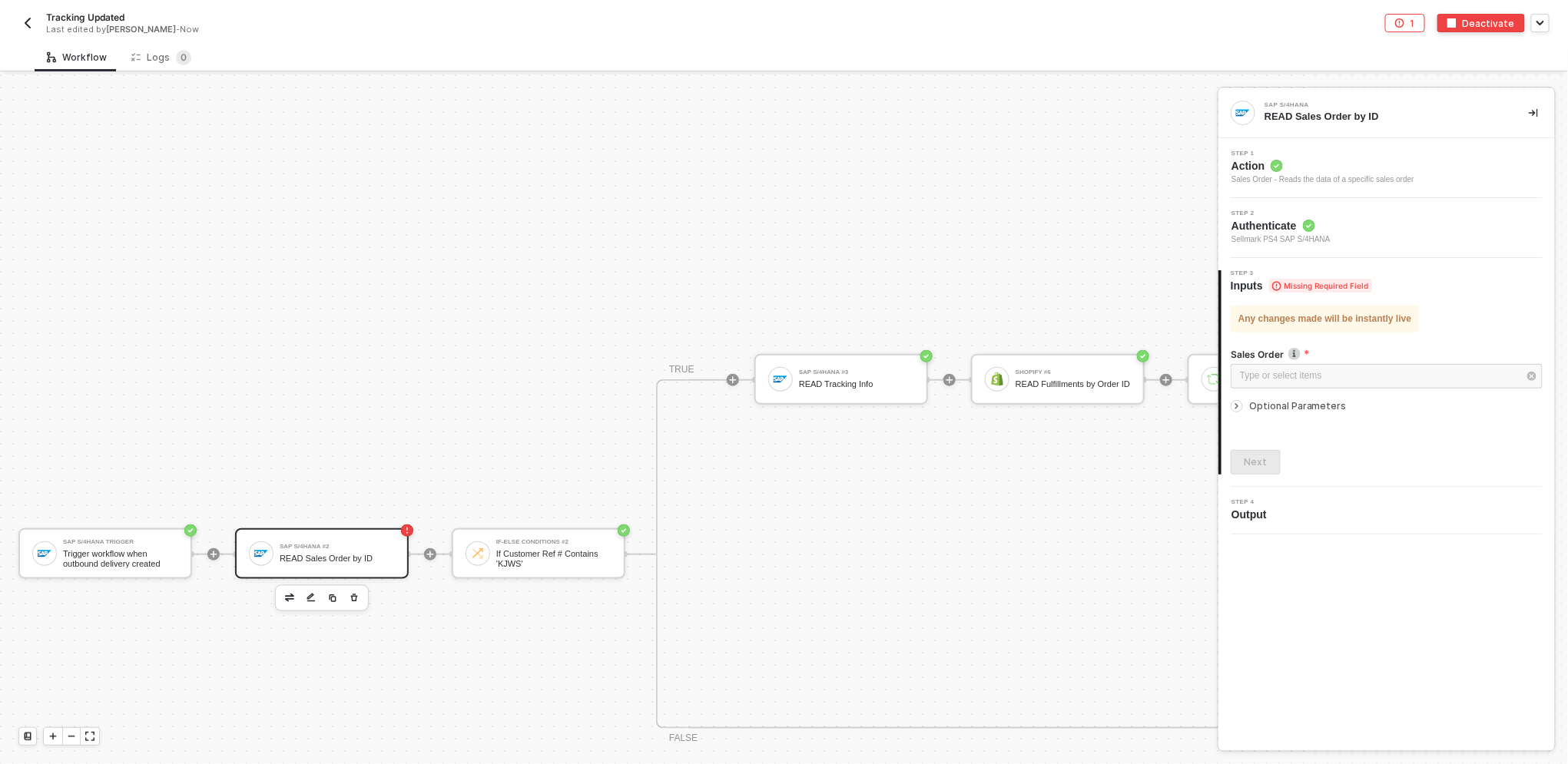
click at [449, 50] on div "Workflow Logs 0" at bounding box center [801, 57] width 1533 height 28
click at [133, 564] on div "Trigger workflow when outbound delivery created" at bounding box center [121, 558] width 115 height 19
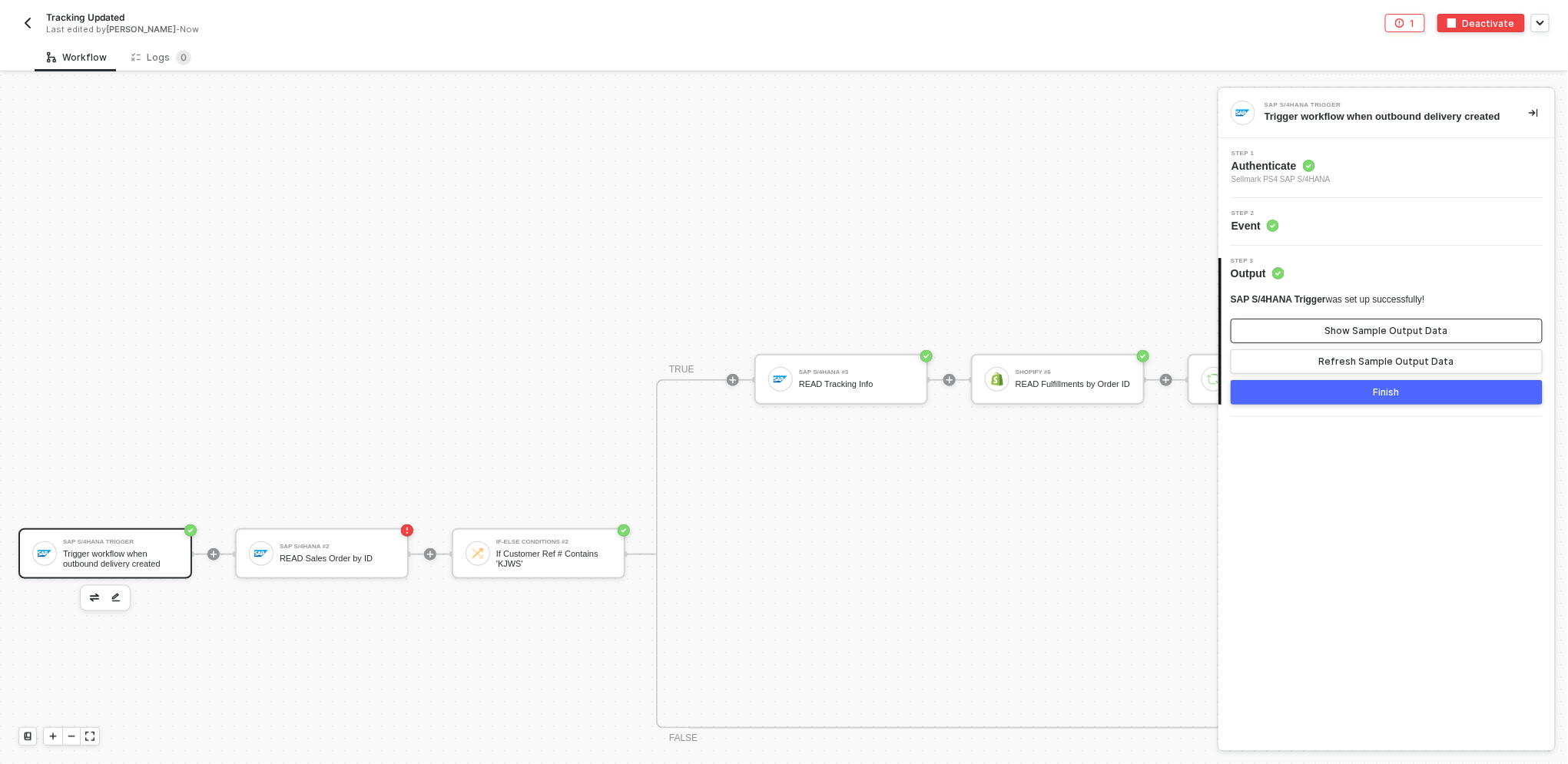
click at [781, 339] on button "Show Sample Output Data" at bounding box center [1386, 331] width 312 height 25
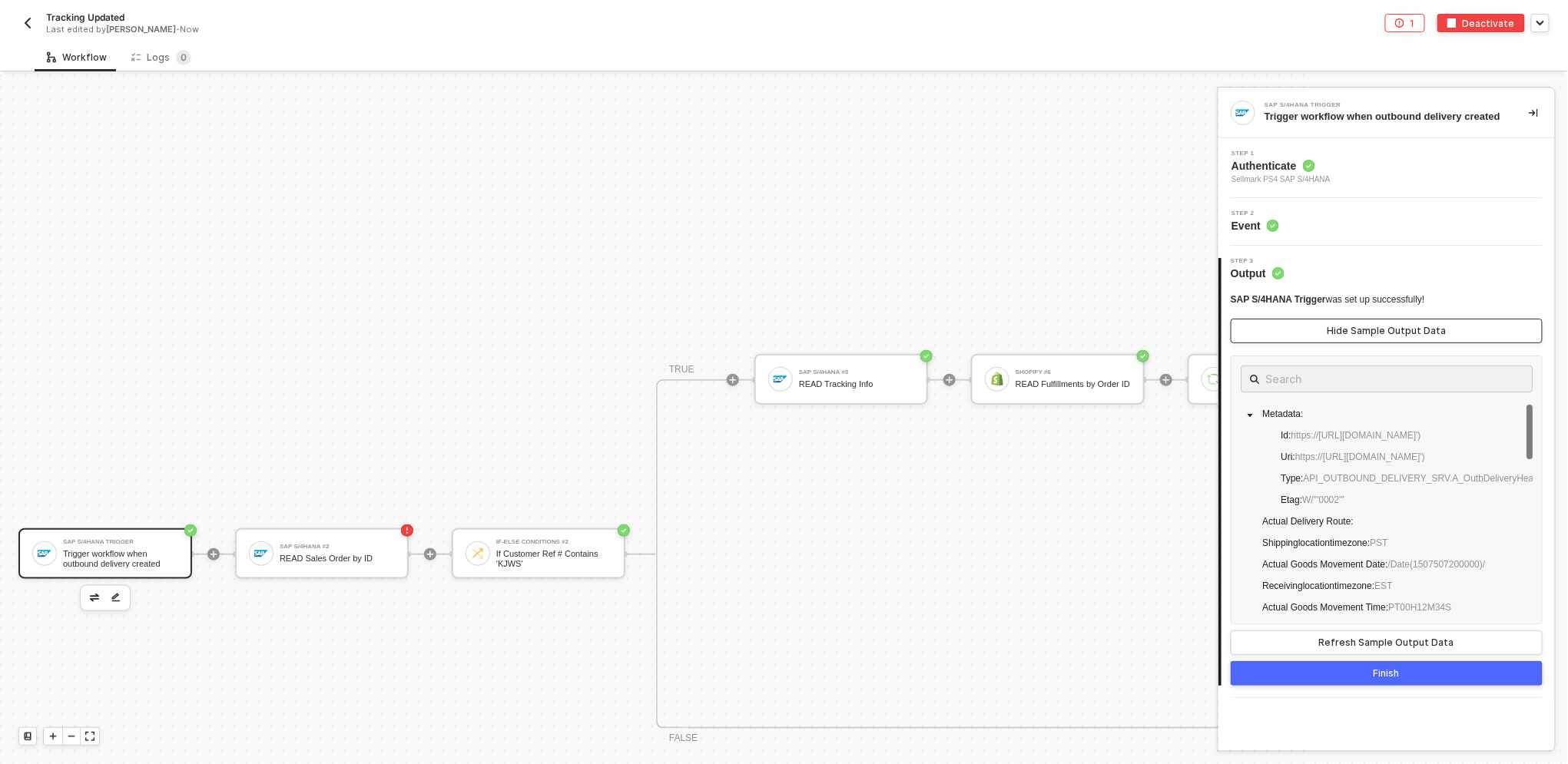
click at [781, 337] on div "Hide Sample Output Data" at bounding box center [1387, 330] width 119 height 12
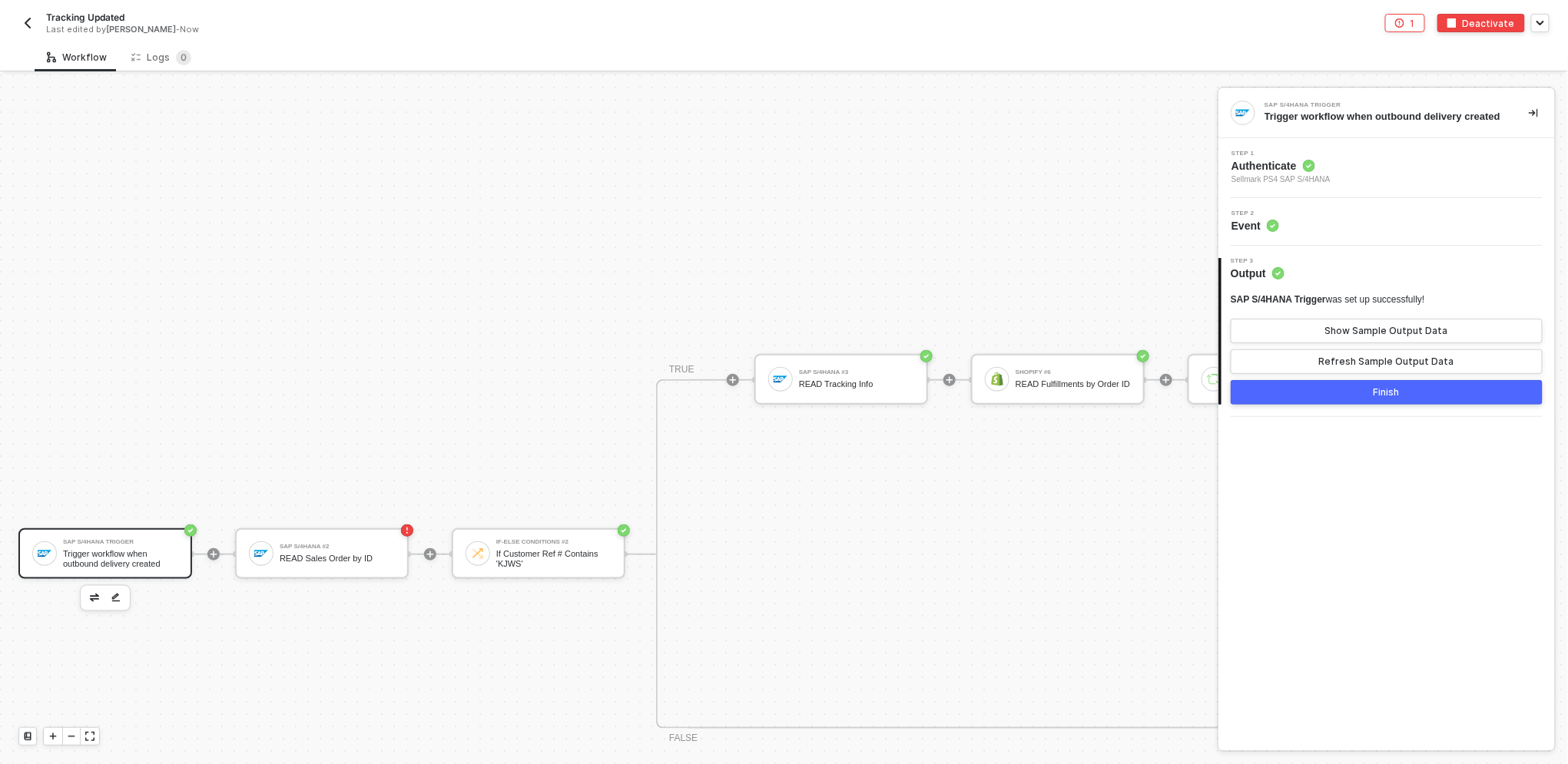
click at [161, 539] on div "SAP S/4HANA Trigger" at bounding box center [121, 542] width 115 height 6
click at [781, 344] on button "Show Sample Output Data" at bounding box center [1386, 331] width 312 height 25
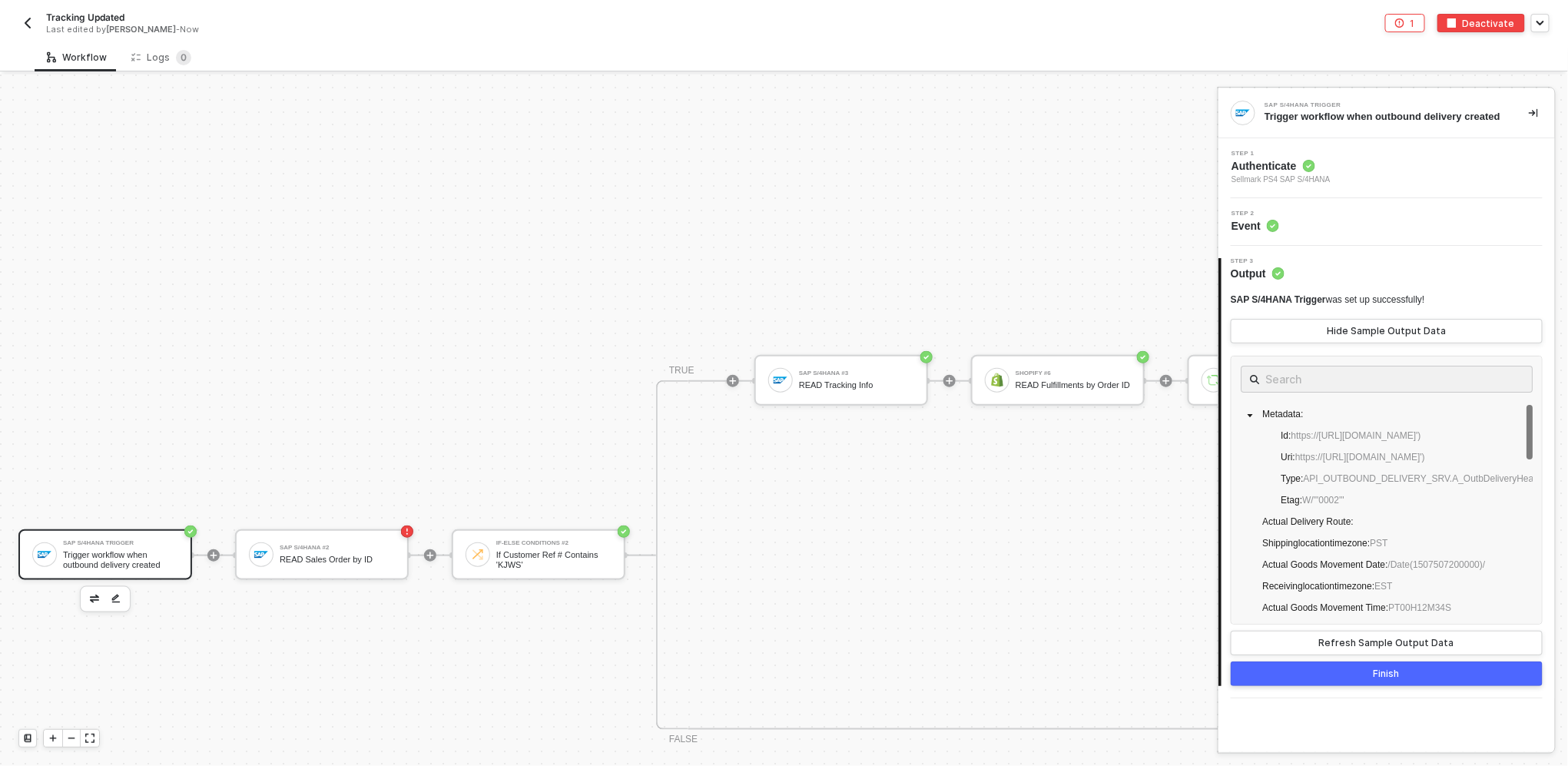
click at [139, 545] on div "SAP S/4HANA Trigger" at bounding box center [121, 543] width 115 height 6
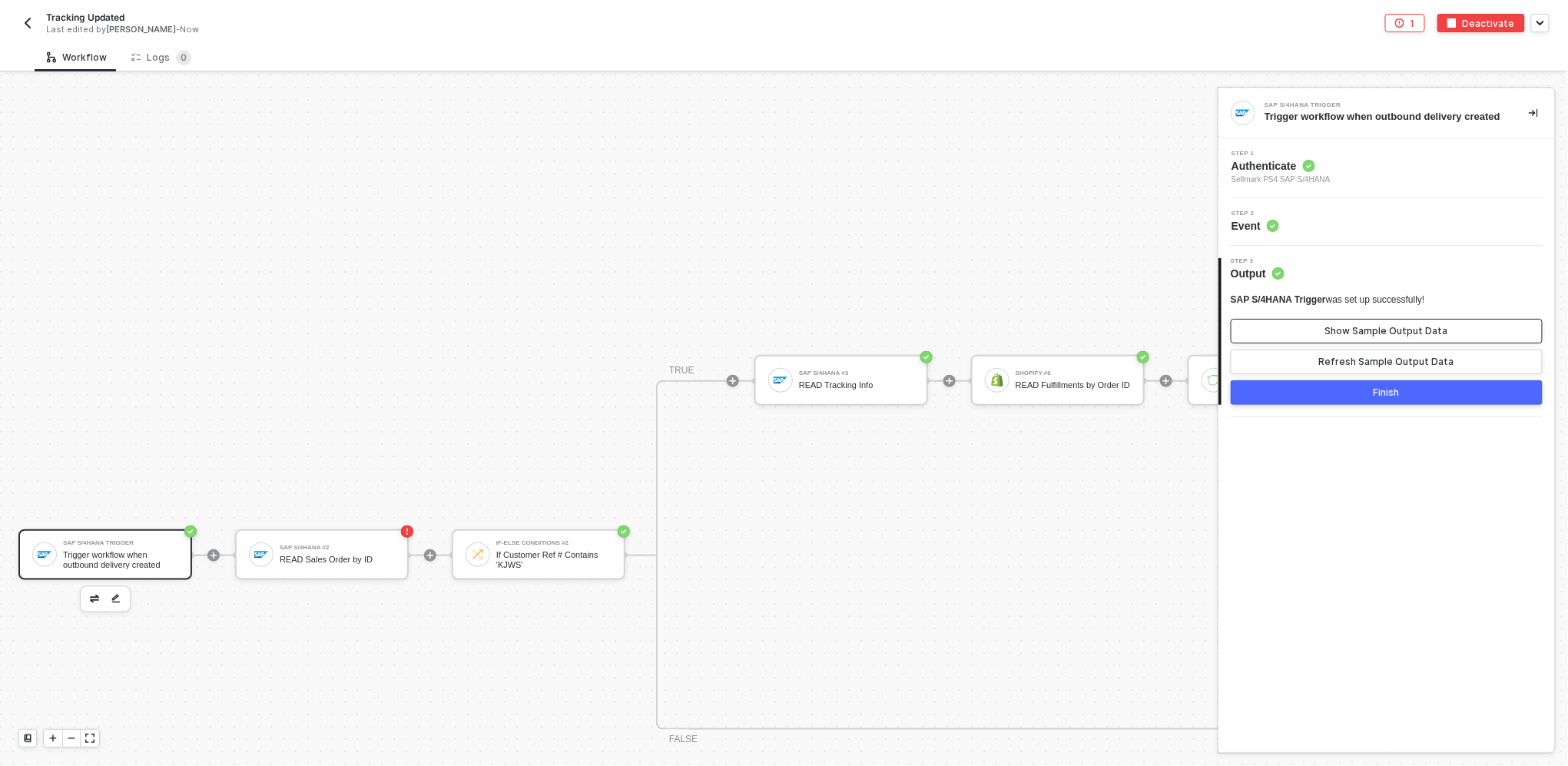
click at [781, 337] on div "Show Sample Output Data" at bounding box center [1386, 330] width 123 height 12
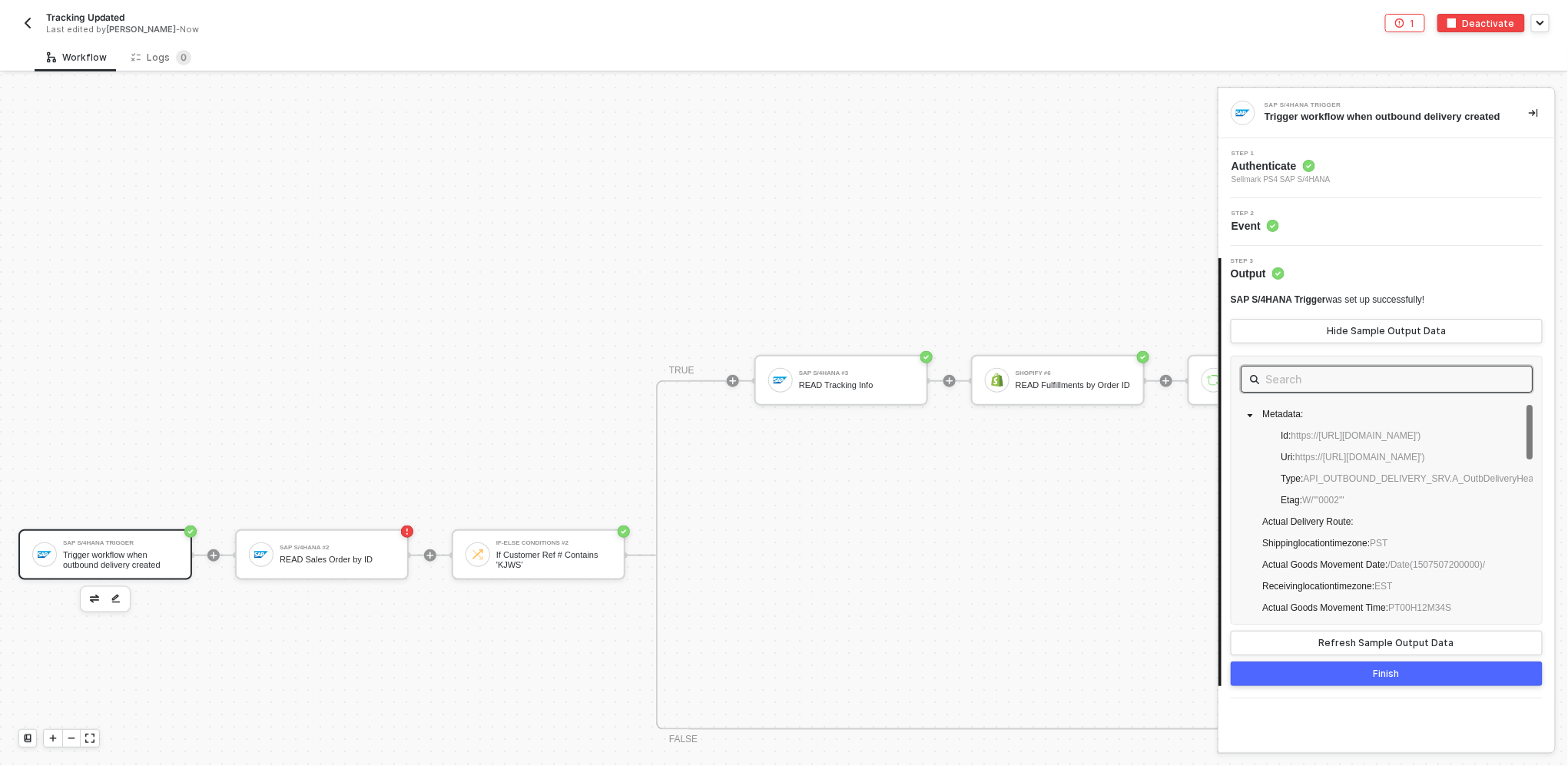
click at [781, 388] on input "text" at bounding box center [1387, 378] width 243 height 19
paste input "ReferenceSDDocument"
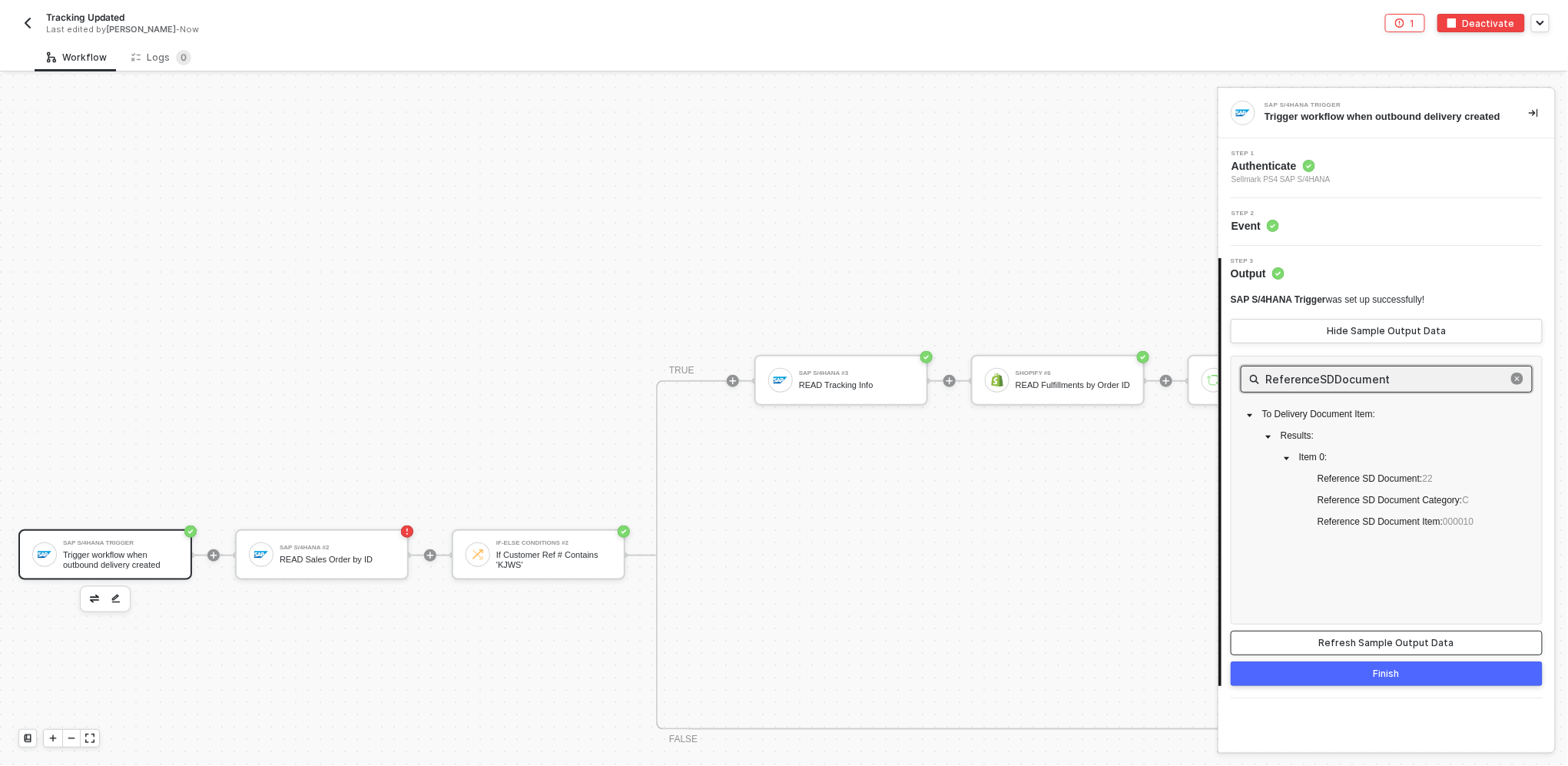
type input "ReferenceSDDocument"
click at [781, 655] on button "Refresh Sample Output Data" at bounding box center [1386, 643] width 312 height 25
click at [338, 558] on div "READ Sales Order by ID" at bounding box center [337, 559] width 115 height 10
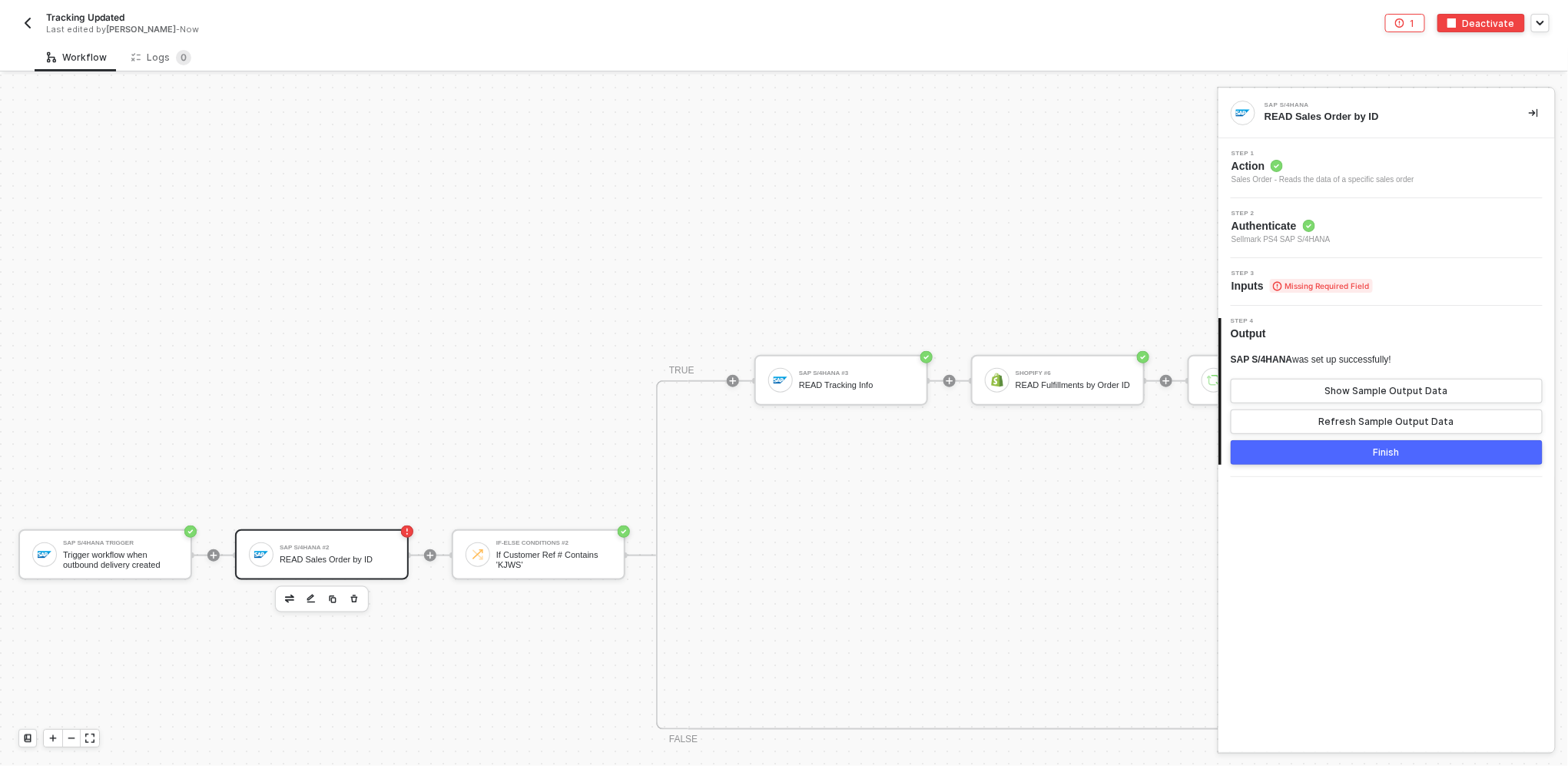
click at [781, 271] on span "Step 3" at bounding box center [1302, 273] width 142 height 6
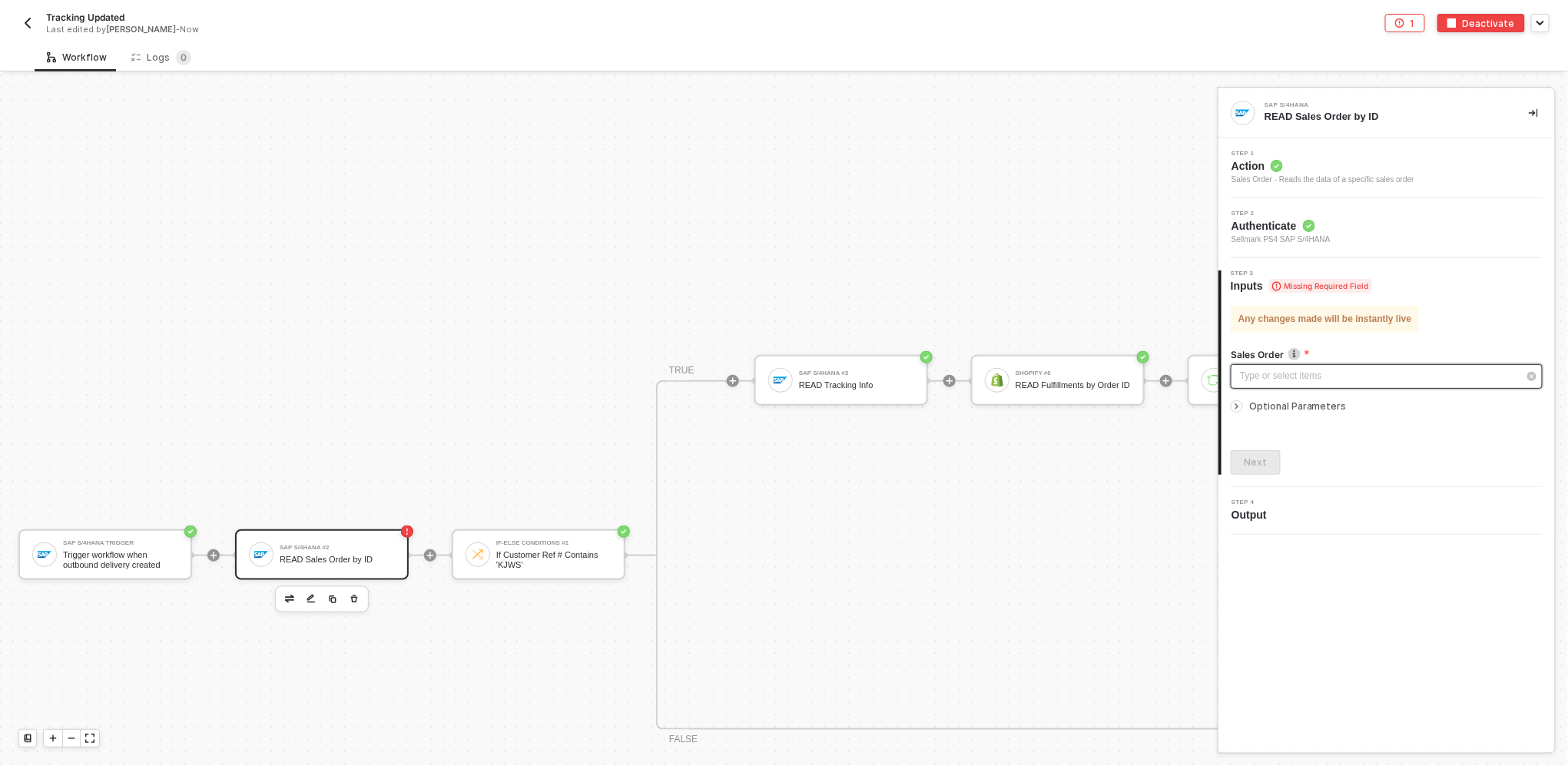
click at [781, 379] on div "Type or select items ﻿" at bounding box center [1379, 376] width 278 height 15
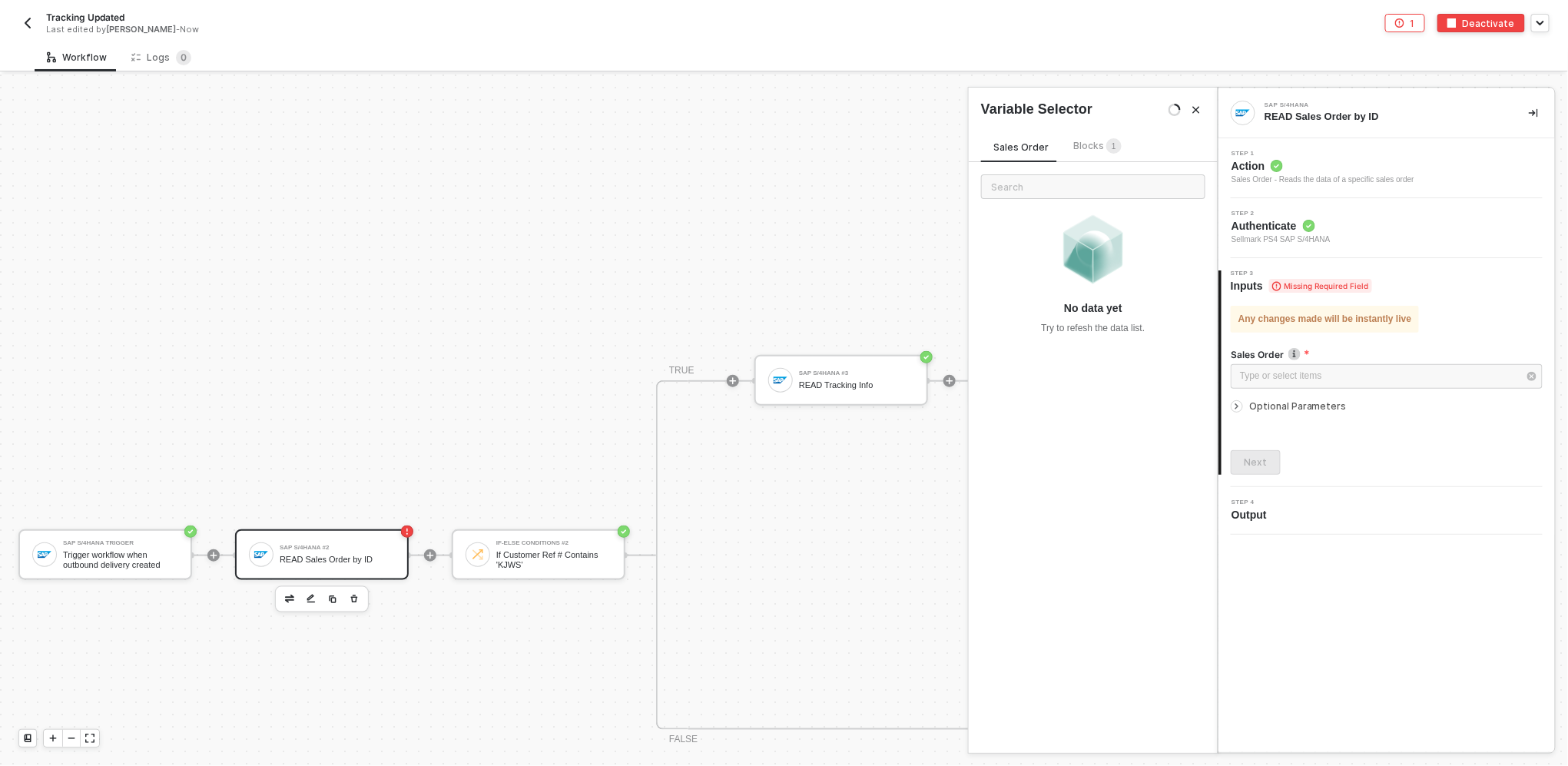
click at [781, 150] on span "Blocks 1" at bounding box center [1097, 145] width 48 height 12
click at [781, 238] on div "Trigger workflow when outbound delivery created" at bounding box center [1103, 244] width 176 height 25
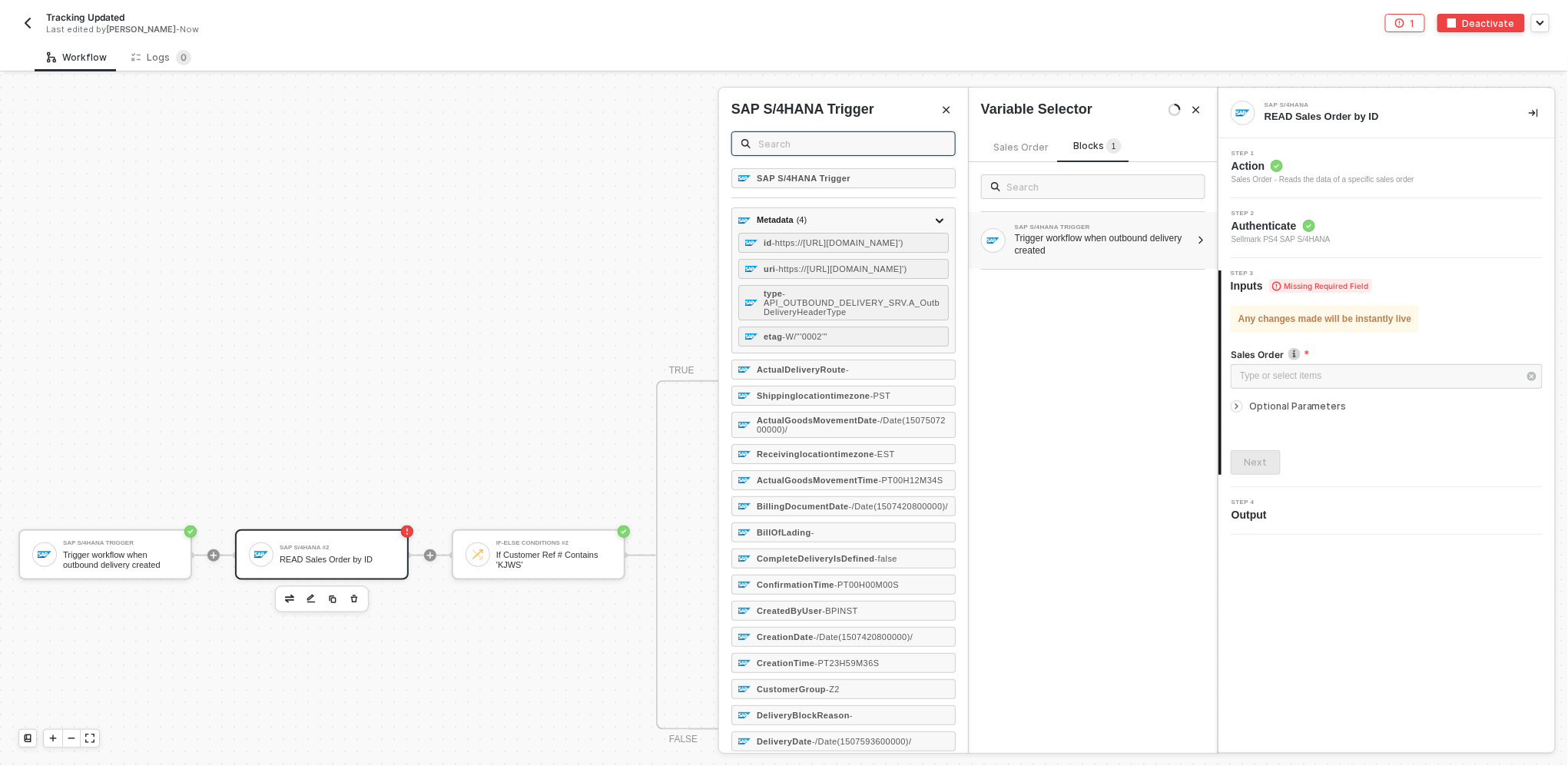
click at [781, 144] on input "text" at bounding box center [851, 144] width 187 height 16
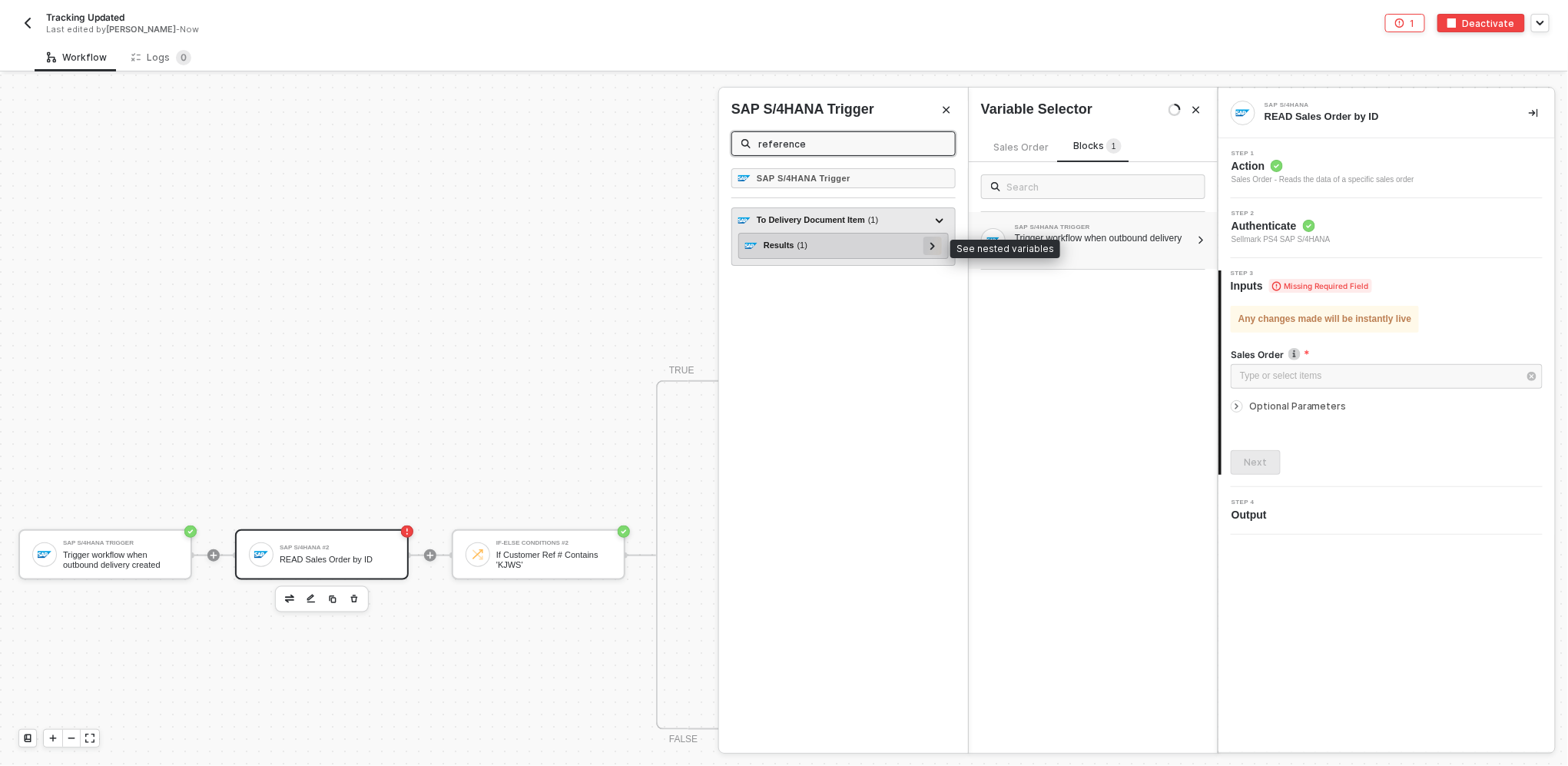
type input "reference"
click at [781, 249] on icon at bounding box center [933, 246] width 5 height 7
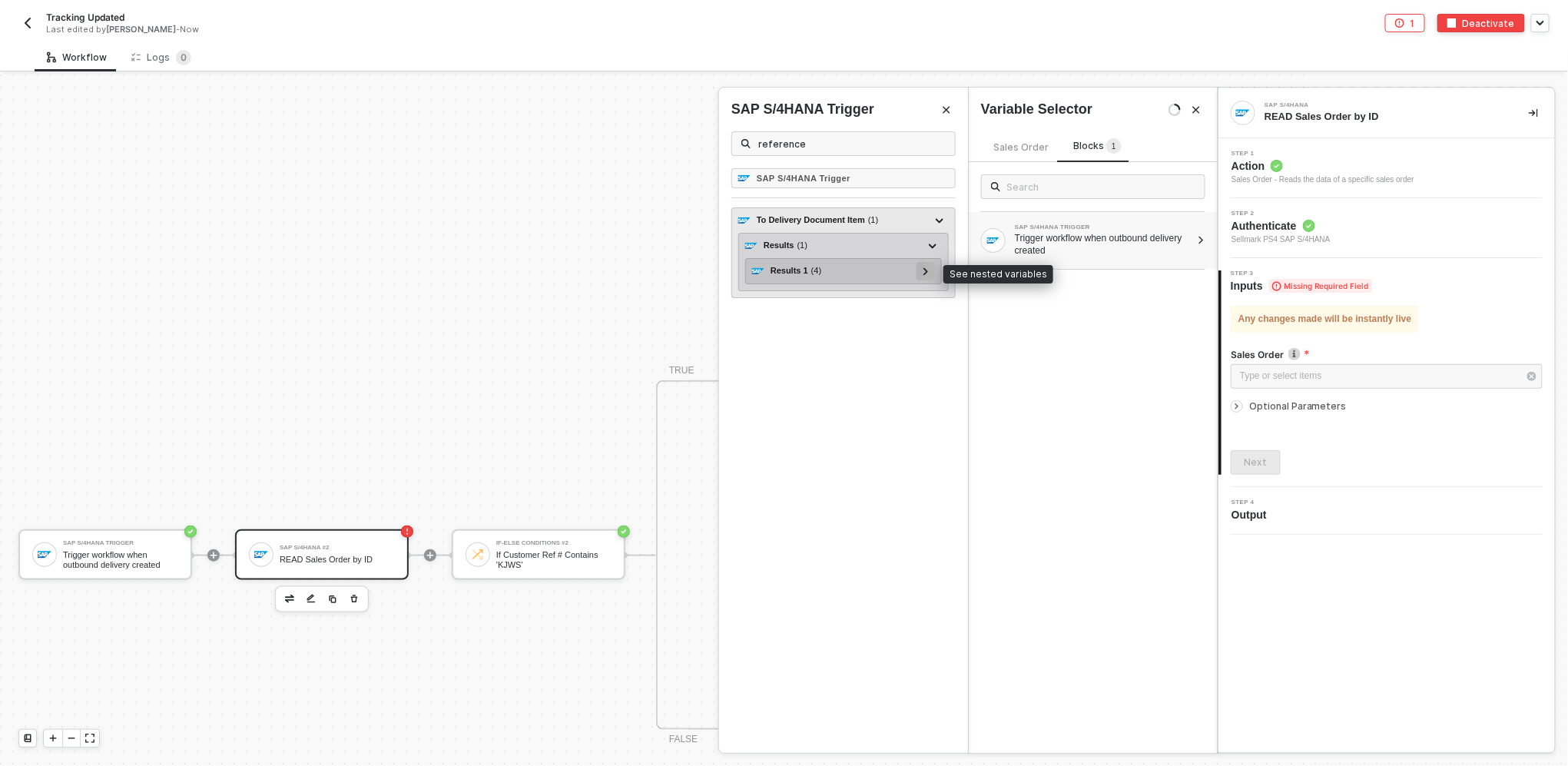
click at [781, 271] on div at bounding box center [925, 271] width 7 height 16
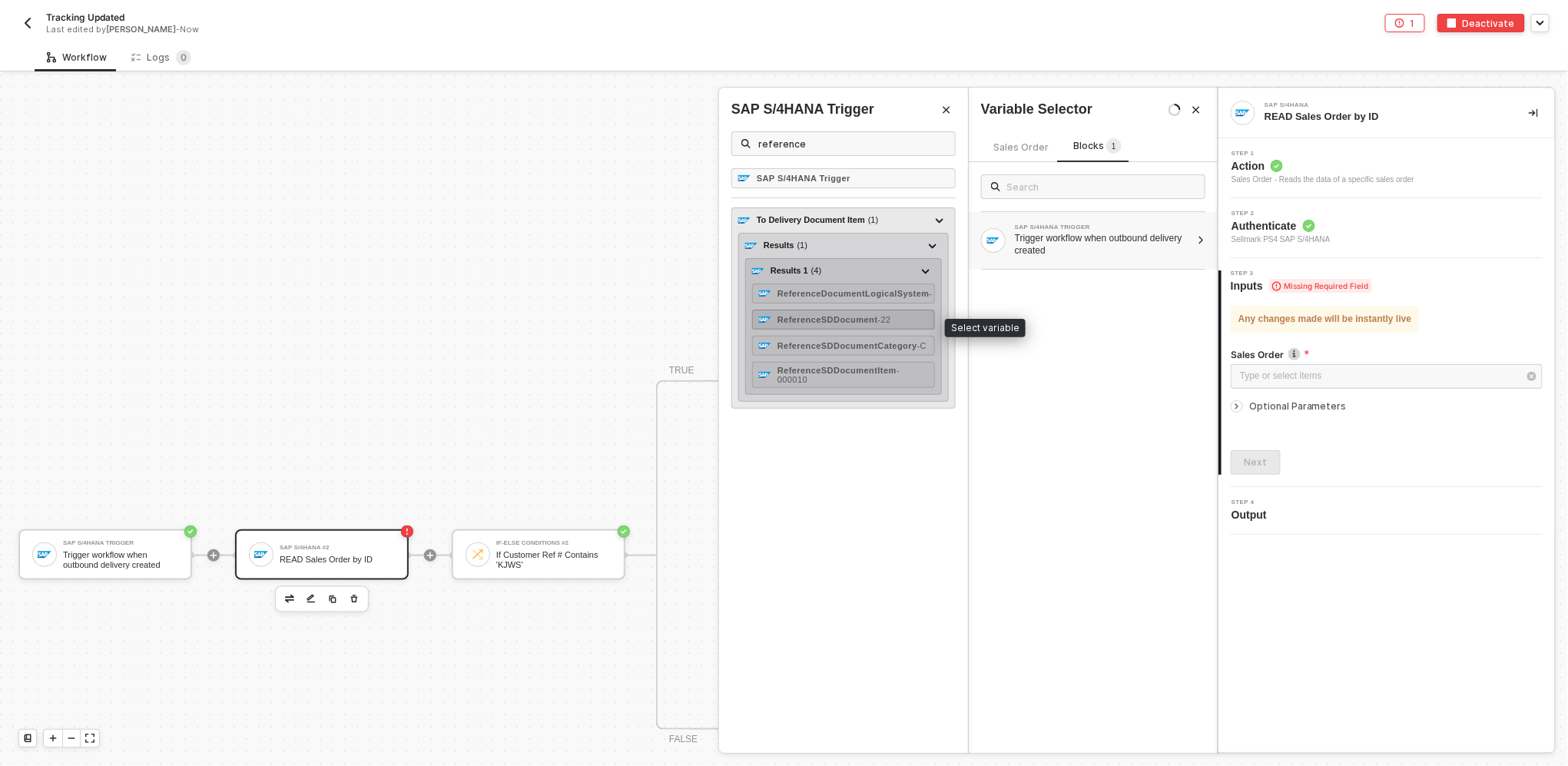
click at [781, 321] on strong "ReferenceSDDocument" at bounding box center [827, 319] width 101 height 9
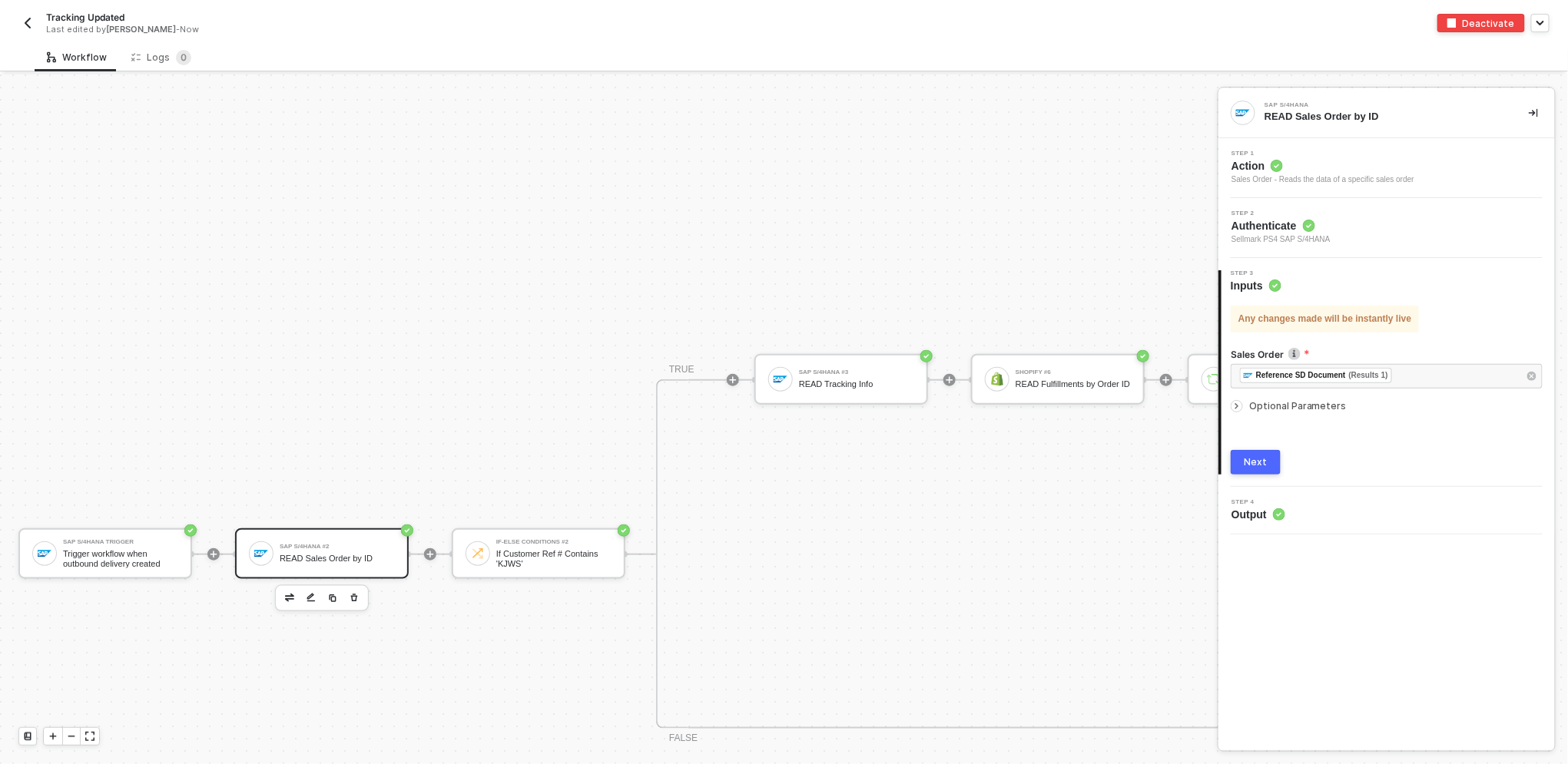
click at [781, 458] on div "Next" at bounding box center [1255, 462] width 23 height 12
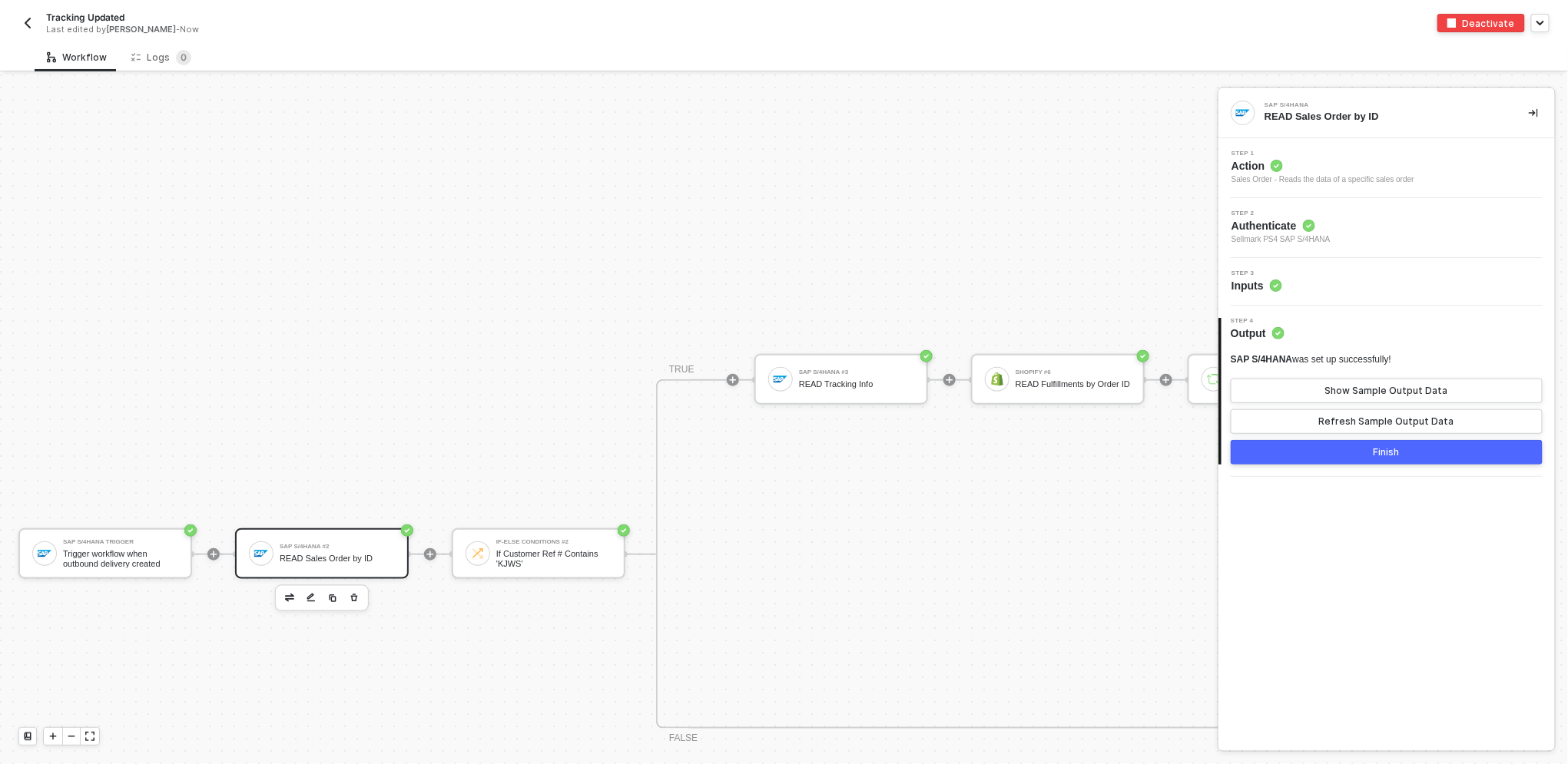
click at [781, 447] on button "Finish" at bounding box center [1386, 451] width 312 height 25
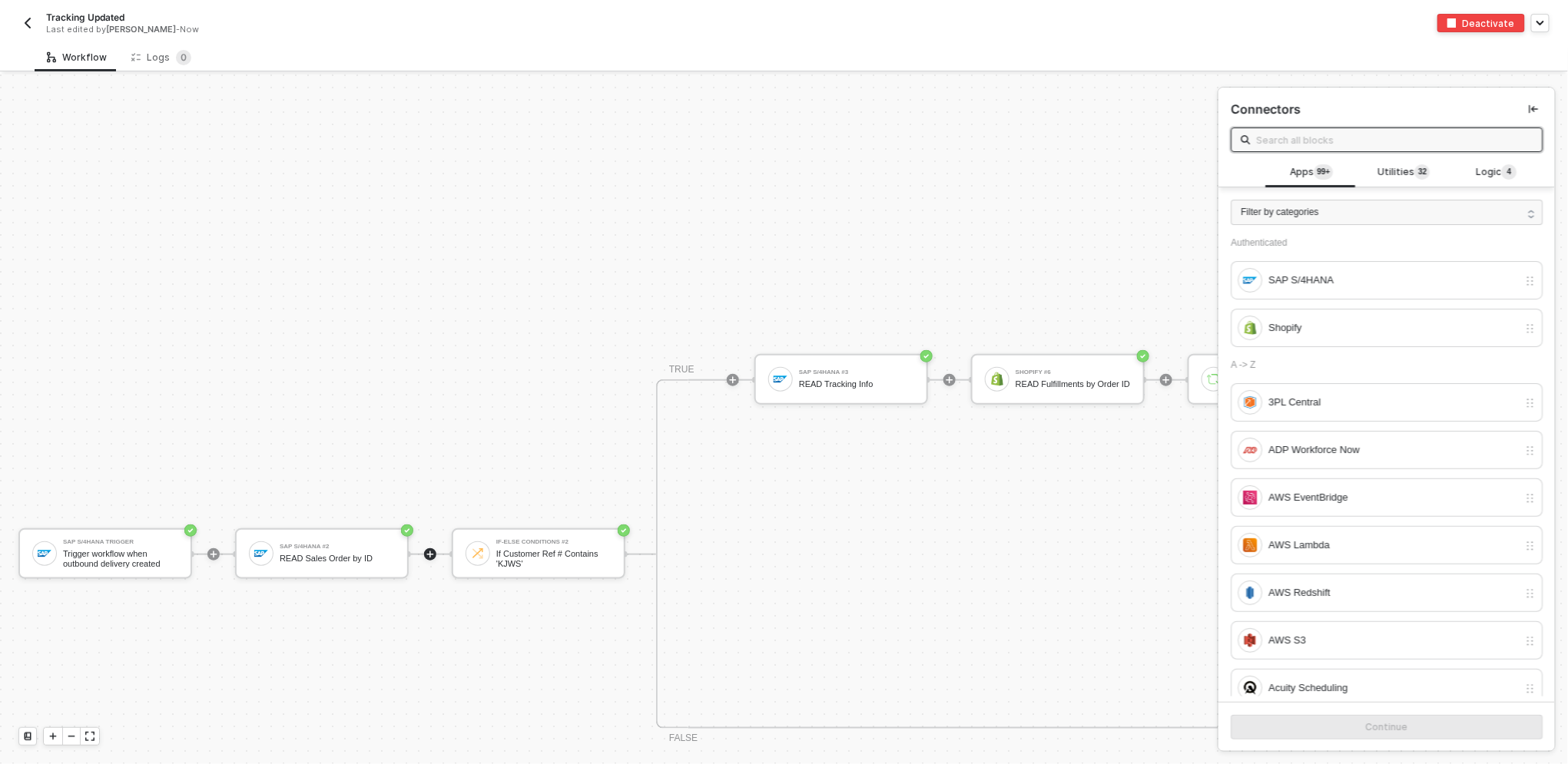
click at [781, 6] on div "Tracking Updated Last edited by Scott Cogswell - Now Deactivate" at bounding box center [784, 21] width 1531 height 43
click at [325, 555] on div "READ Sales Order by ID" at bounding box center [337, 558] width 115 height 10
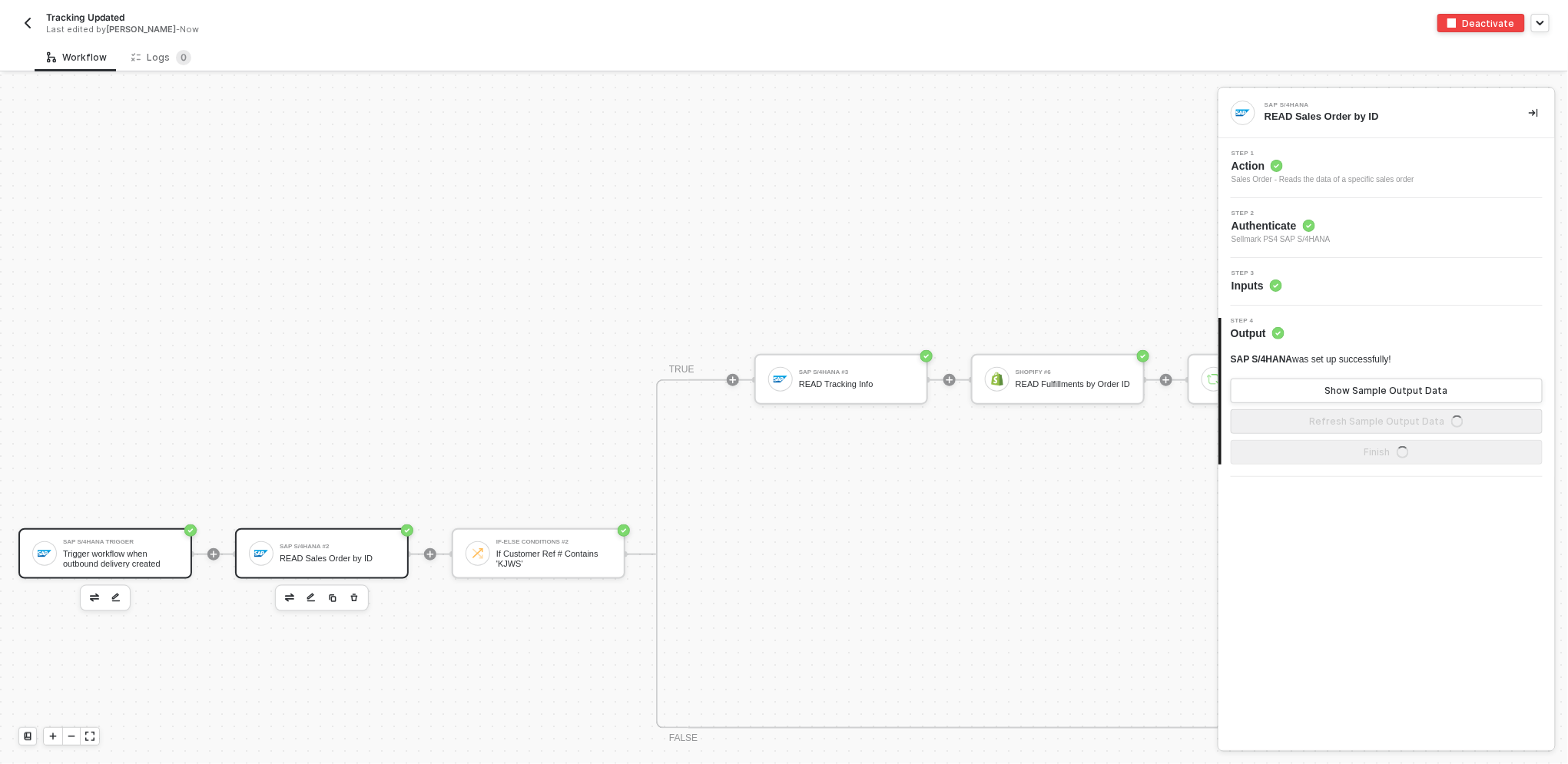
click at [148, 566] on div "Trigger workflow when outbound delivery created" at bounding box center [121, 558] width 115 height 19
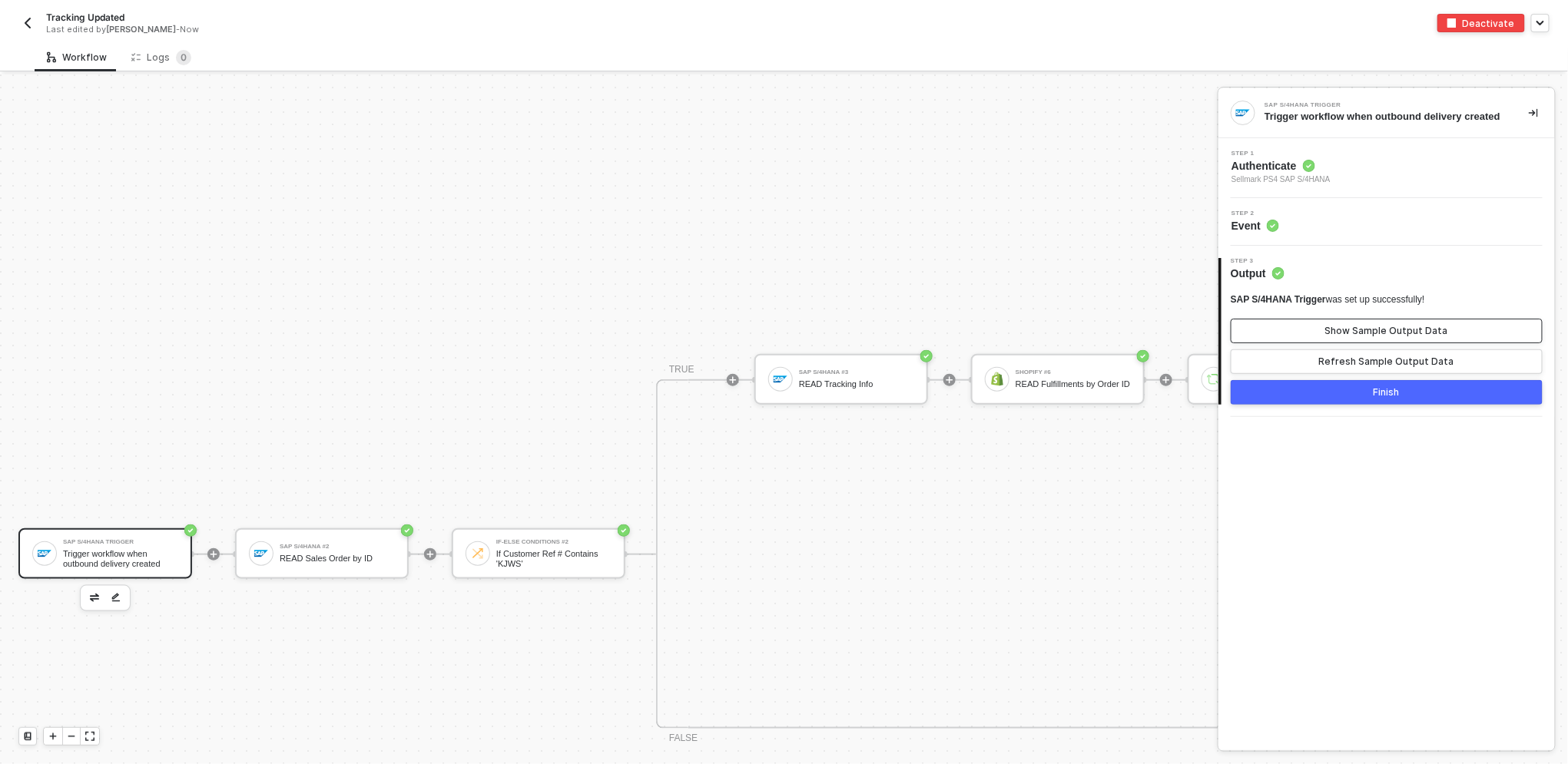
click at [781, 344] on button "Show Sample Output Data" at bounding box center [1386, 331] width 312 height 25
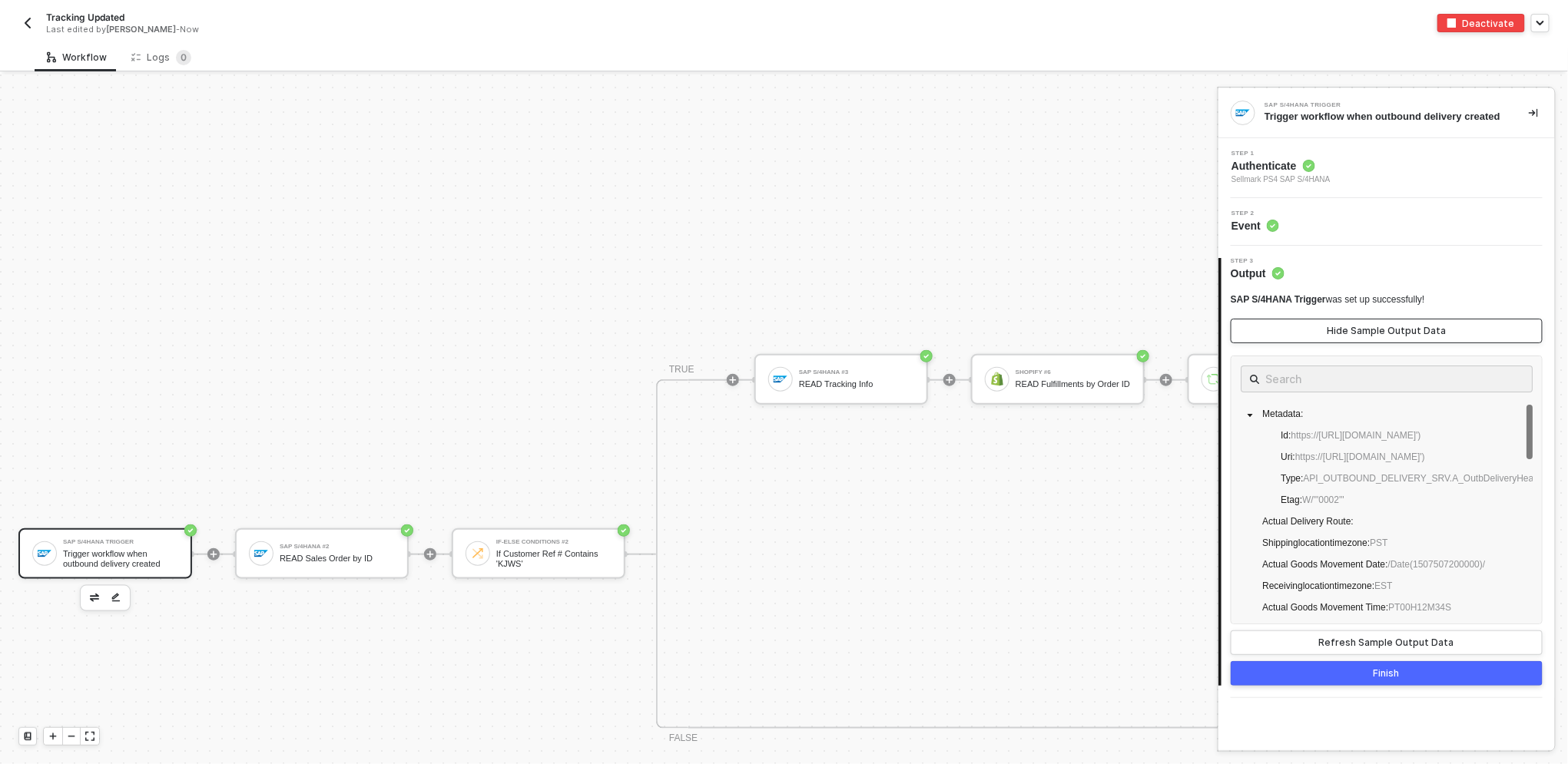
click at [781, 337] on div "Hide Sample Output Data" at bounding box center [1387, 330] width 119 height 12
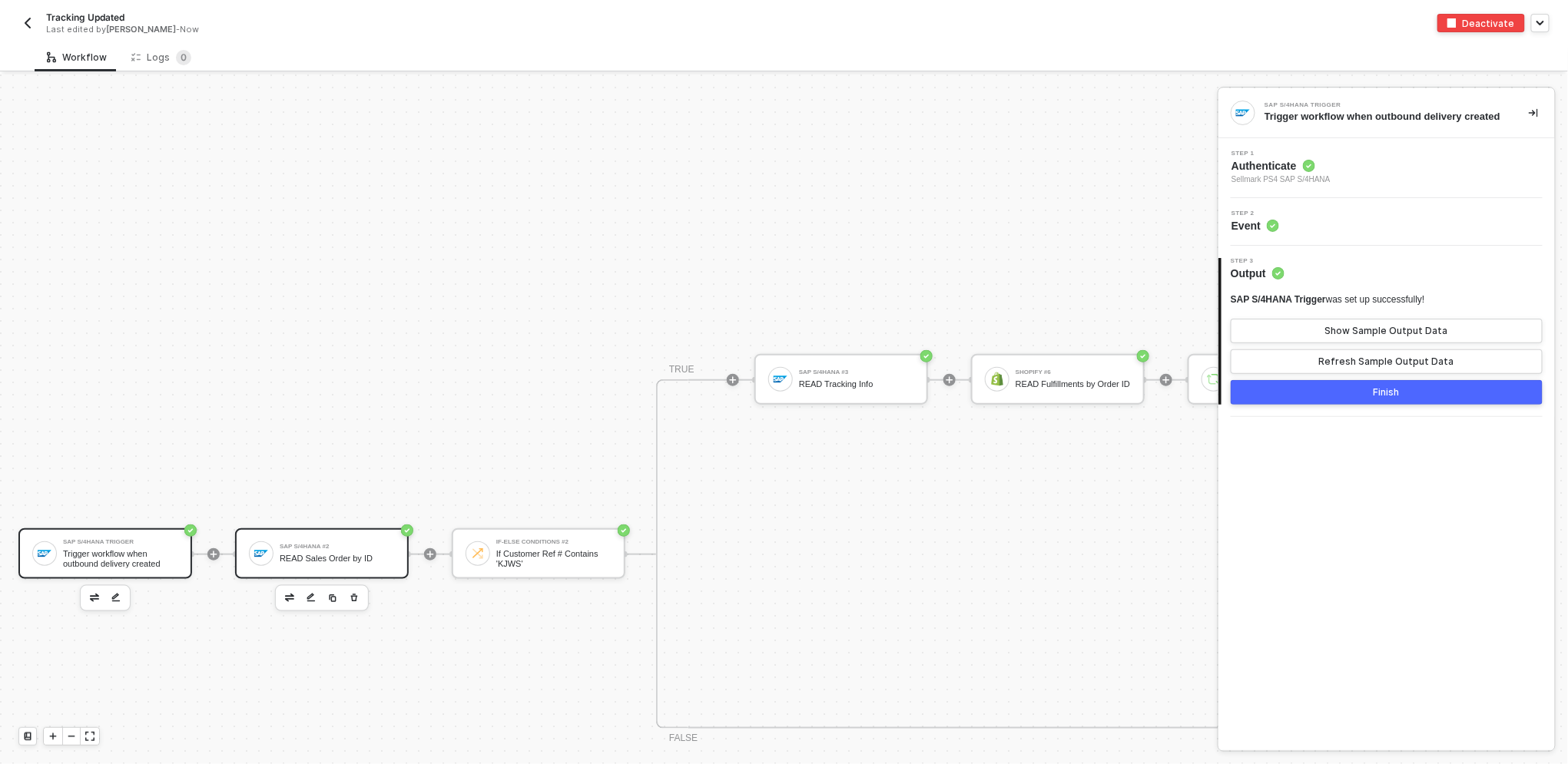
click at [382, 534] on div "SAP S/4HANA #2 READ Sales Order by ID" at bounding box center [322, 553] width 174 height 50
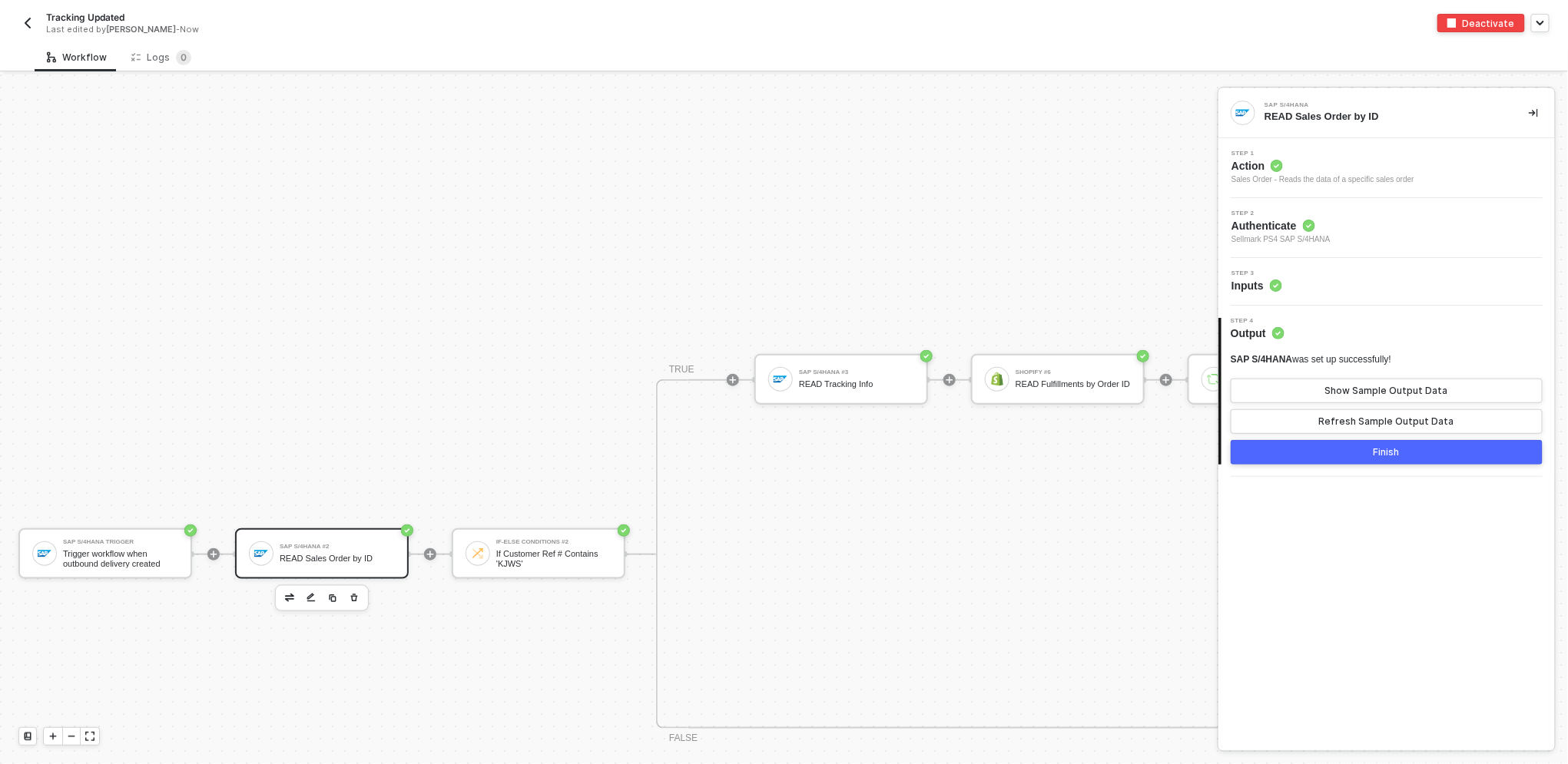
click at [781, 279] on div "Step 3 Inputs" at bounding box center [1389, 281] width 333 height 23
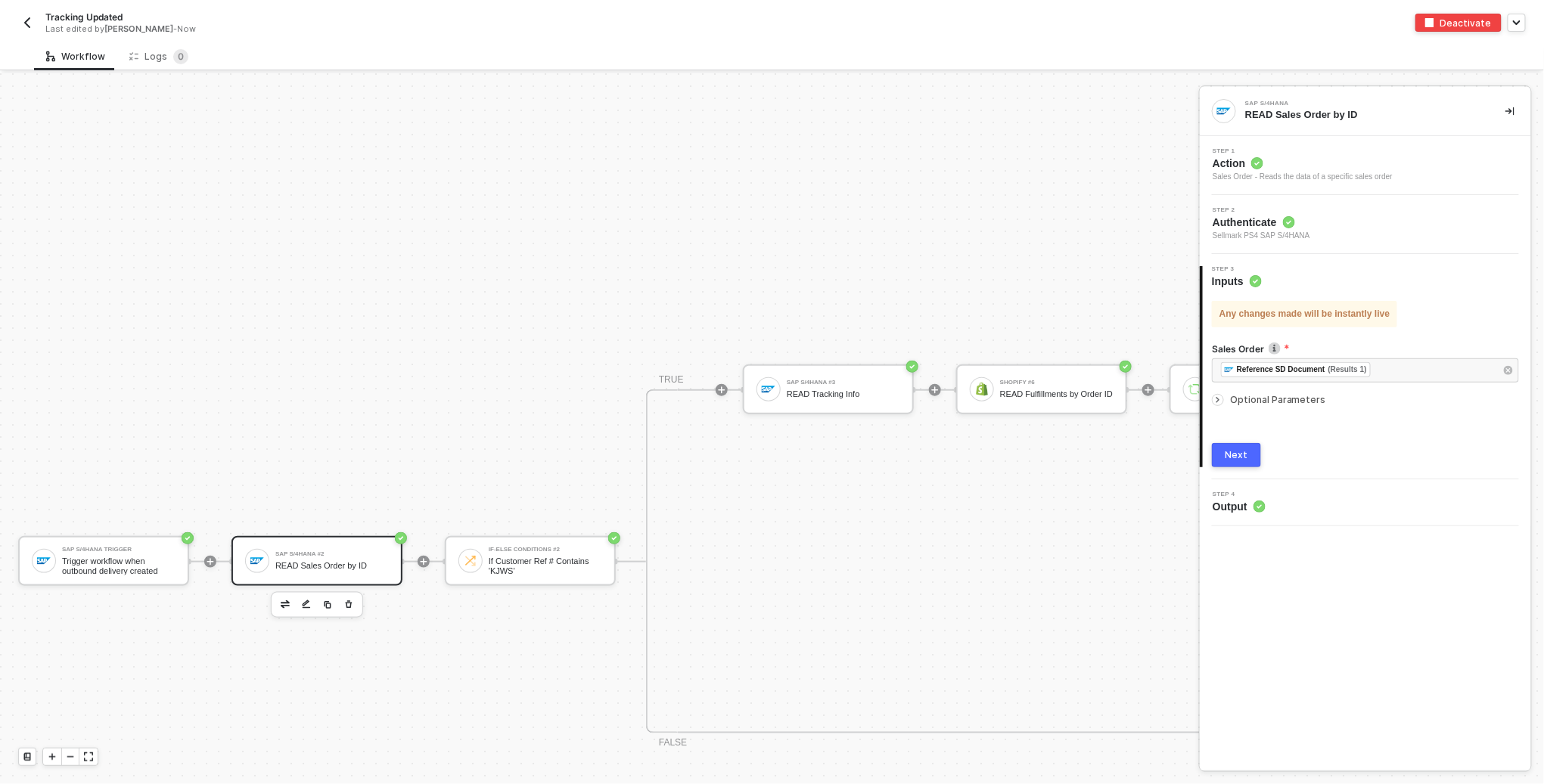
click at [422, 233] on div "SAP S/4HANA Trigger Trigger workflow when outbound delivery created SAP S/4HANA…" at bounding box center [1240, 562] width 2479 height 1919
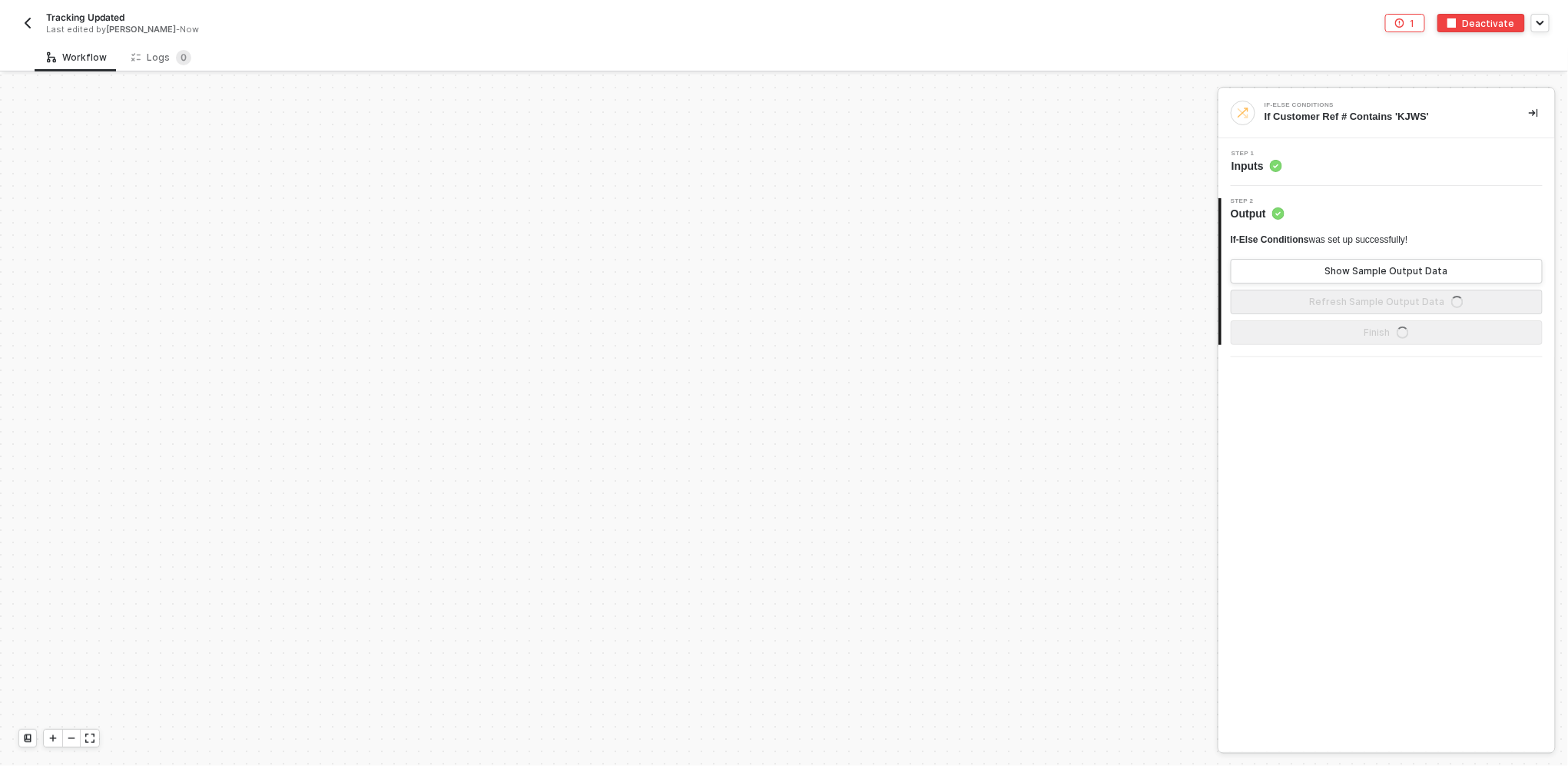
scroll to position [479, 0]
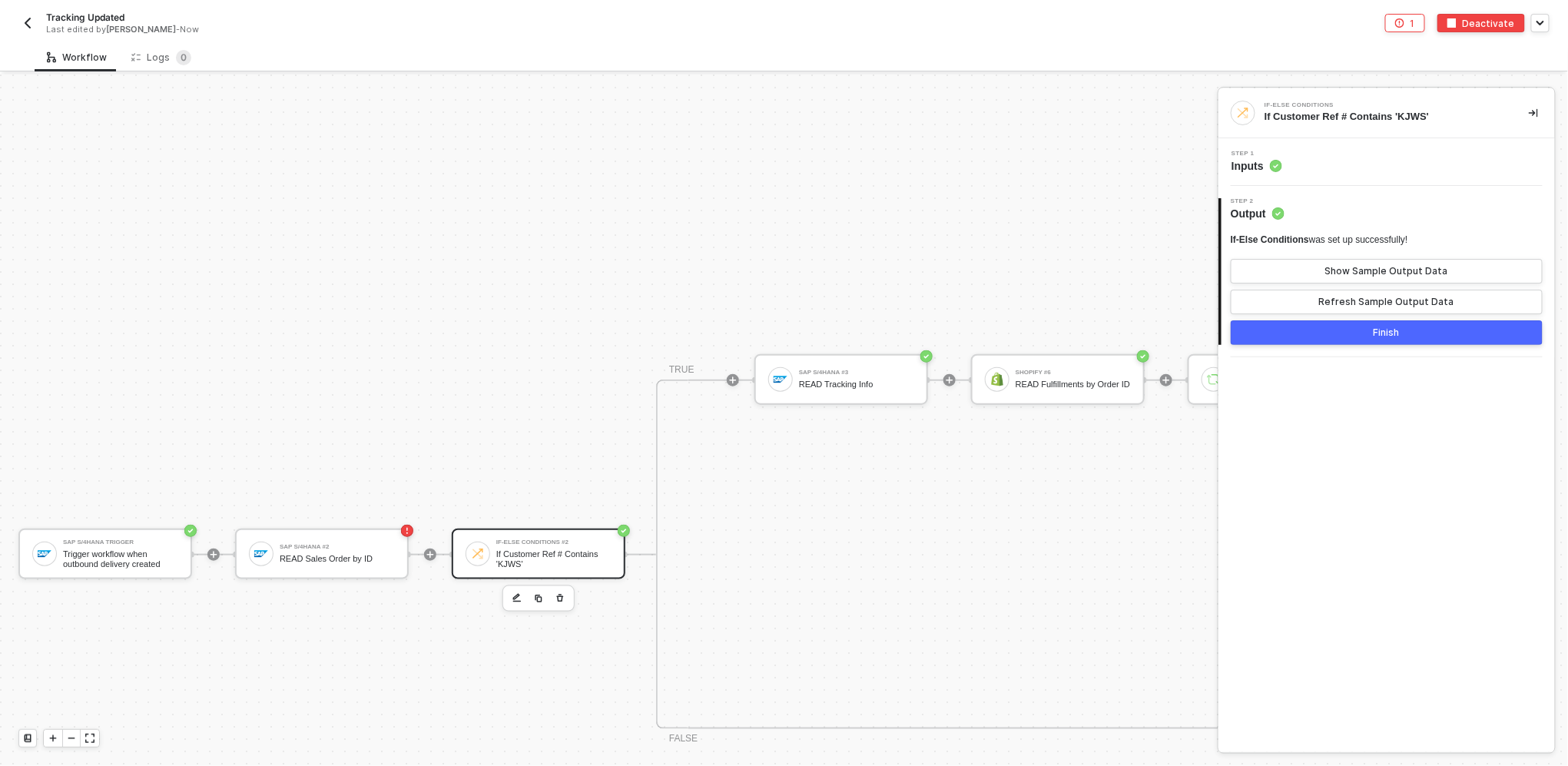
click at [27, 32] on div "Tracking Updated Last edited by [PERSON_NAME] - Now" at bounding box center [401, 23] width 766 height 25
click at [27, 27] on img "button" at bounding box center [27, 22] width 12 height 12
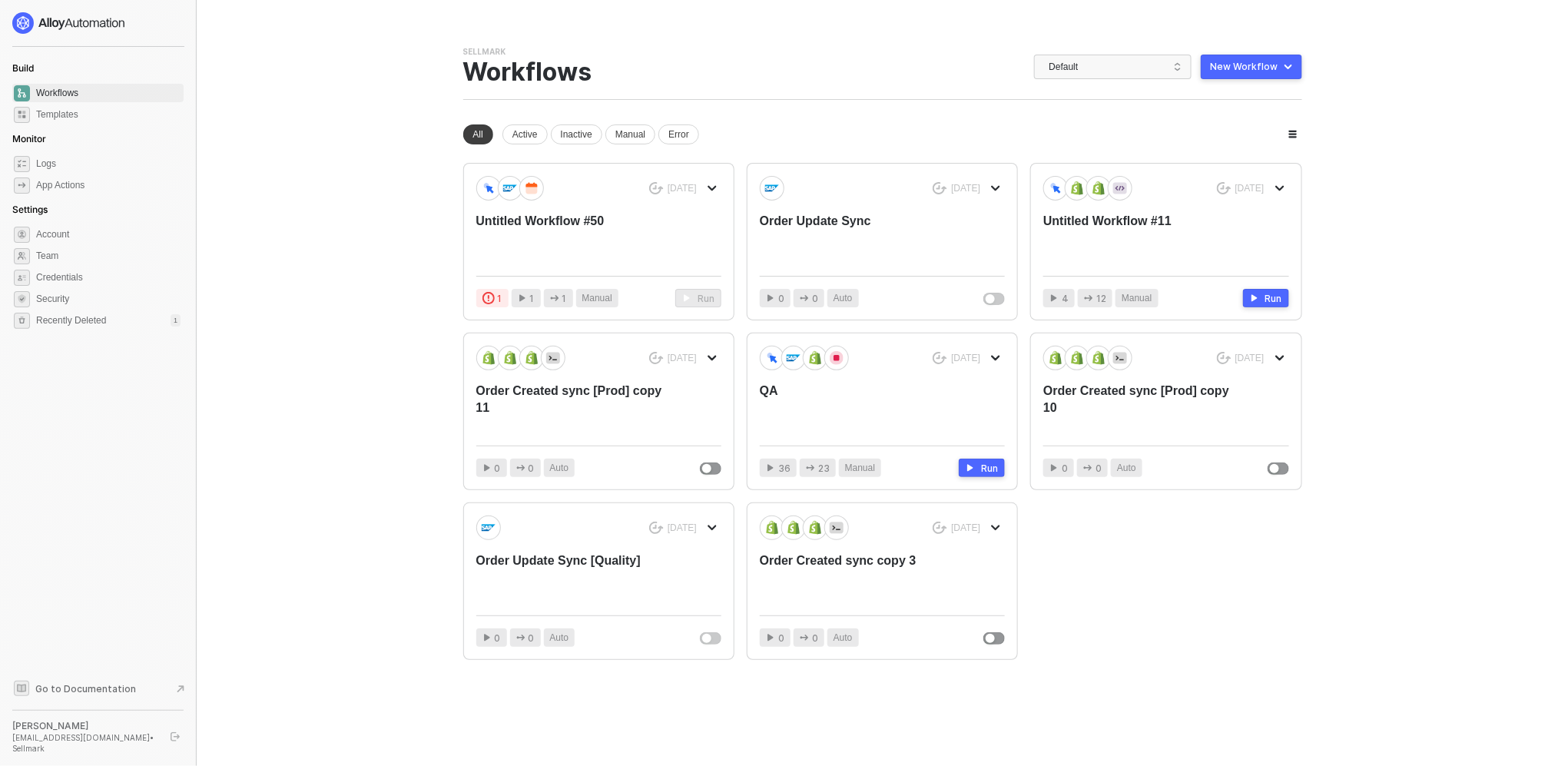
drag, startPoint x: 1085, startPoint y: 82, endPoint x: 1083, endPoint y: 73, distance: 9.2
click at [1084, 80] on div "Sellmark Team Settings → Workflows Default New Workflow" at bounding box center [882, 72] width 838 height 54
click at [1083, 73] on span "Default" at bounding box center [1115, 66] width 133 height 23
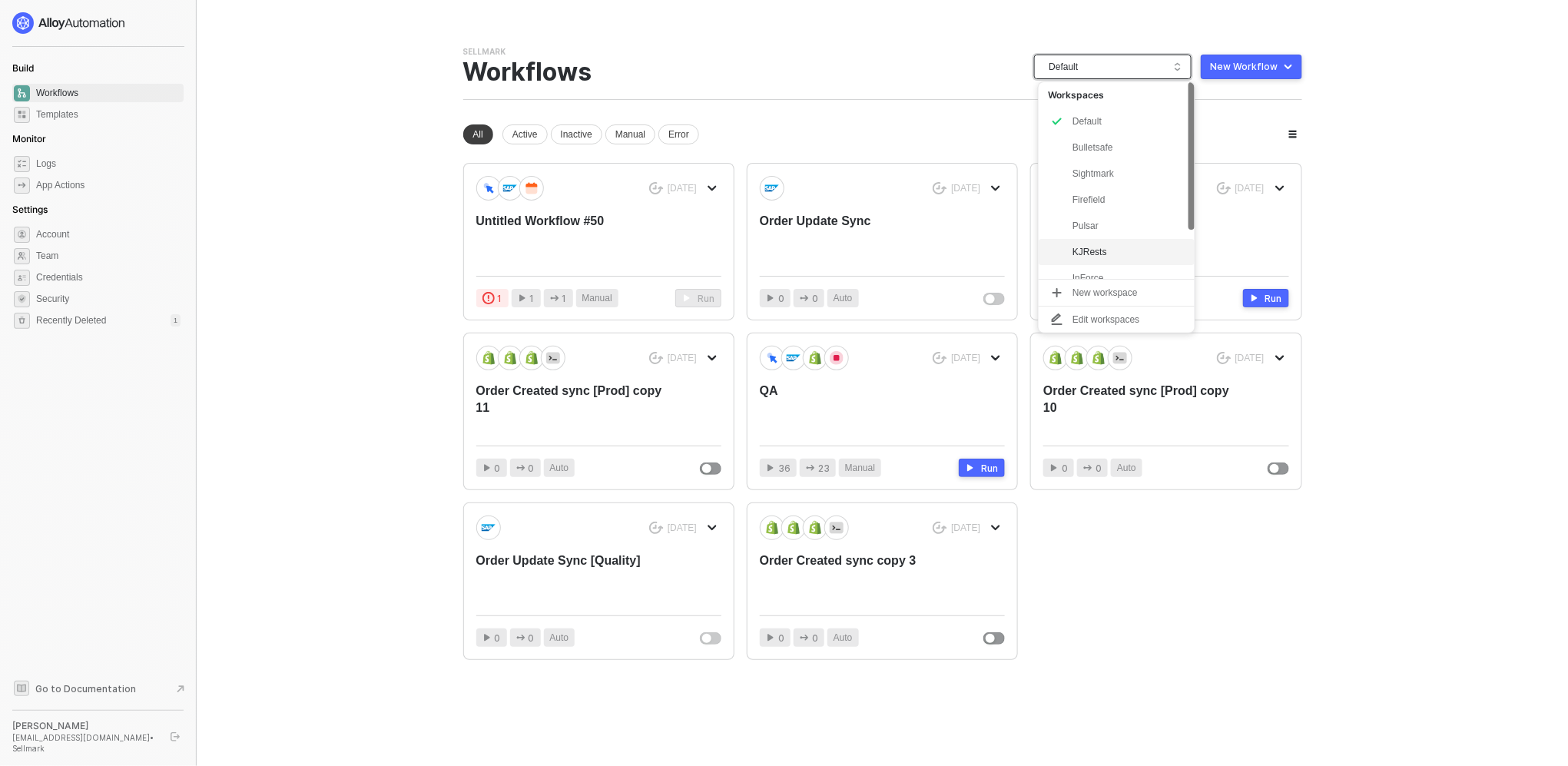
click at [1088, 254] on div "KJRests" at bounding box center [1129, 252] width 113 height 18
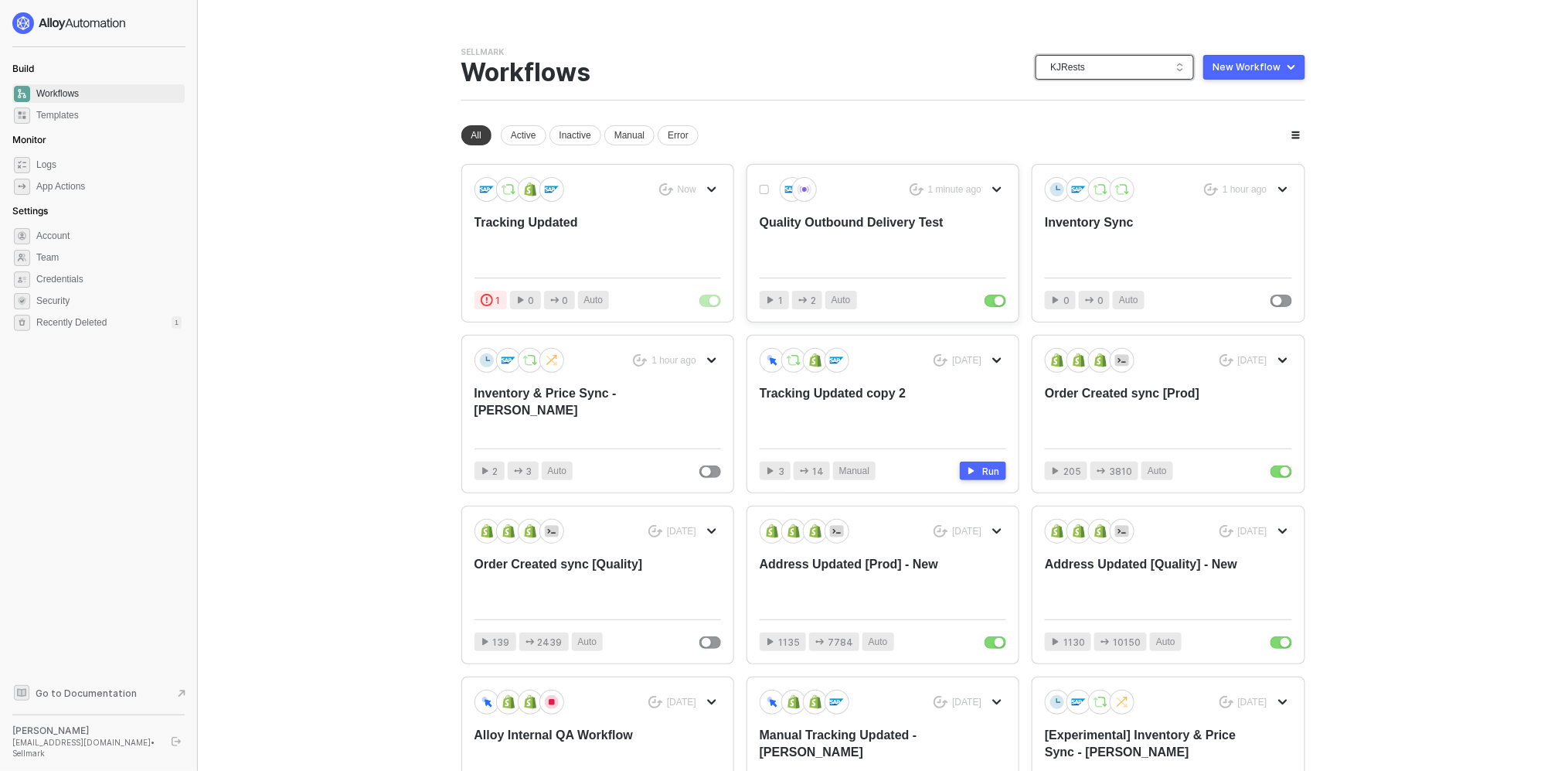
click at [849, 225] on div "Quality Outbound Delivery Test" at bounding box center [858, 239] width 197 height 51
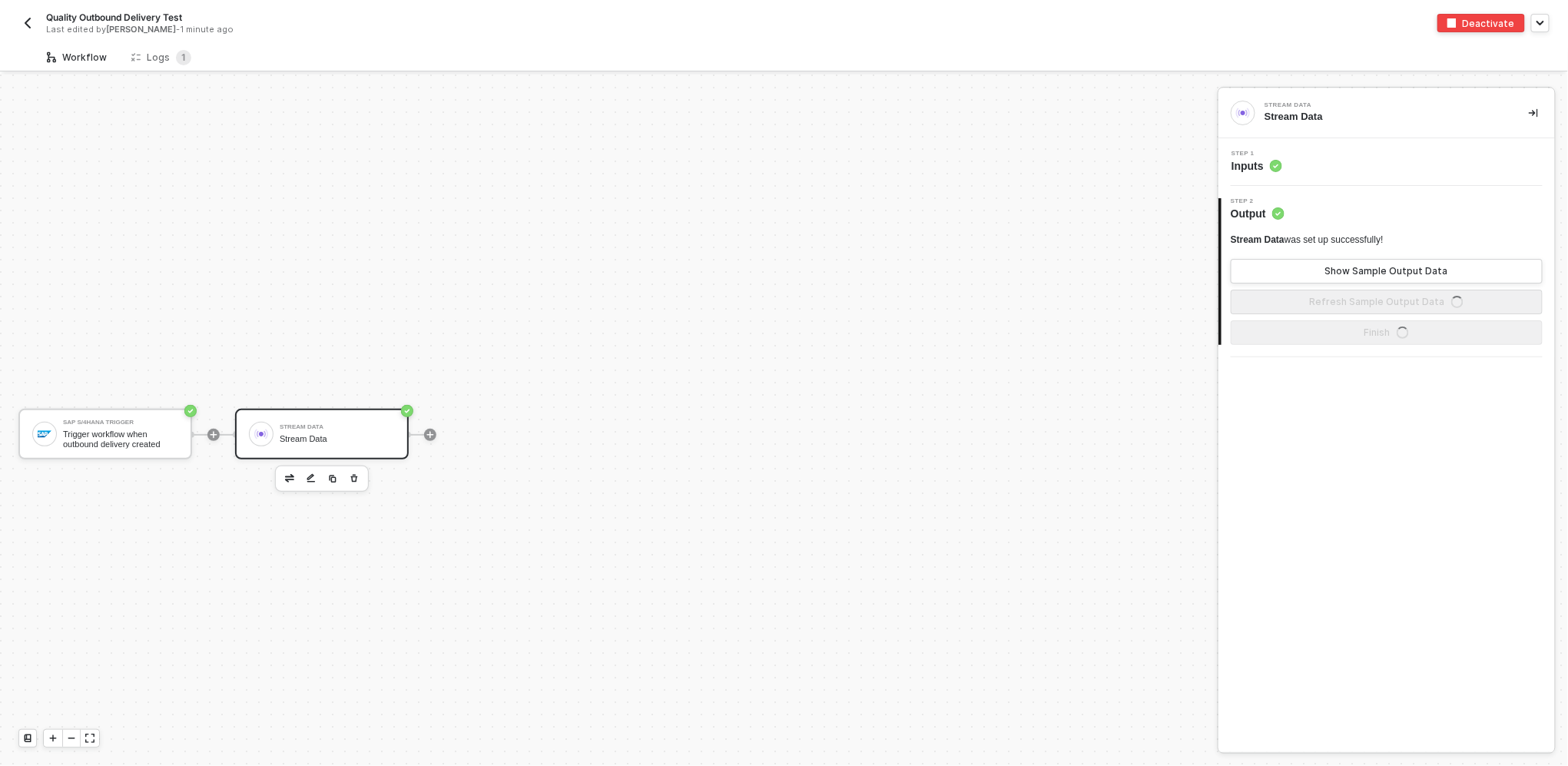
scroll to position [27, 0]
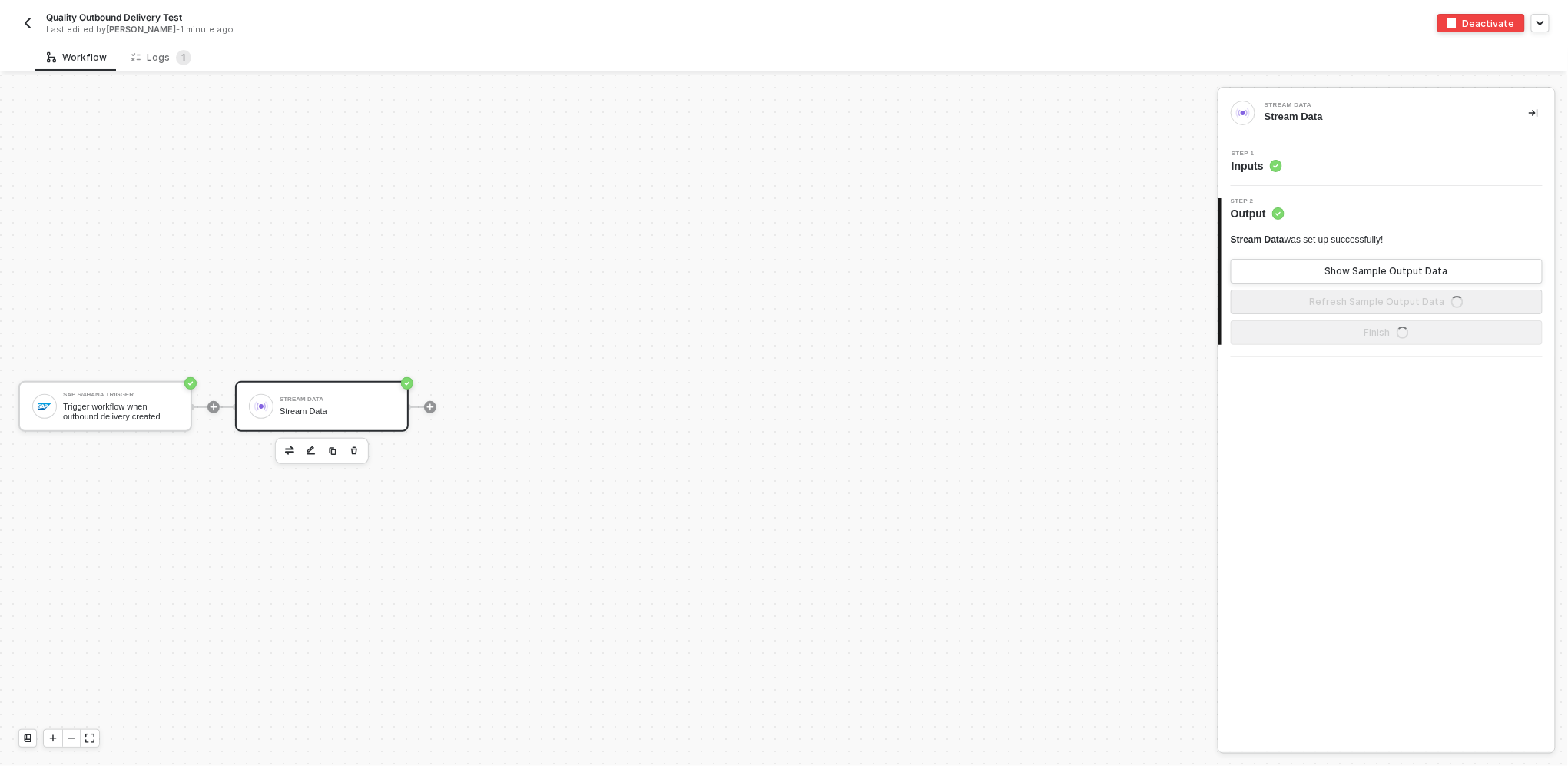
click at [154, 74] on div "Workflow Logs 1 SAP S/4HANA Trigger Trigger workflow when outbound delivery cre…" at bounding box center [784, 404] width 1568 height 723
click at [153, 59] on div "Logs 1" at bounding box center [162, 58] width 60 height 16
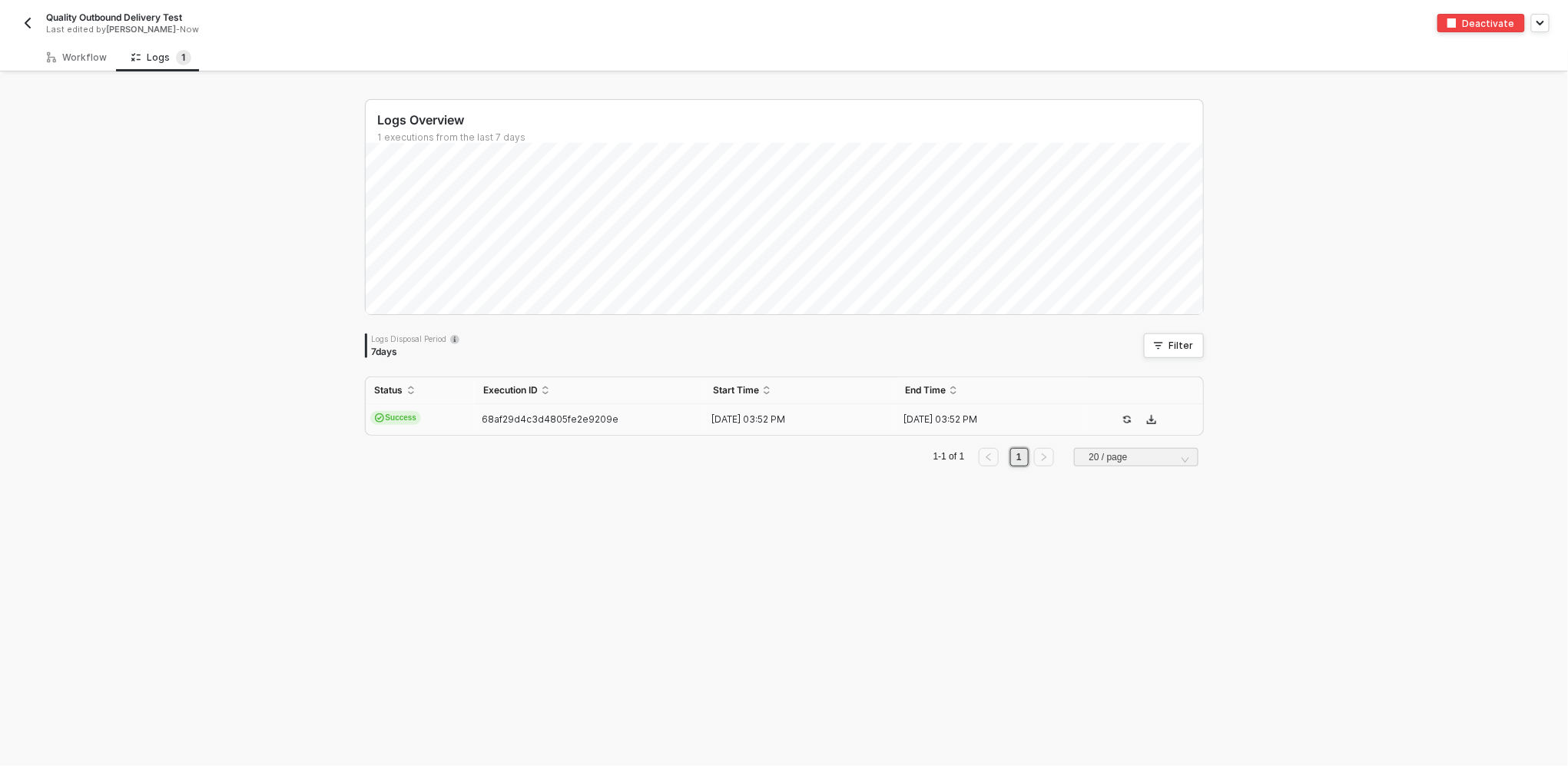
click at [474, 424] on div "68af29d4c3d4805fe2e9209e" at bounding box center [582, 419] width 219 height 12
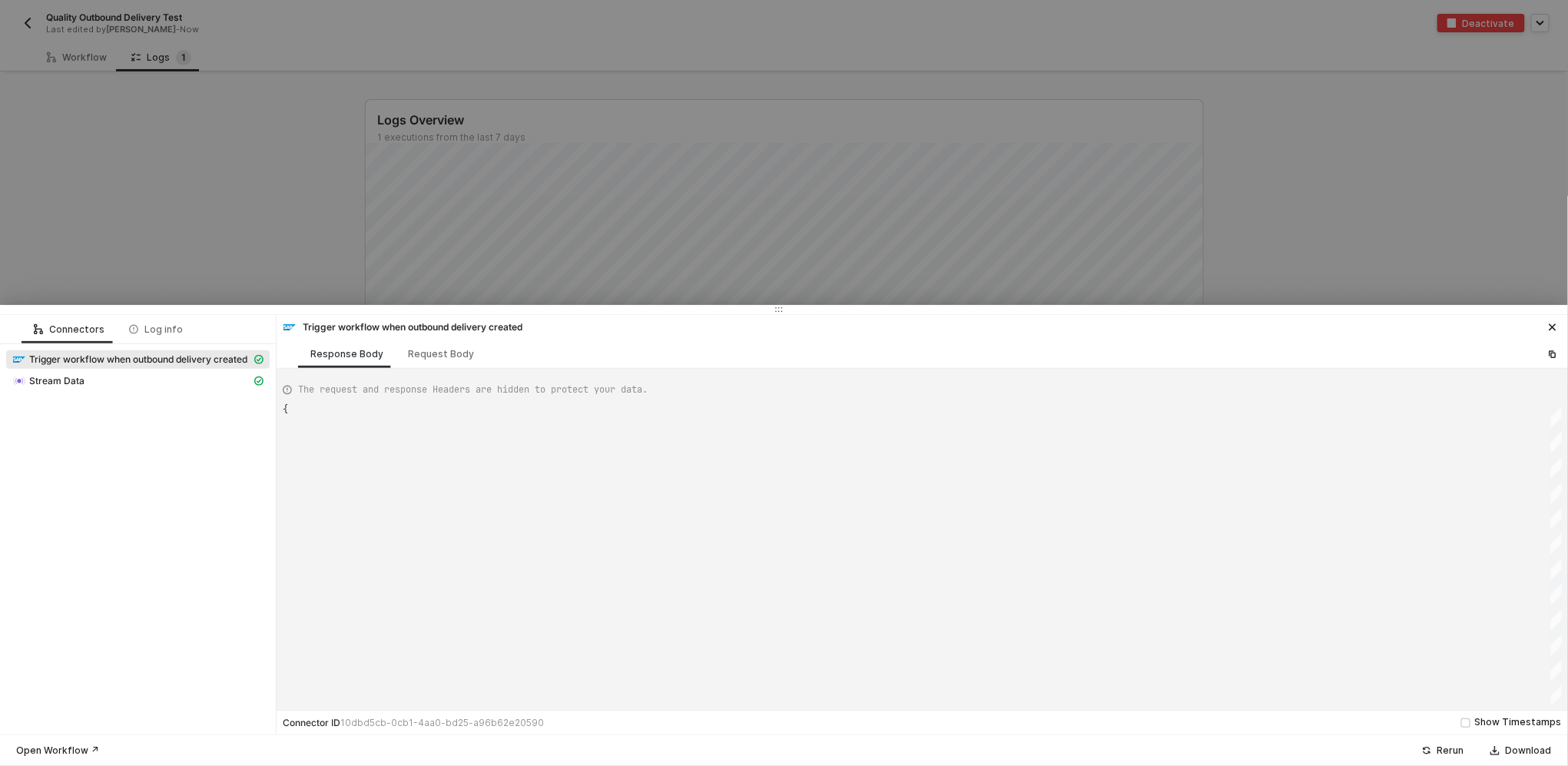
scroll to position [124, 0]
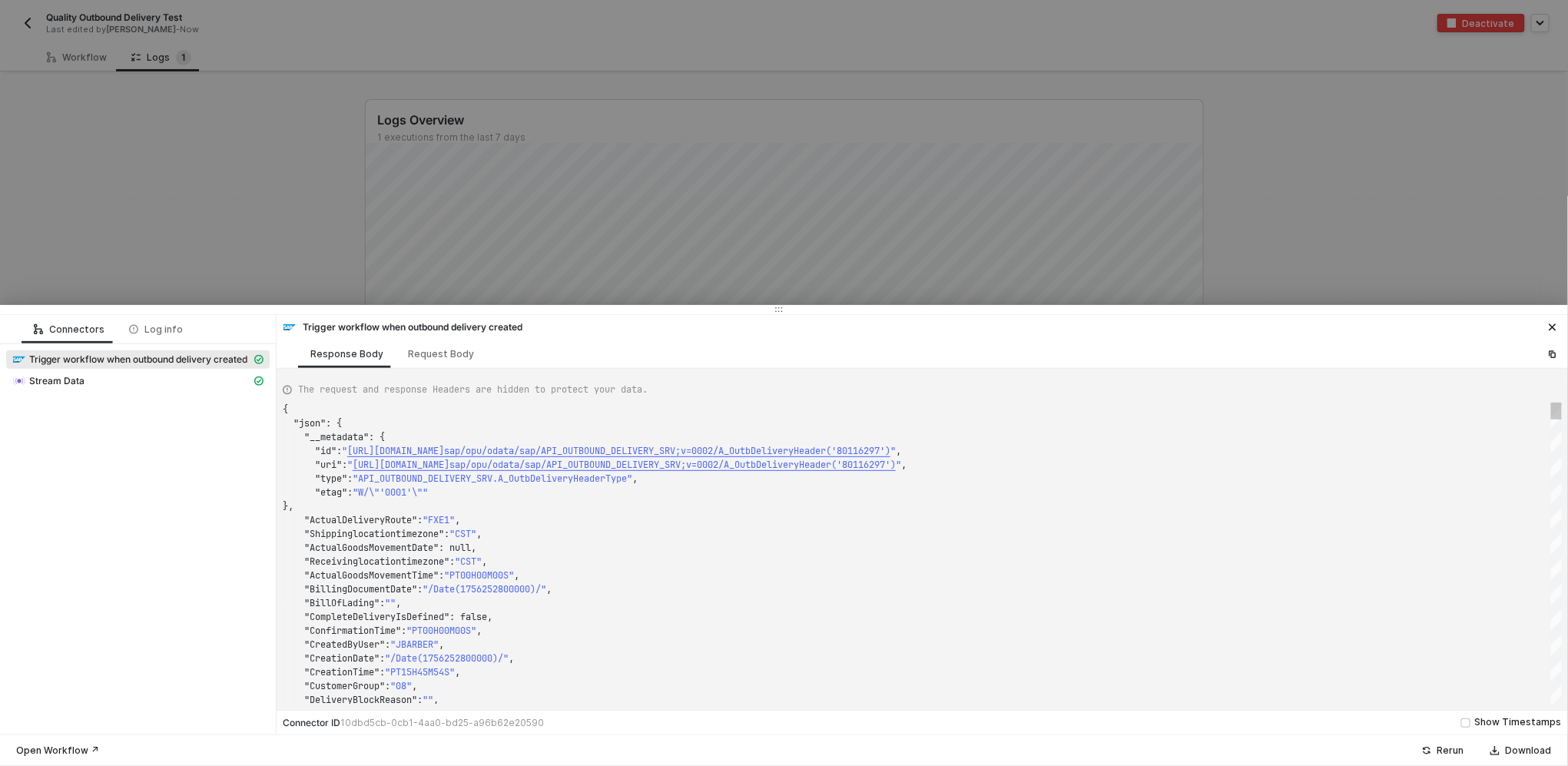
type textarea "{ "json": { "__metadata": { "id": "[URL][DOMAIN_NAME]", "uri": "[URL][DOMAIN_NA…"
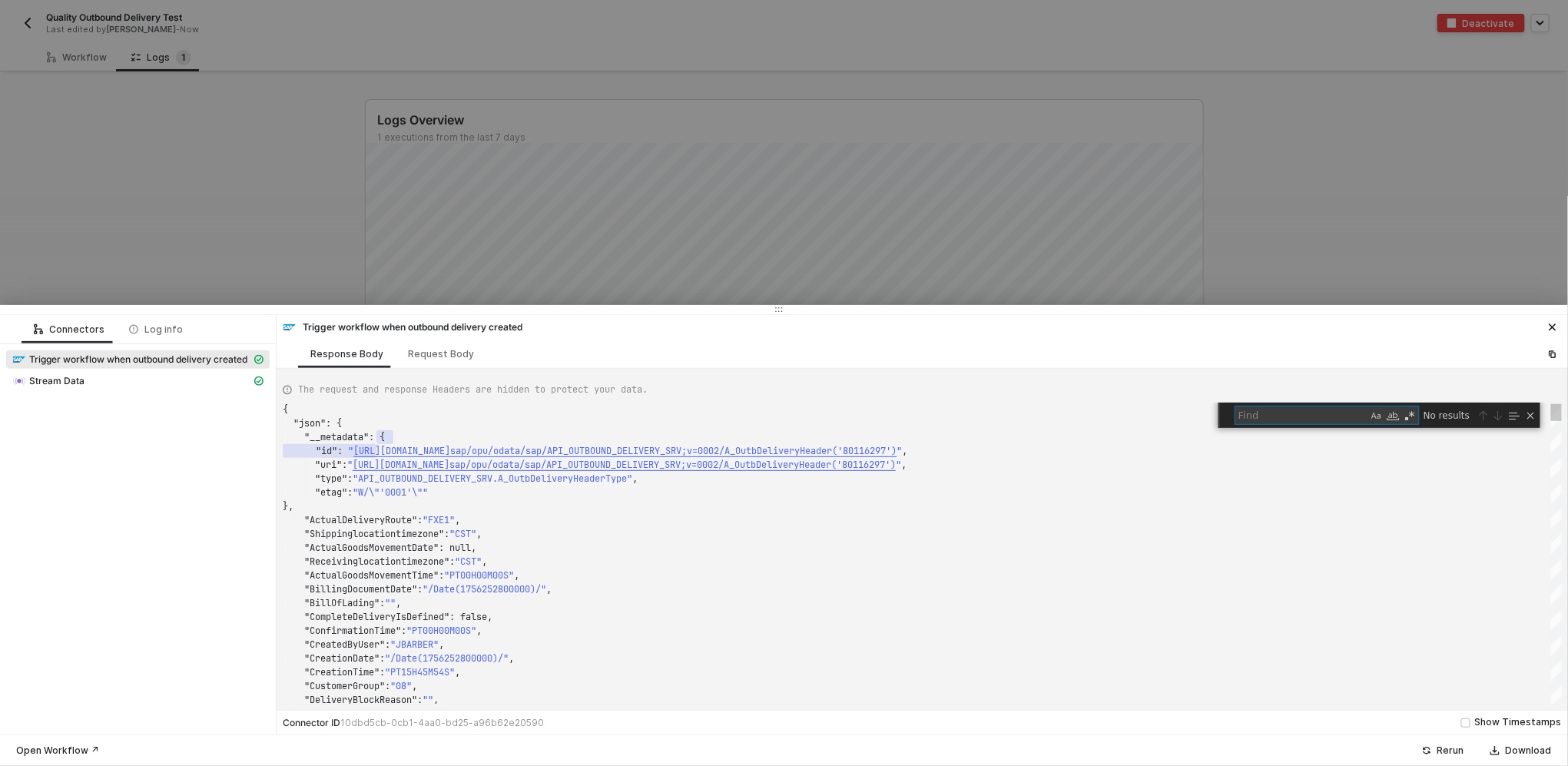
type textarea "4"
type textarea ""ProofOfDeliveryRelevanceCode": "", "ProofOfDeliveryStatus": "", "QuantityIsFix…"
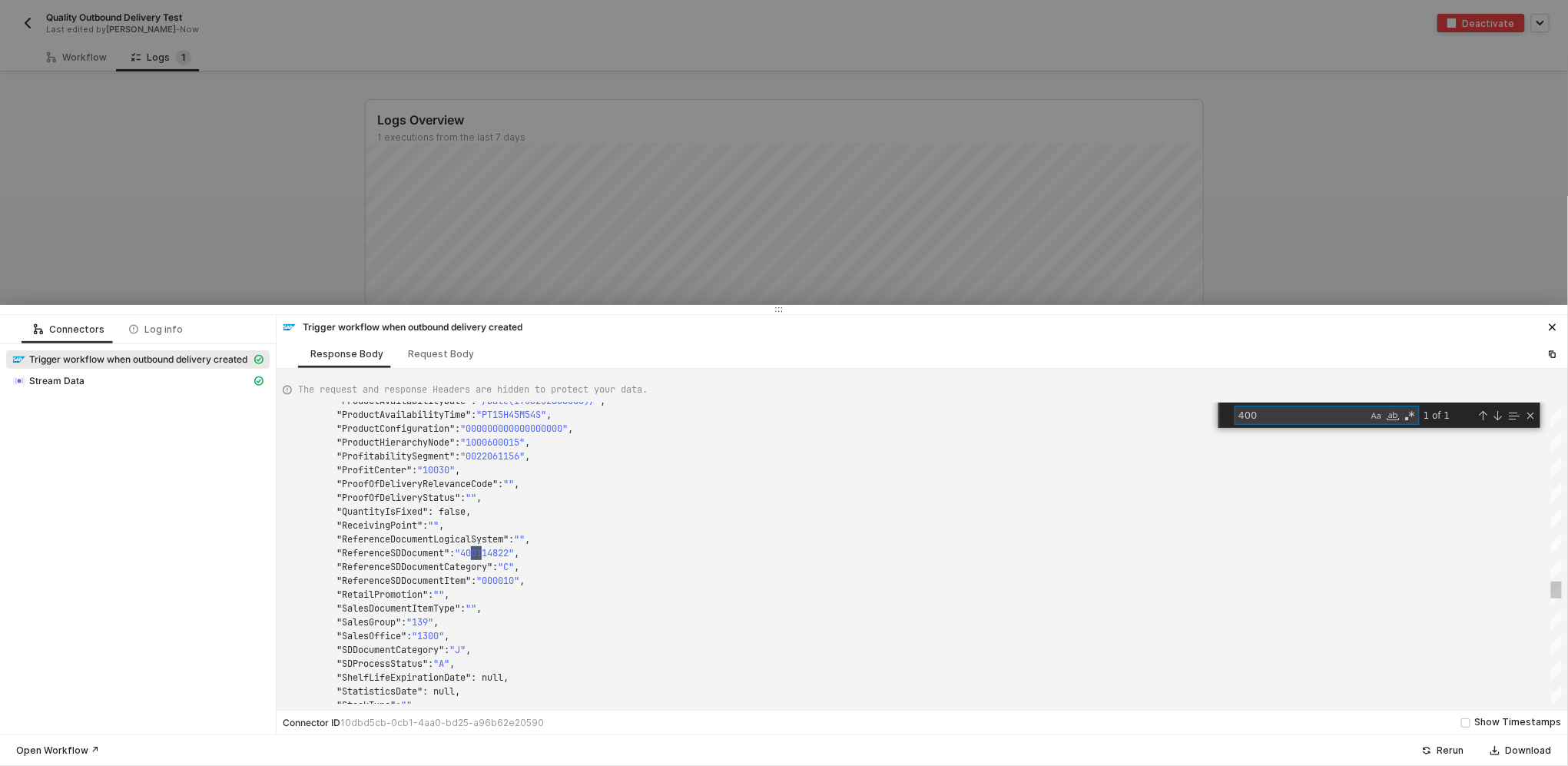
scroll to position [138, 204]
type textarea "400"
click at [433, 587] on span ":" at bounding box center [431, 592] width 5 height 12
click at [411, 562] on span ""ReferenceSDDocumentCategory"" at bounding box center [414, 565] width 156 height 12
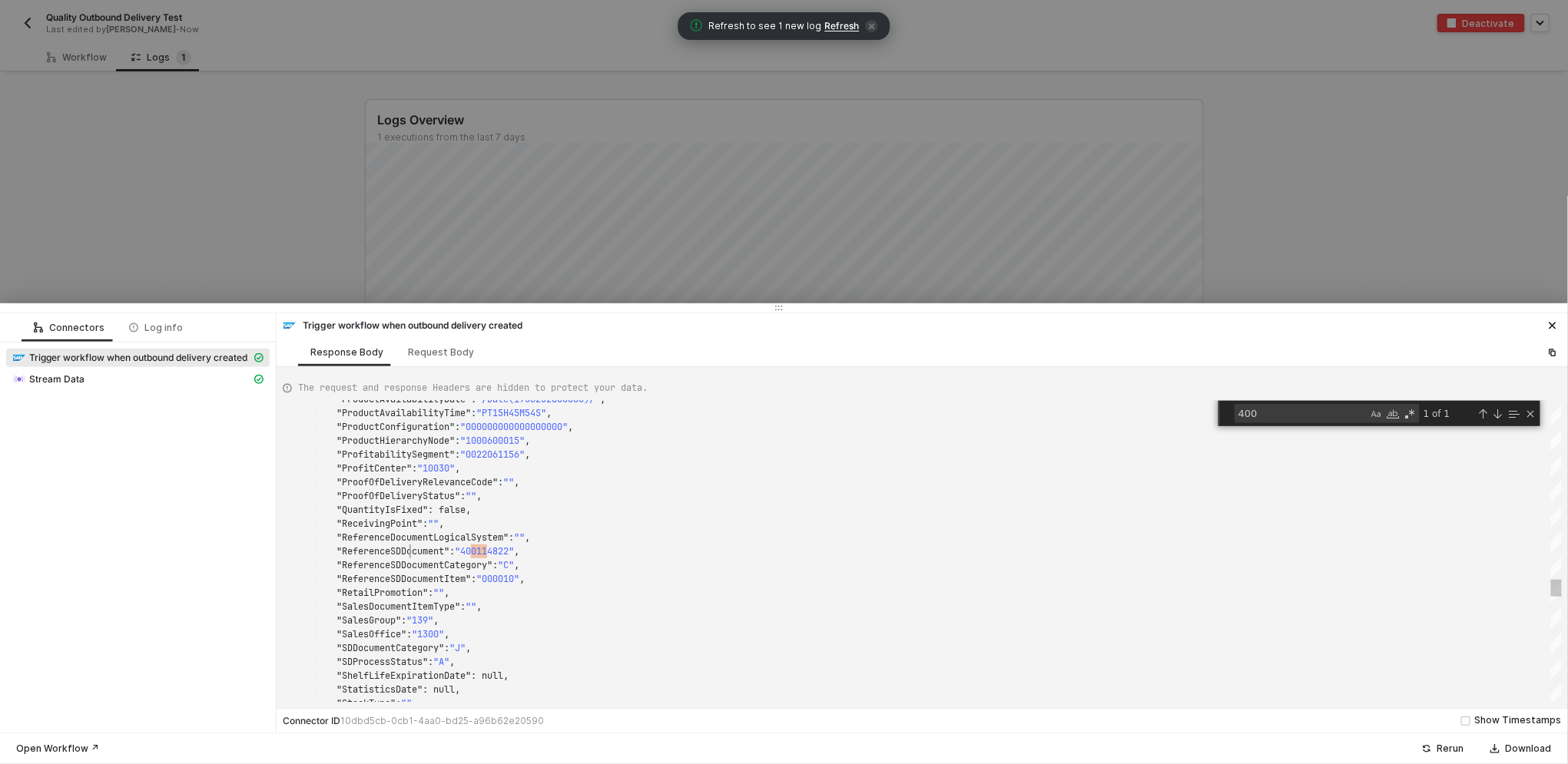
click at [411, 556] on span ""ReferenceSDDocument"" at bounding box center [393, 551] width 113 height 12
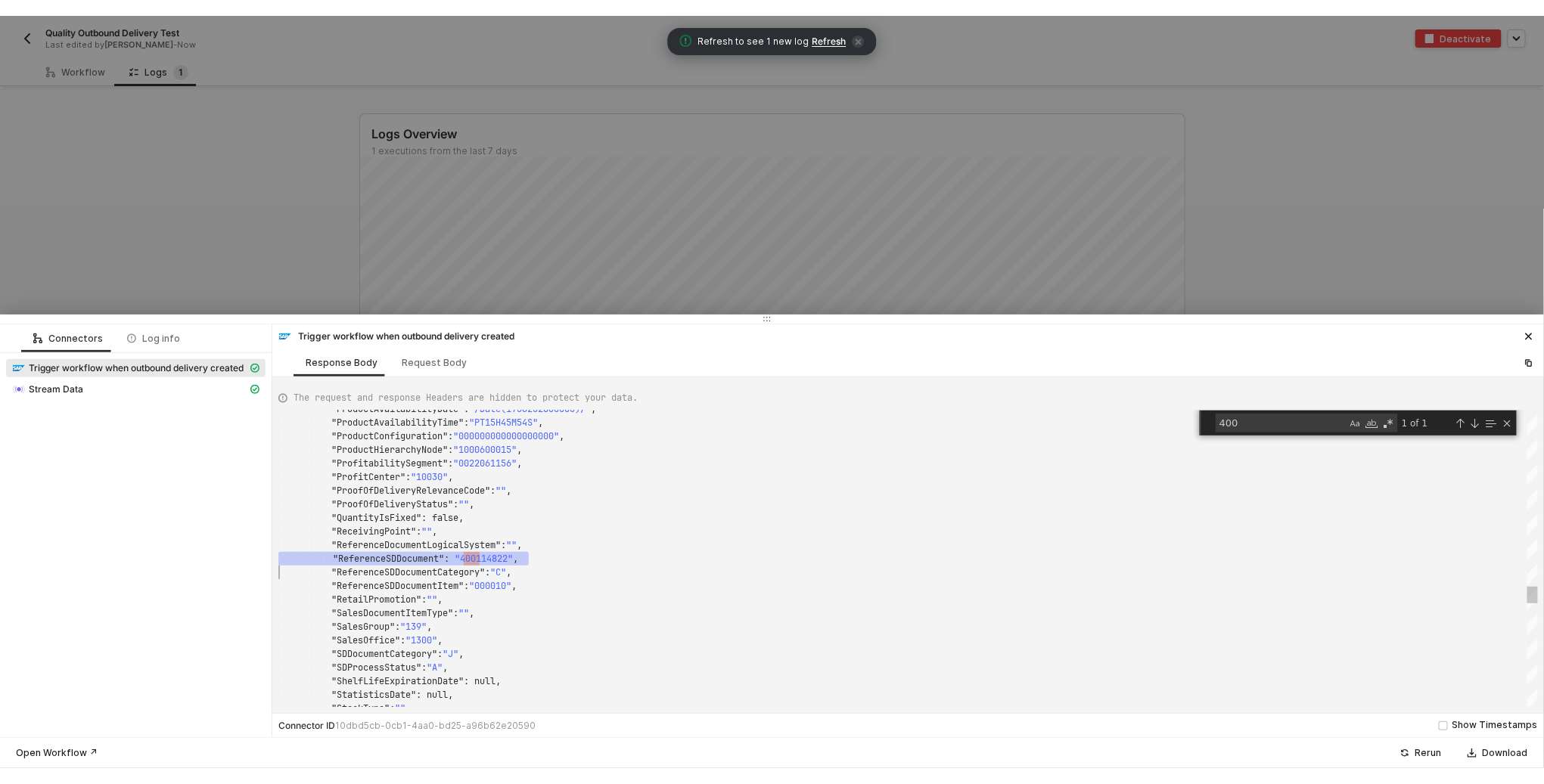
scroll to position [68, 0]
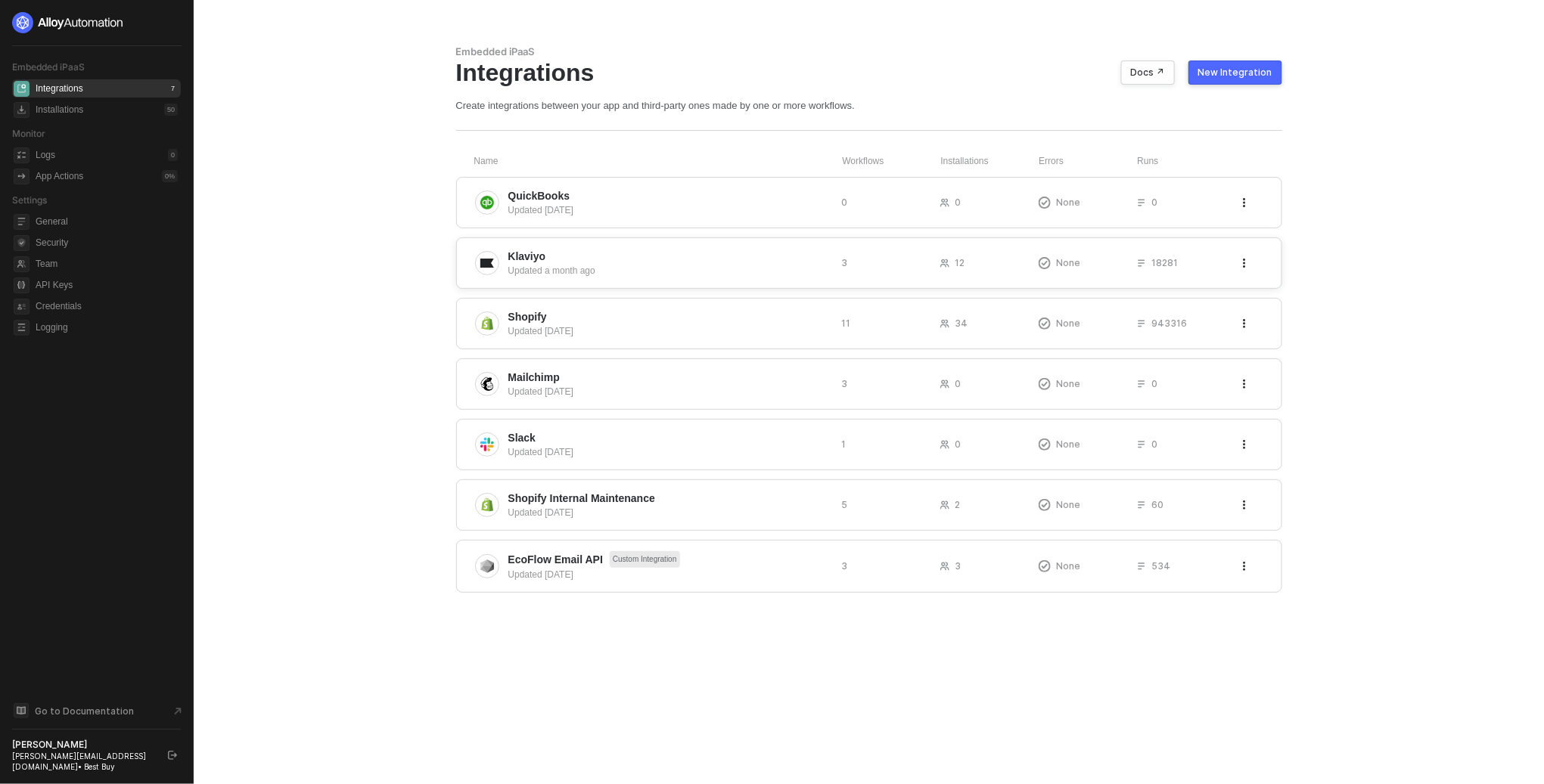
click at [1092, 260] on div "None" at bounding box center [1088, 263] width 98 height 13
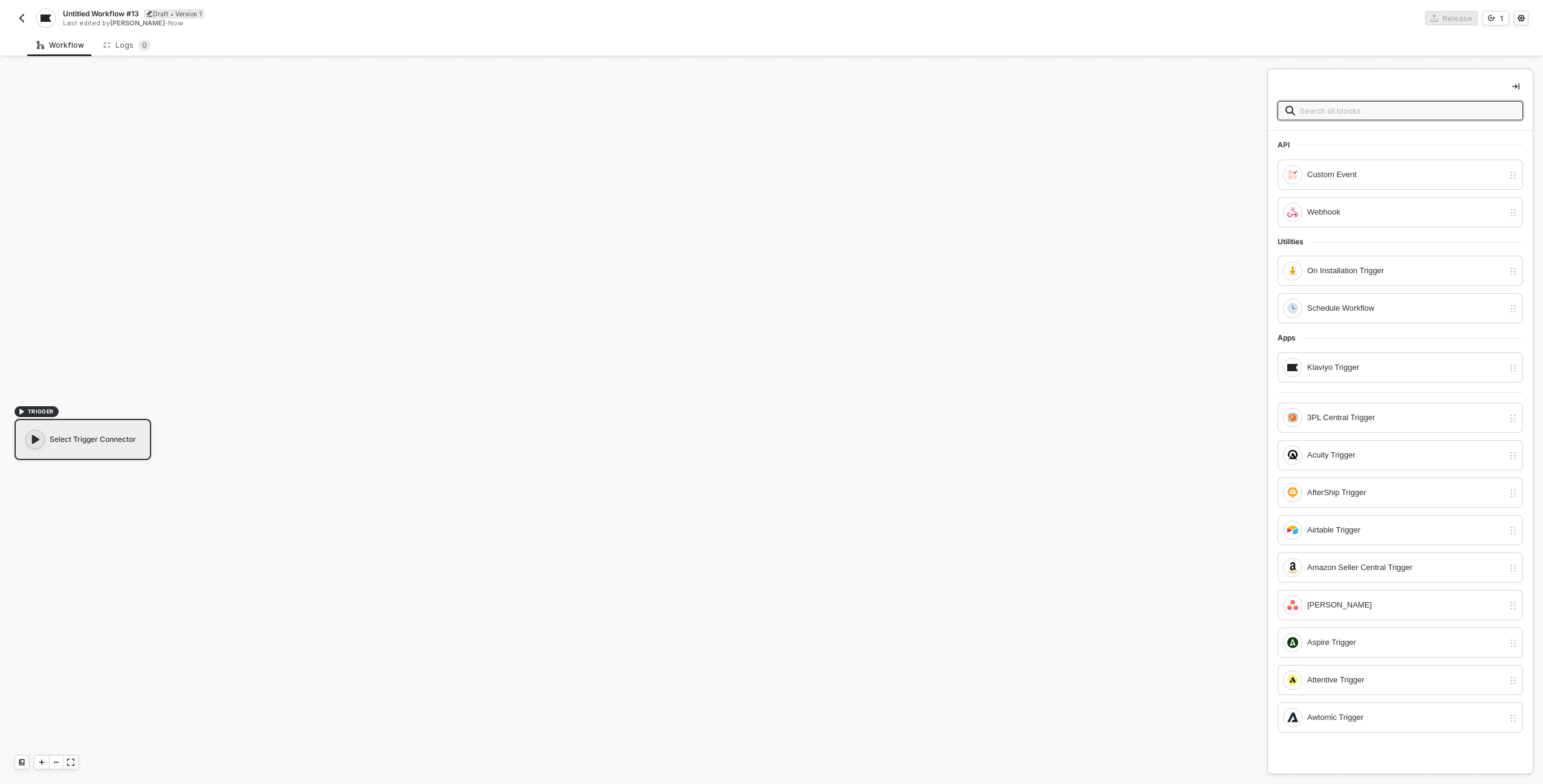
scroll to position [22, 0]
click at [25, 17] on img "button" at bounding box center [22, 17] width 9 height 9
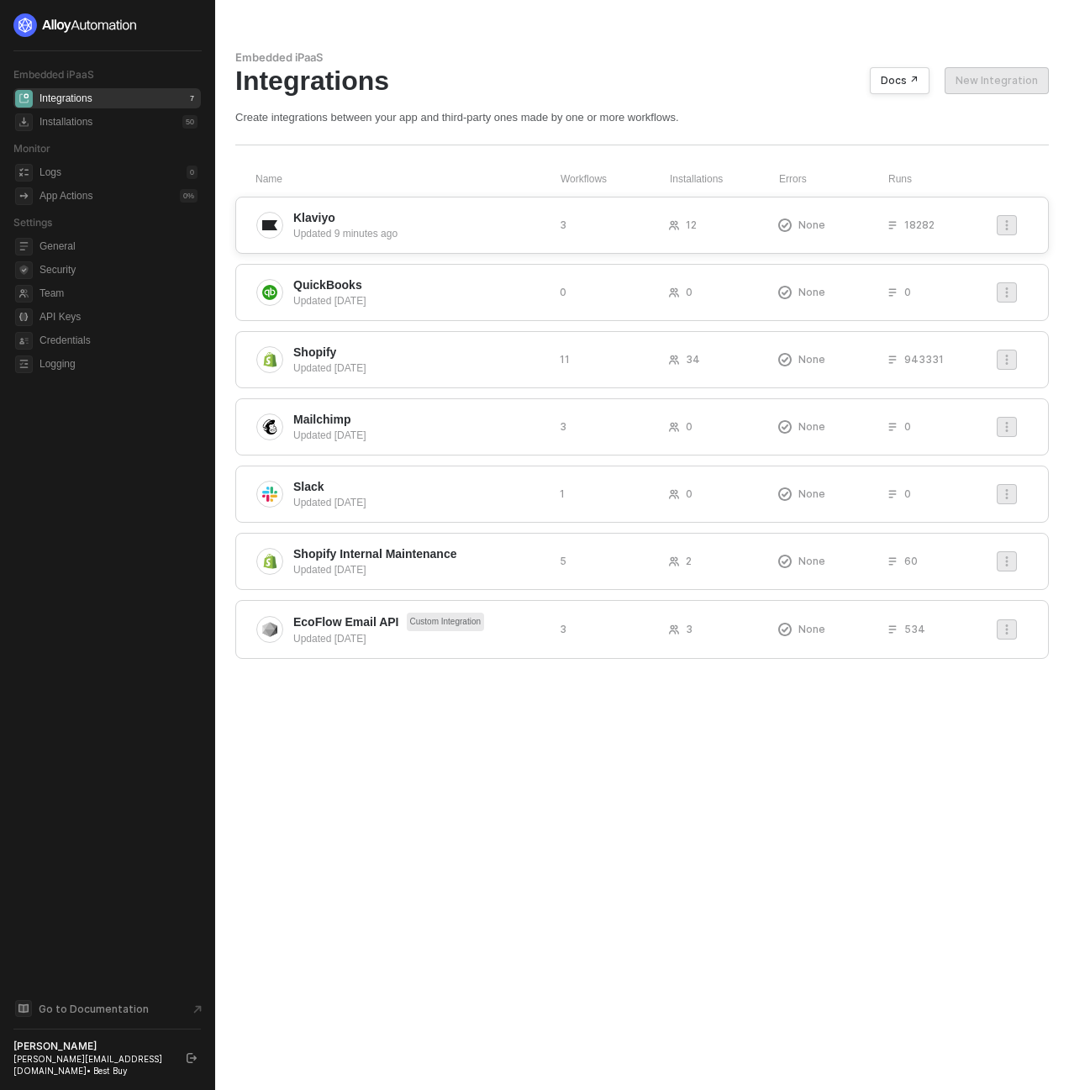
click at [322, 230] on div "Updated 9 minutes ago" at bounding box center [419, 233] width 253 height 15
